Goal: Task Accomplishment & Management: Manage account settings

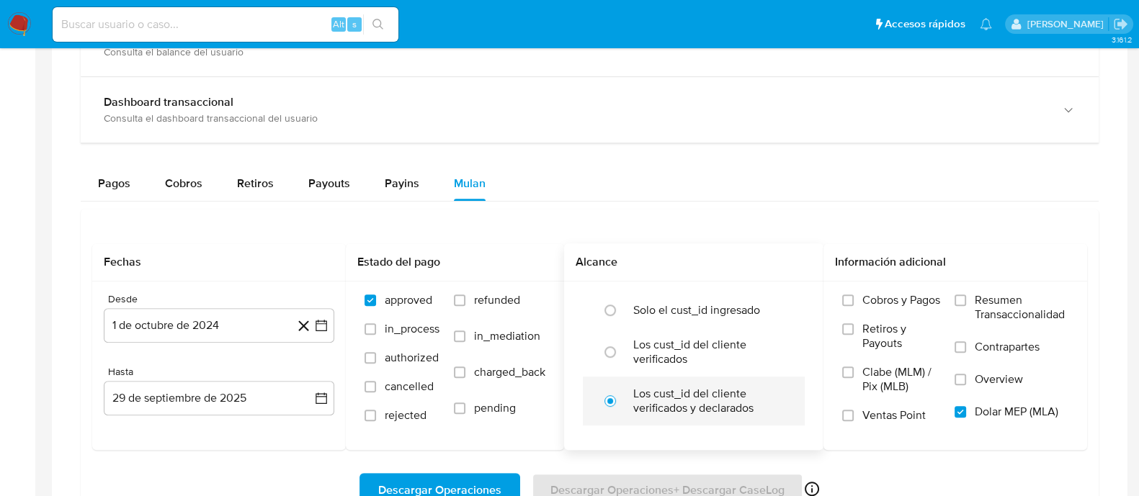
scroll to position [1081, 0]
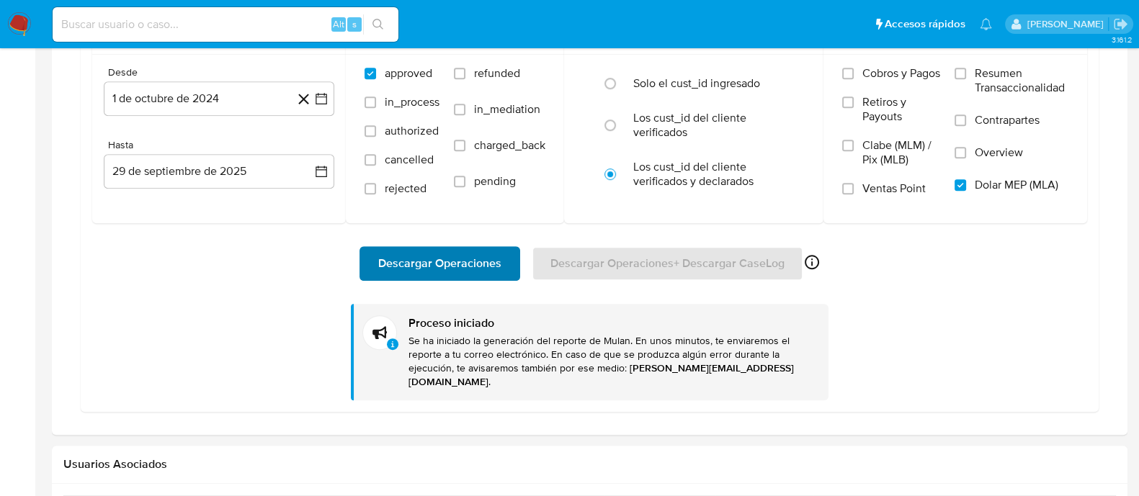
click at [468, 262] on span "Descargar Operaciones" at bounding box center [439, 264] width 123 height 32
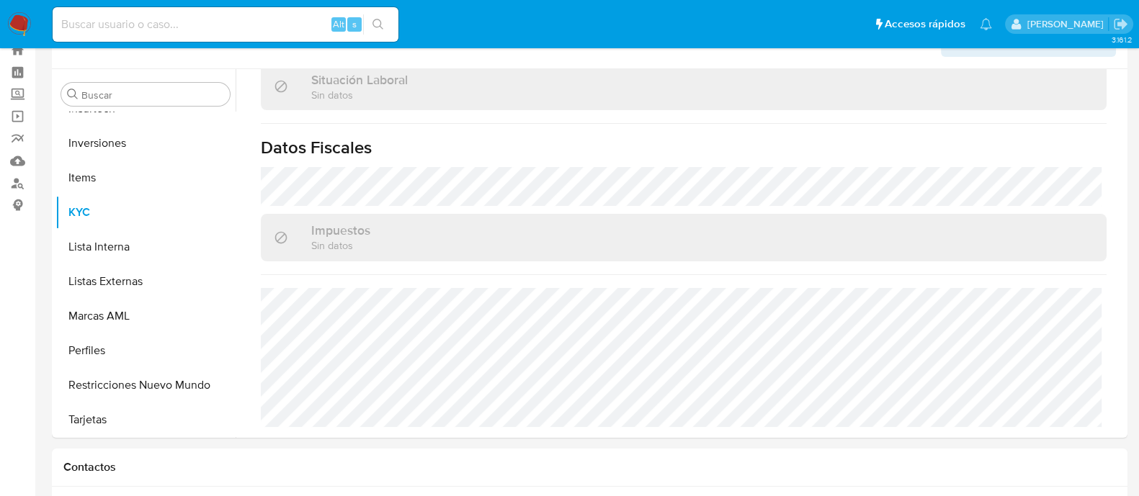
scroll to position [12, 0]
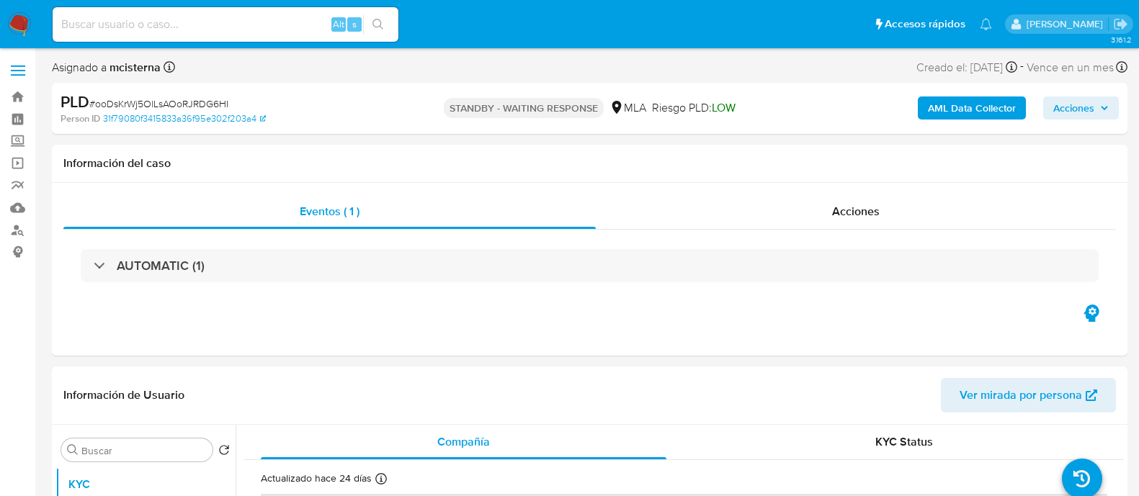
select select "10"
click at [294, 17] on input at bounding box center [226, 24] width 346 height 19
paste input "rZbGl23hXxojfn4IIXV6p2mU"
type input "rZbGl23hXxojfn4IIXV6p2mU"
click at [388, 17] on button "search-icon" at bounding box center [378, 24] width 30 height 20
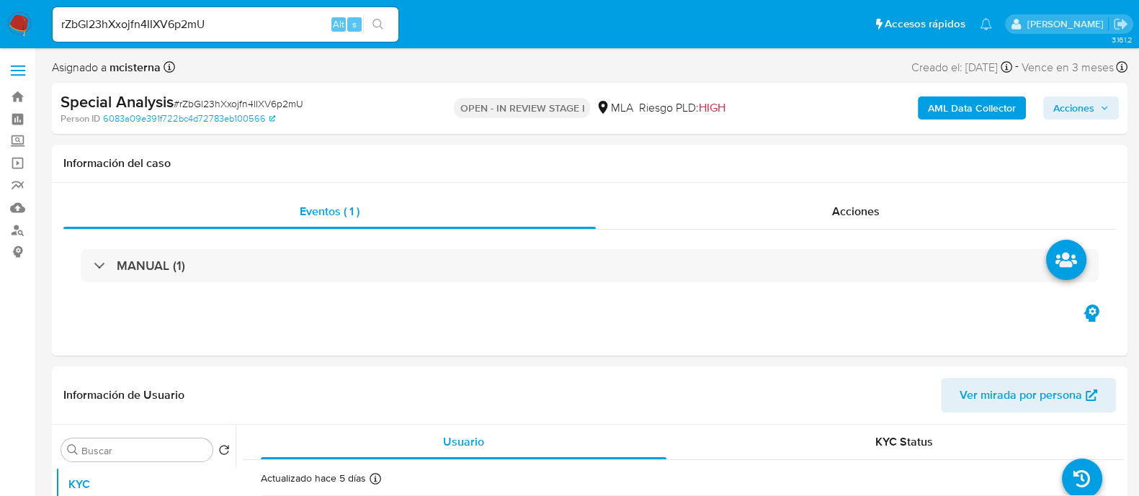
select select "10"
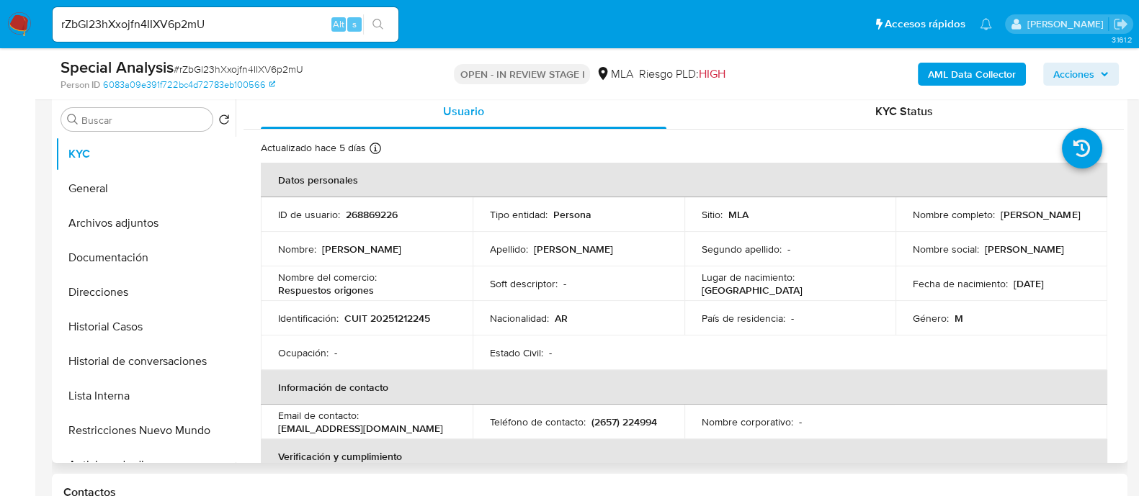
scroll to position [360, 0]
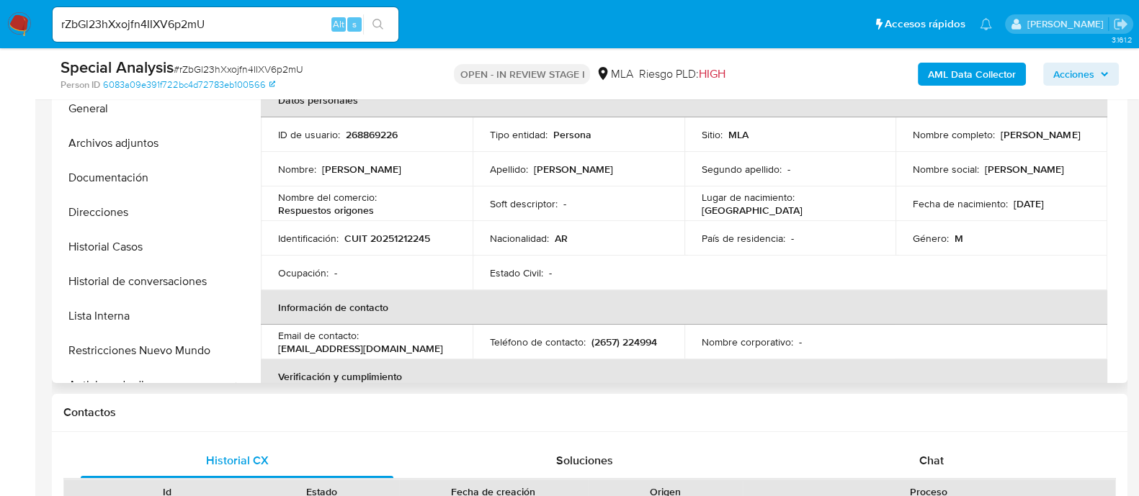
click at [371, 135] on p "268869226" at bounding box center [372, 134] width 52 height 13
copy p "268869226"
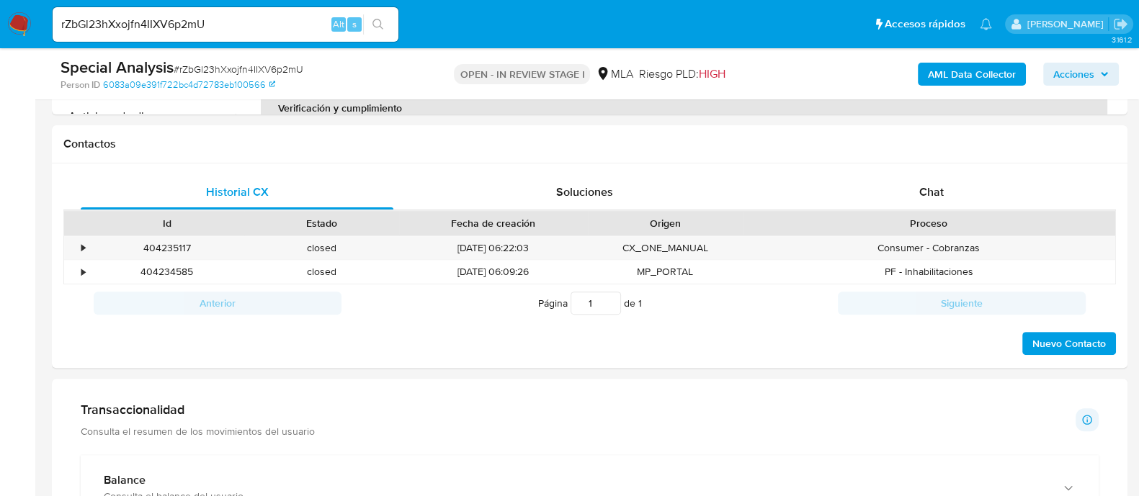
scroll to position [630, 0]
click at [941, 187] on span "Chat" at bounding box center [931, 190] width 25 height 17
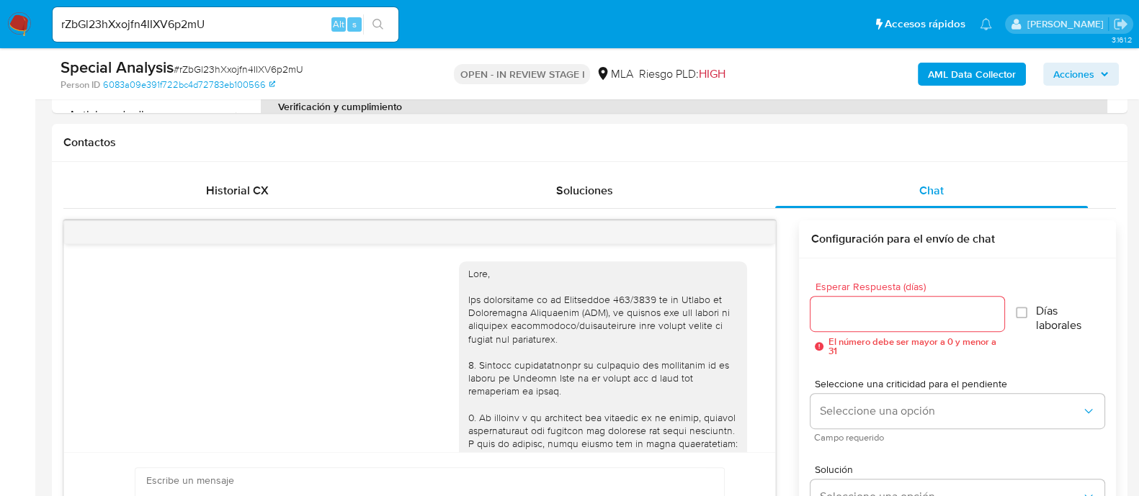
scroll to position [925, 0]
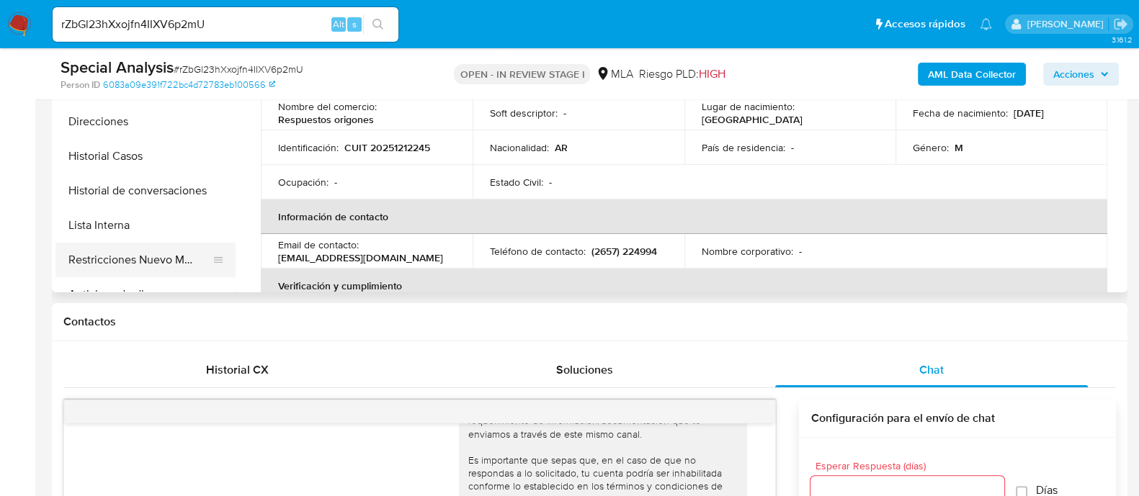
click at [175, 267] on button "Restricciones Nuevo Mundo" at bounding box center [139, 260] width 169 height 35
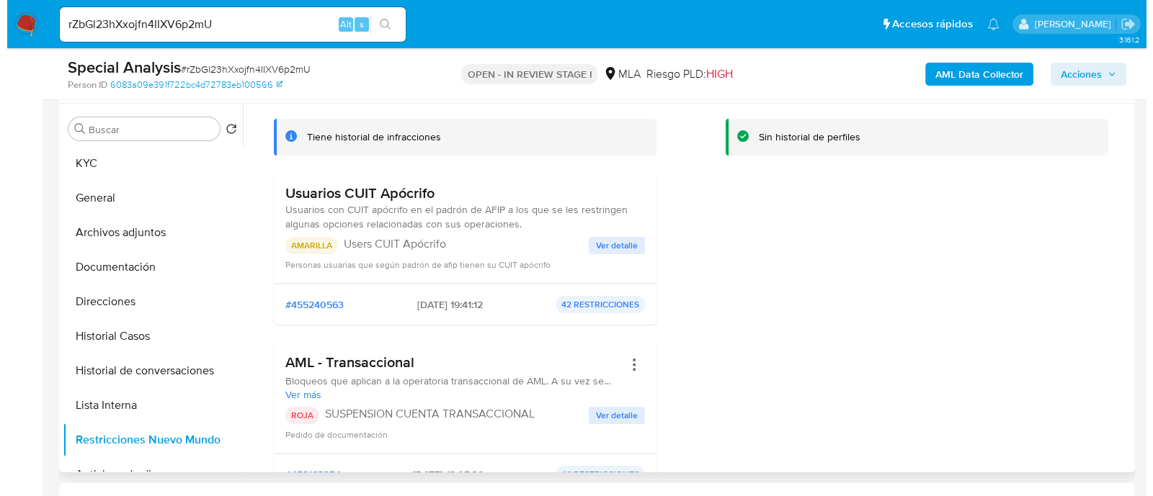
scroll to position [0, 0]
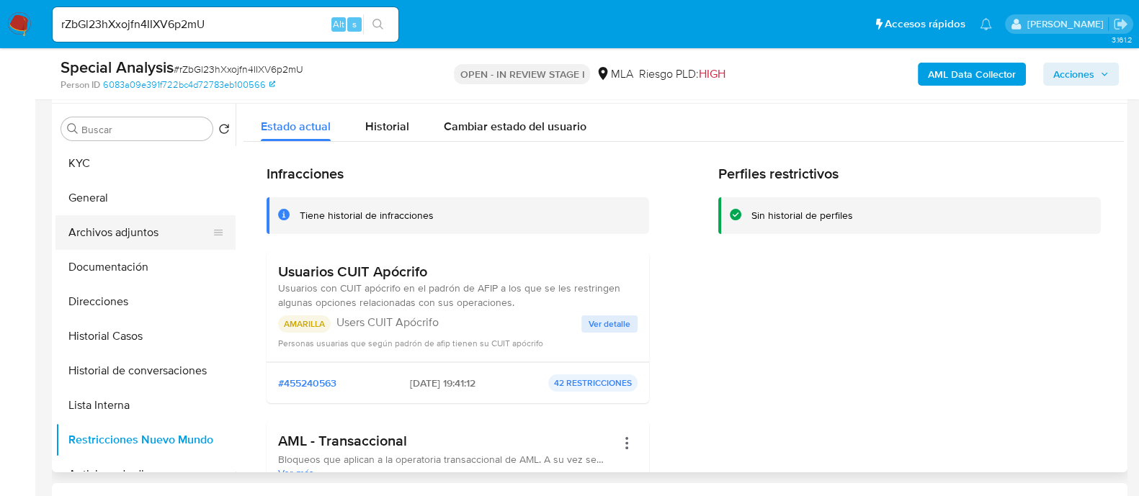
click at [164, 240] on button "Archivos adjuntos" at bounding box center [139, 232] width 169 height 35
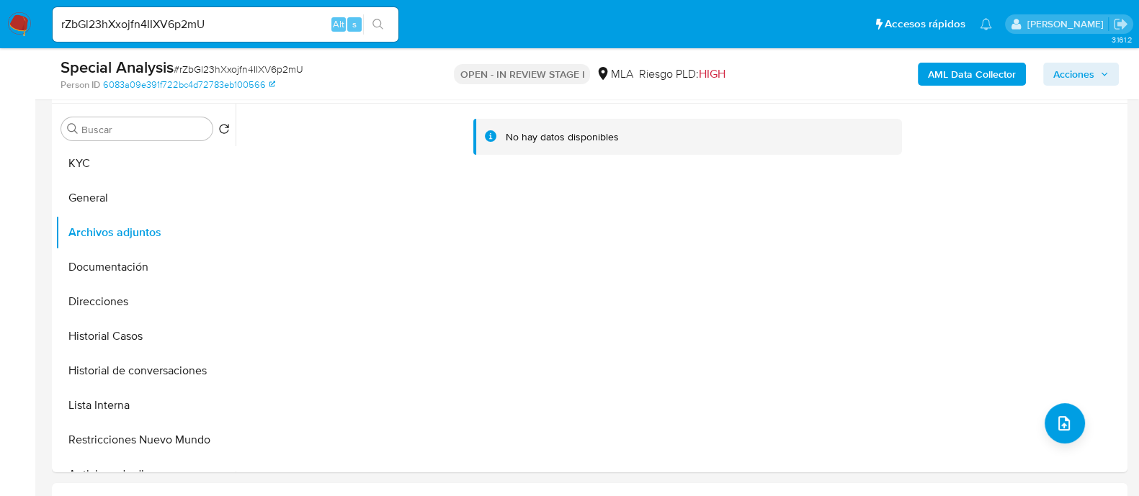
click at [422, 84] on div "OPEN - IN REVIEW STAGE I MLA Riesgo PLD: HIGH" at bounding box center [589, 74] width 349 height 34
click at [941, 78] on b "AML Data Collector" at bounding box center [972, 74] width 88 height 23
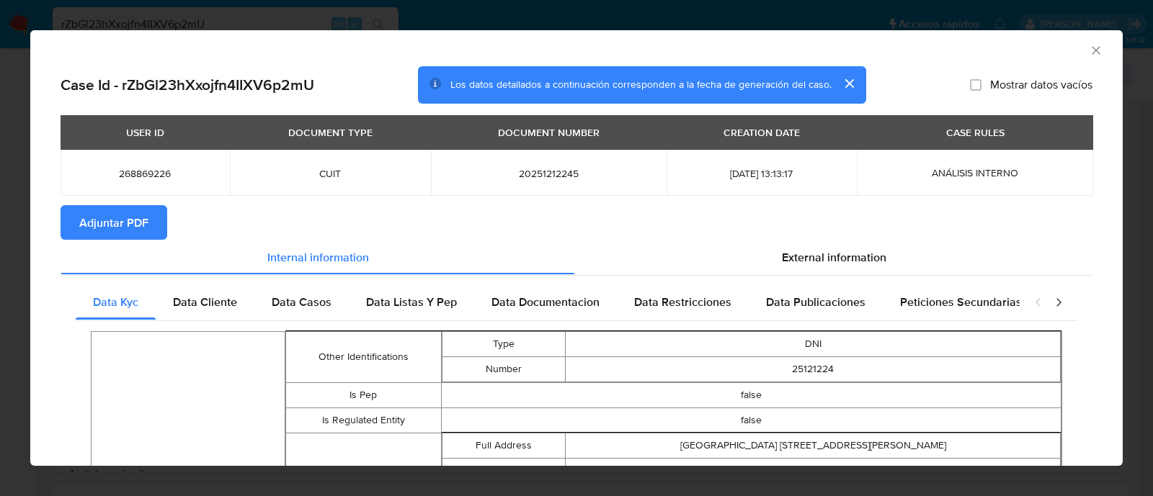
click at [106, 226] on span "Adjuntar PDF" at bounding box center [113, 223] width 69 height 32
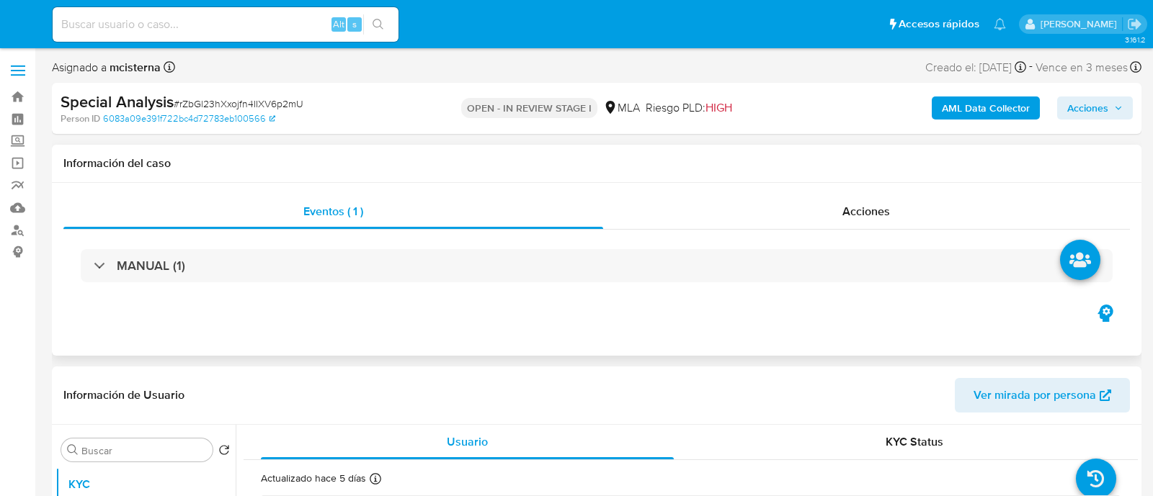
select select "10"
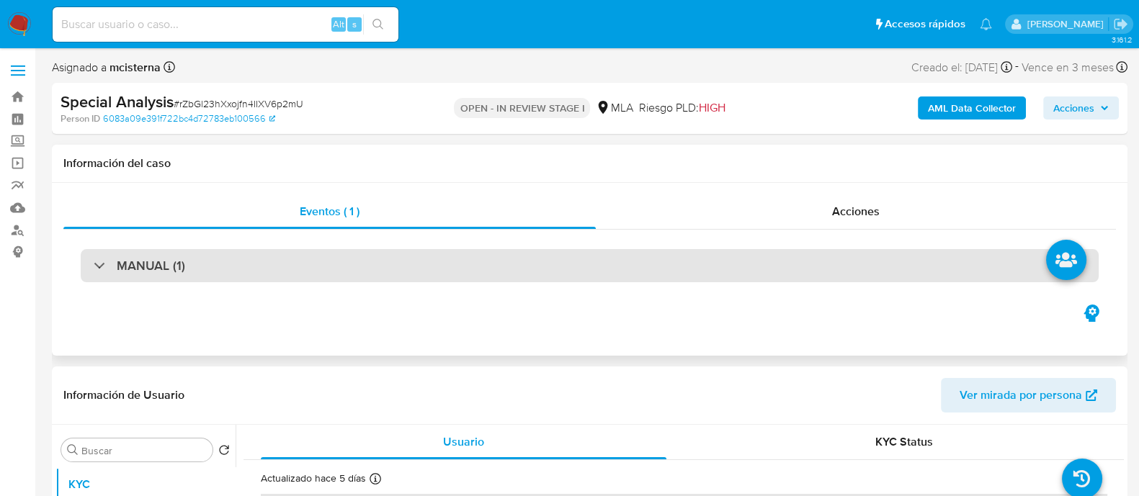
click at [272, 254] on div "MANUAL (1)" at bounding box center [590, 265] width 1018 height 33
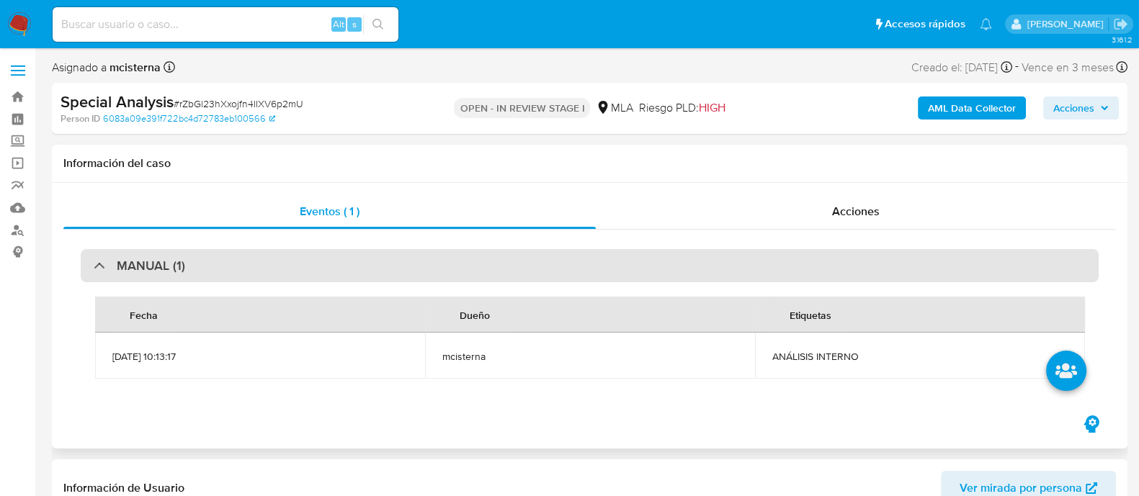
click at [272, 254] on div "MANUAL (1)" at bounding box center [590, 265] width 1018 height 33
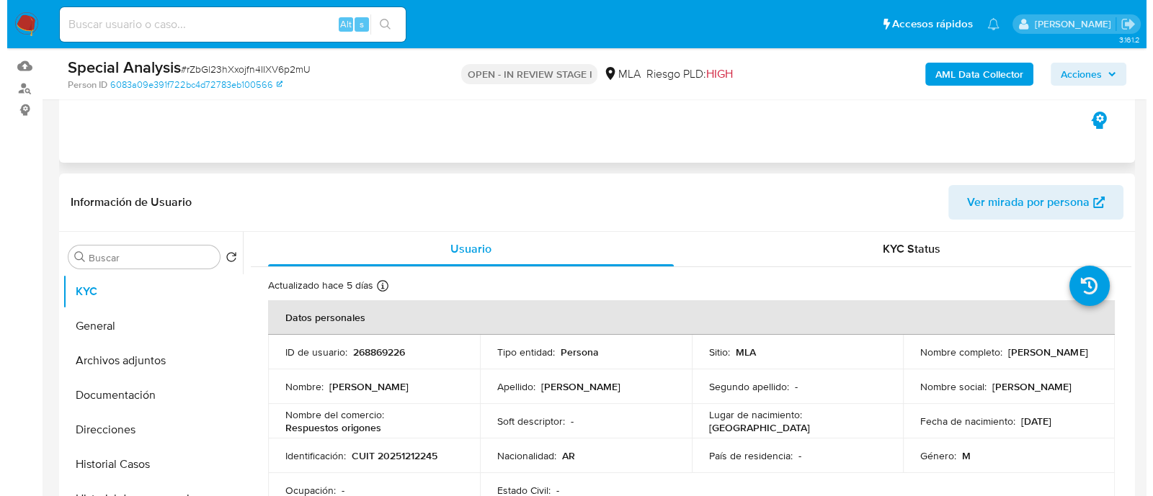
scroll to position [179, 0]
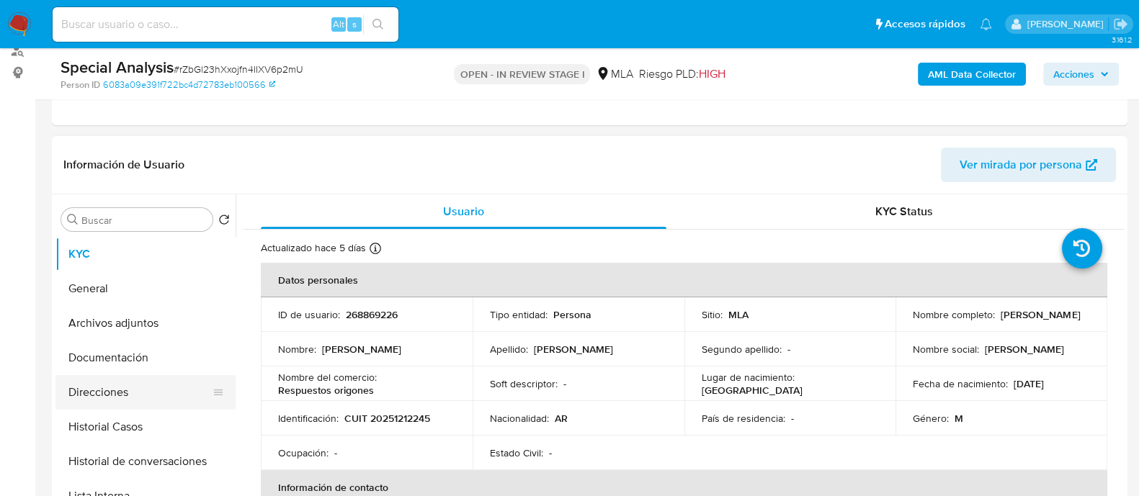
click at [139, 378] on button "Direcciones" at bounding box center [139, 392] width 169 height 35
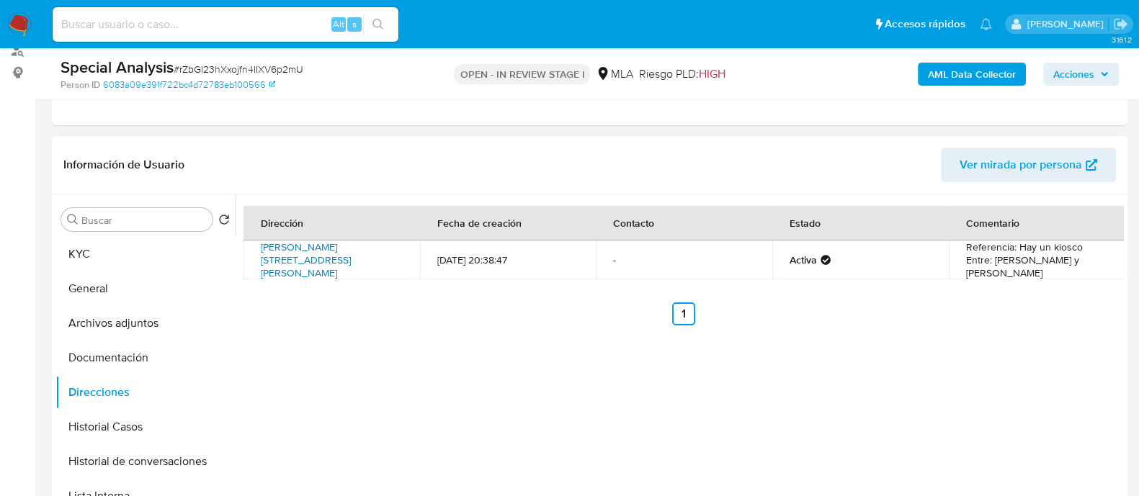
click at [322, 268] on link "Milone 942, Villa Mercedes, San Luis, 5730, Argentina 942" at bounding box center [306, 260] width 90 height 40
click at [175, 470] on button "Historial de conversaciones" at bounding box center [139, 462] width 169 height 35
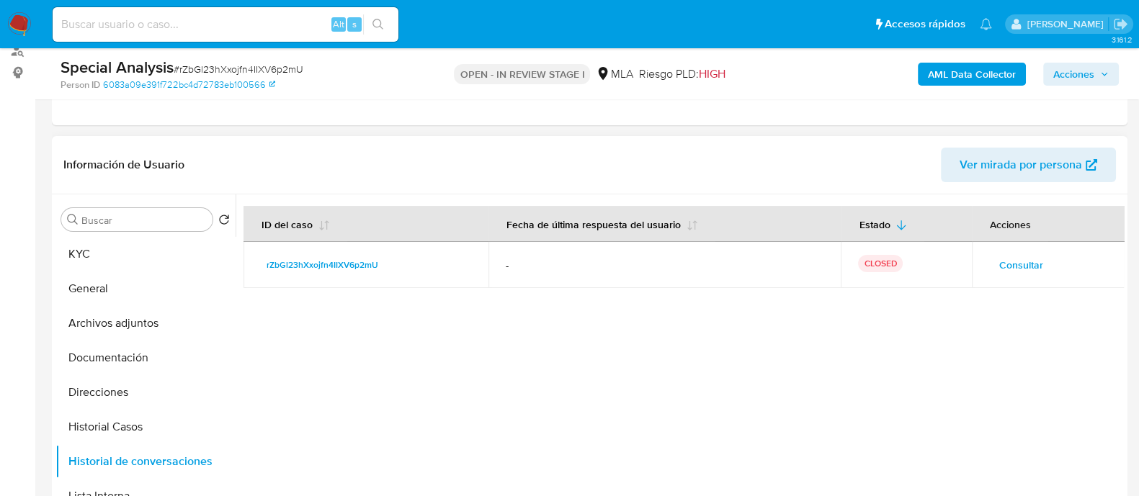
click at [1020, 272] on span "Consultar" at bounding box center [1021, 265] width 44 height 20
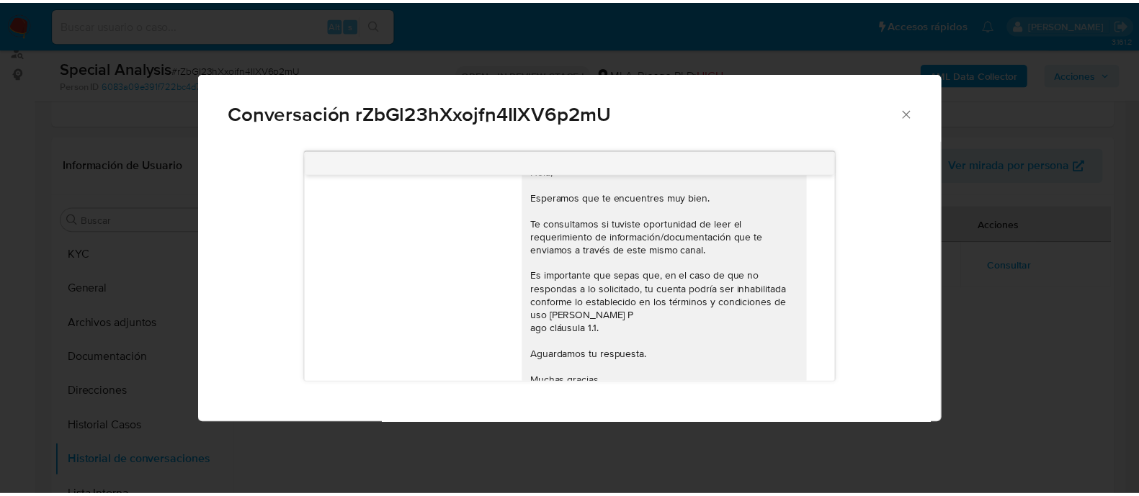
scroll to position [925, 0]
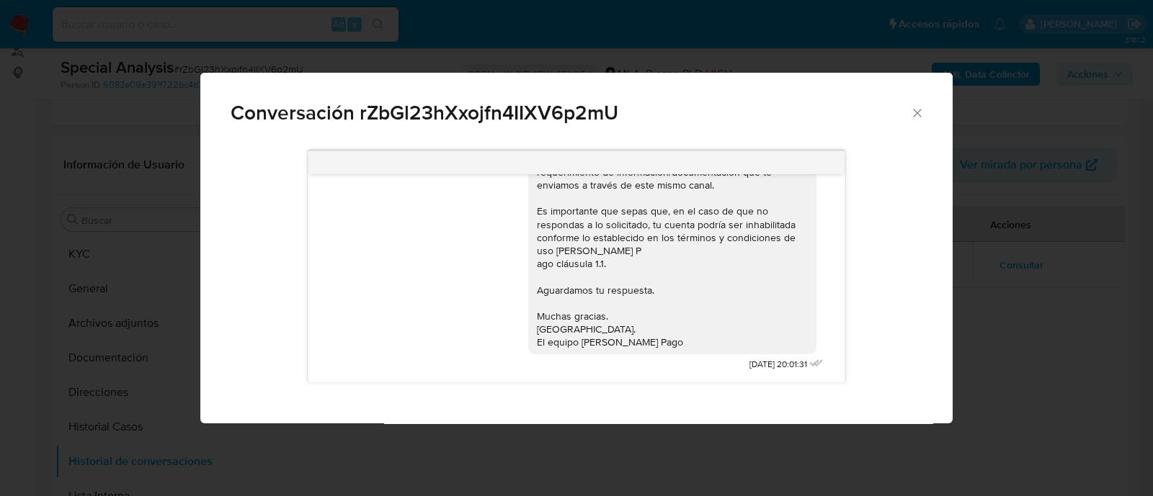
click at [187, 267] on div "Conversación rZbGl23hXxojfn4IIXV6p2mU 17/09/2025 14:47:39 Hola, Esperamos que t…" at bounding box center [576, 248] width 1153 height 496
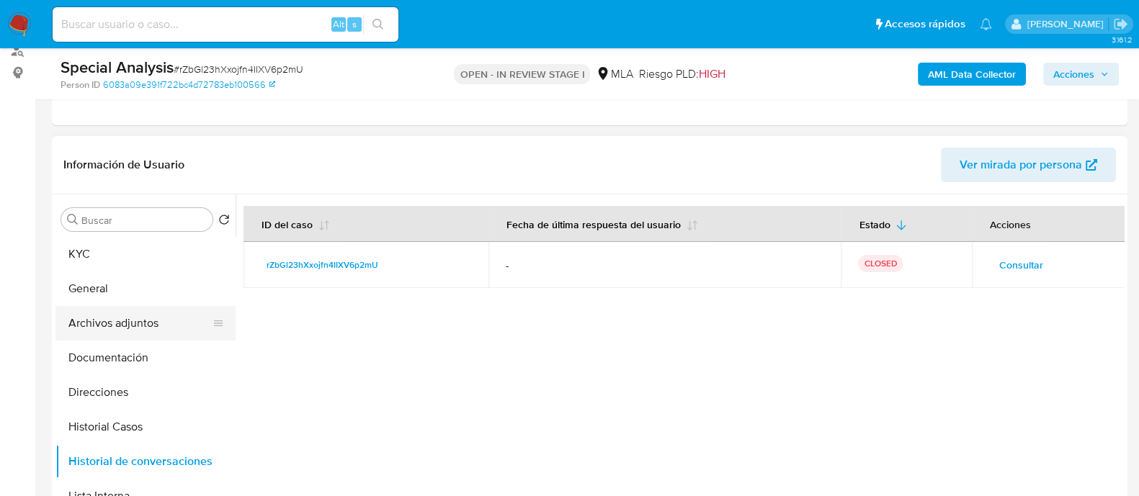
click at [166, 319] on button "Archivos adjuntos" at bounding box center [139, 323] width 169 height 35
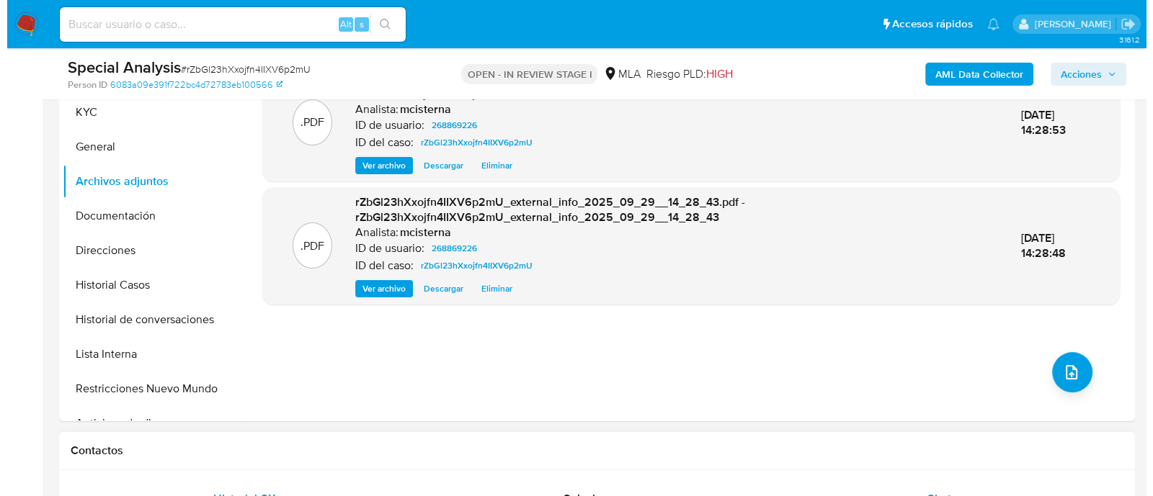
scroll to position [360, 0]
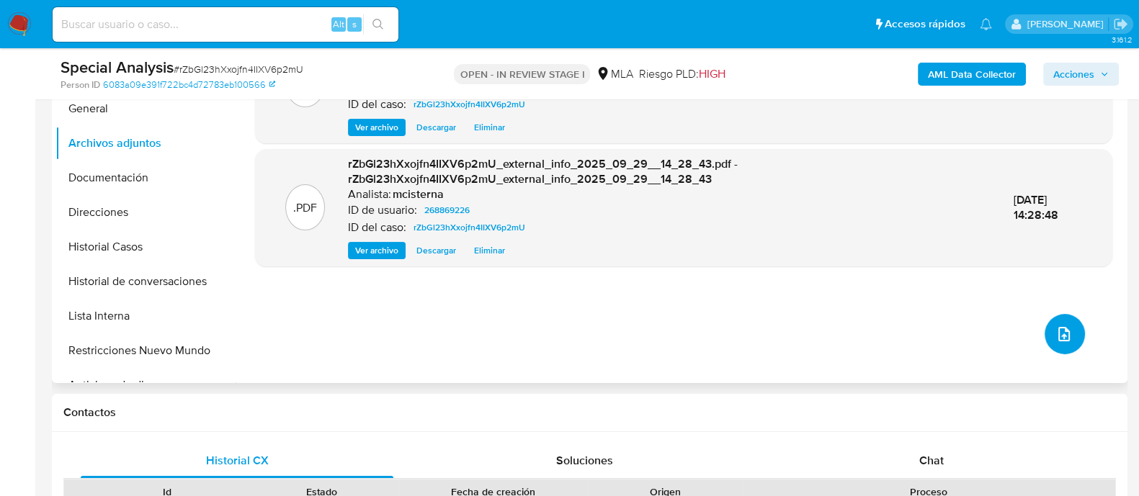
click at [1045, 337] on button "upload-file" at bounding box center [1065, 334] width 40 height 40
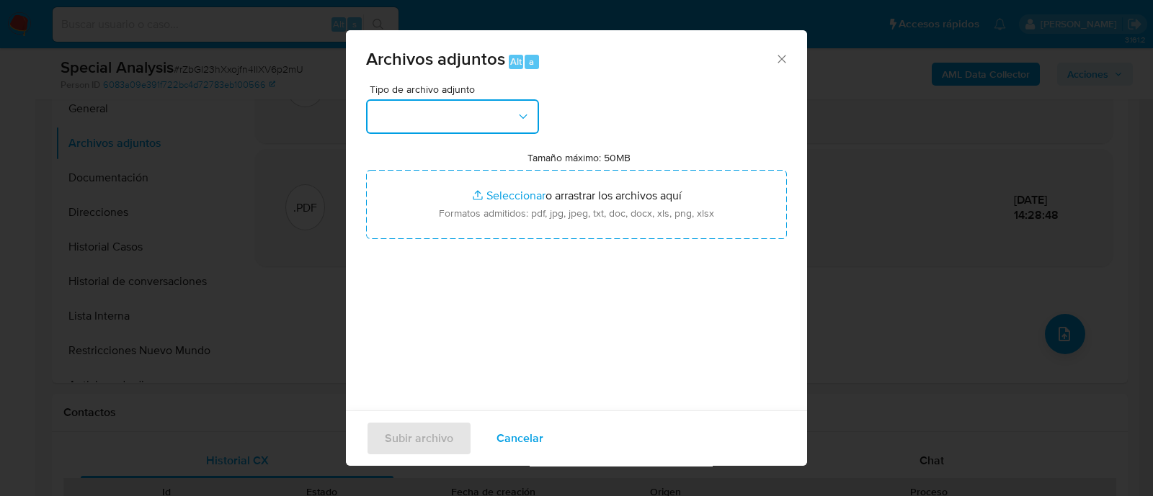
click at [499, 125] on button "button" at bounding box center [452, 116] width 173 height 35
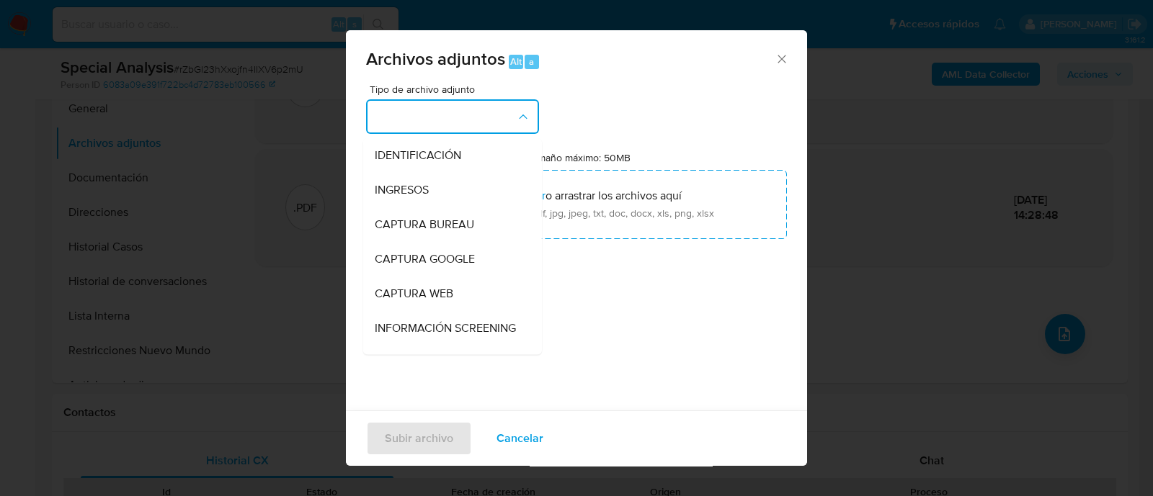
scroll to position [179, 0]
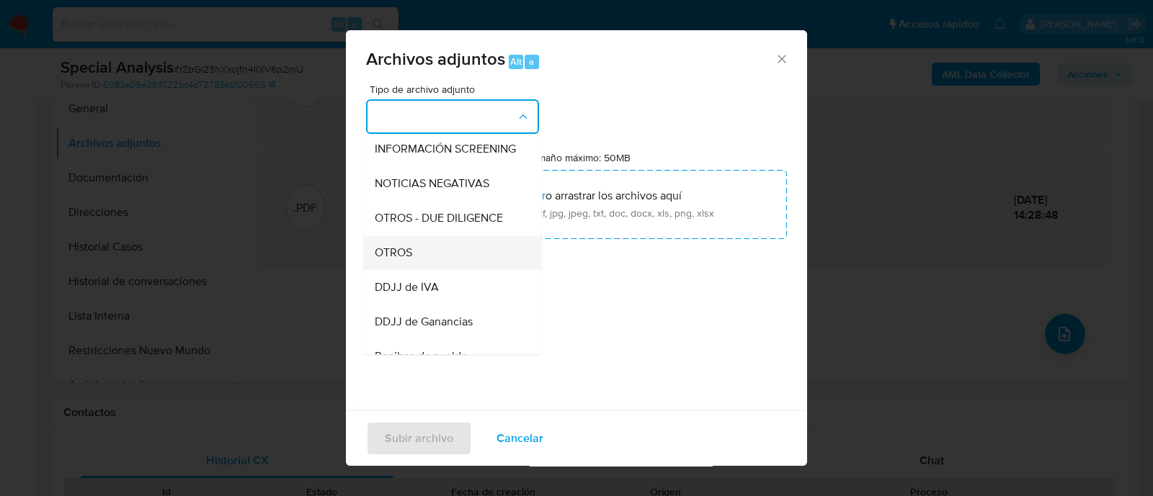
click at [426, 258] on div "OTROS" at bounding box center [448, 253] width 147 height 35
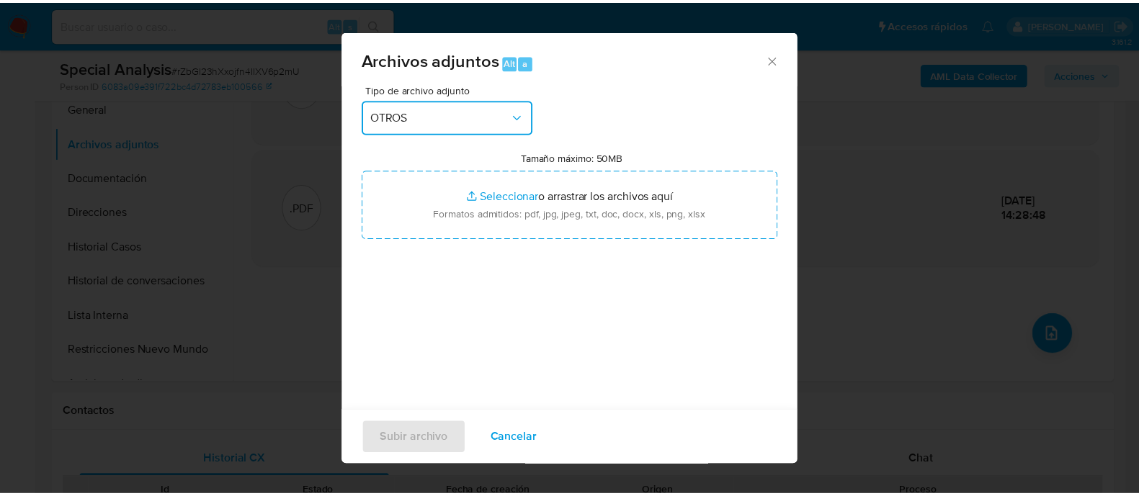
scroll to position [22, 0]
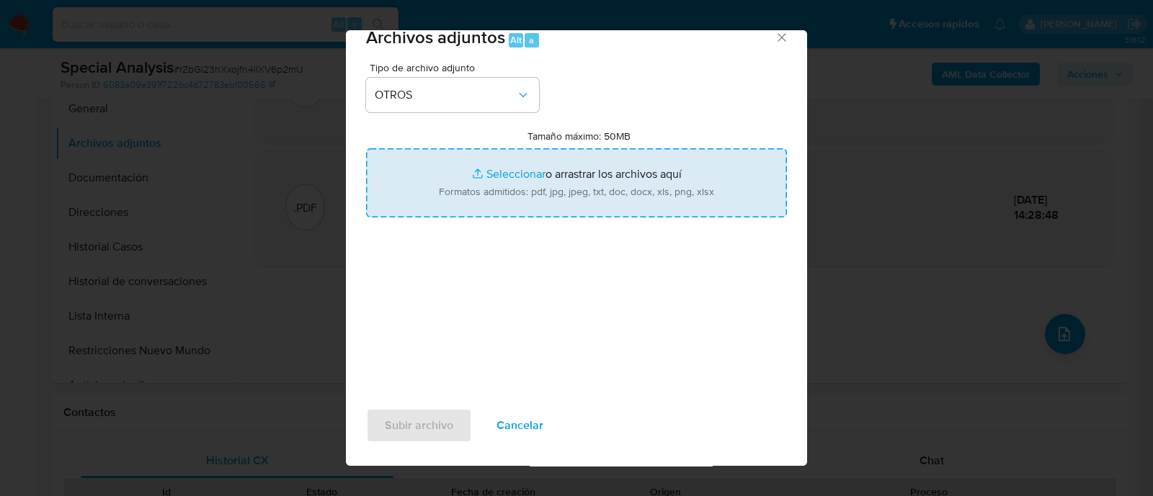
type input "C:\fakepath\Caselog rZbGl23hXxojfn4IIXV6p2mU_2025_09_24_08_33_53.docx"
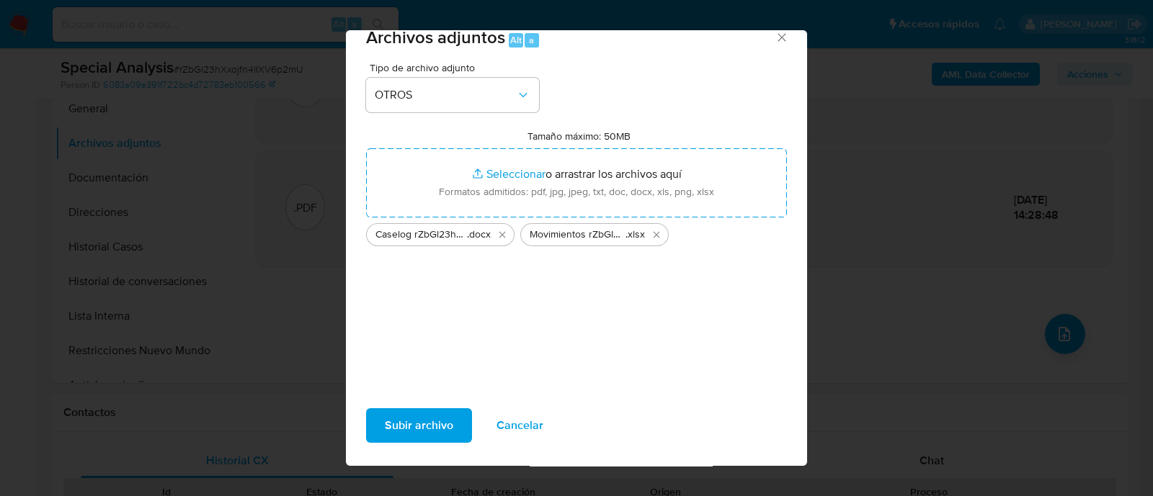
click at [402, 427] on span "Subir archivo" at bounding box center [419, 426] width 68 height 32
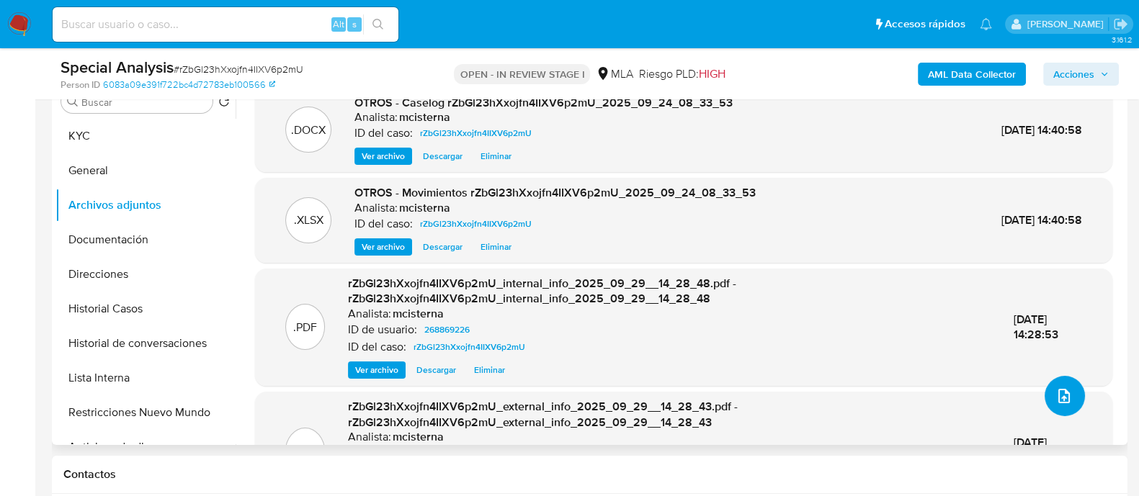
scroll to position [270, 0]
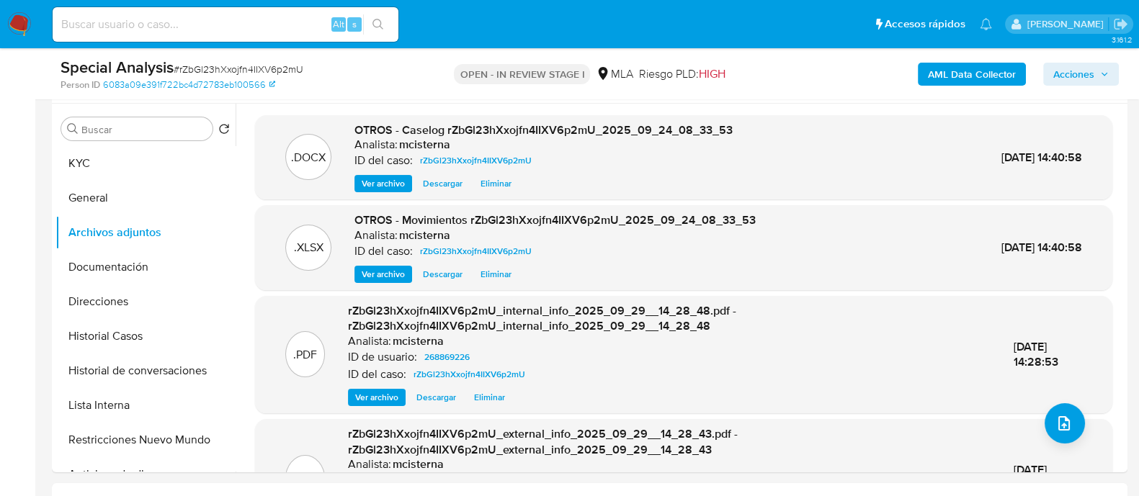
click at [1079, 74] on span "Acciones" at bounding box center [1074, 74] width 41 height 23
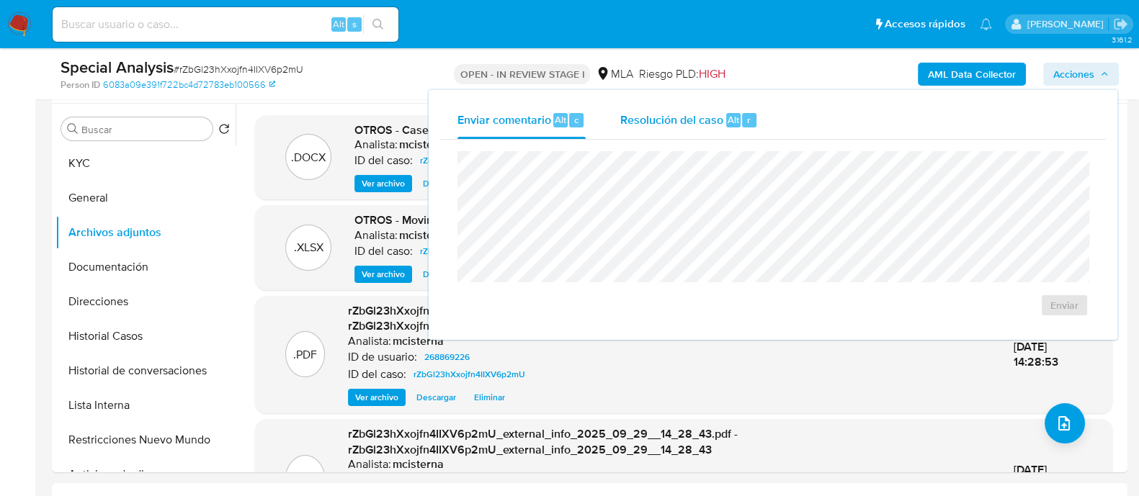
click at [713, 120] on span "Resolución del caso" at bounding box center [671, 119] width 103 height 17
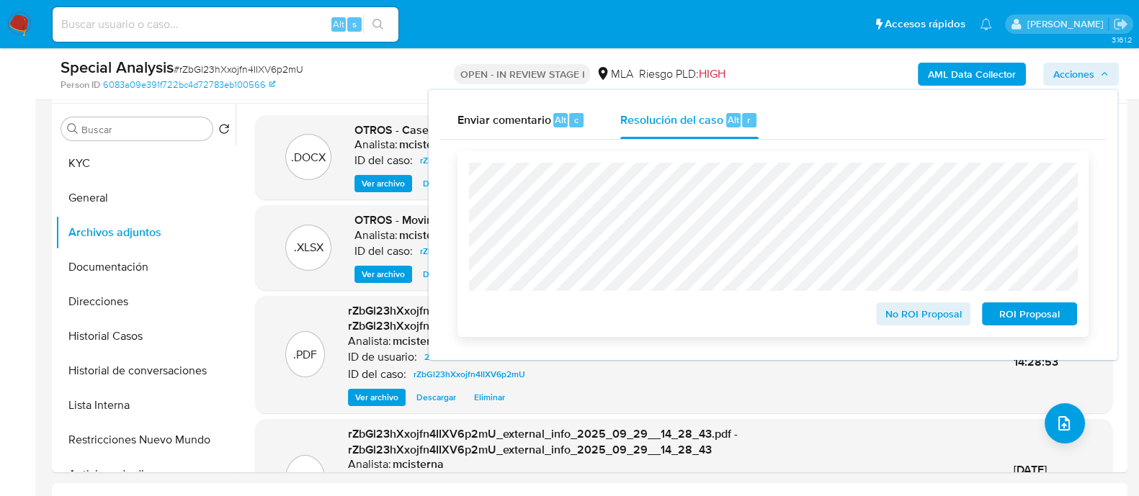
click at [1007, 311] on span "ROI Proposal" at bounding box center [1029, 314] width 75 height 20
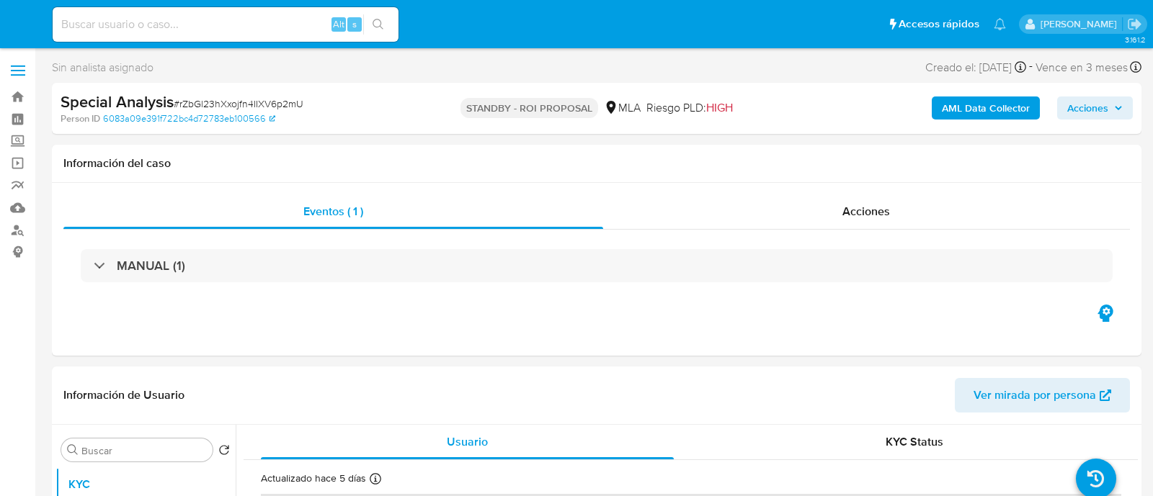
select select "10"
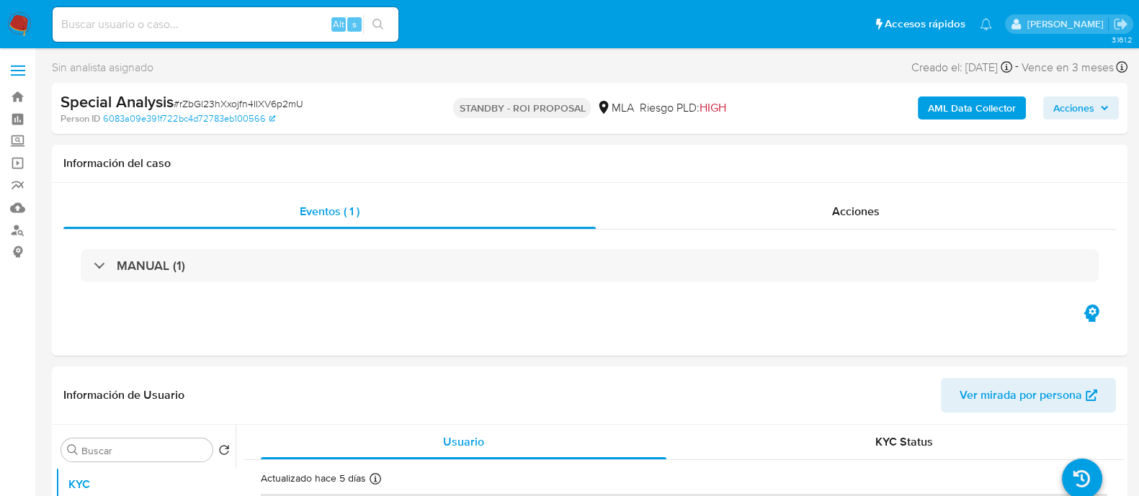
click at [280, 27] on input at bounding box center [226, 24] width 346 height 19
paste input "vm7k3MtQxpiObyvl9LVXMOty"
type input "vm7k3MtQxpiObyvl9LVXMOty"
click at [368, 22] on button "search-icon" at bounding box center [378, 24] width 30 height 20
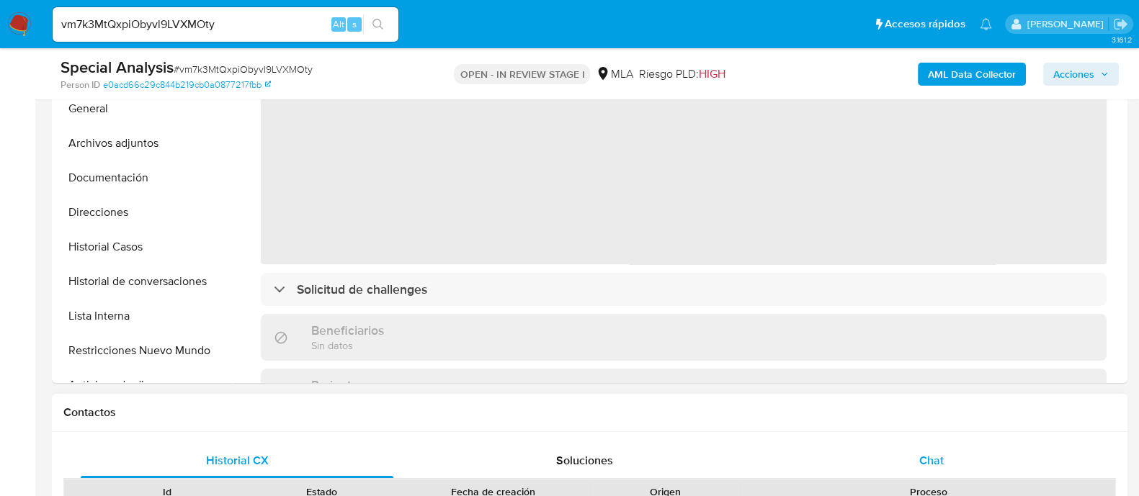
click at [941, 466] on span "Chat" at bounding box center [931, 461] width 25 height 17
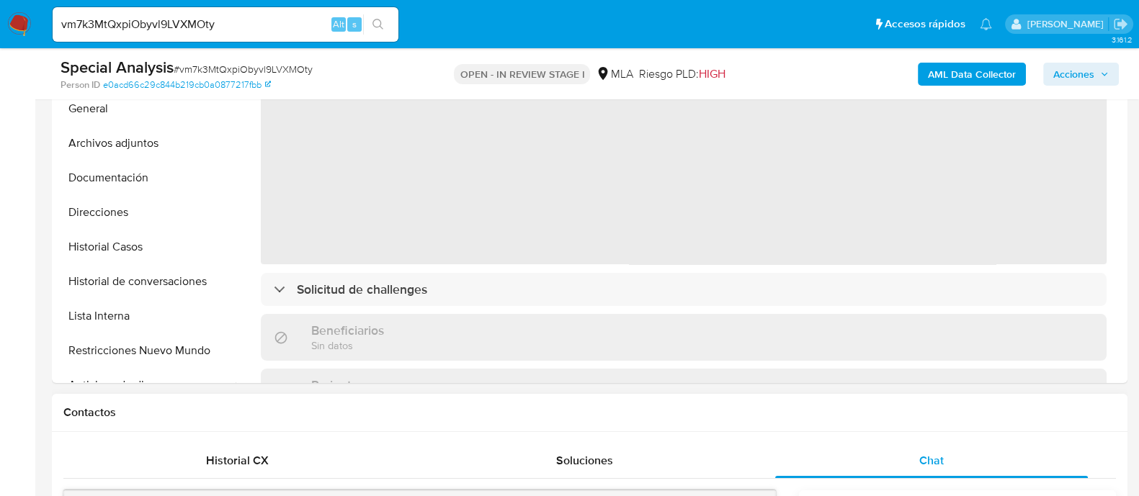
select select "10"
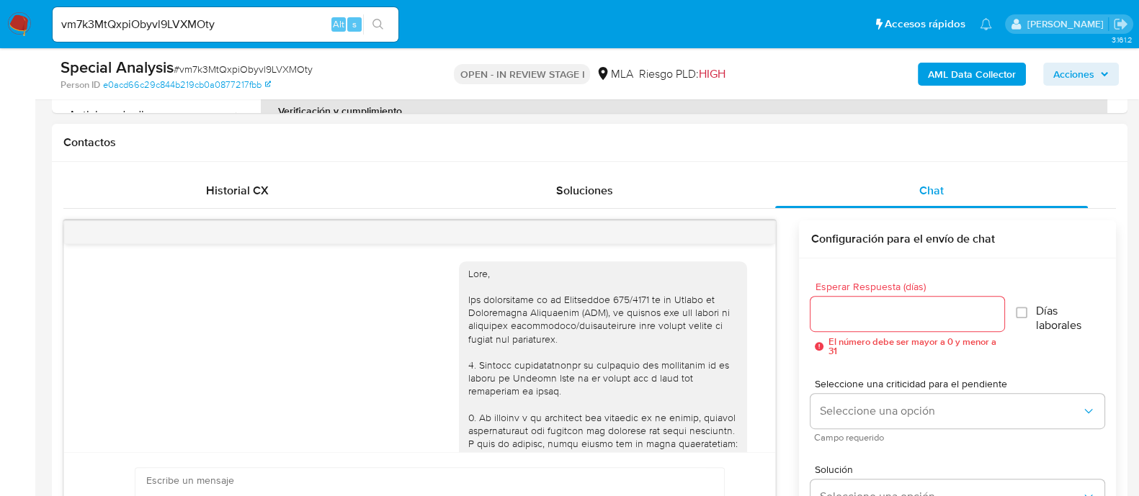
scroll to position [1372, 0]
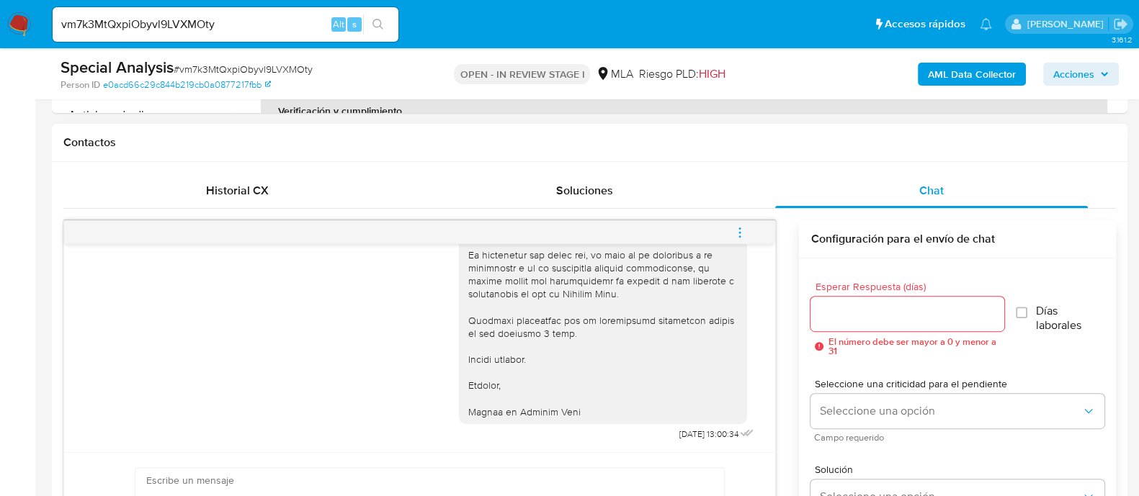
click at [749, 232] on button "menu-action" at bounding box center [740, 232] width 48 height 35
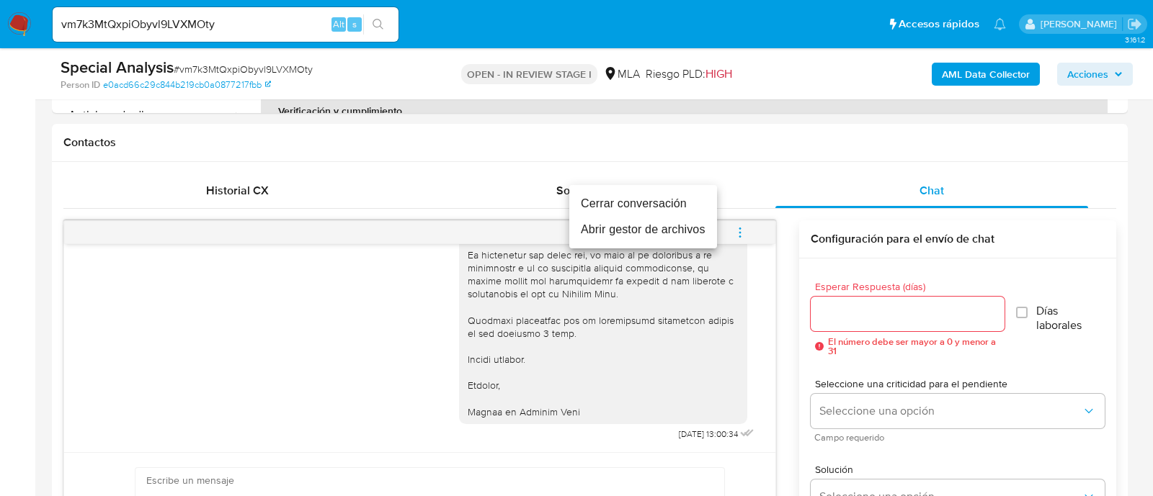
click at [619, 205] on li "Cerrar conversación" at bounding box center [643, 204] width 148 height 26
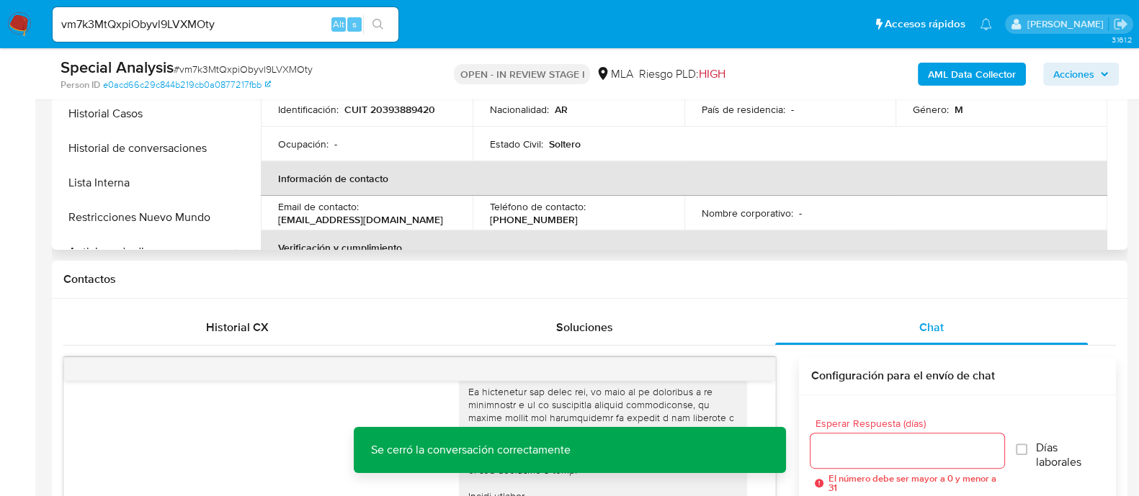
scroll to position [360, 0]
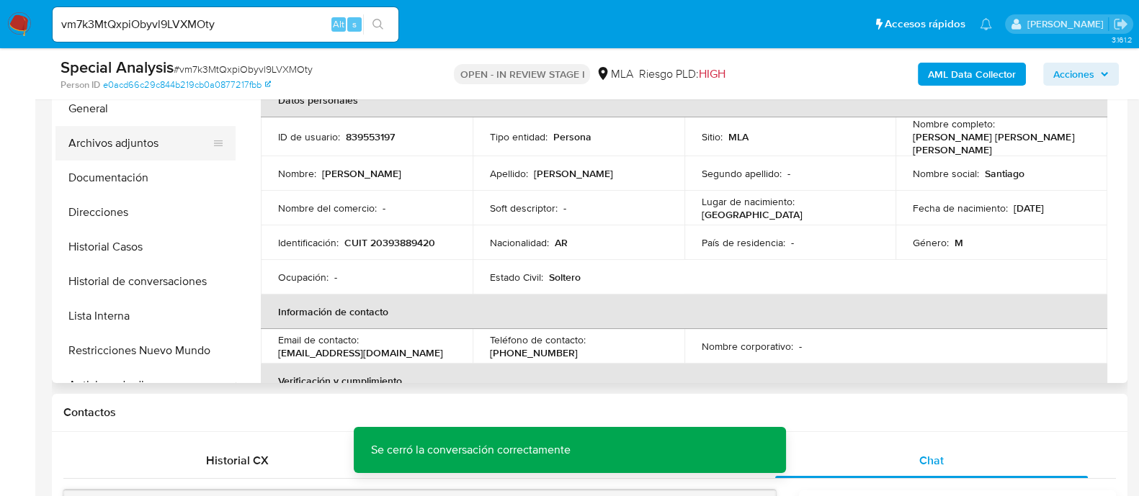
click at [166, 136] on button "Archivos adjuntos" at bounding box center [139, 143] width 169 height 35
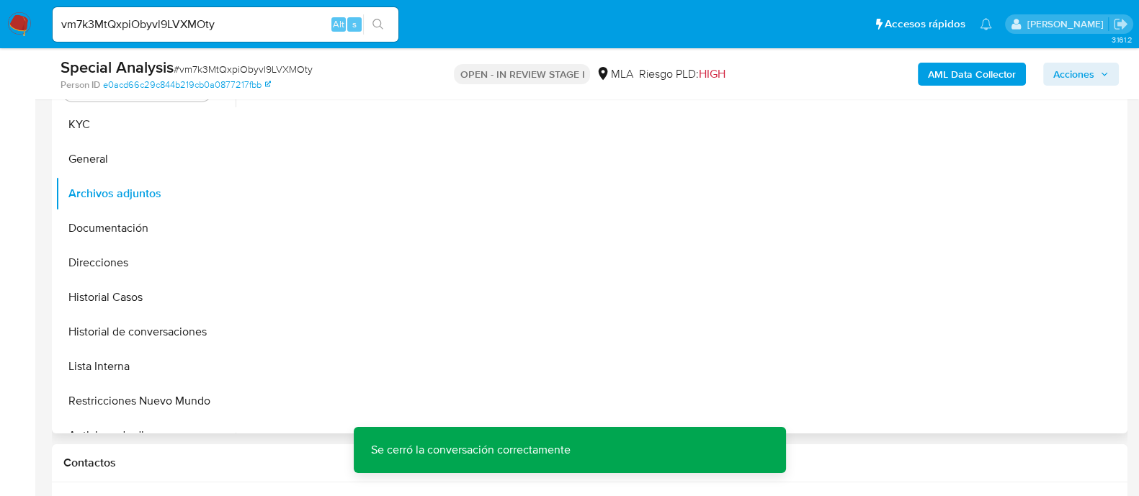
scroll to position [270, 0]
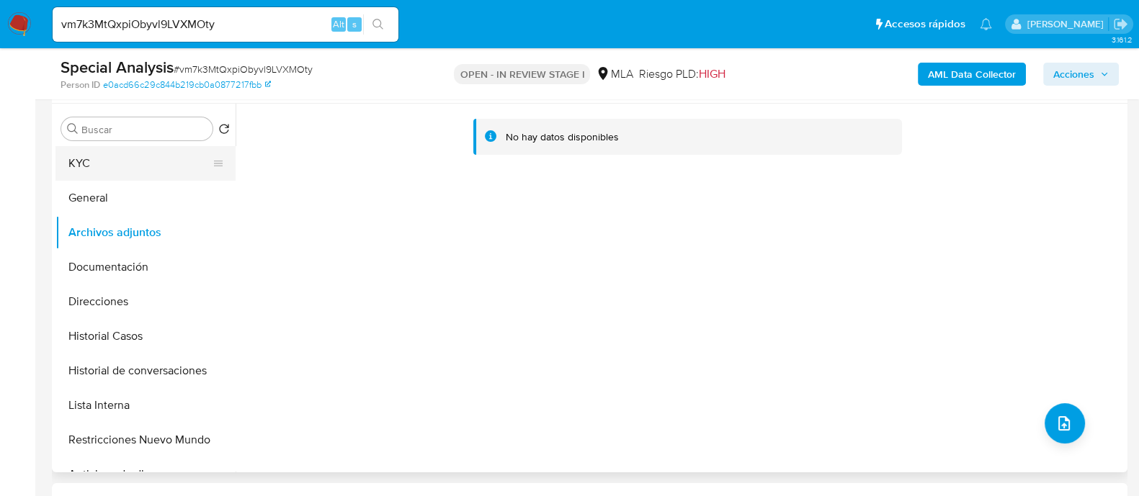
click at [150, 174] on button "KYC" at bounding box center [139, 163] width 169 height 35
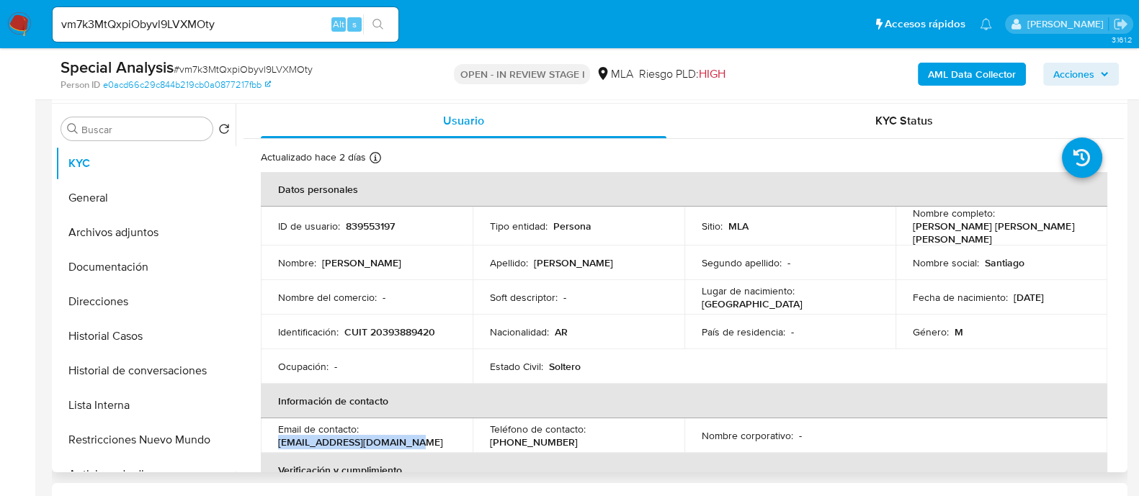
drag, startPoint x: 273, startPoint y: 435, endPoint x: 422, endPoint y: 436, distance: 149.2
click at [422, 436] on td "Email de contacto : sanraulmartinez@gmail.com" at bounding box center [367, 436] width 212 height 35
copy p "sanraulmartinez@gmail.com"
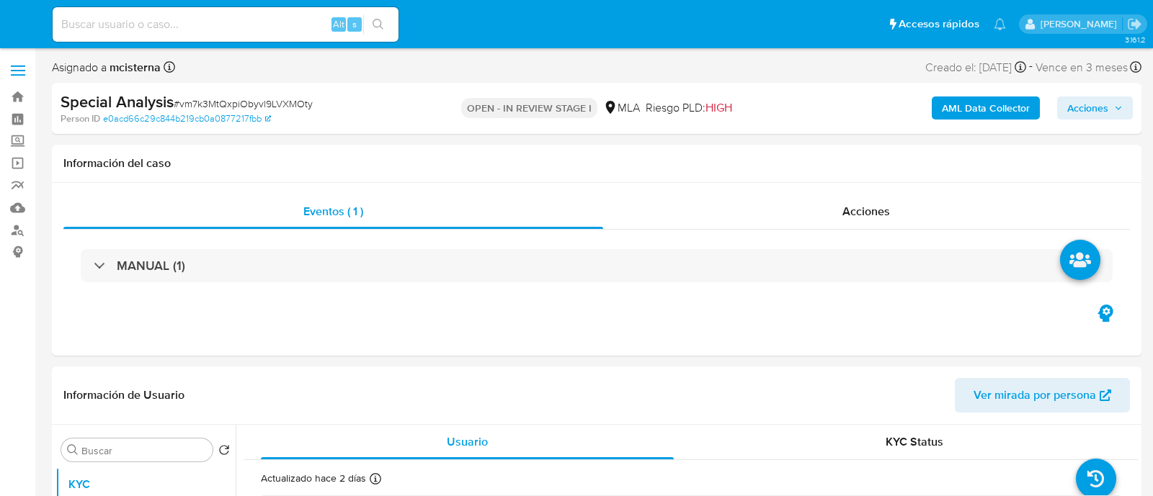
select select "10"
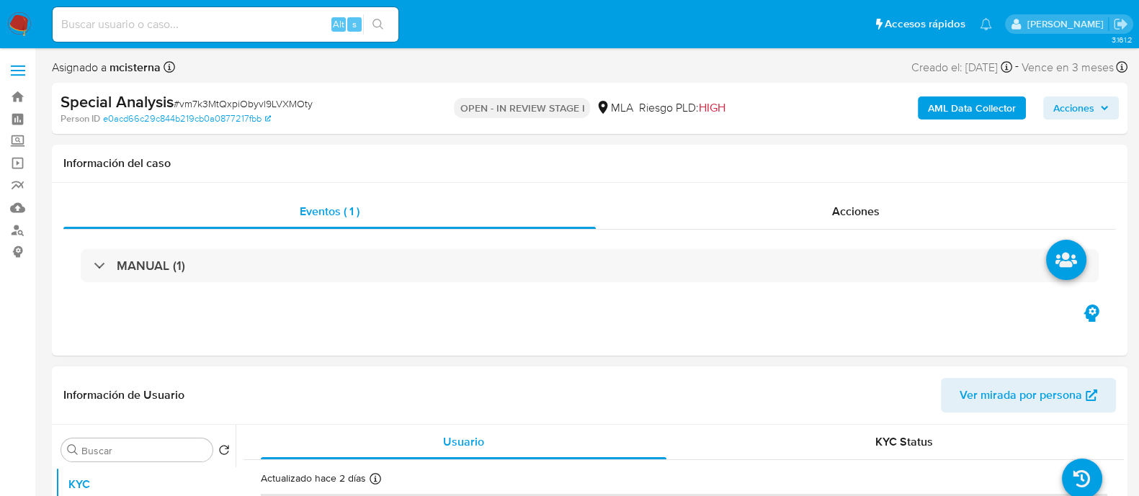
scroll to position [270, 0]
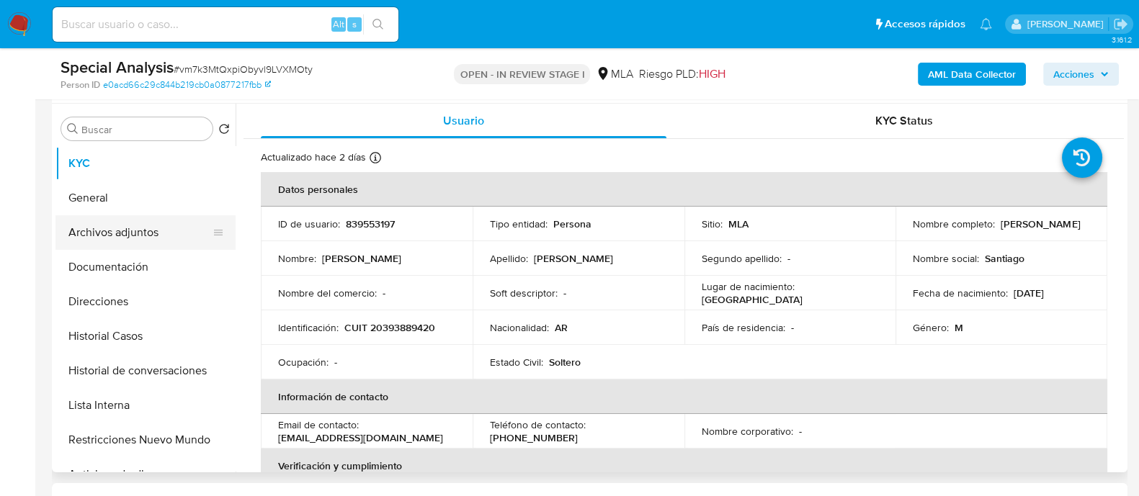
click at [138, 223] on button "Archivos adjuntos" at bounding box center [139, 232] width 169 height 35
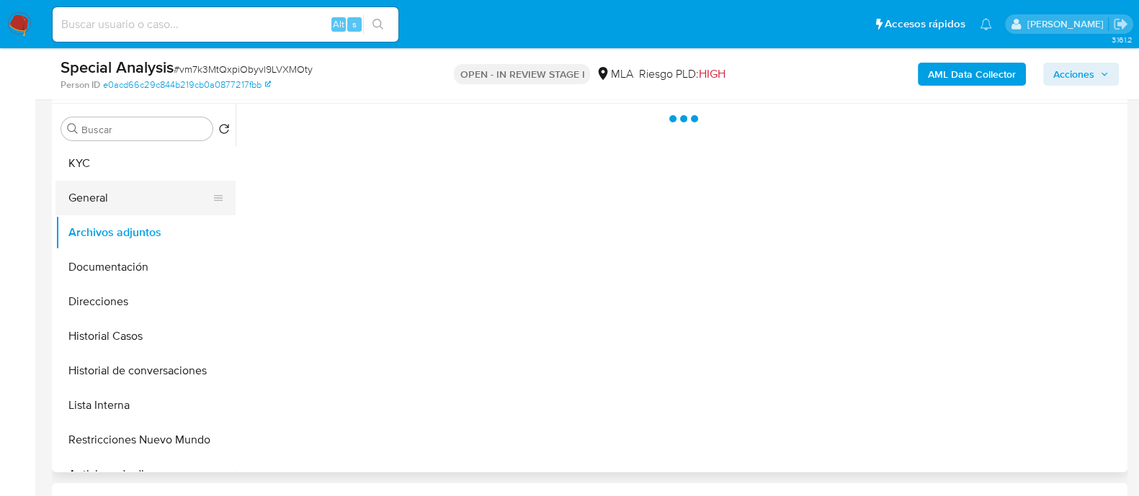
click at [130, 182] on button "General" at bounding box center [139, 198] width 169 height 35
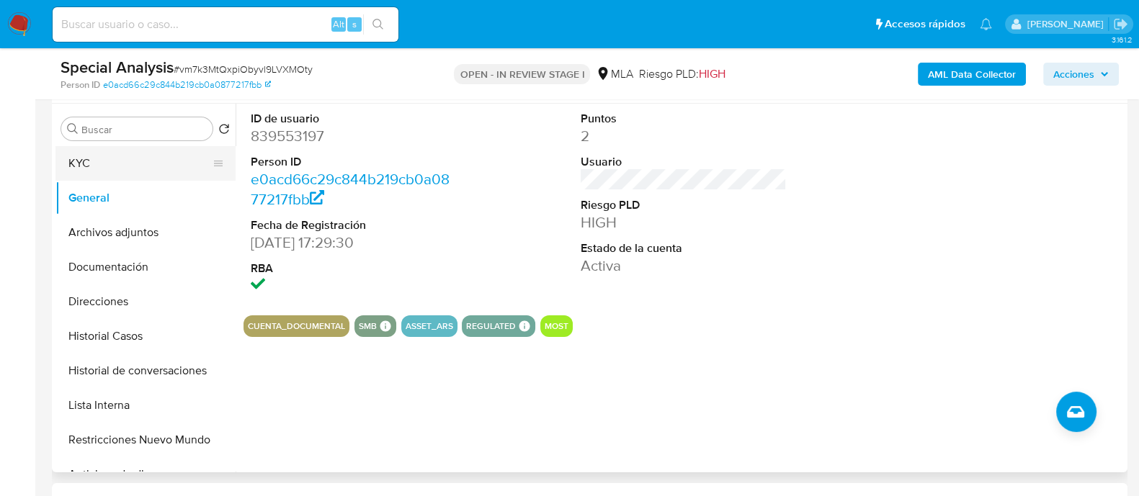
click at [126, 154] on button "KYC" at bounding box center [139, 163] width 169 height 35
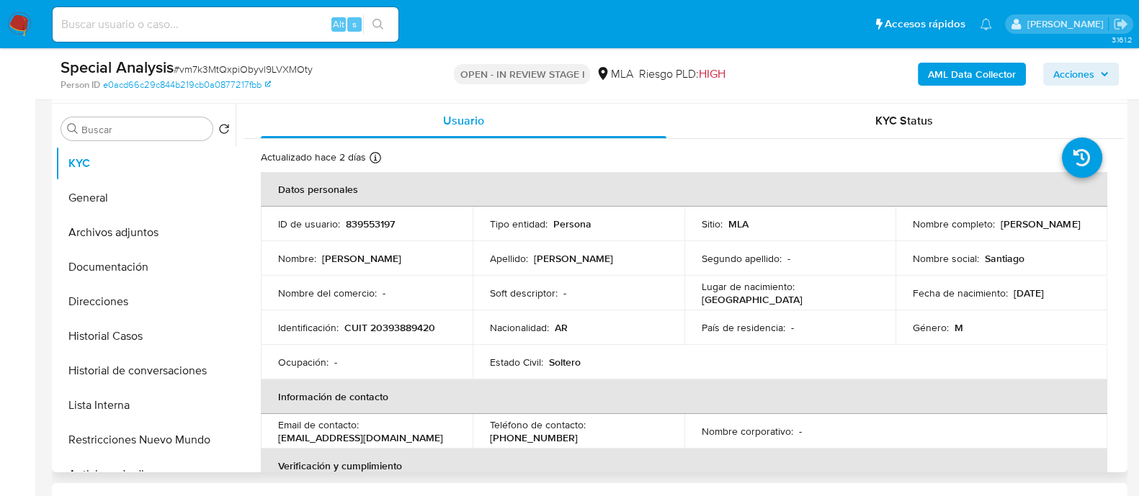
click at [406, 322] on p "CUIT 20393889420" at bounding box center [389, 327] width 91 height 13
copy p "20393889420"
click at [386, 228] on p "839553197" at bounding box center [370, 224] width 49 height 13
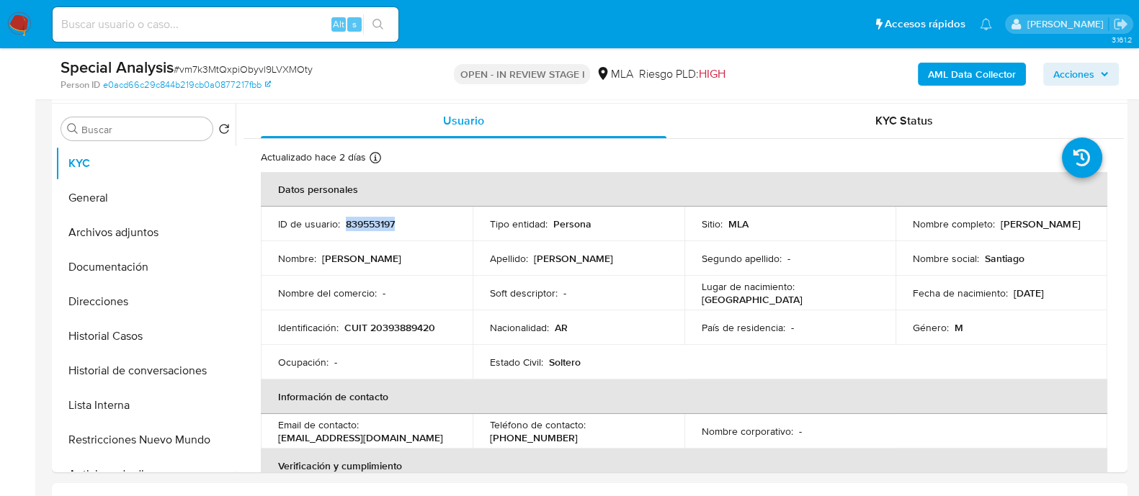
copy p "839553197"
click at [151, 232] on button "Archivos adjuntos" at bounding box center [139, 232] width 169 height 35
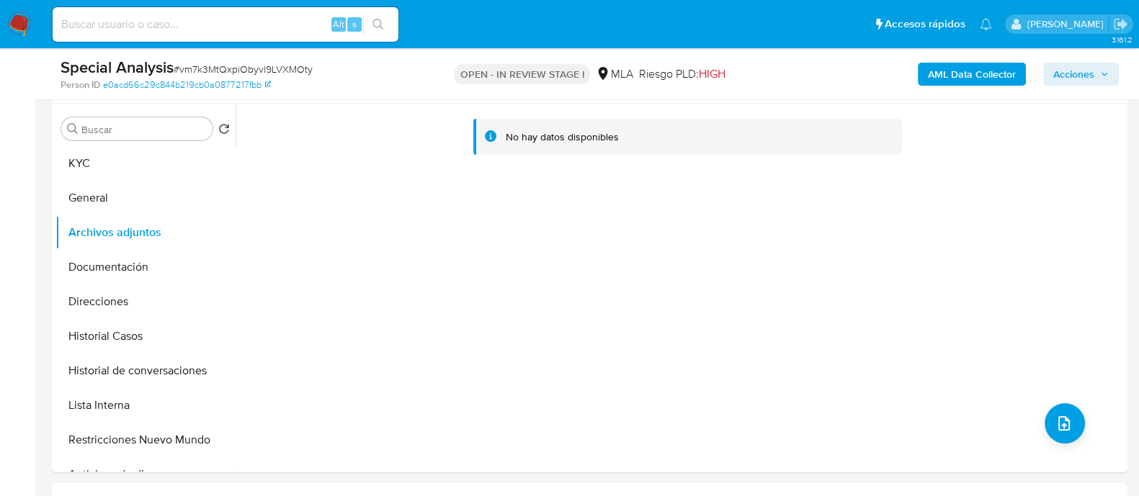
click at [936, 78] on b "AML Data Collector" at bounding box center [972, 74] width 88 height 23
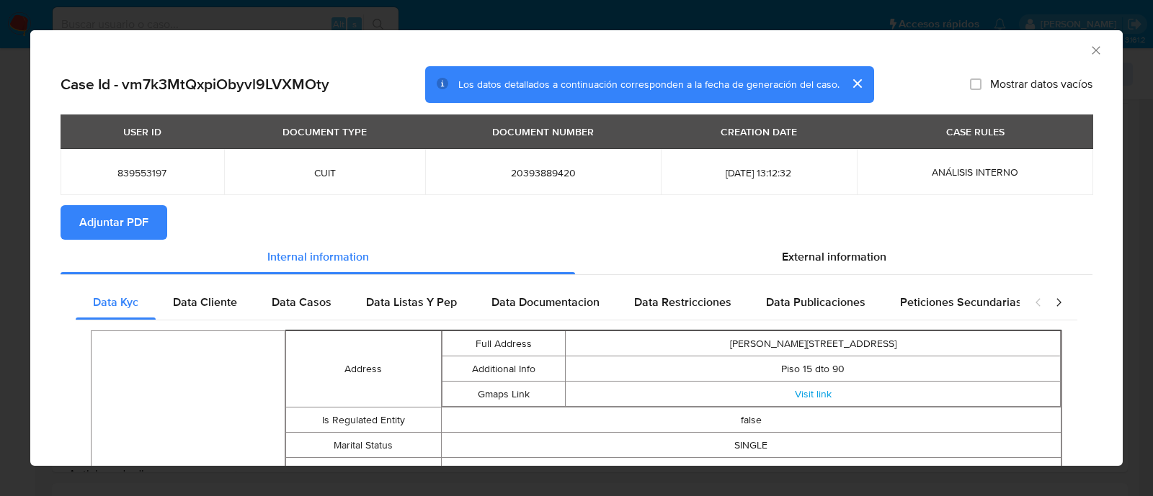
click at [146, 213] on span "Adjuntar PDF" at bounding box center [113, 223] width 69 height 32
click at [1089, 43] on icon "Cerrar ventana" at bounding box center [1096, 50] width 14 height 14
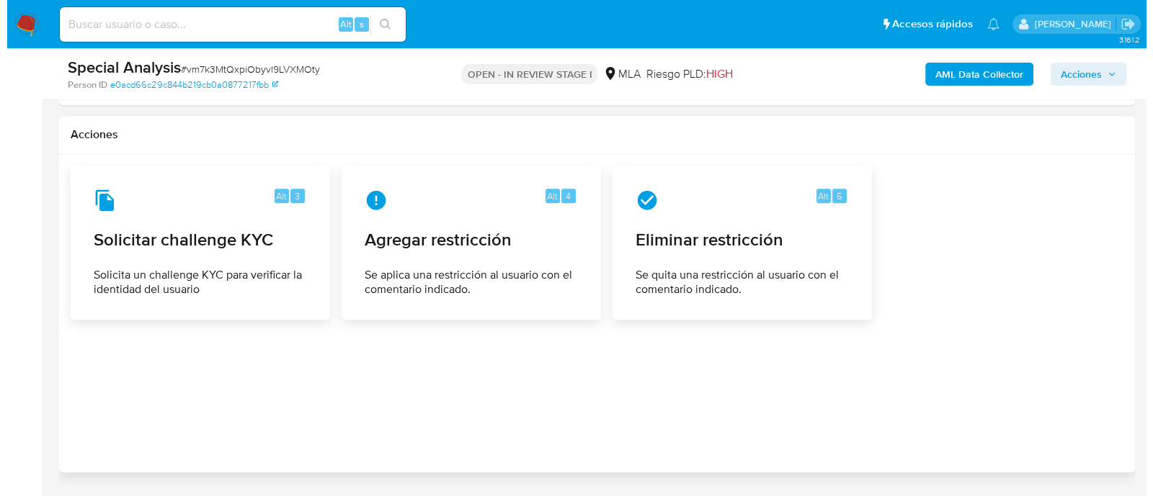
scroll to position [2108, 0]
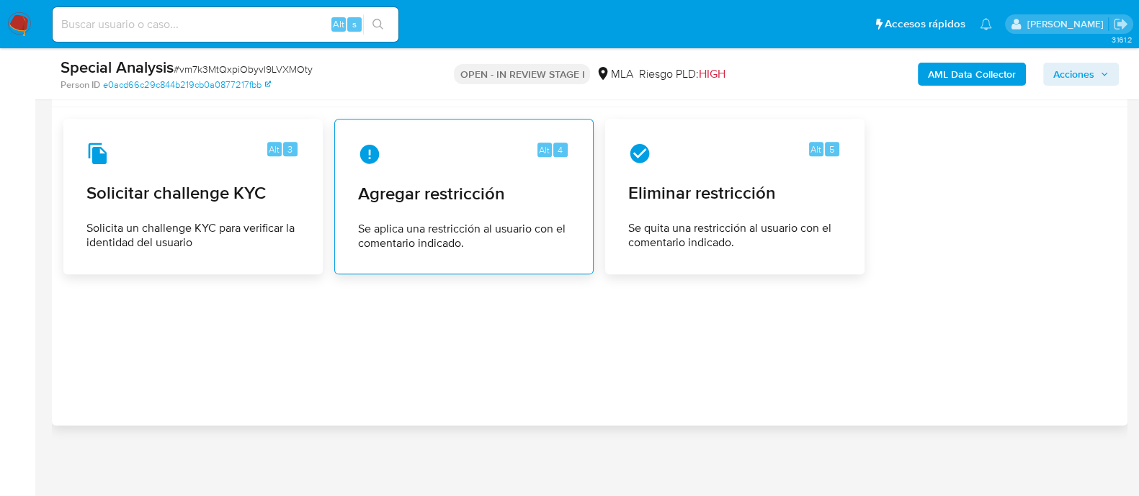
click at [512, 230] on span "Se aplica una restricción al usuario con el comentario indicado." at bounding box center [464, 236] width 212 height 29
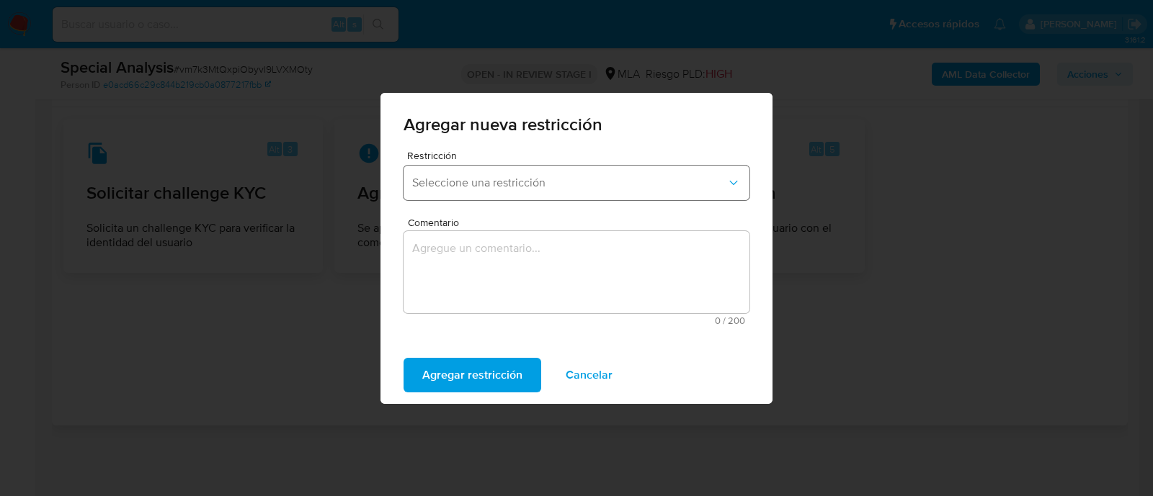
click at [472, 190] on button "Seleccione una restricción" at bounding box center [577, 183] width 346 height 35
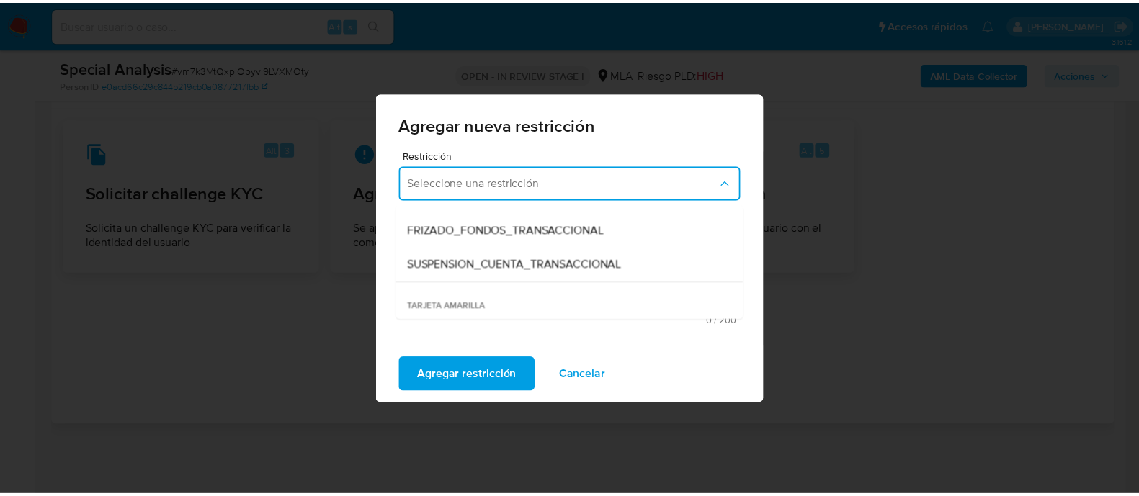
scroll to position [179, 0]
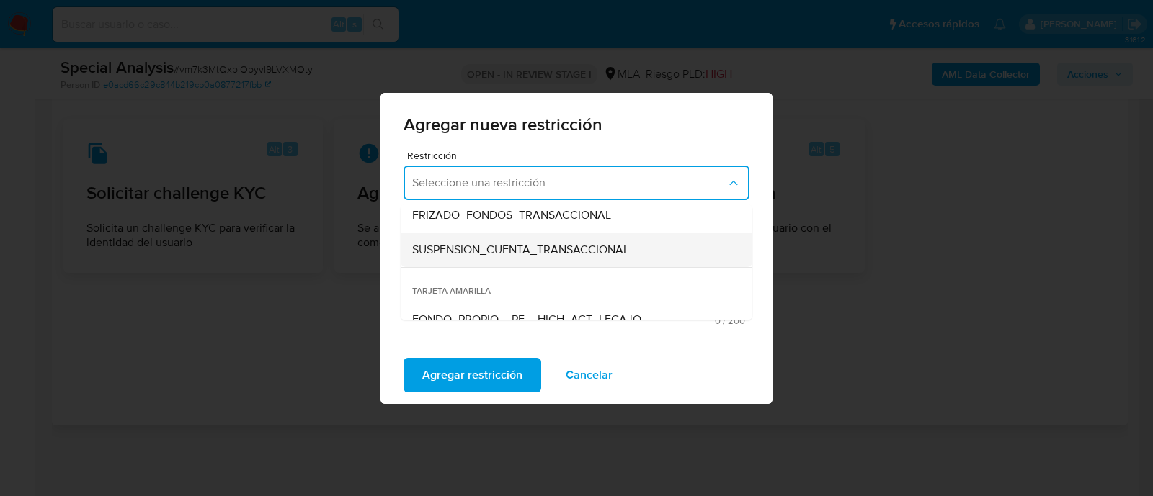
click at [534, 251] on span "SUSPENSION_CUENTA_TRANSACCIONAL" at bounding box center [520, 250] width 217 height 14
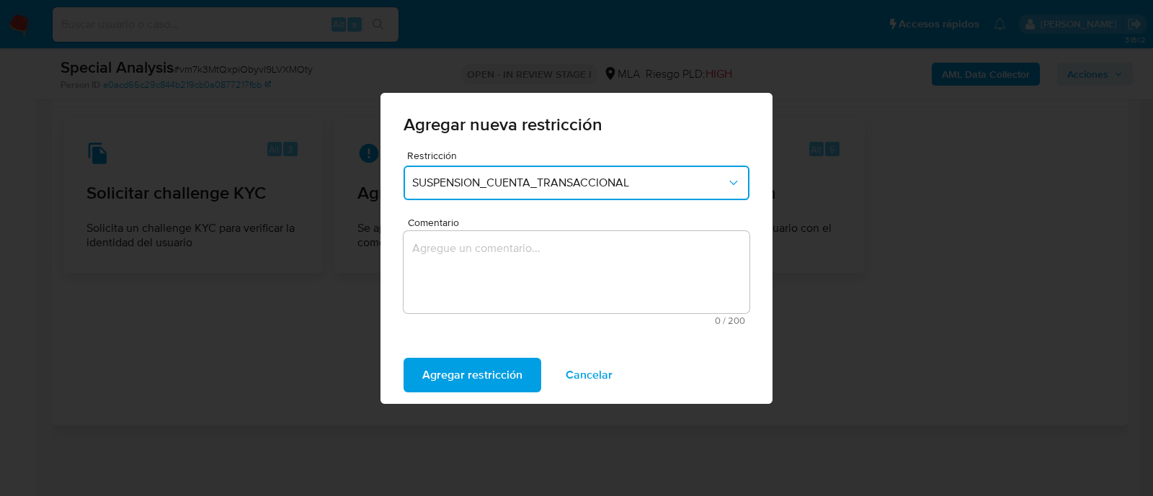
click at [584, 262] on textarea "Comentario" at bounding box center [577, 272] width 346 height 82
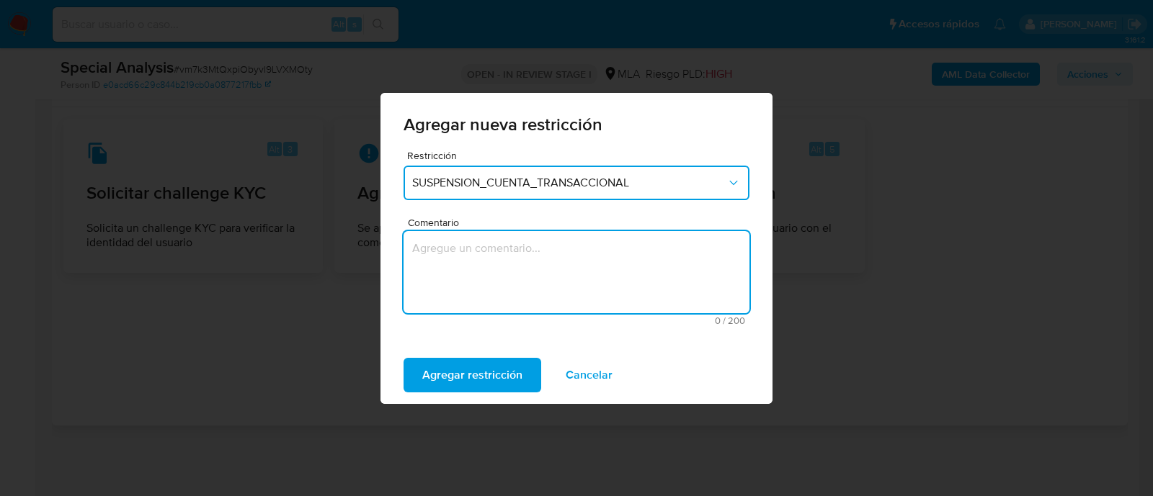
type textarea "a"
type textarea "AML"
click at [455, 355] on div "Agregar restricción Cancelar" at bounding box center [576, 376] width 392 height 58
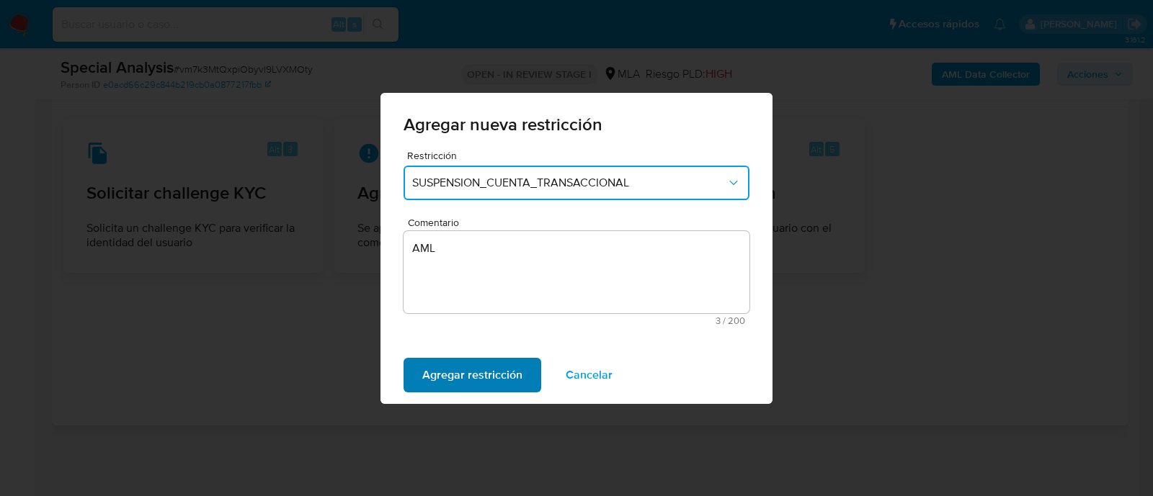
click at [454, 382] on span "Agregar restricción" at bounding box center [472, 376] width 100 height 32
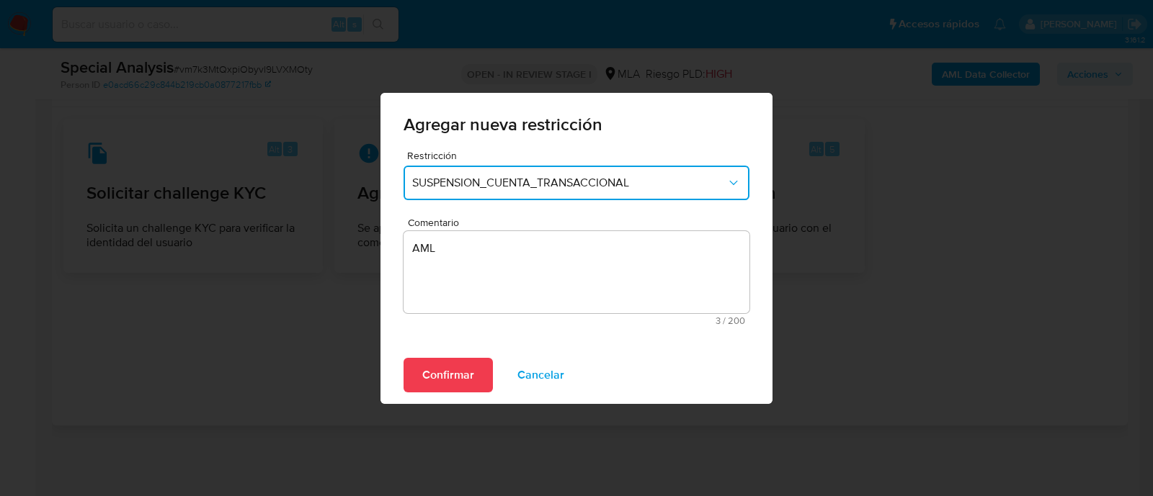
click at [423, 351] on div "Confirmar Cancelar" at bounding box center [576, 376] width 392 height 58
click at [437, 373] on span "Confirmar" at bounding box center [448, 376] width 52 height 32
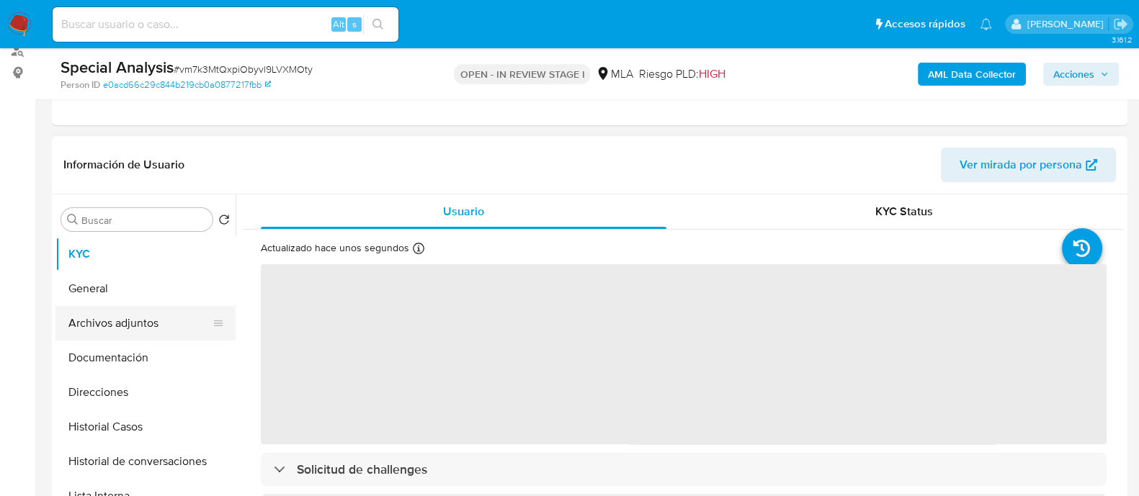
click at [179, 306] on button "Archivos adjuntos" at bounding box center [139, 323] width 169 height 35
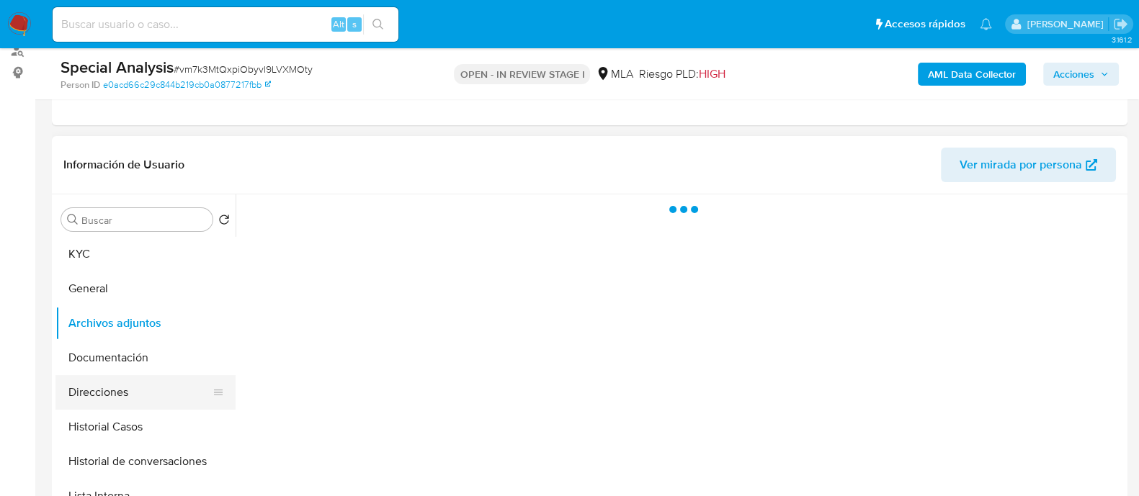
select select "10"
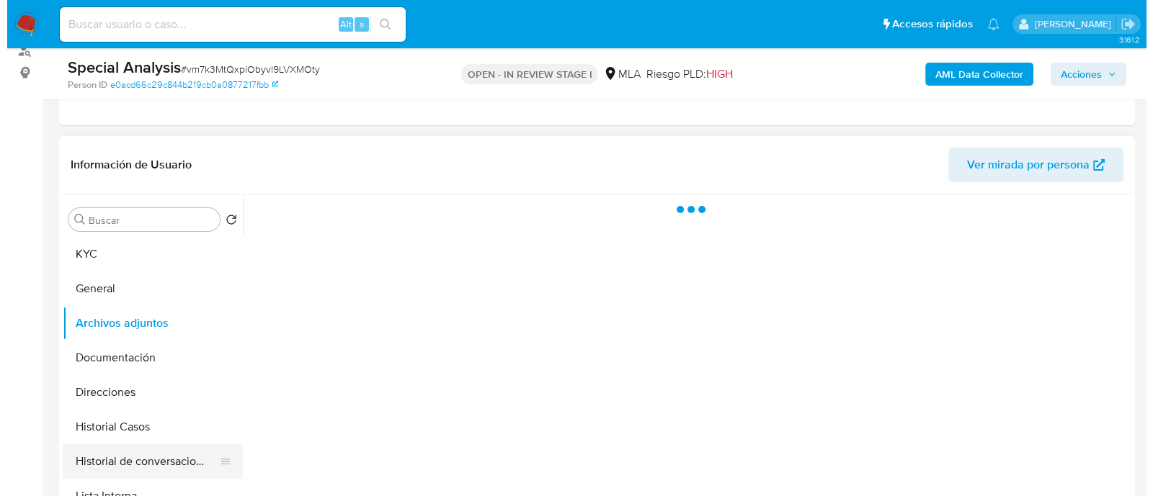
scroll to position [270, 0]
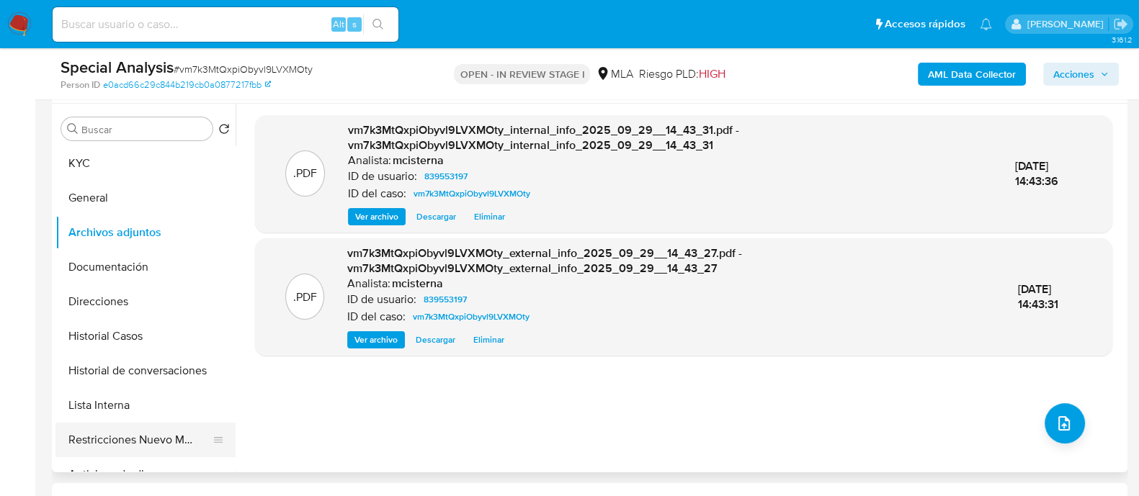
click at [171, 428] on button "Restricciones Nuevo Mundo" at bounding box center [139, 440] width 169 height 35
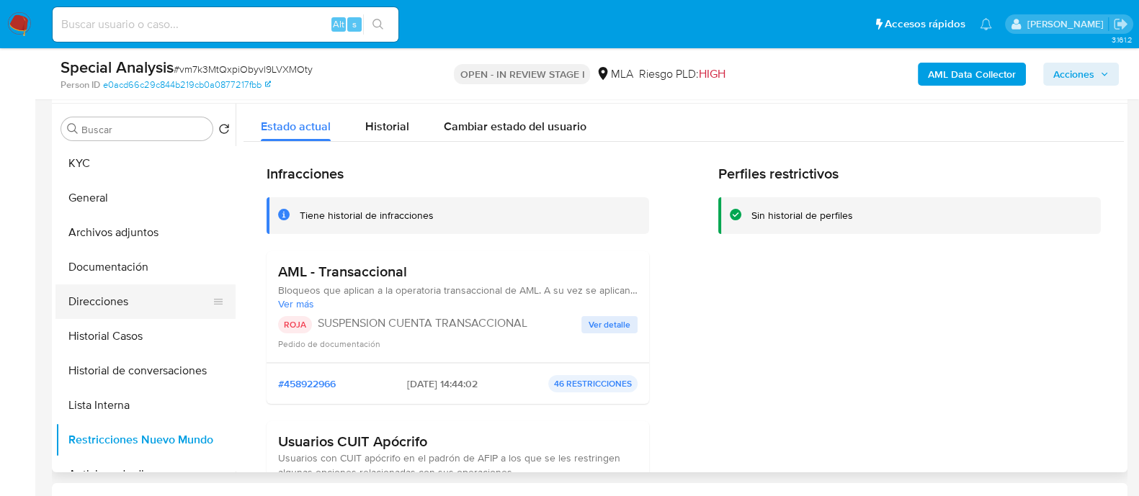
click at [97, 308] on button "Direcciones" at bounding box center [139, 302] width 169 height 35
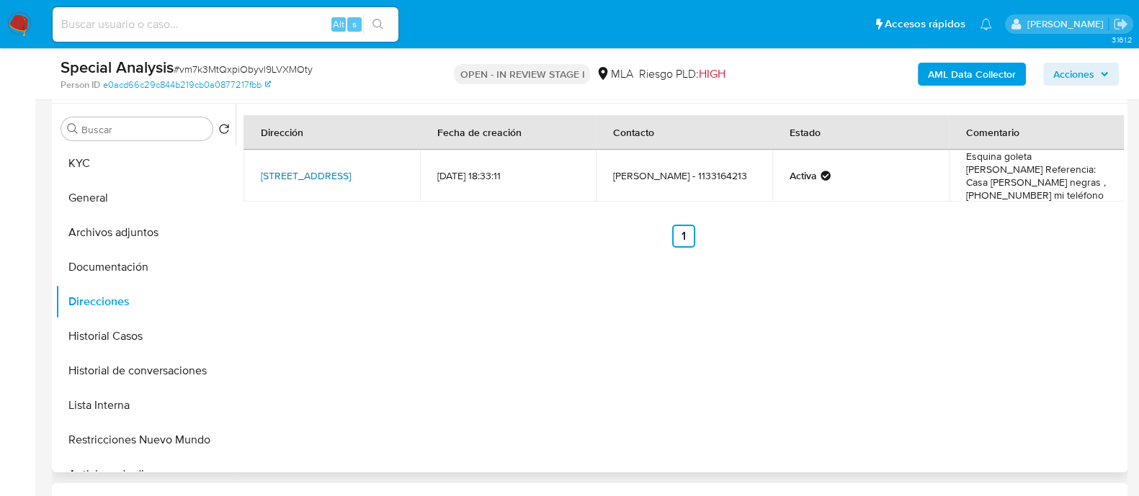
click at [338, 172] on link "Corbeta Belfast 5339, Villa Lugano, Capital Federal, 1439, Argentina 5339" at bounding box center [306, 176] width 90 height 14
click at [164, 365] on button "Historial de conversaciones" at bounding box center [139, 371] width 169 height 35
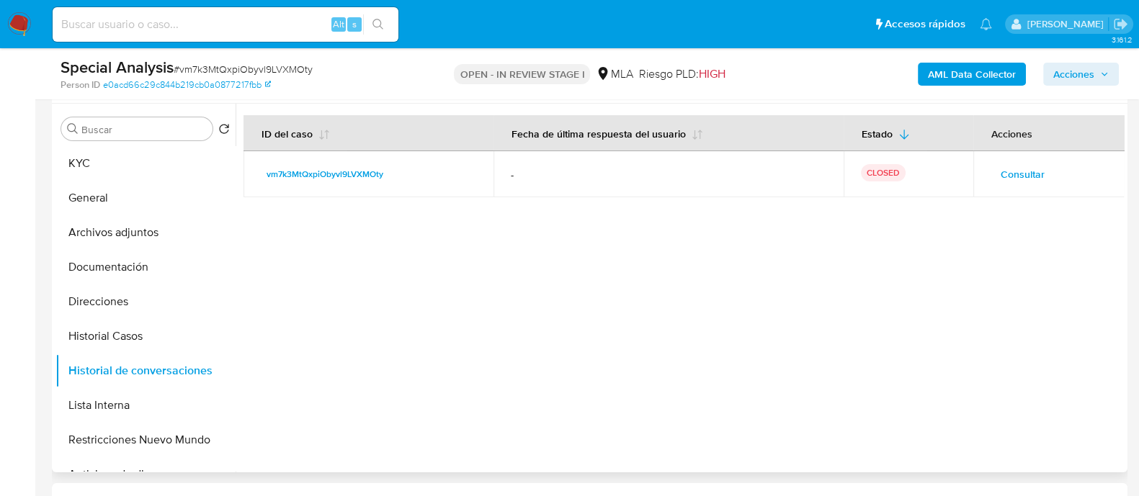
click at [1017, 177] on span "Consultar" at bounding box center [1023, 174] width 44 height 20
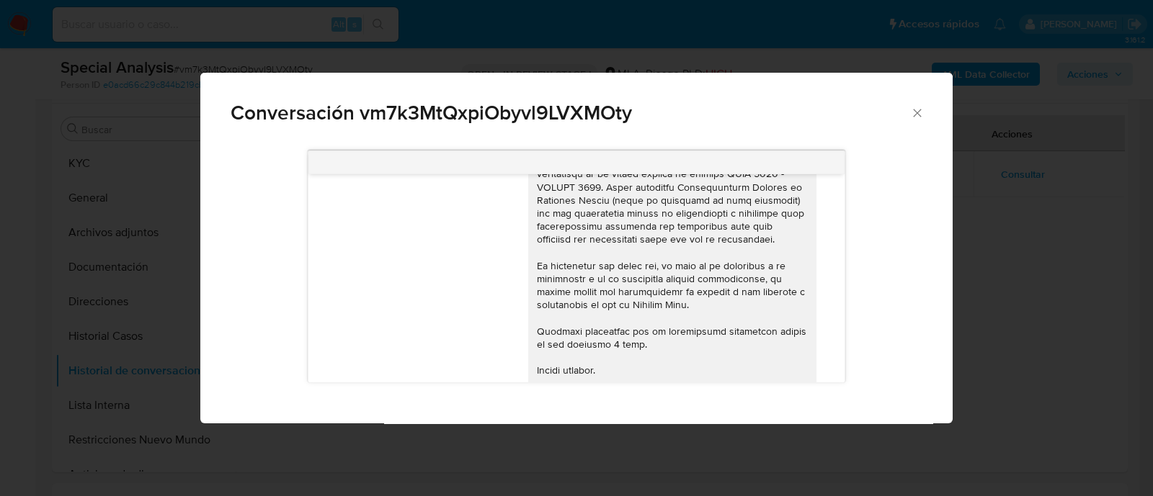
scroll to position [1373, 0]
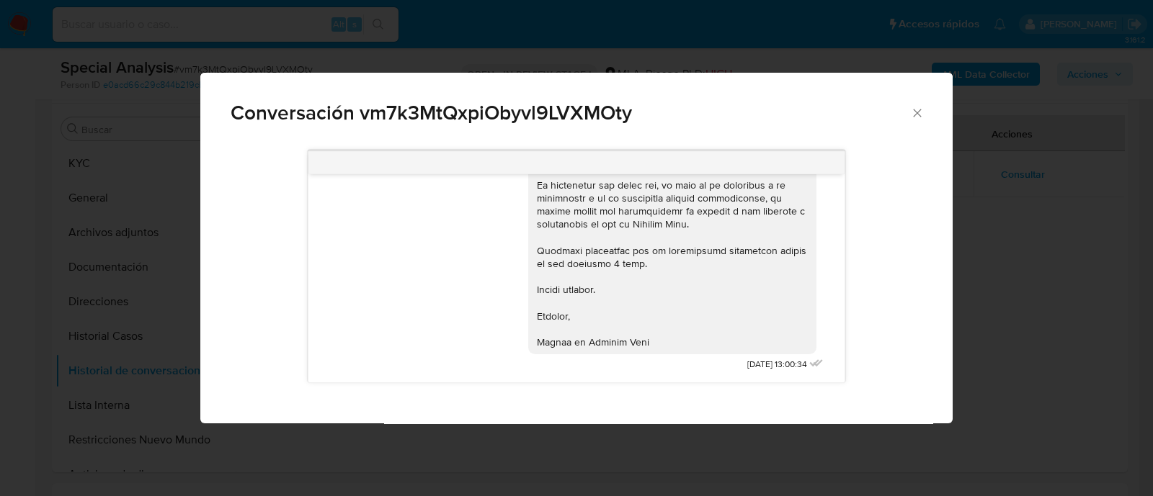
click at [919, 115] on icon "Cerrar" at bounding box center [917, 113] width 8 height 8
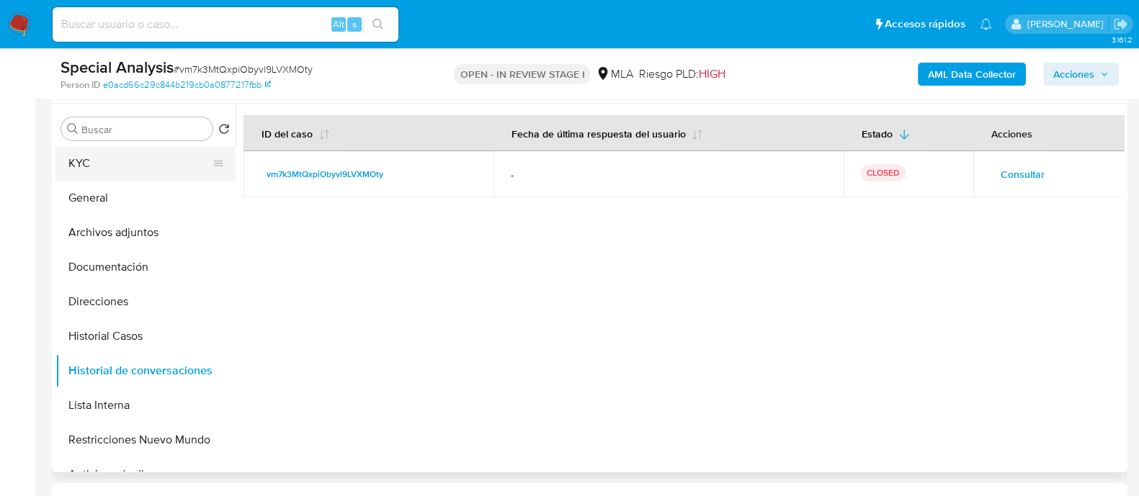
click at [130, 160] on button "KYC" at bounding box center [139, 163] width 169 height 35
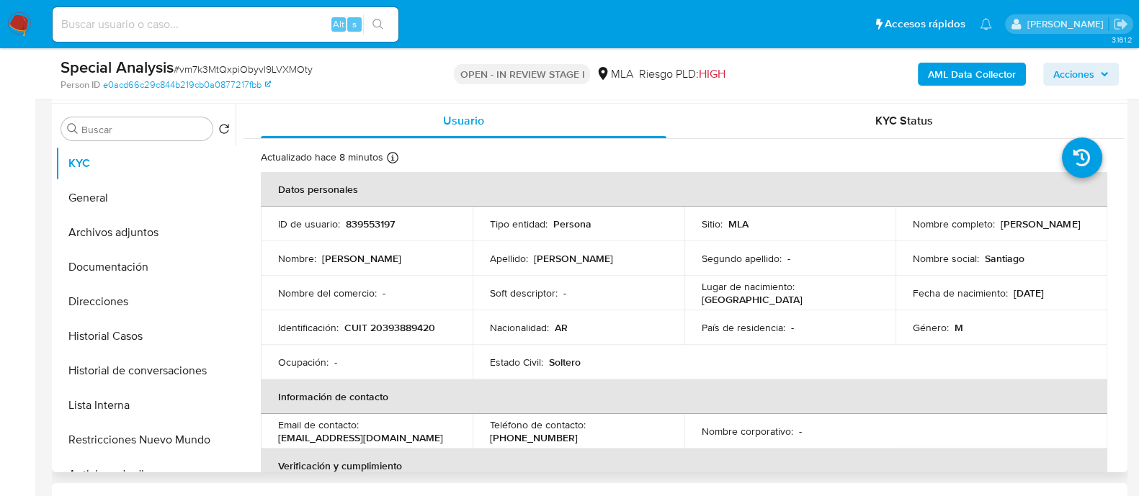
click at [411, 333] on p "CUIT 20393889420" at bounding box center [389, 327] width 91 height 13
copy p "20393889420"
click at [159, 226] on button "Archivos adjuntos" at bounding box center [139, 232] width 169 height 35
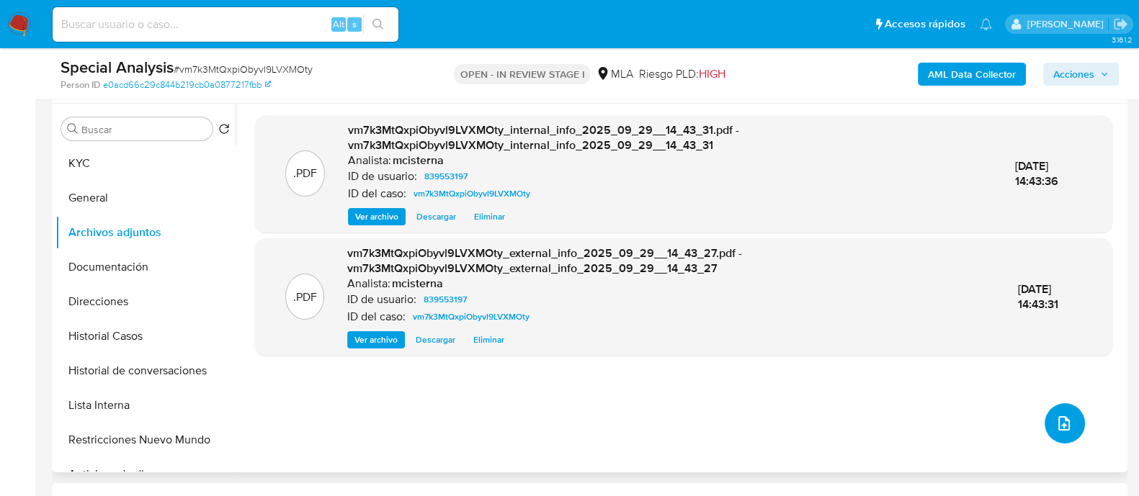
click at [1048, 431] on button "upload-file" at bounding box center [1065, 424] width 40 height 40
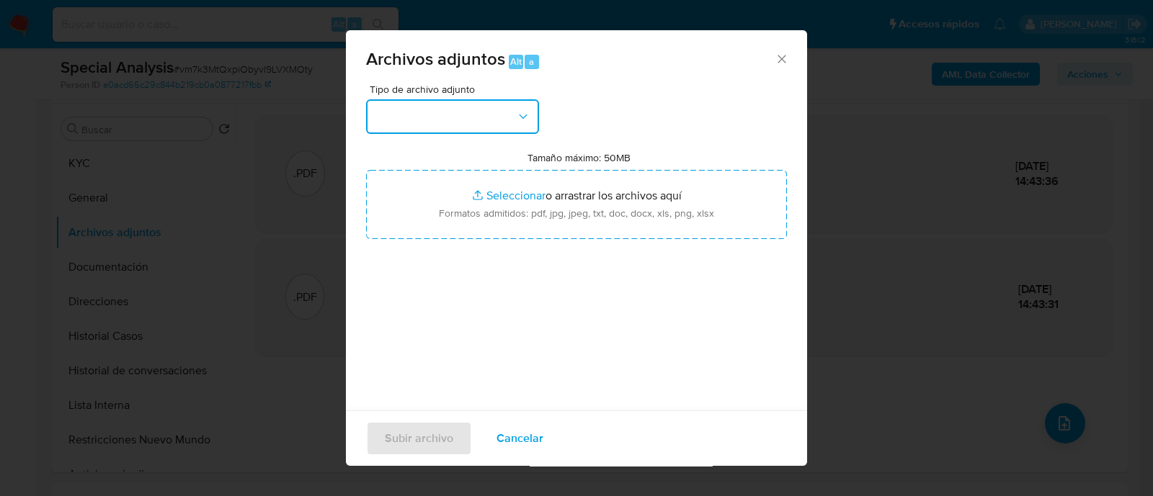
click at [466, 129] on button "button" at bounding box center [452, 116] width 173 height 35
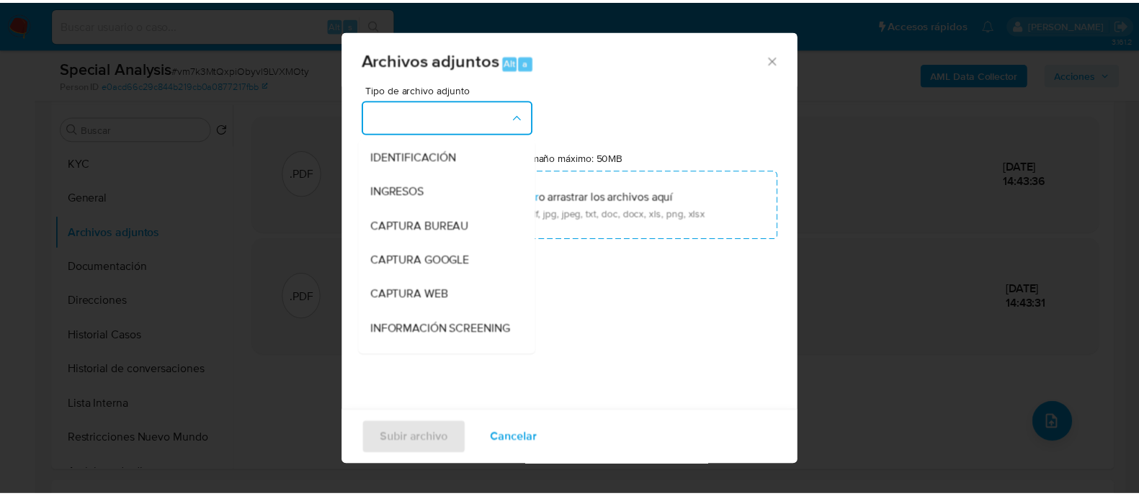
scroll to position [179, 0]
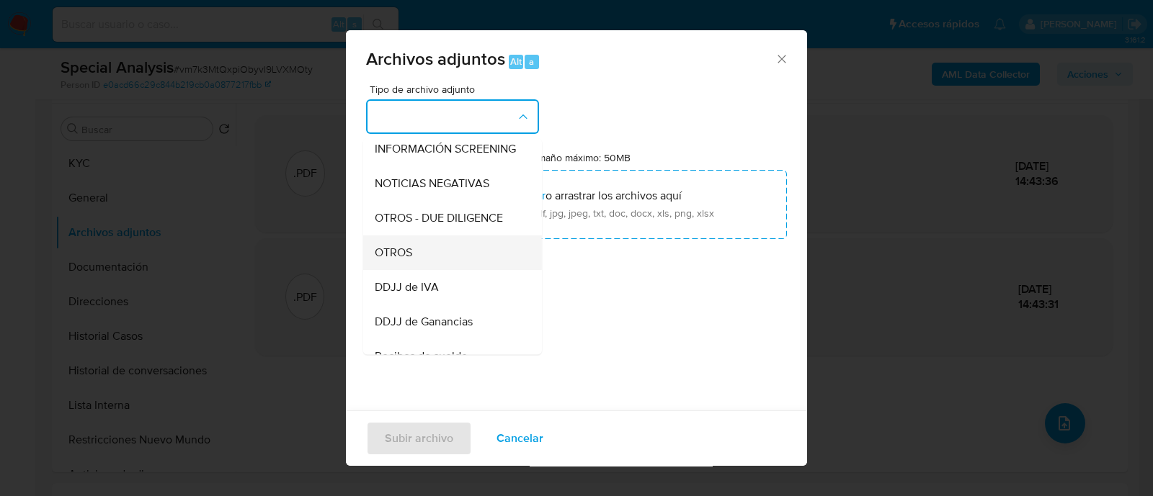
click at [445, 261] on div "OTROS" at bounding box center [448, 253] width 147 height 35
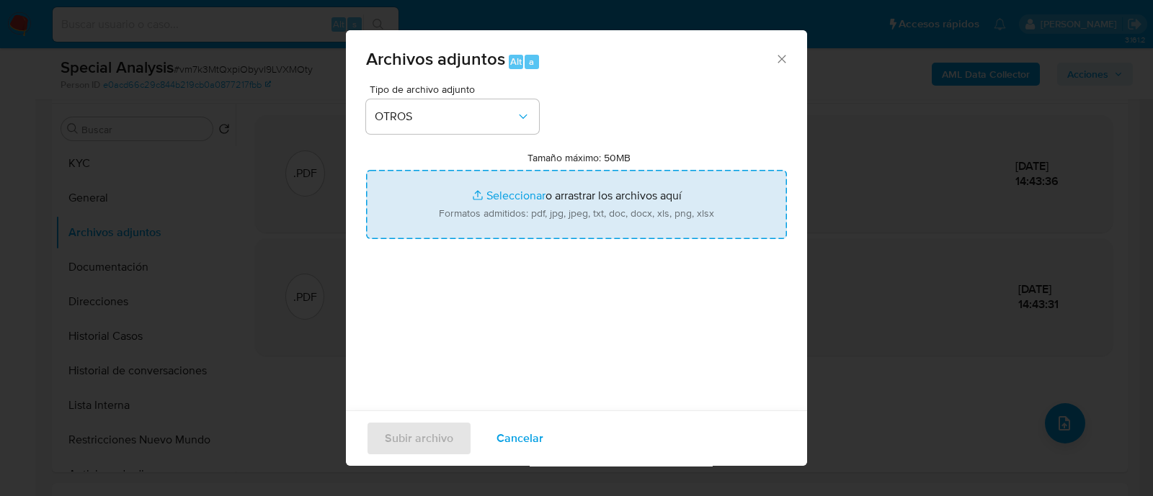
type input "C:\fakepath\Caselog vm7k3MtQxpiObyvl9LVXMOty_2025_09_23_17_08_00.docx"
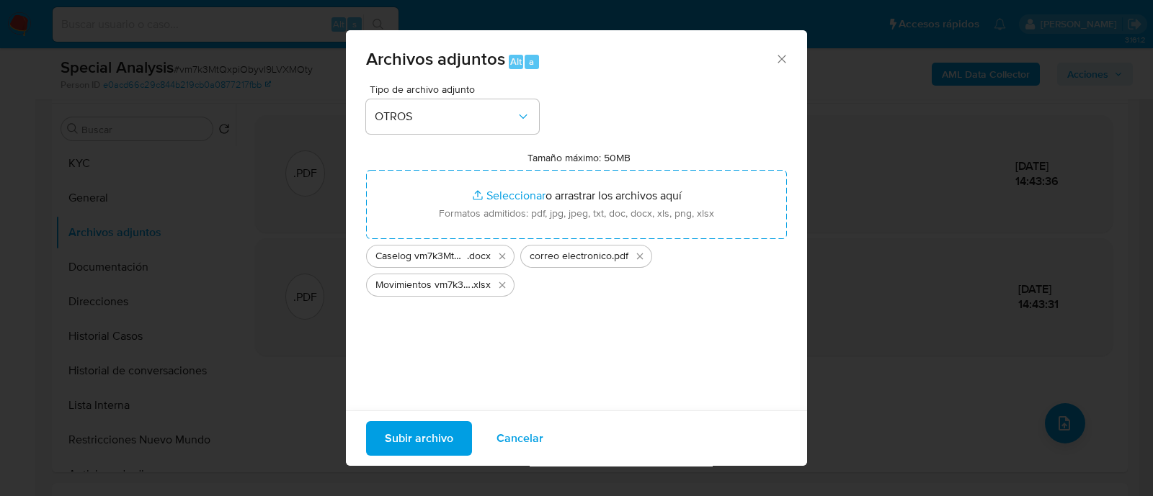
click at [436, 438] on span "Subir archivo" at bounding box center [419, 439] width 68 height 32
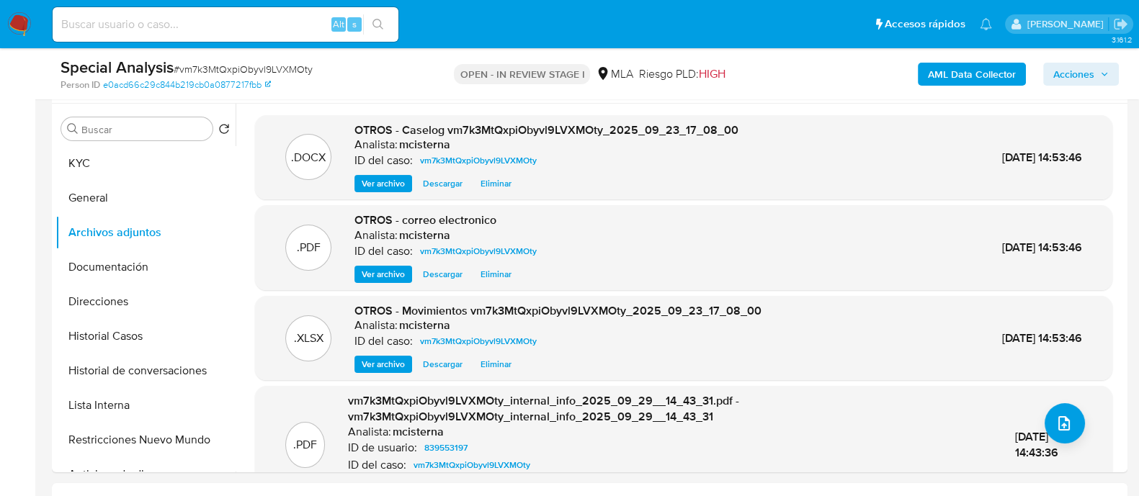
click at [1090, 80] on span "Acciones" at bounding box center [1074, 74] width 41 height 23
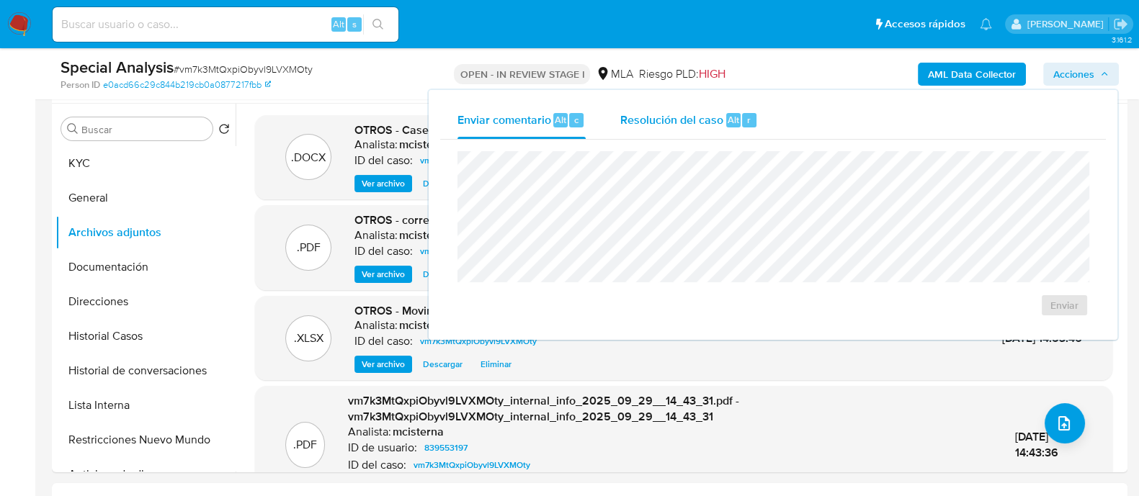
click at [711, 119] on span "Resolución del caso" at bounding box center [671, 119] width 103 height 17
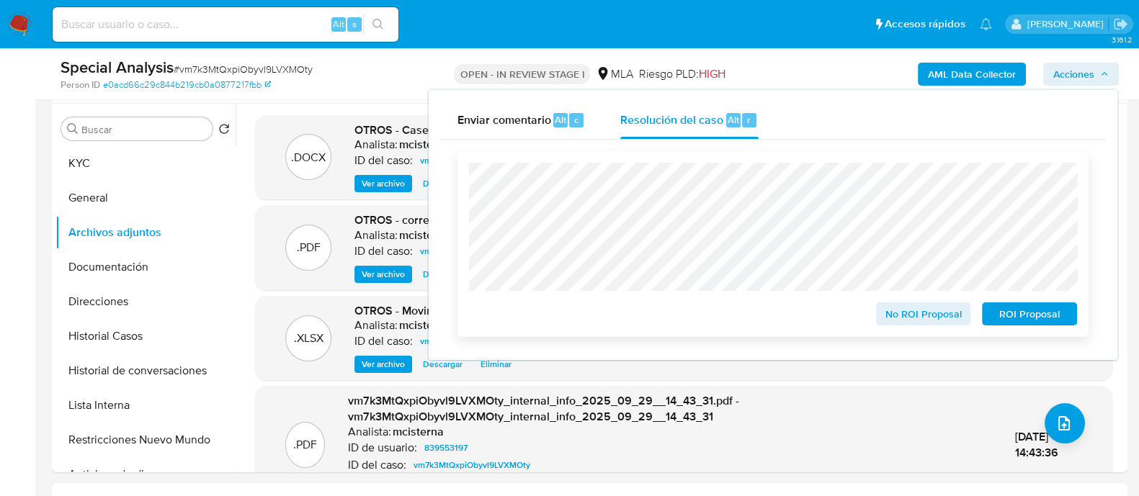
click at [1024, 319] on span "ROI Proposal" at bounding box center [1029, 314] width 75 height 20
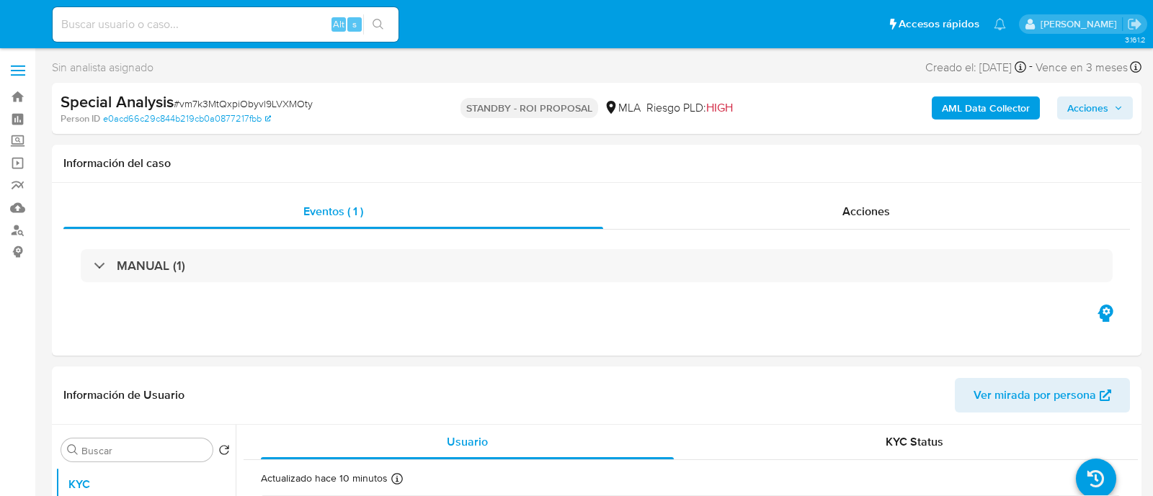
select select "10"
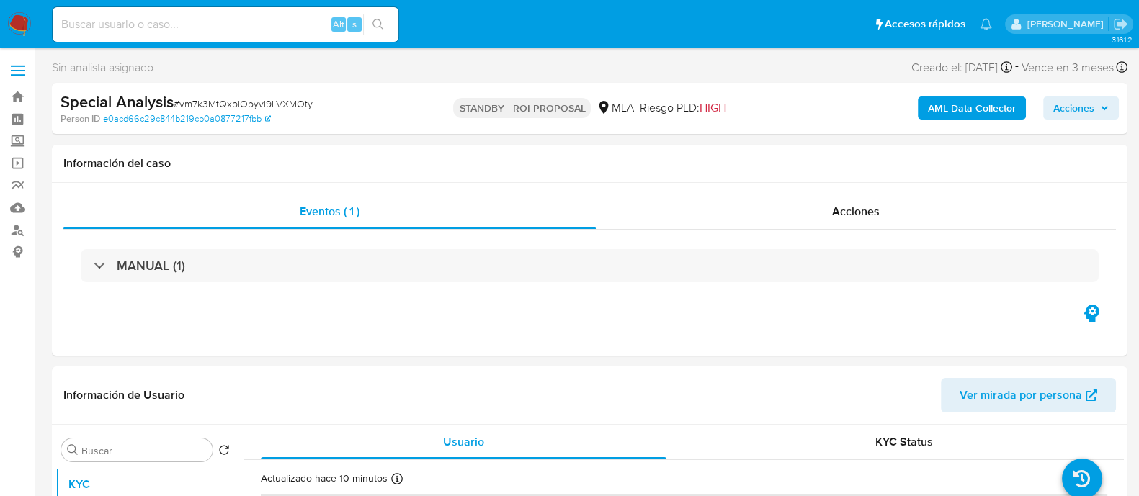
click at [285, 22] on input at bounding box center [226, 24] width 346 height 19
paste input "5ntxL1WojuUe4KgW3nCUkCLl"
type input "5ntxL1WojuUe4KgW3nCUkCLl"
click at [380, 19] on icon "search-icon" at bounding box center [378, 24] width 11 height 11
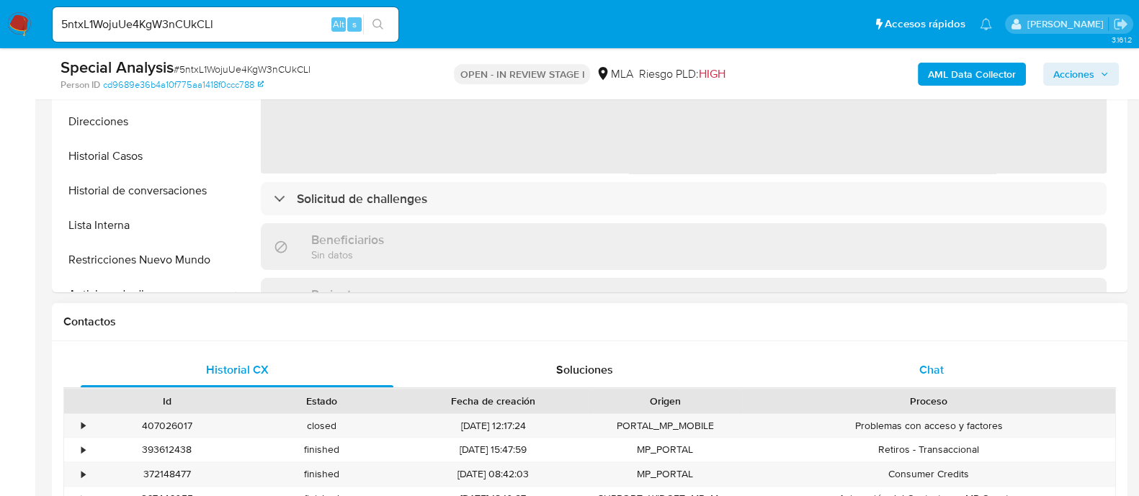
select select "10"
drag, startPoint x: 944, startPoint y: 380, endPoint x: 837, endPoint y: 373, distance: 106.9
click at [943, 380] on div "Chat" at bounding box center [931, 370] width 313 height 35
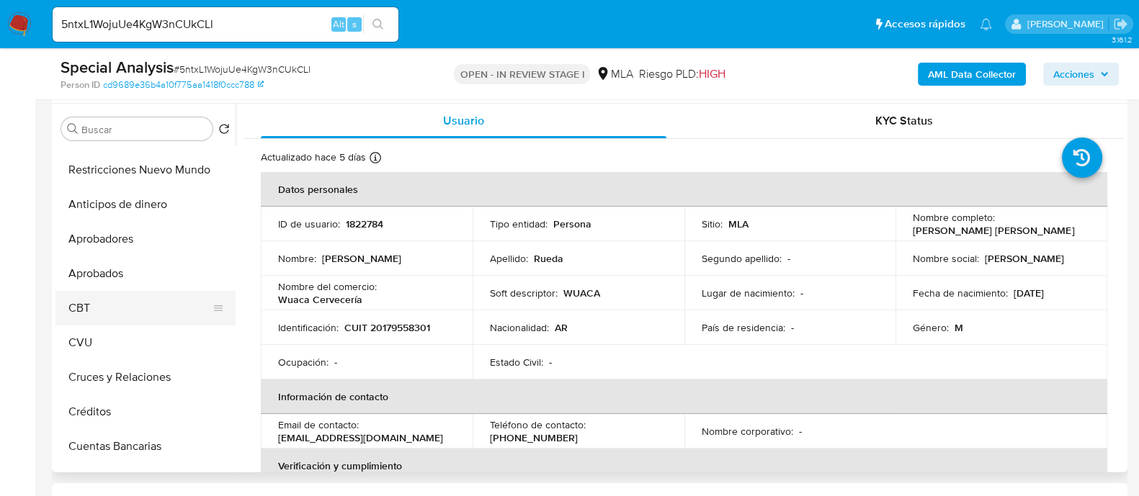
scroll to position [179, 0]
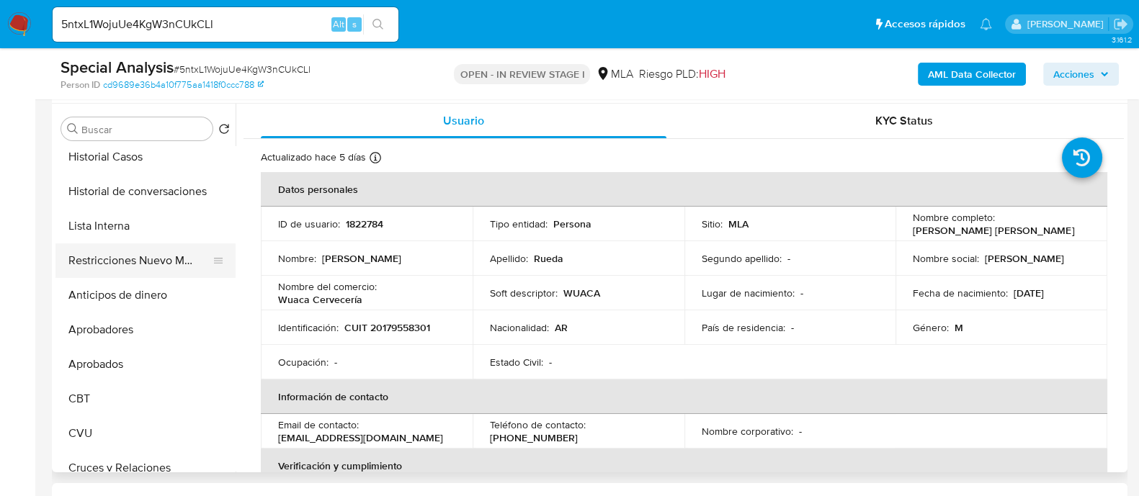
click at [174, 255] on button "Restricciones Nuevo Mundo" at bounding box center [139, 261] width 169 height 35
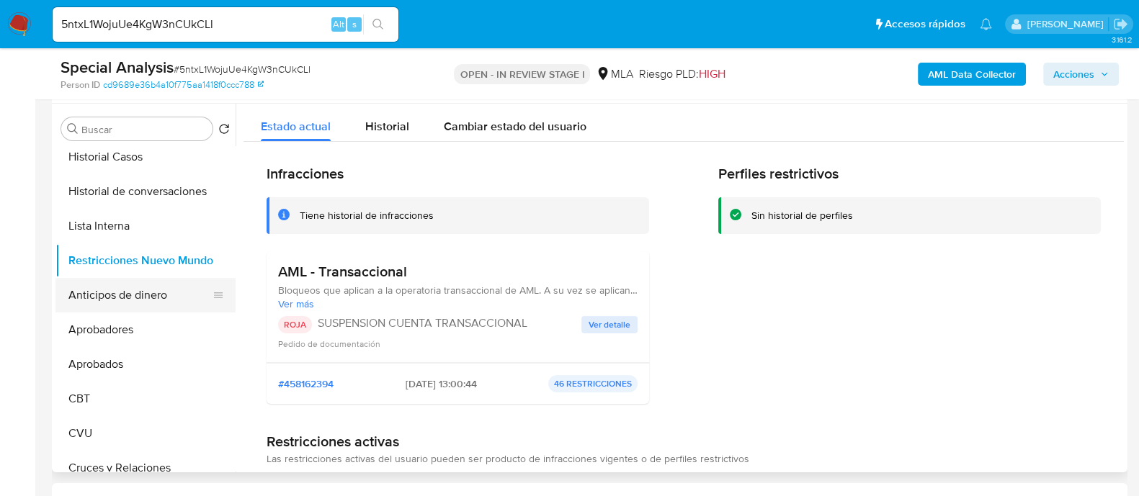
scroll to position [0, 0]
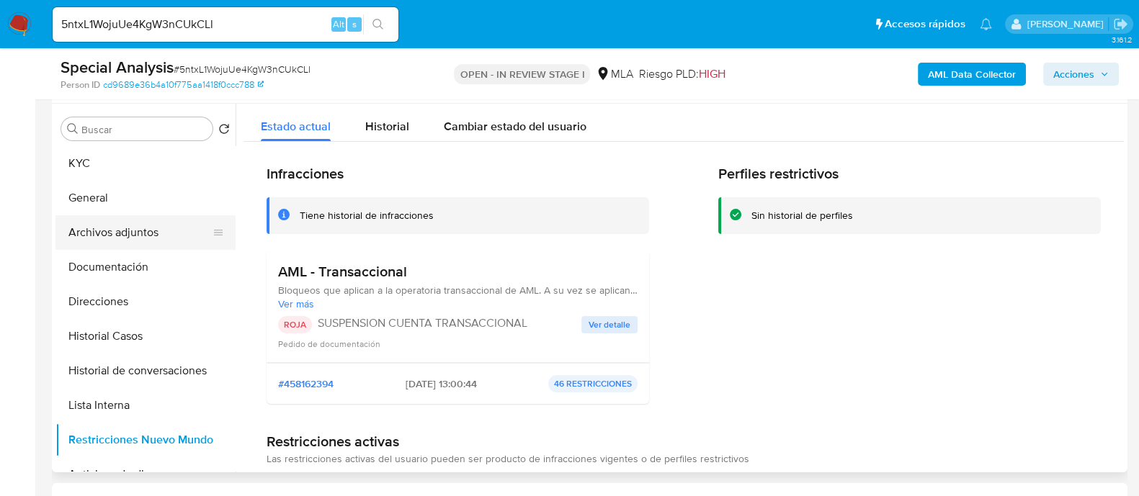
click at [133, 243] on button "Archivos adjuntos" at bounding box center [139, 232] width 169 height 35
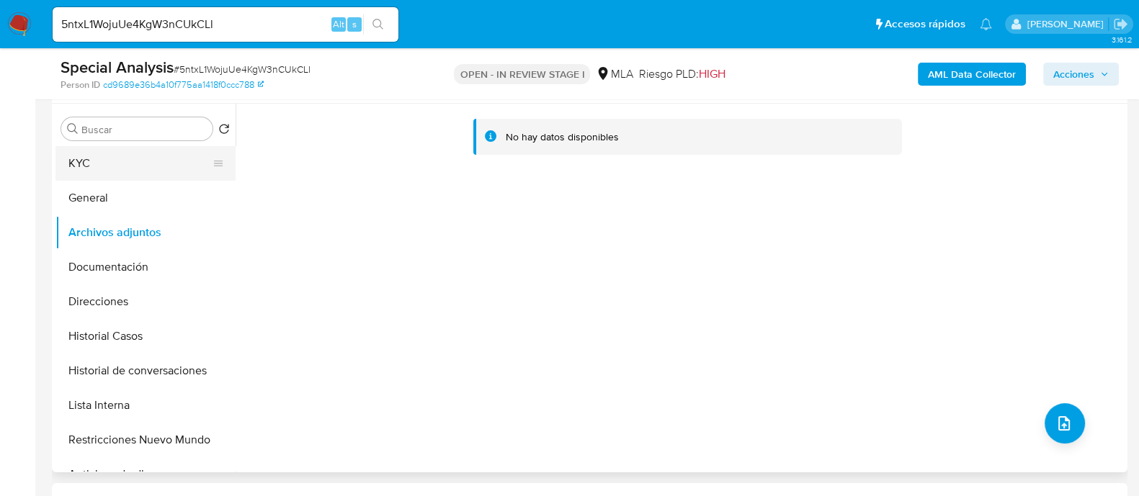
click at [144, 160] on button "KYC" at bounding box center [139, 163] width 169 height 35
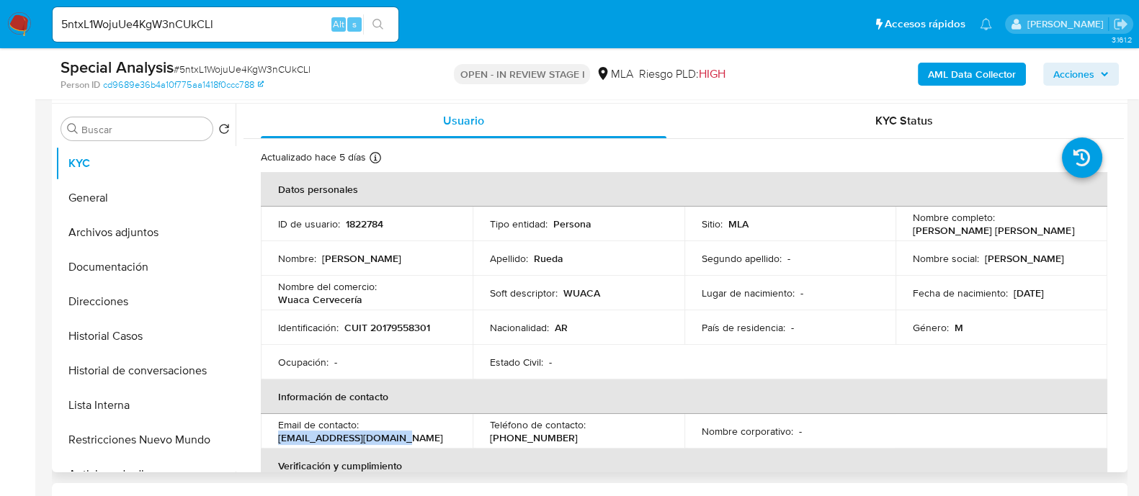
drag, startPoint x: 280, startPoint y: 437, endPoint x: 414, endPoint y: 437, distance: 134.8
click at [414, 437] on div "Email de contacto : clau.rueda70@icloud.com" at bounding box center [366, 432] width 177 height 26
copy p "[EMAIL_ADDRESS][DOMAIN_NAME]"
click at [172, 434] on button "Restricciones Nuevo Mundo" at bounding box center [139, 440] width 169 height 35
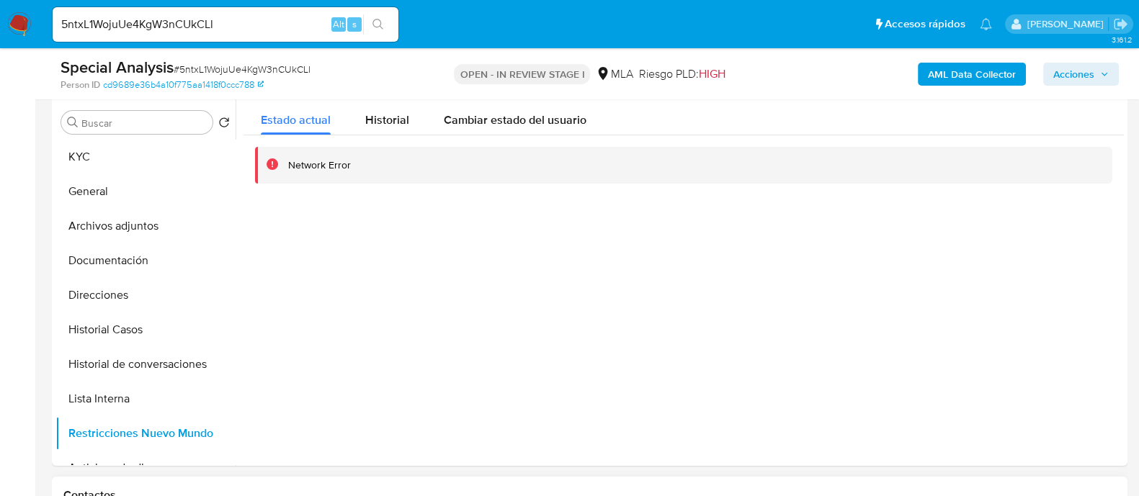
scroll to position [720, 0]
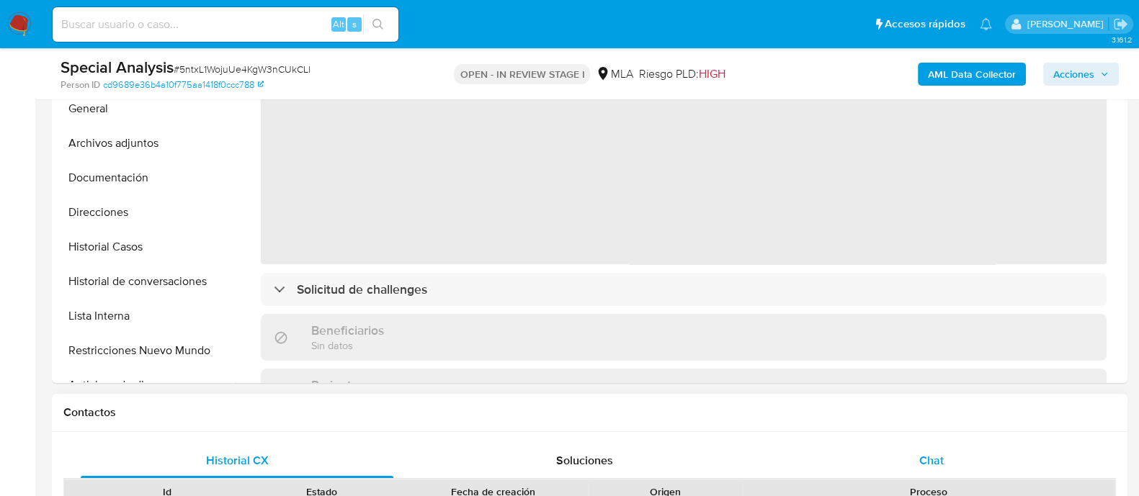
click at [940, 446] on div "Chat" at bounding box center [931, 461] width 313 height 35
select select "10"
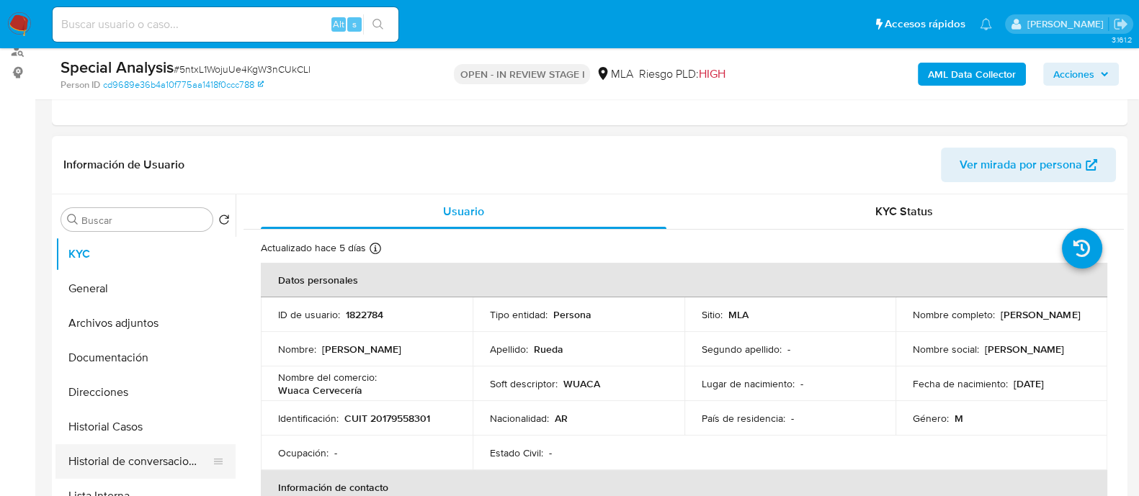
scroll to position [89, 0]
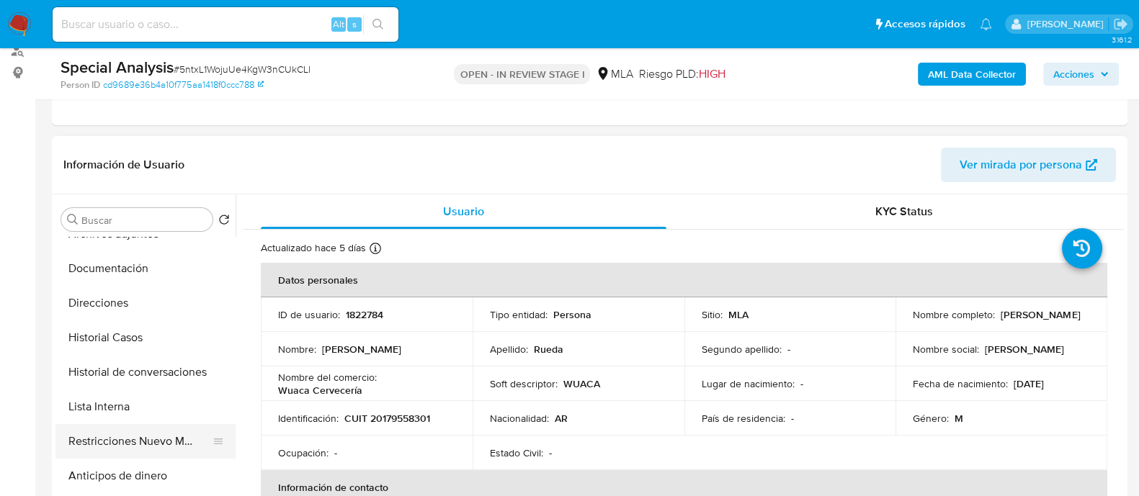
click at [162, 448] on button "Restricciones Nuevo Mundo" at bounding box center [139, 441] width 169 height 35
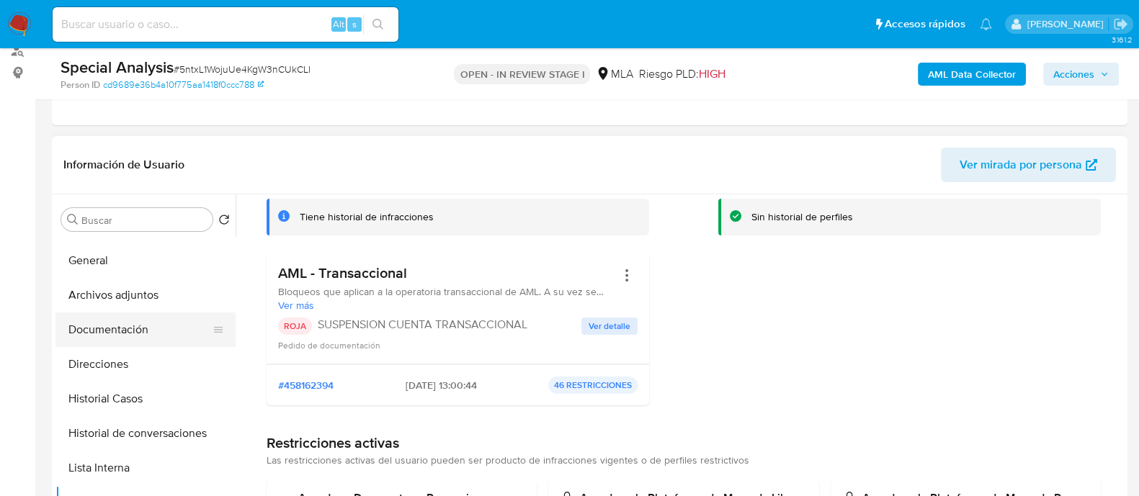
scroll to position [0, 0]
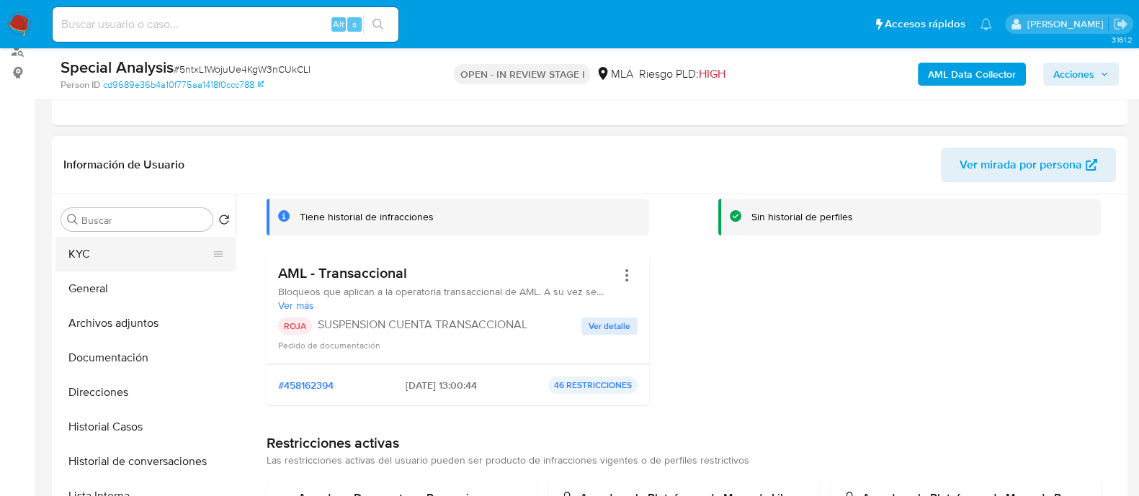
click at [101, 245] on button "KYC" at bounding box center [139, 254] width 169 height 35
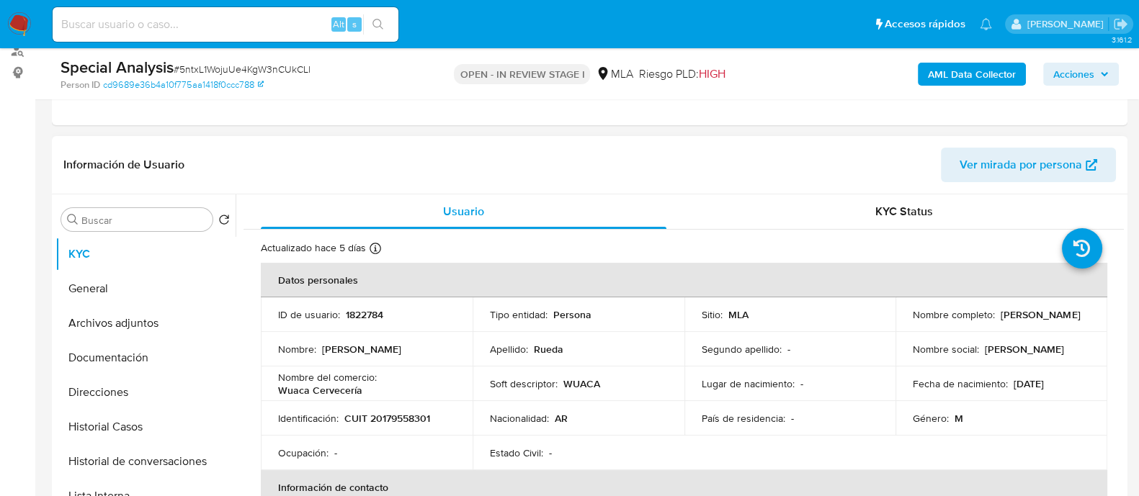
click at [365, 311] on p "1822784" at bounding box center [364, 314] width 37 height 13
copy p "1822784"
click at [976, 73] on b "AML Data Collector" at bounding box center [972, 74] width 88 height 23
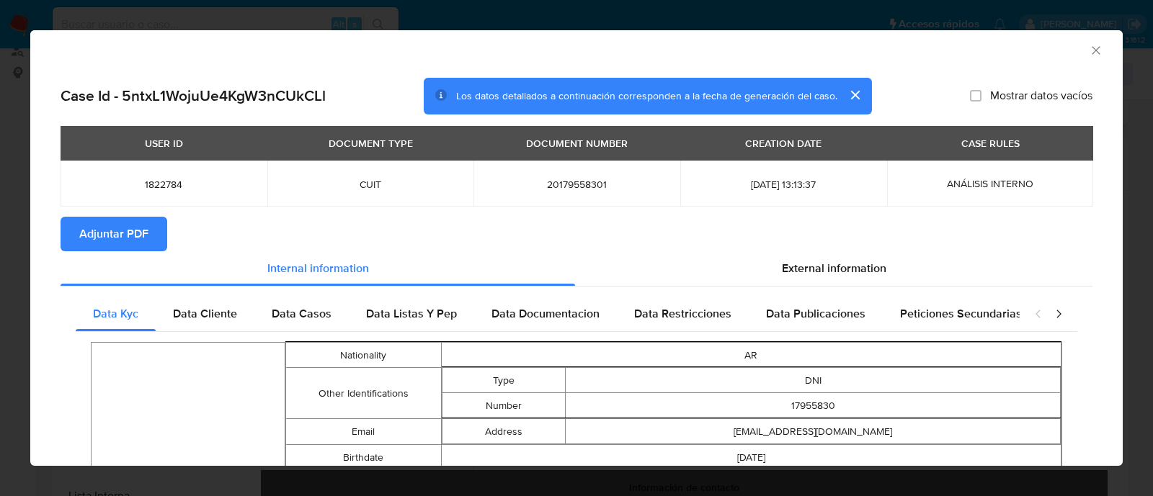
click at [115, 236] on span "Adjuntar PDF" at bounding box center [113, 234] width 69 height 32
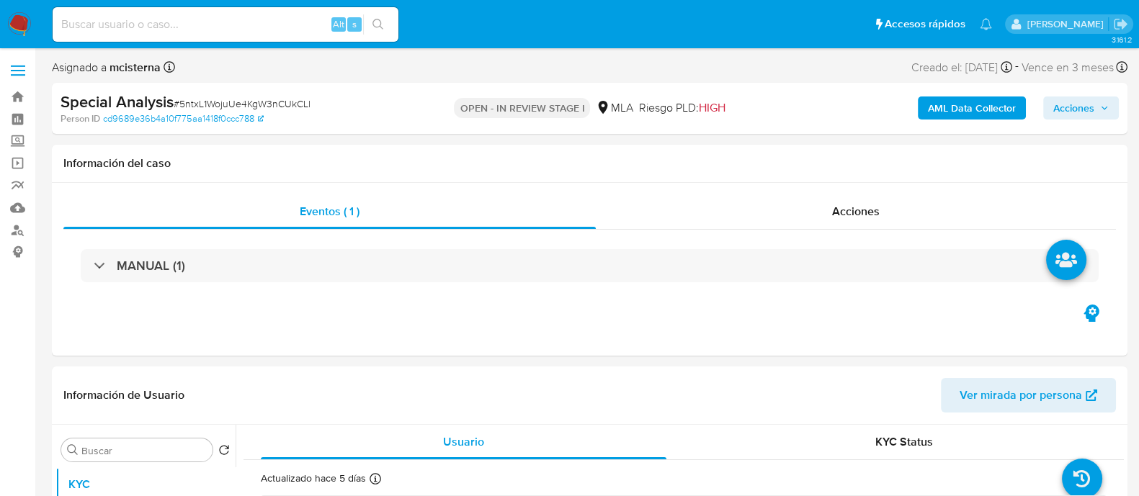
select select "10"
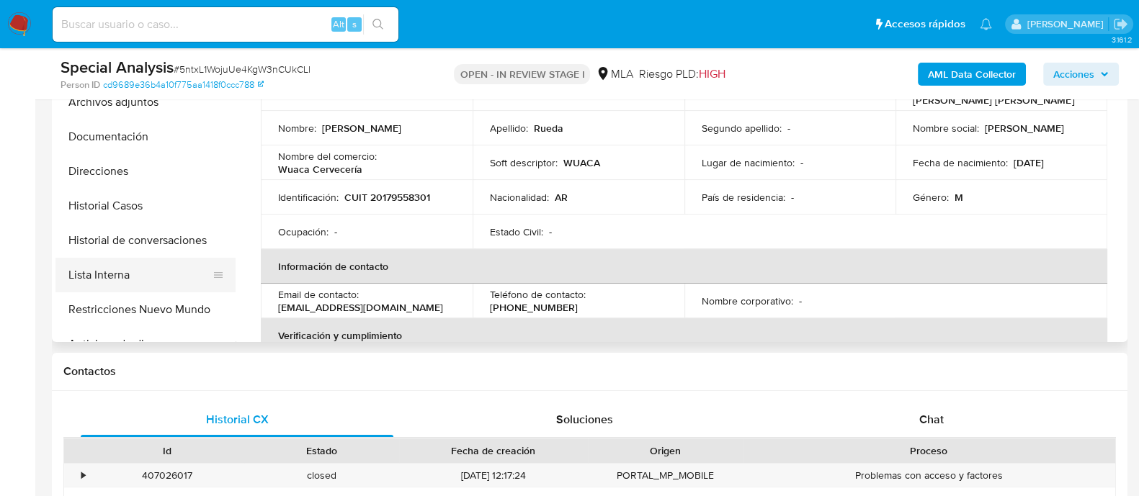
scroll to position [360, 0]
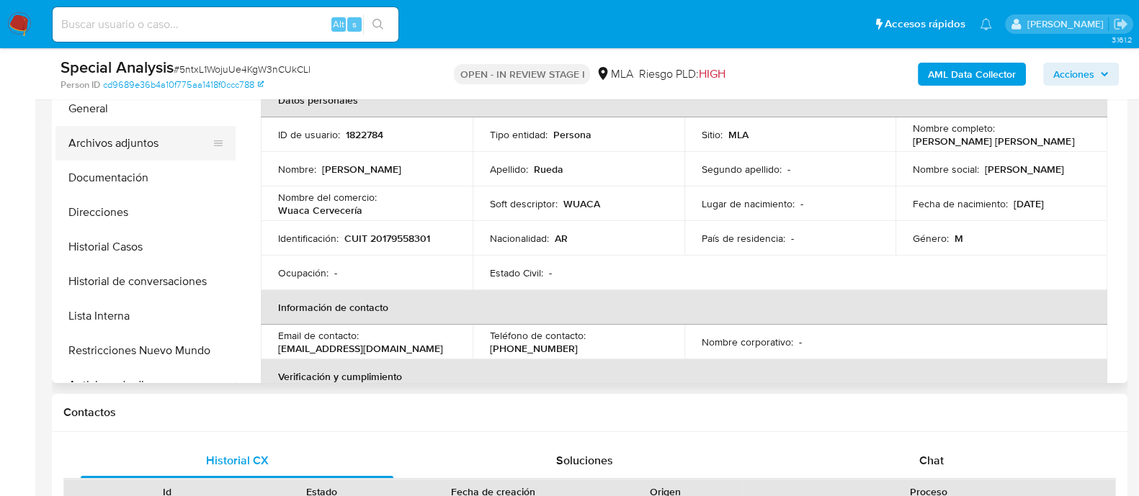
click at [152, 151] on button "Archivos adjuntos" at bounding box center [139, 143] width 169 height 35
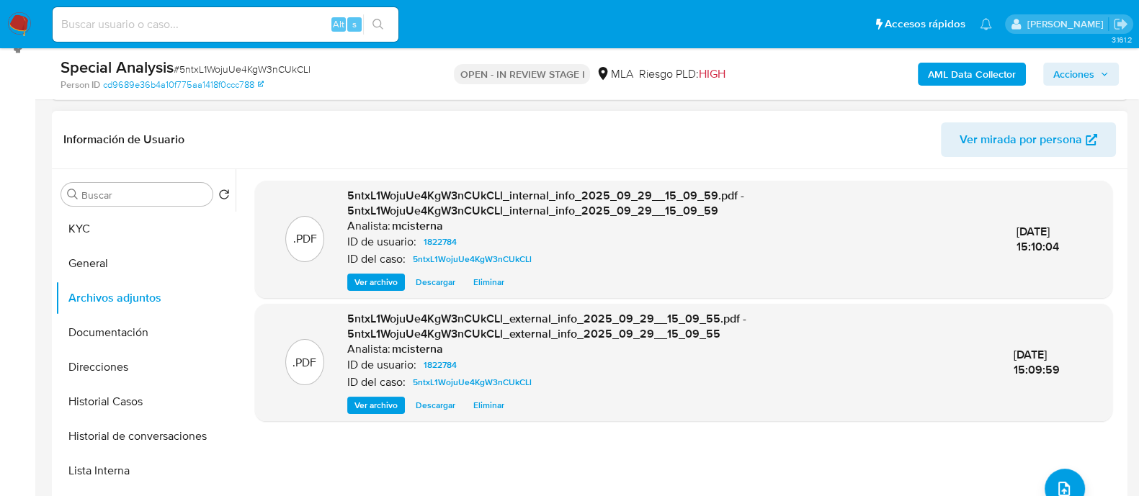
scroll to position [89, 0]
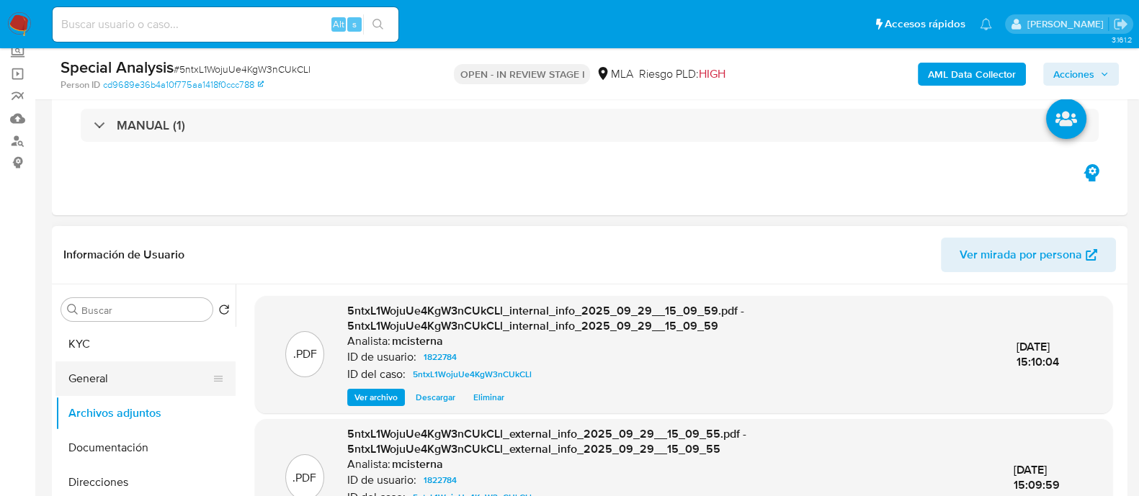
click at [118, 367] on button "General" at bounding box center [139, 379] width 169 height 35
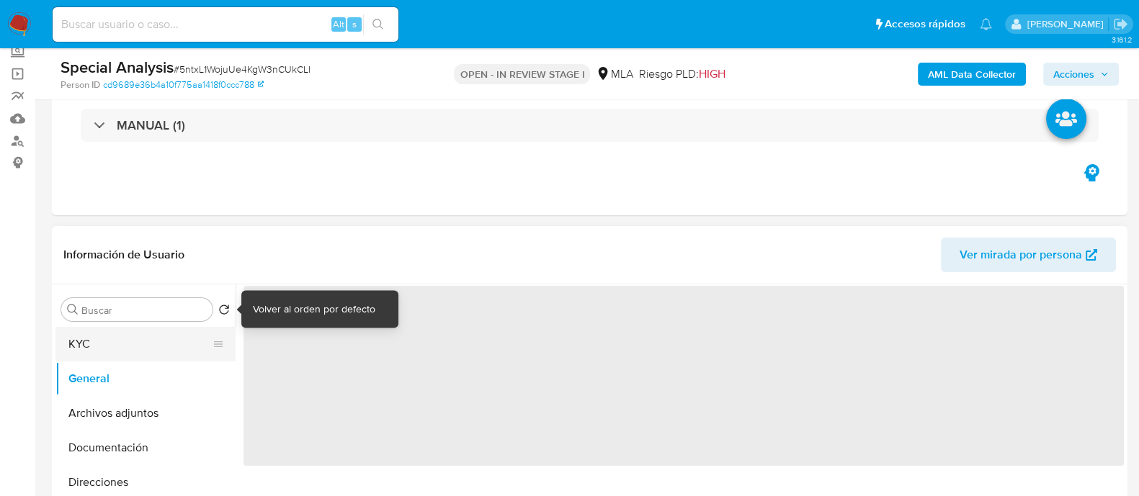
click at [155, 350] on button "KYC" at bounding box center [139, 344] width 169 height 35
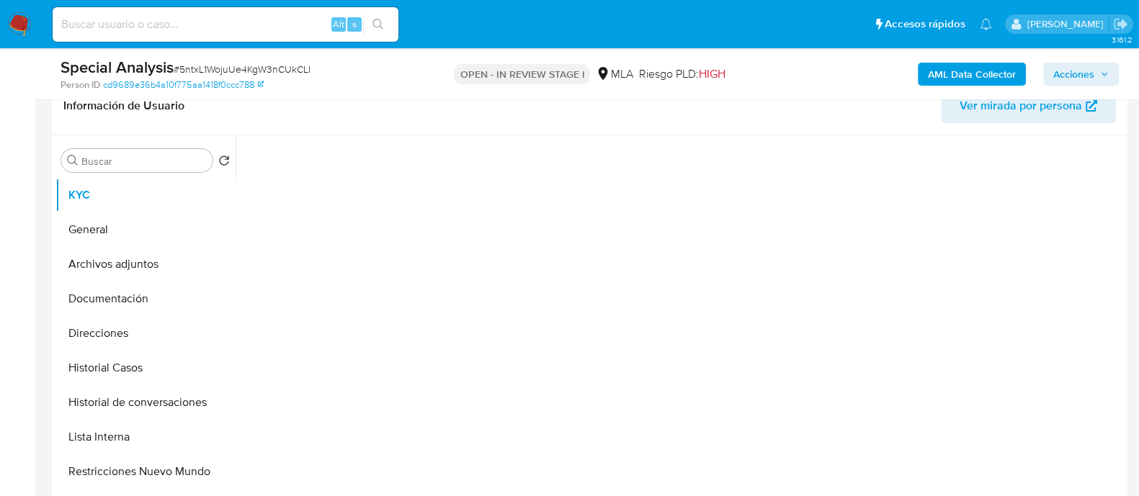
scroll to position [360, 0]
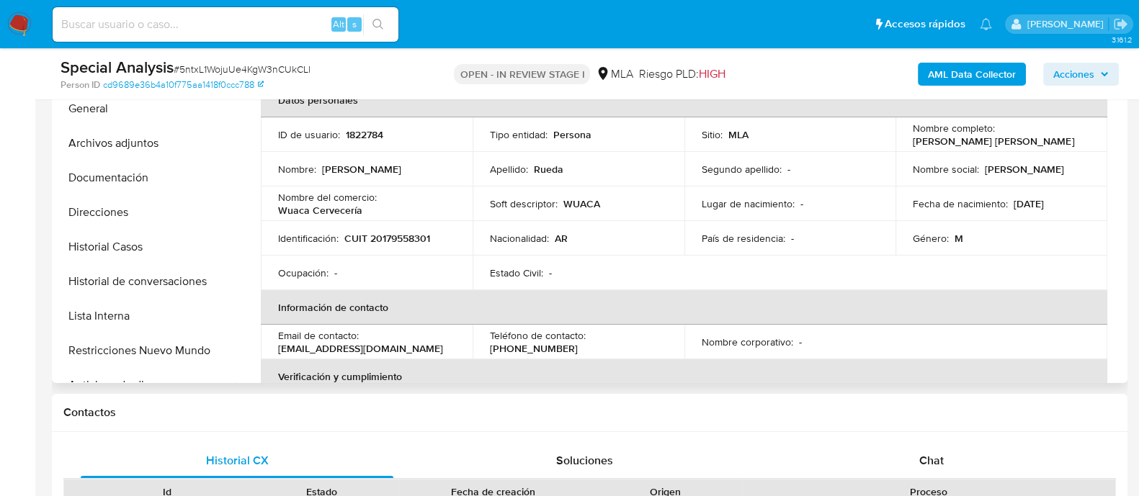
click at [397, 240] on p "CUIT 20179558301" at bounding box center [387, 238] width 86 height 13
copy p "20179558301"
click at [113, 205] on button "Direcciones" at bounding box center [139, 212] width 169 height 35
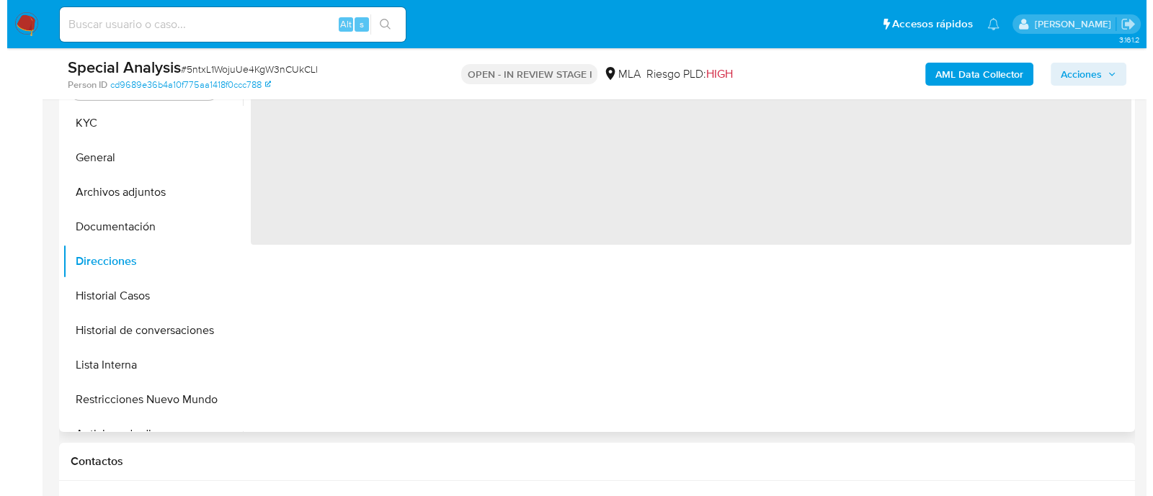
scroll to position [270, 0]
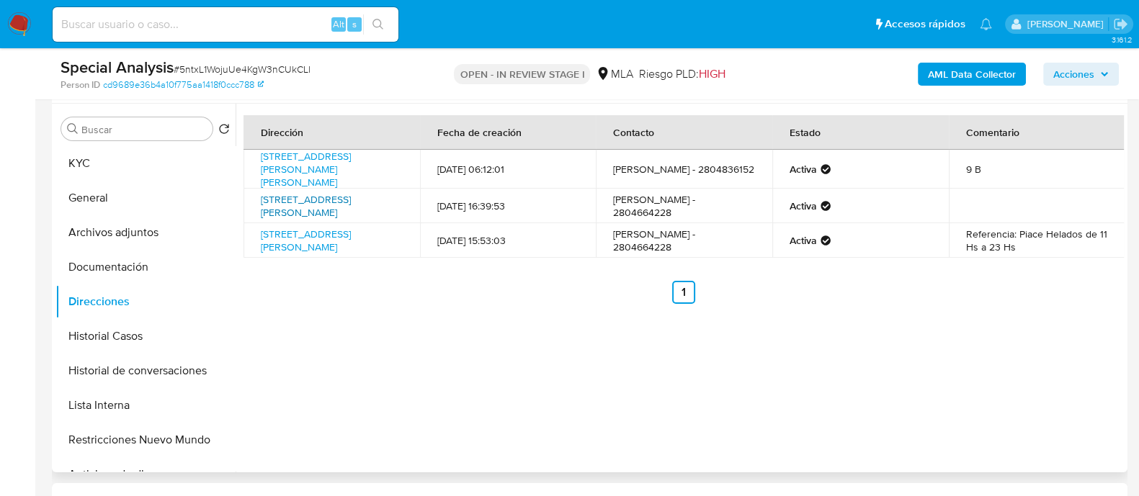
drag, startPoint x: 340, startPoint y: 218, endPoint x: 286, endPoint y: 200, distance: 57.0
click at [286, 200] on td "Calle 9 De Julio 189, Puerto Madryn, Chubut, 9120, Argentina 189" at bounding box center [332, 206] width 177 height 35
copy link "9 De Julio 189, Puerto Madryn, Chubut, 9120, Argentina 189"
click at [213, 366] on icon at bounding box center [219, 371] width 12 height 12
click at [180, 351] on button "Historial Casos" at bounding box center [139, 336] width 169 height 35
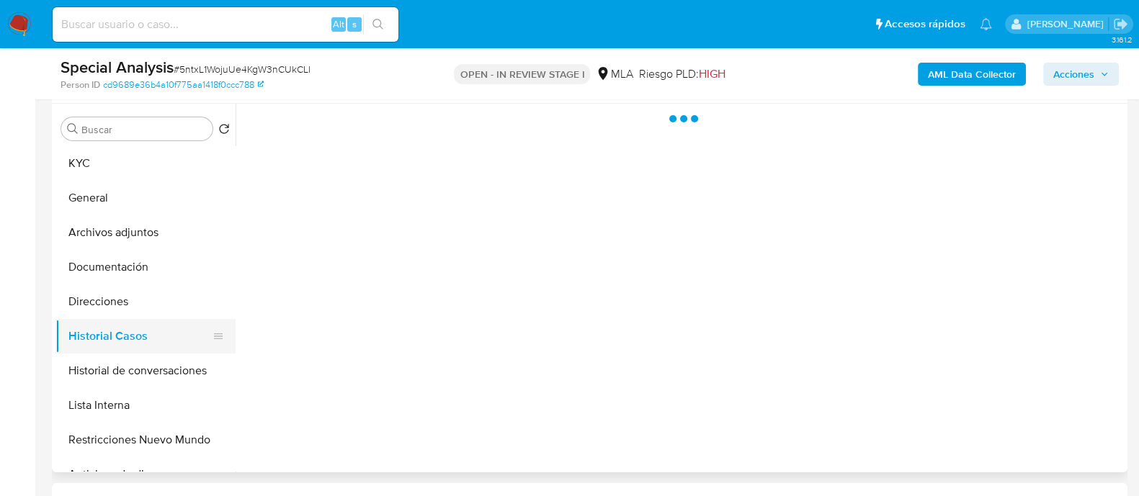
click at [180, 351] on button "Historial Casos" at bounding box center [139, 336] width 169 height 35
click at [174, 369] on button "Historial de conversaciones" at bounding box center [139, 371] width 169 height 35
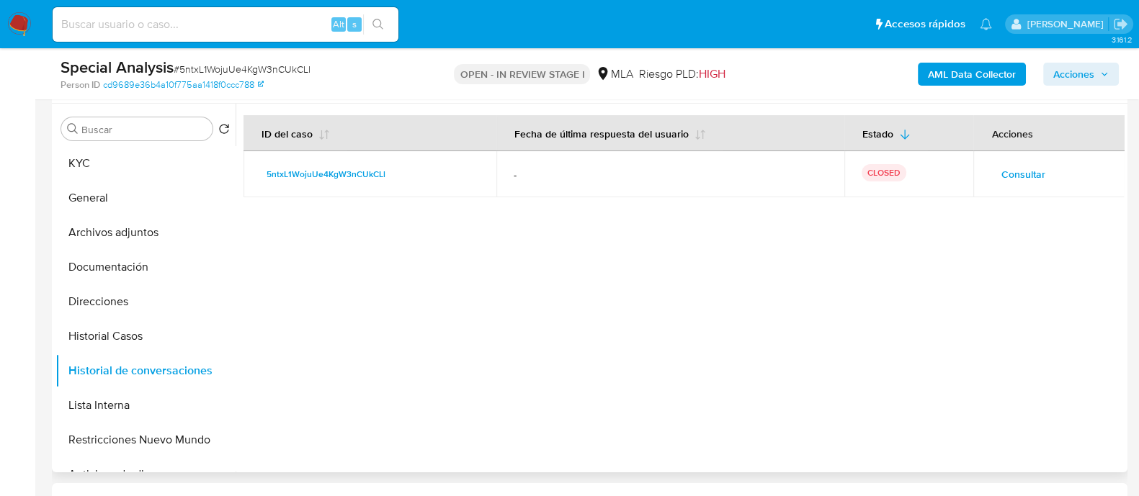
click at [1004, 172] on span "Consultar" at bounding box center [1023, 174] width 44 height 20
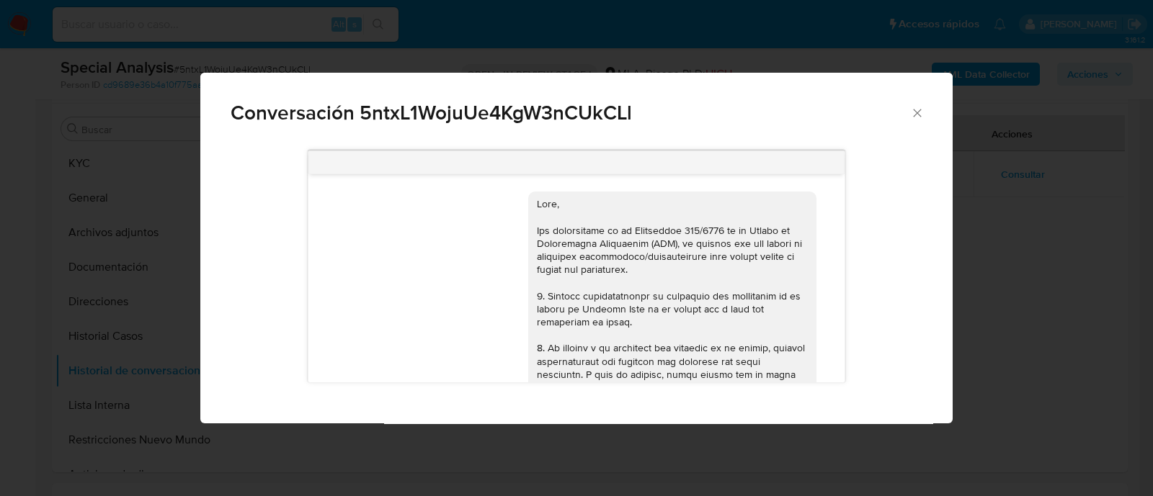
scroll to position [925, 0]
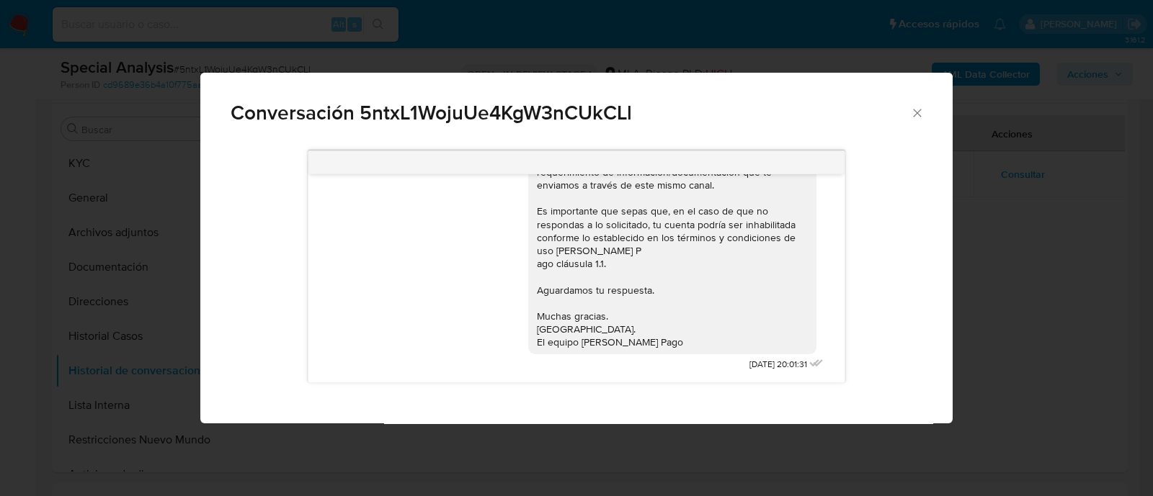
click at [149, 344] on div "Conversación 5ntxL1WojuUe4KgW3nCUkCLl 17/09/2025 14:47:48 Hola, Esperamos que t…" at bounding box center [576, 248] width 1153 height 496
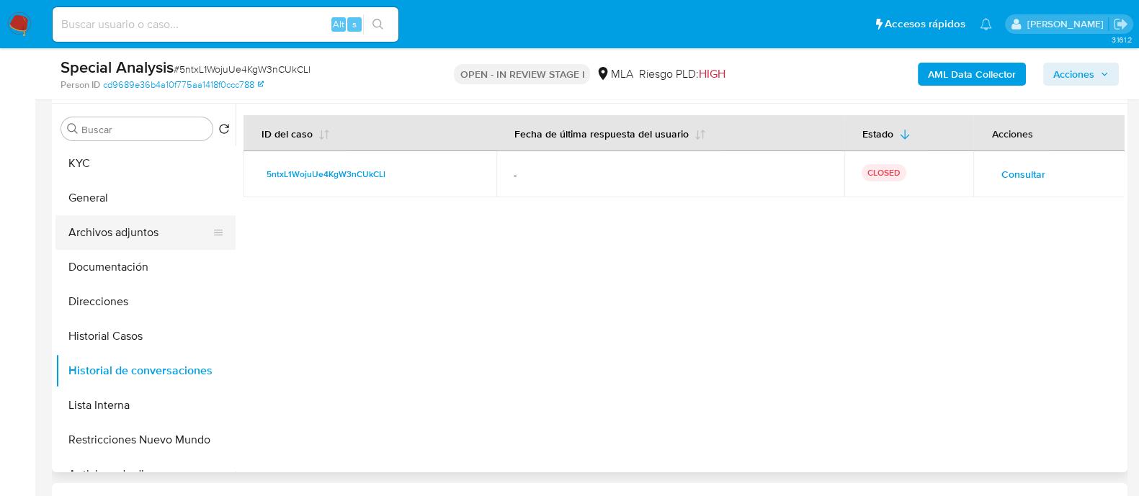
click at [135, 243] on button "Archivos adjuntos" at bounding box center [139, 232] width 169 height 35
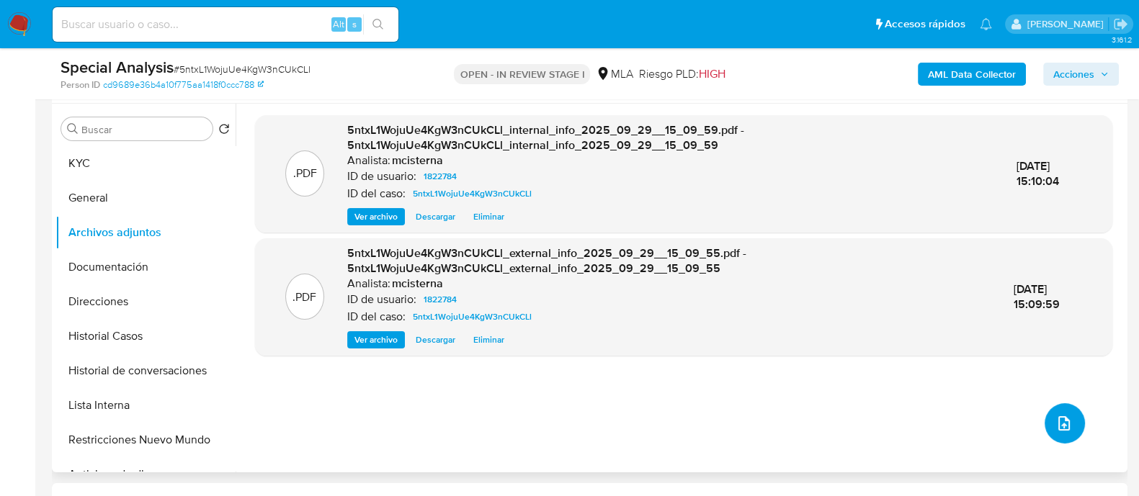
click at [1063, 416] on icon "upload-file" at bounding box center [1064, 423] width 17 height 17
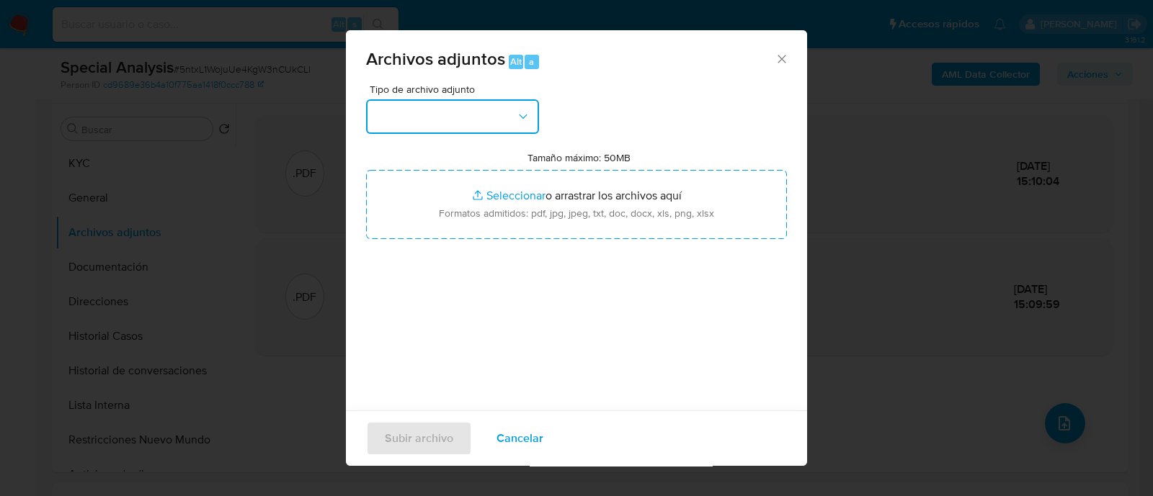
click at [473, 101] on button "button" at bounding box center [452, 116] width 173 height 35
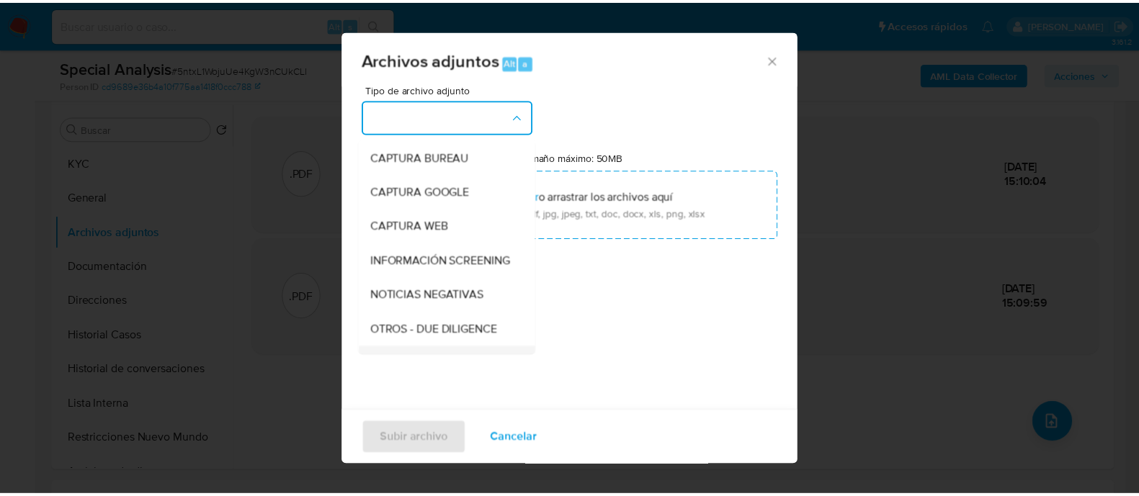
scroll to position [179, 0]
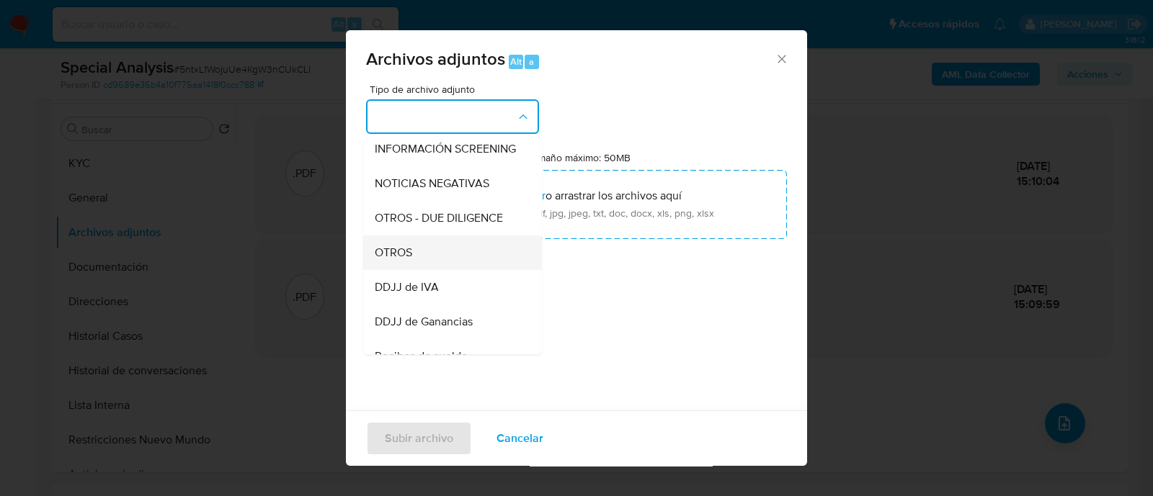
click at [456, 270] on div "OTROS" at bounding box center [448, 253] width 147 height 35
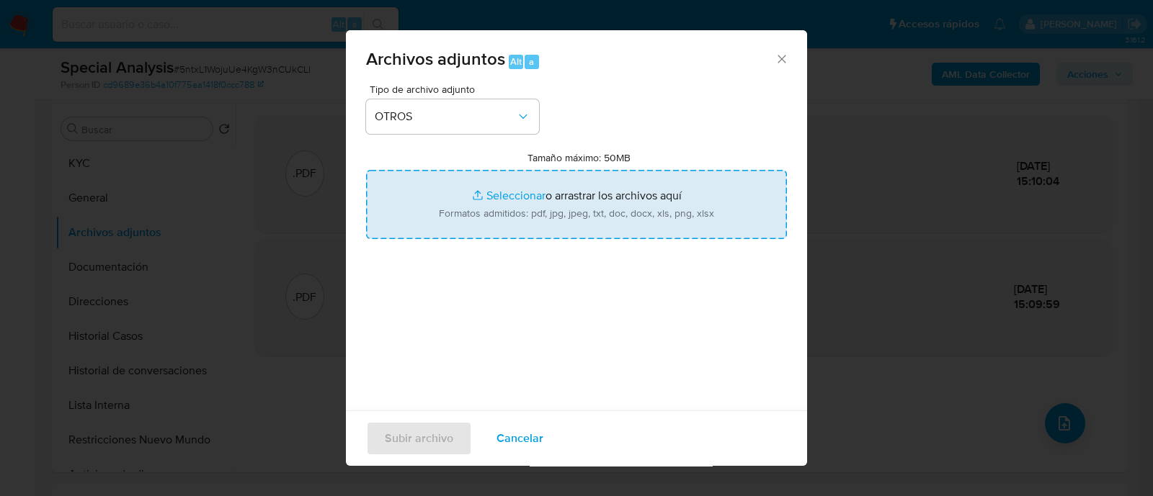
type input "C:\fakepath\Caselog 5ntxL1WojuUe4KgW3nCUkCLl_2025_09_24_08_38_13.docx"
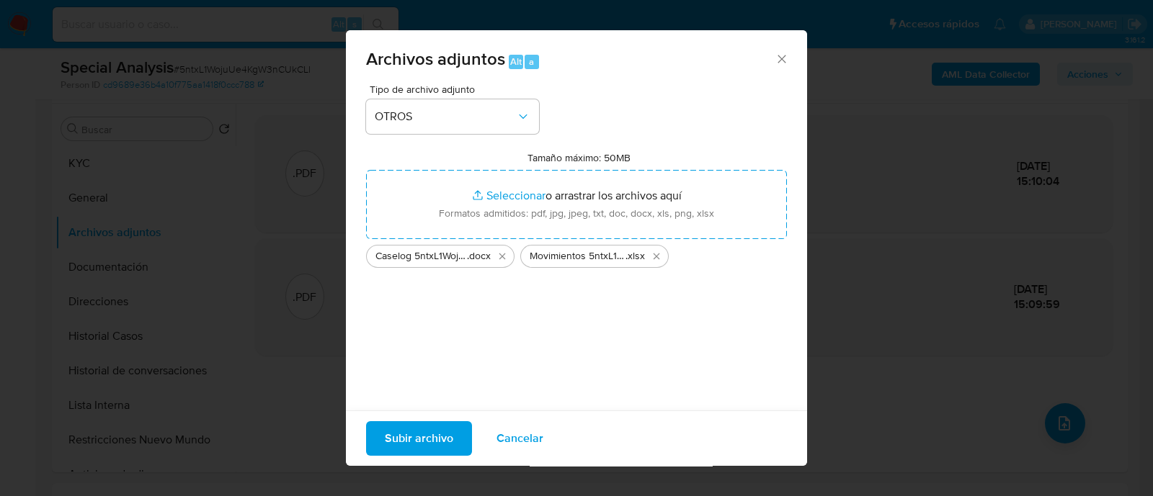
click at [453, 422] on button "Subir archivo" at bounding box center [419, 439] width 106 height 35
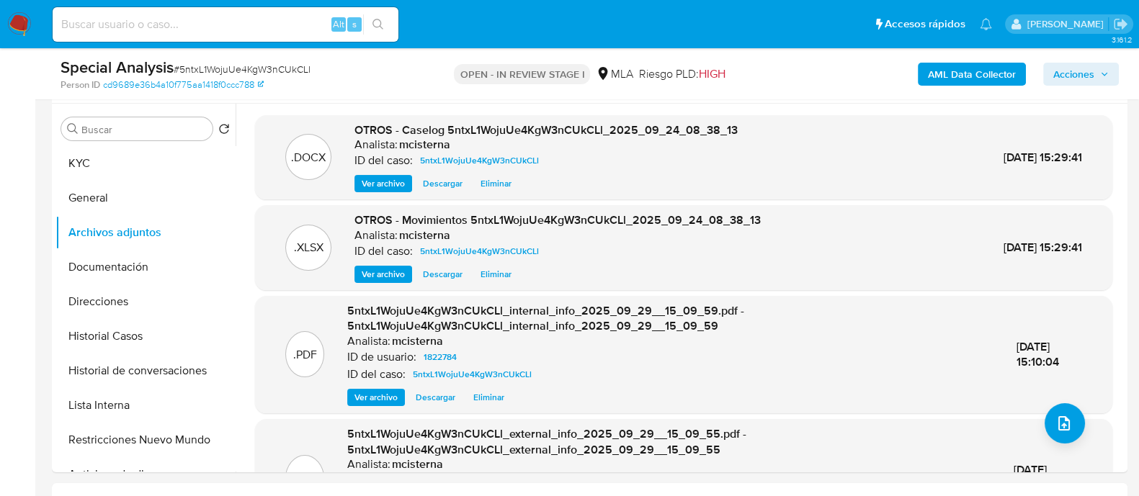
click at [1082, 65] on span "Acciones" at bounding box center [1074, 74] width 41 height 23
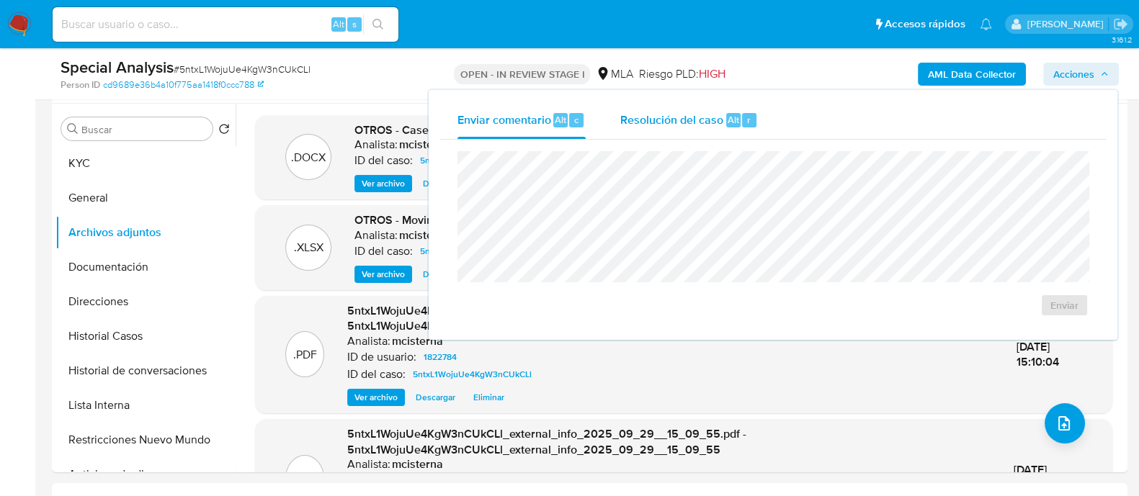
click at [676, 103] on div "Resolución del caso Alt r" at bounding box center [689, 120] width 138 height 37
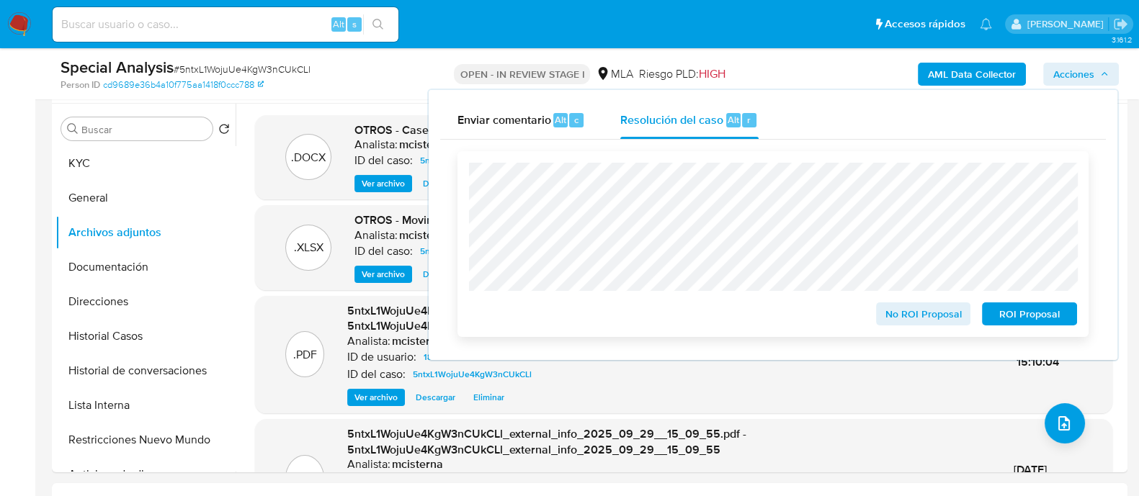
click at [1036, 312] on span "ROI Proposal" at bounding box center [1029, 314] width 75 height 20
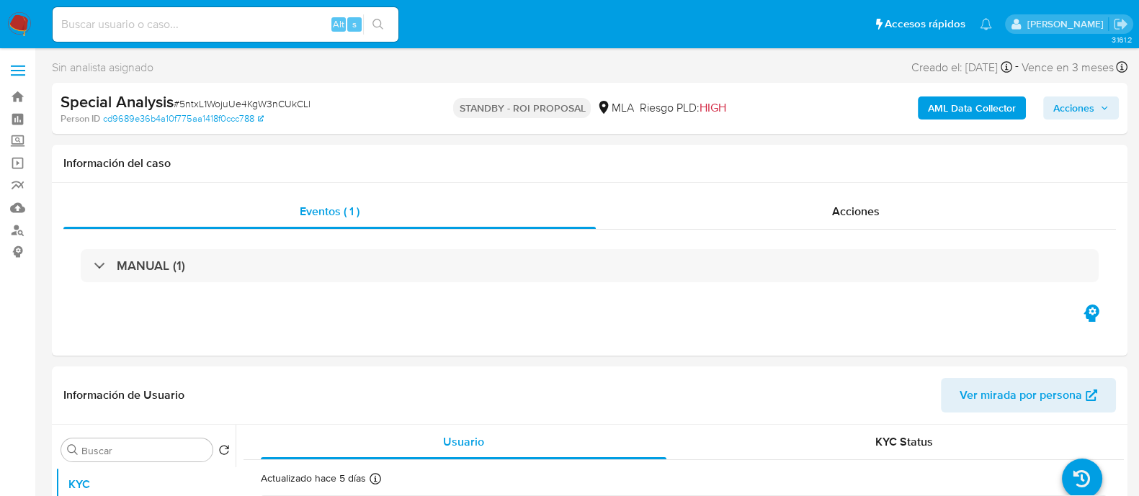
select select "10"
click at [256, 24] on input at bounding box center [226, 24] width 346 height 19
paste input "GrBpLntjMf80k16kAKzNxEhh"
type input "GrBpLntjMf80k16kAKzNxEhh"
click at [390, 23] on button "search-icon" at bounding box center [378, 24] width 30 height 20
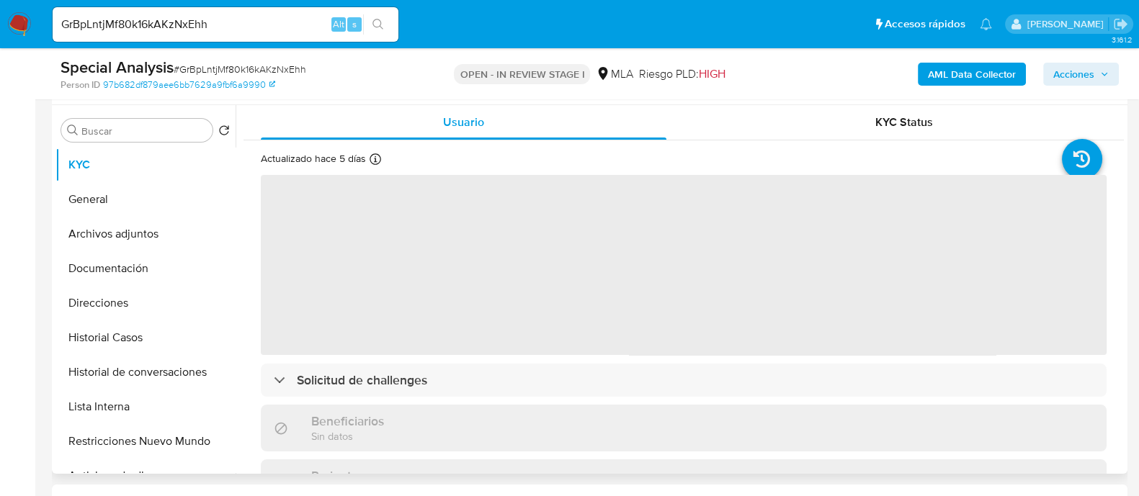
select select "10"
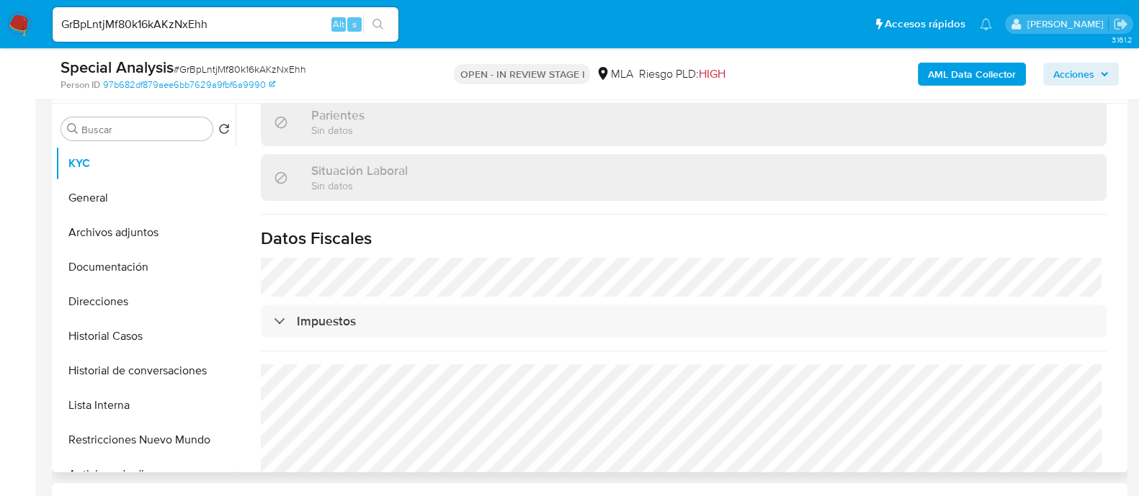
scroll to position [772, 0]
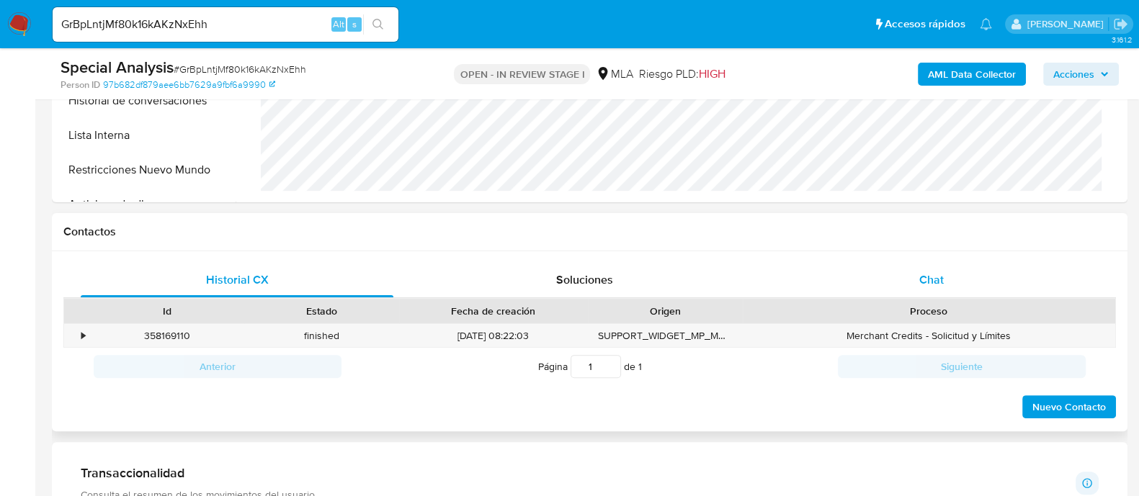
click at [925, 282] on span "Chat" at bounding box center [931, 280] width 25 height 17
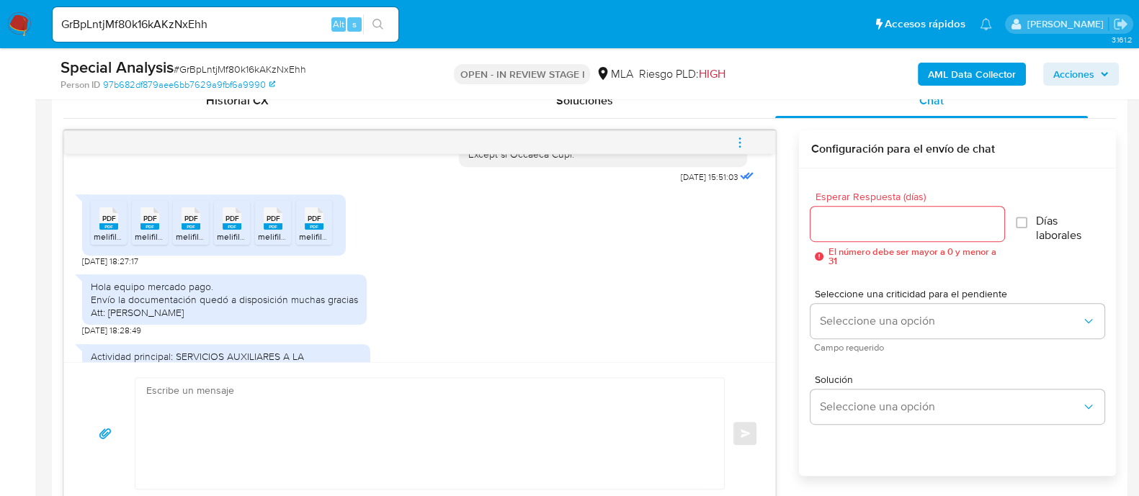
scroll to position [1580, 0]
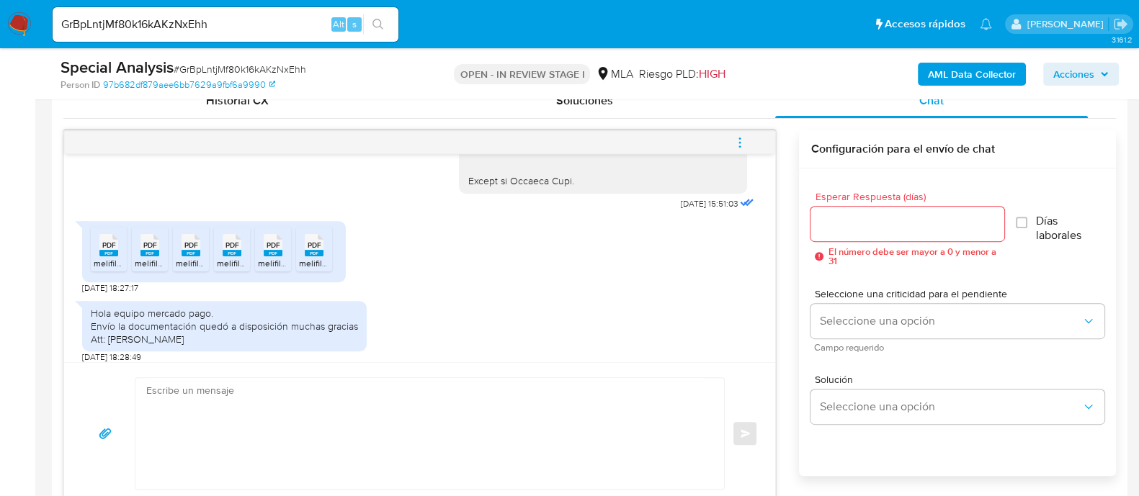
click at [104, 258] on icon "PDF" at bounding box center [108, 245] width 19 height 25
click at [148, 270] on span "melifile2854426507777100770.pdf" at bounding box center [201, 263] width 132 height 12
click at [187, 270] on span "melifile3865836334166733204.pdf" at bounding box center [243, 263] width 135 height 12
click at [231, 270] on span "melifile6531320339752067432.pdf" at bounding box center [284, 263] width 135 height 12
click at [274, 270] on span "melifile4113718576211901881.pdf" at bounding box center [319, 263] width 122 height 12
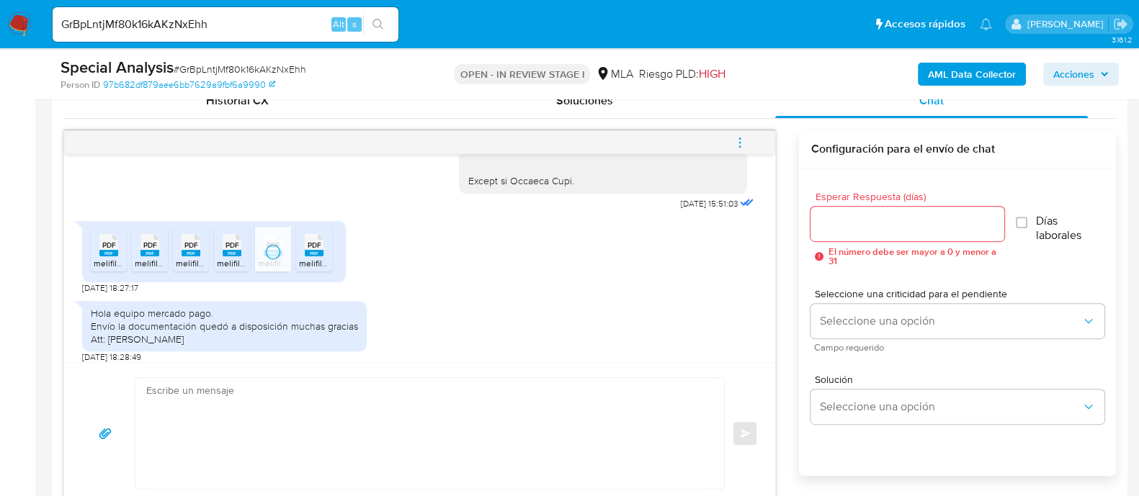
drag, startPoint x: 308, startPoint y: 286, endPoint x: 370, endPoint y: 294, distance: 62.5
click at [308, 270] on span "melifile6544027157731337064.pdf" at bounding box center [364, 263] width 131 height 12
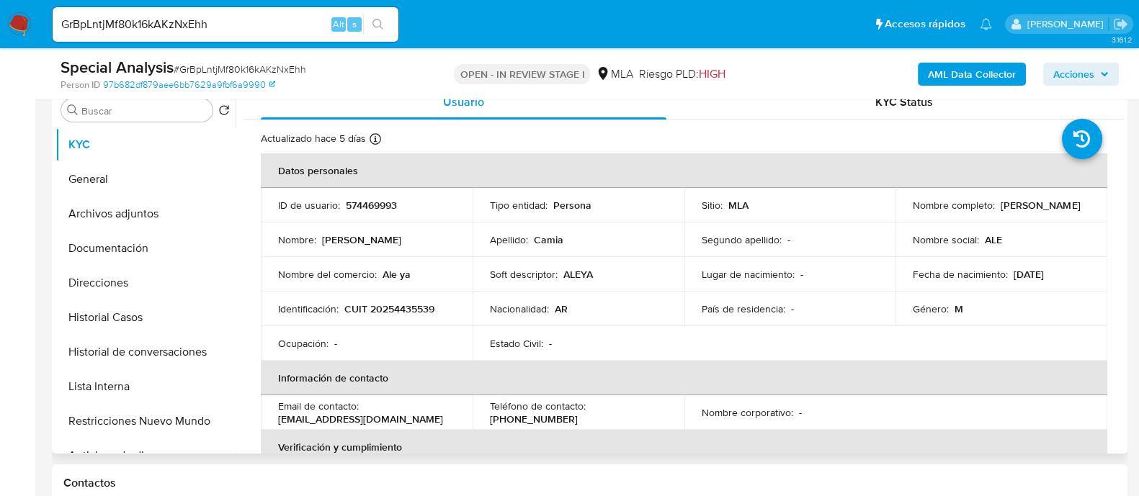
scroll to position [179, 0]
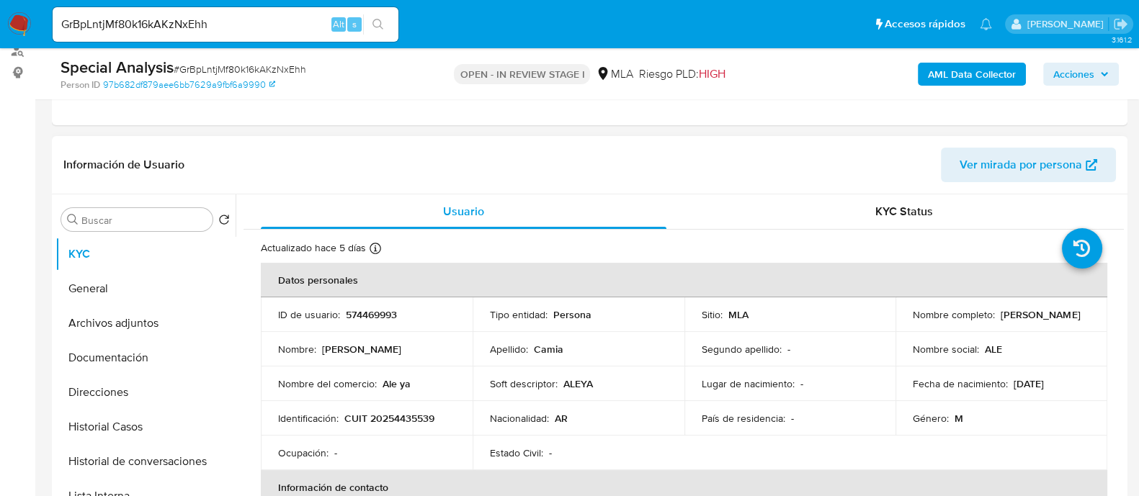
click at [371, 316] on p "574469993" at bounding box center [371, 314] width 51 height 13
copy p "574469993"
click at [396, 412] on p "CUIT 20254435539" at bounding box center [389, 418] width 90 height 13
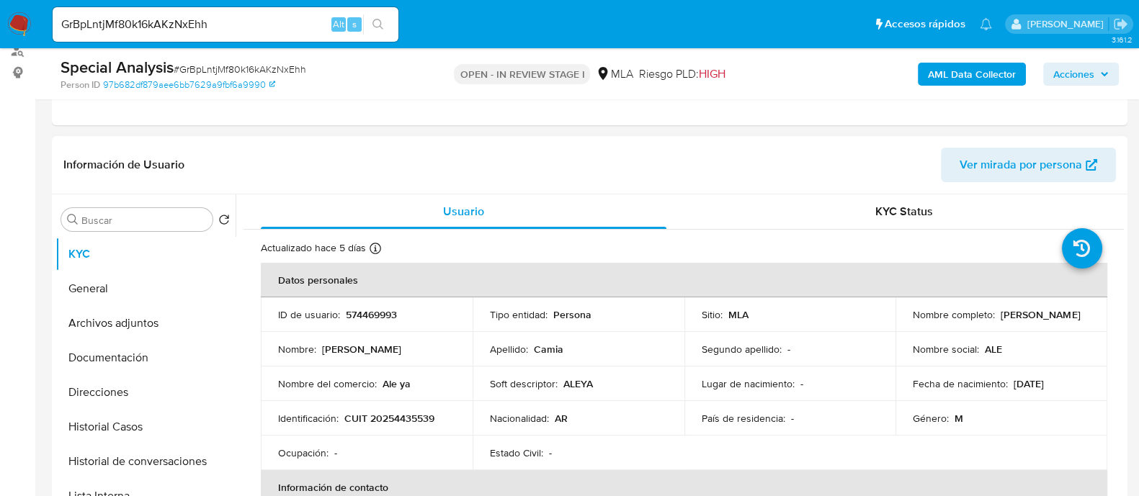
click at [388, 417] on p "CUIT 20254435539" at bounding box center [389, 418] width 90 height 13
copy p "20254435539"
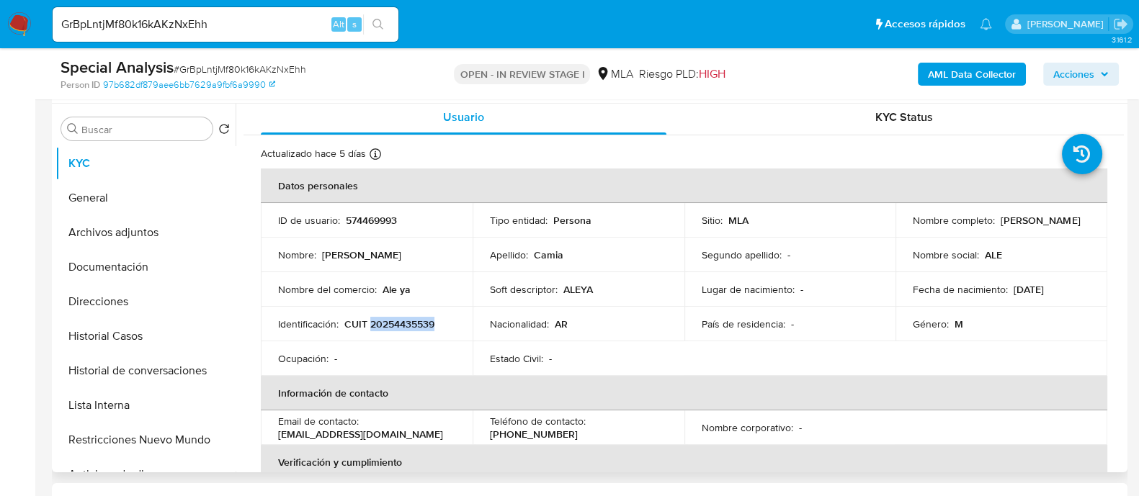
scroll to position [0, 0]
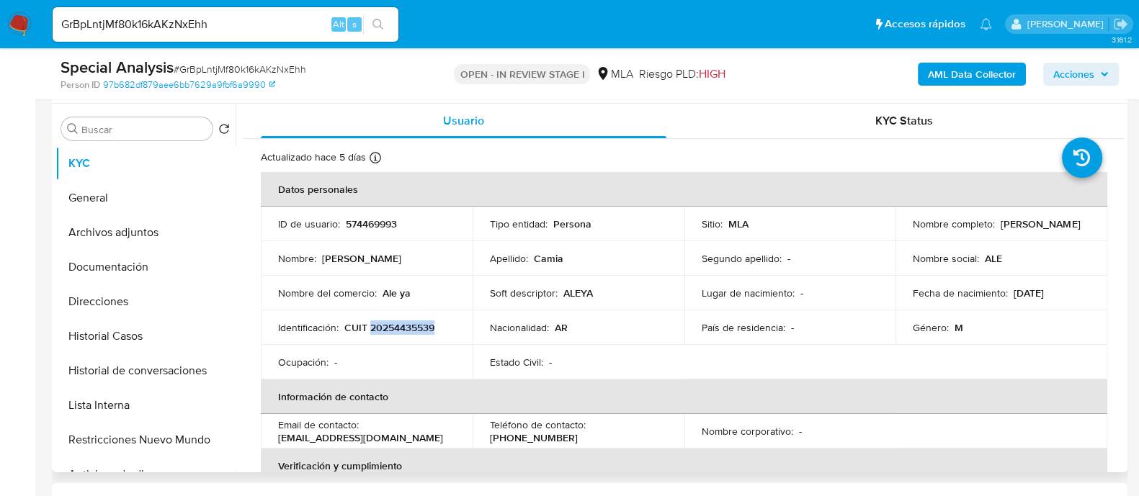
drag, startPoint x: 907, startPoint y: 233, endPoint x: 1041, endPoint y: 233, distance: 134.0
click at [1041, 233] on td "Nombre completo : Esteban Alejandro Camia" at bounding box center [1002, 224] width 212 height 35
copy p "Esteban Alejandro Camia"
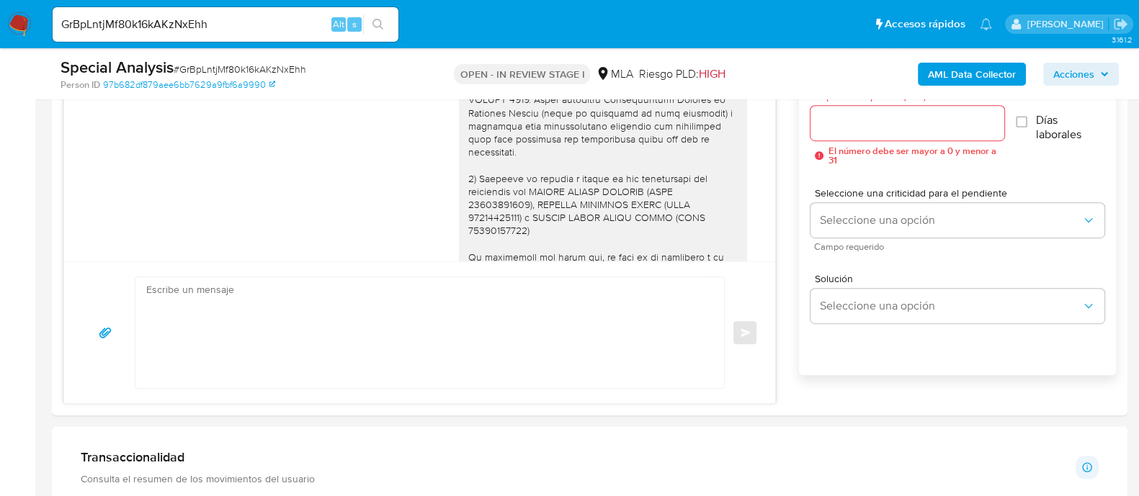
scroll to position [901, 0]
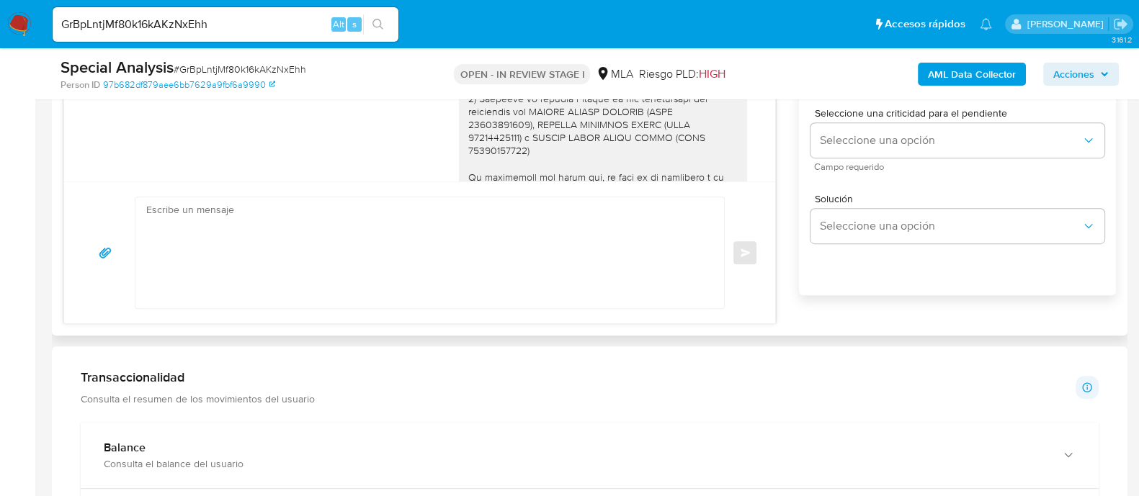
click at [478, 178] on div at bounding box center [603, 111] width 271 height 511
click at [459, 271] on textarea at bounding box center [426, 252] width 560 height 111
paste textarea "Hola, Muchas gracias por la respuesta. Analizamos tu caso y notamos que la info…"
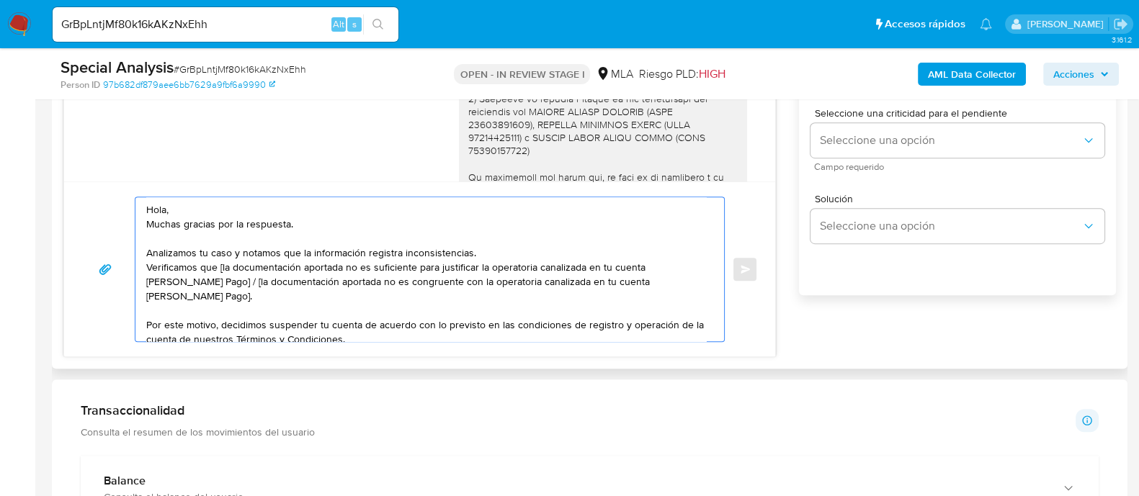
scroll to position [0, 0]
click at [324, 207] on textarea "Hola, Muchas gracias por la respuesta. Analizamos tu caso y notamos que la info…" at bounding box center [426, 269] width 560 height 144
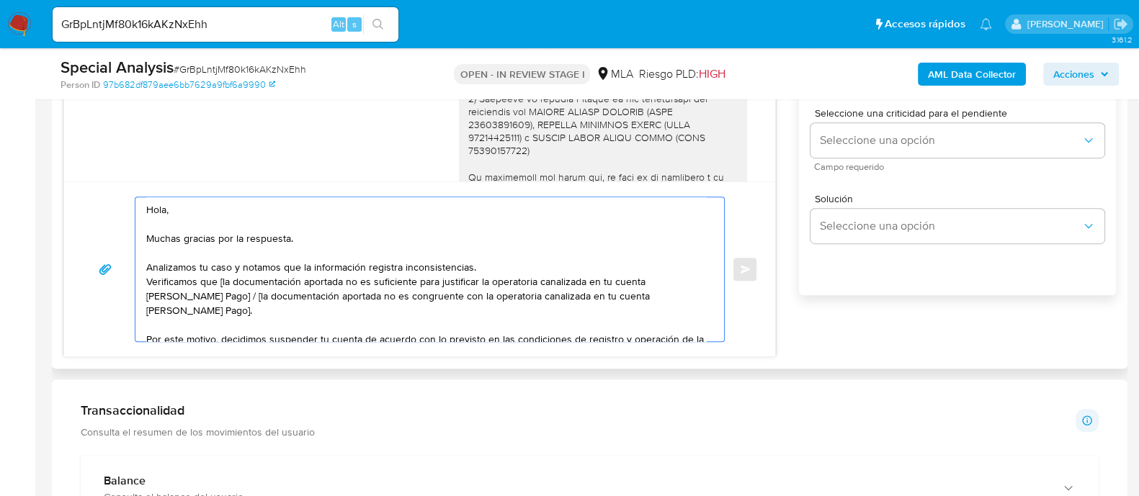
click at [507, 264] on textarea "Hola, Muchas gracias por la respuesta. Analizamos tu caso y notamos que la info…" at bounding box center [426, 269] width 560 height 144
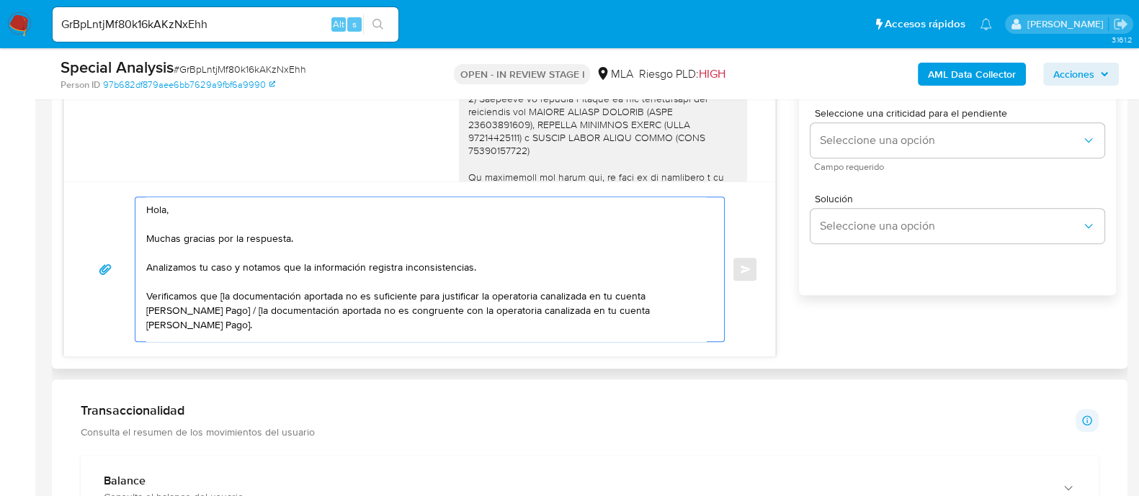
drag, startPoint x: 442, startPoint y: 294, endPoint x: 533, endPoint y: 296, distance: 90.8
click at [533, 296] on textarea "Hola, Muchas gracias por la respuesta. Analizamos tu caso y notamos que la info…" at bounding box center [426, 269] width 560 height 144
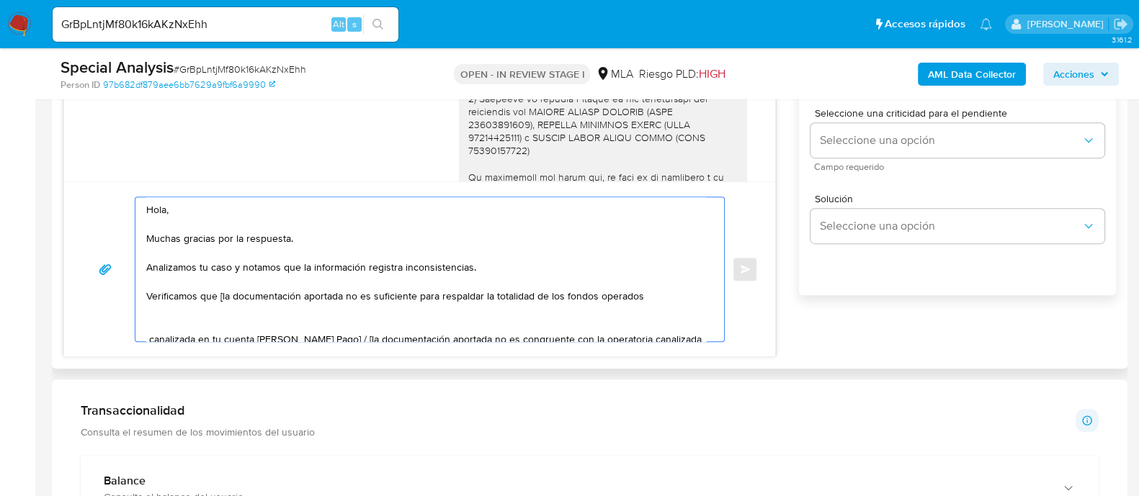
scroll to position [5, 0]
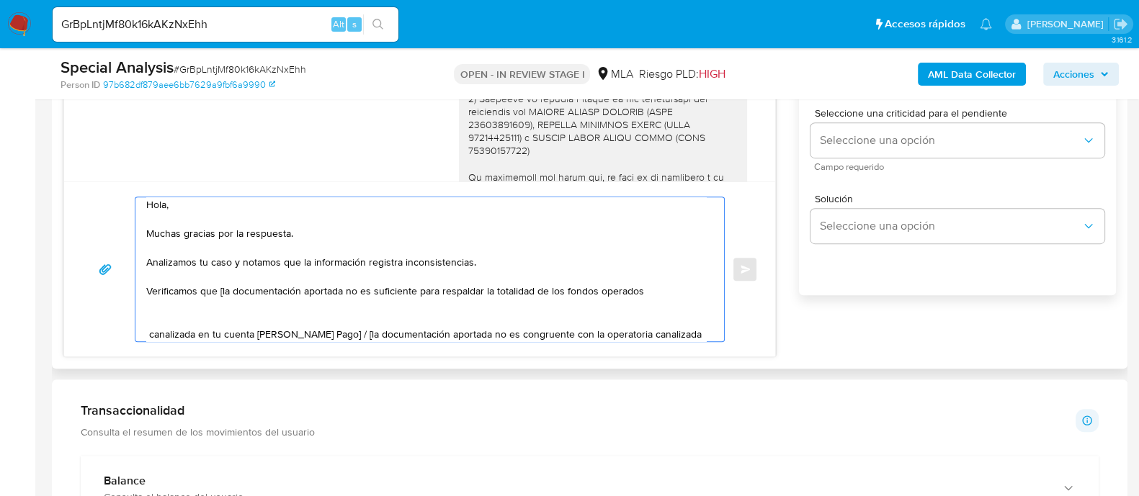
click at [641, 293] on textarea "Hola, Muchas gracias por la respuesta. Analizamos tu caso y notamos que la info…" at bounding box center [426, 269] width 560 height 144
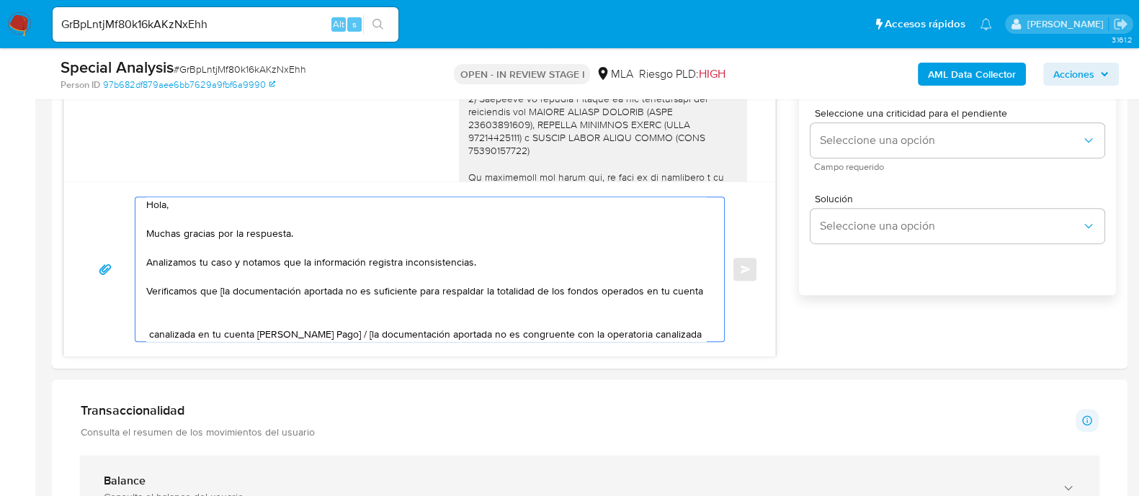
type textarea "Hola, Muchas gracias por la respuesta. Analizamos tu caso y notamos que la info…"
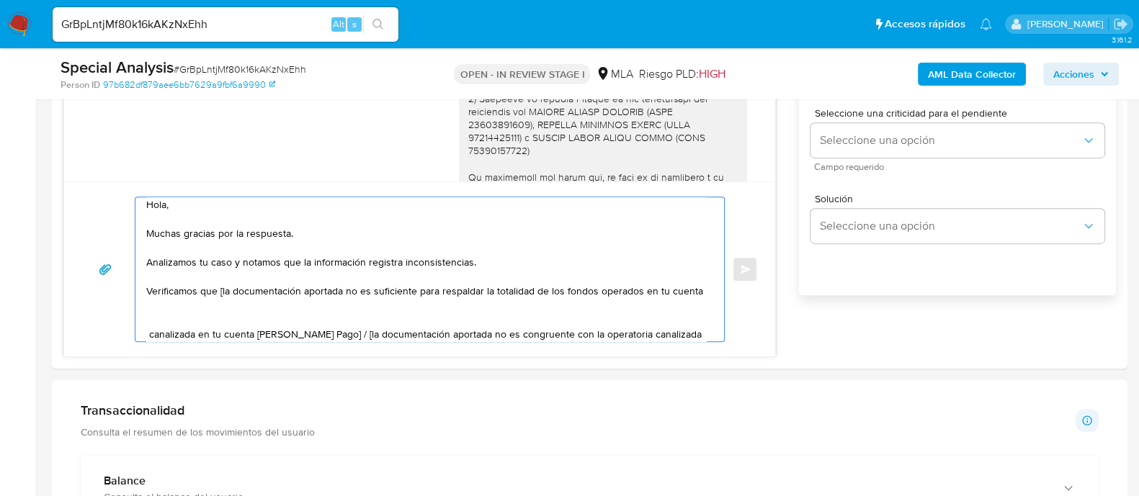
scroll to position [197, 0]
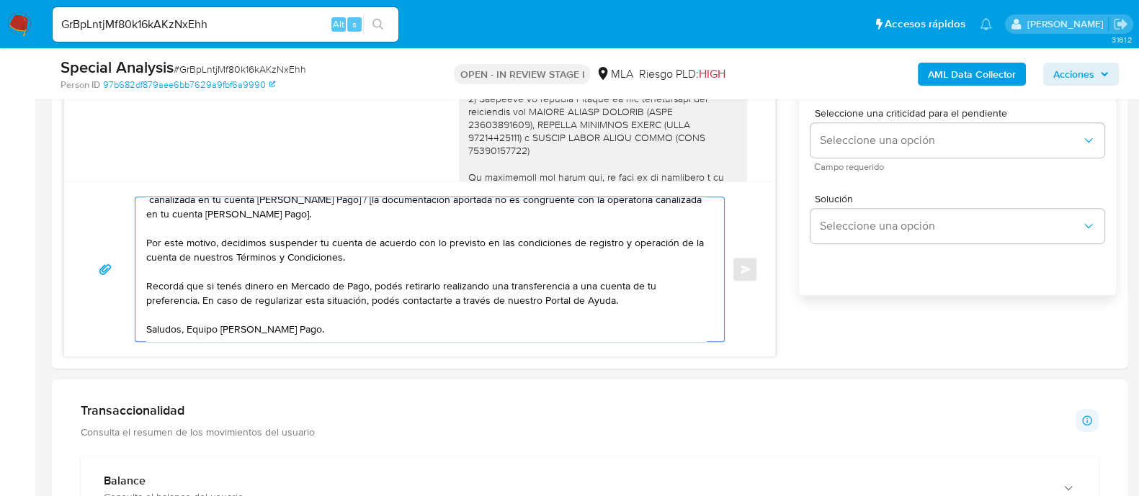
drag, startPoint x: 147, startPoint y: 208, endPoint x: 365, endPoint y: 376, distance: 274.9
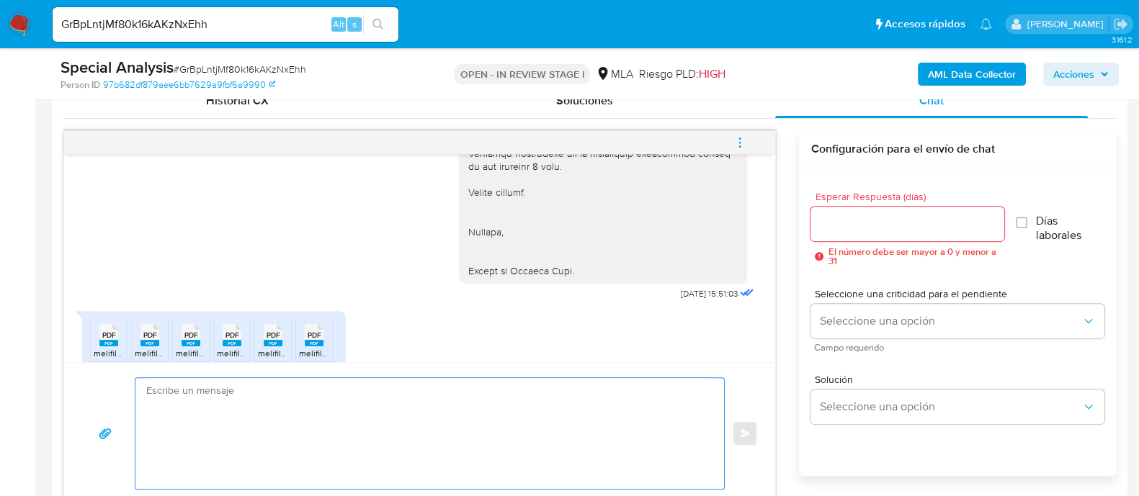
scroll to position [1670, 0]
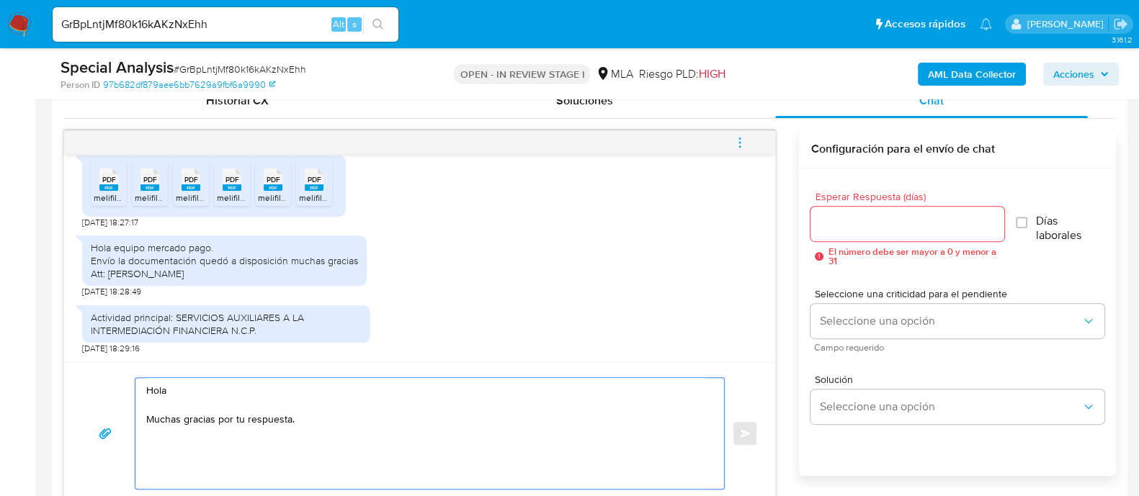
drag, startPoint x: 329, startPoint y: 432, endPoint x: 40, endPoint y: 372, distance: 295.1
paste textarea ", Muchas gracias por la respuesta. Analizamos tu caso y notamos que la informac…"
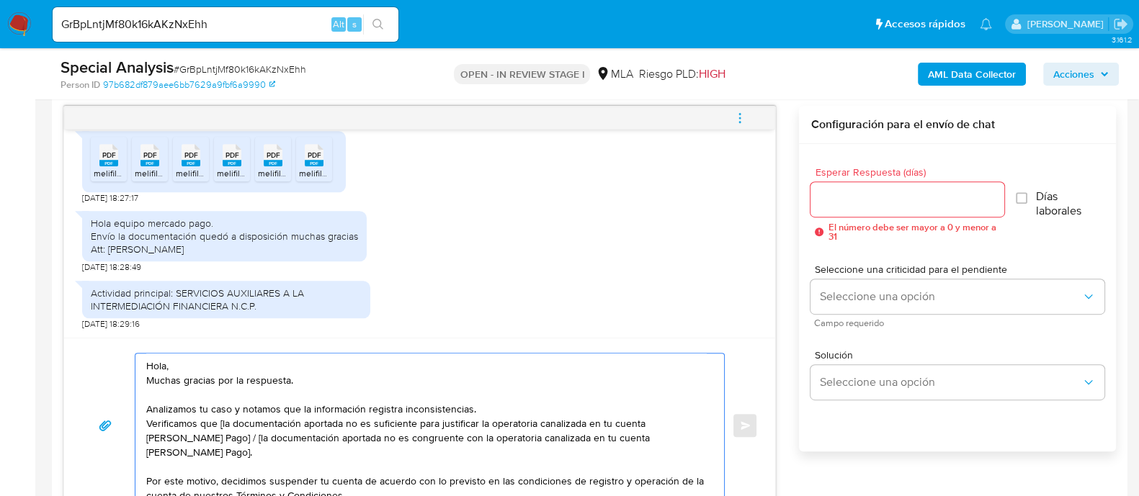
scroll to position [0, 0]
click at [271, 373] on textarea "Hola, Muchas gracias por la respuesta. Analizamos tu caso y notamos que la info…" at bounding box center [426, 426] width 560 height 144
click at [277, 360] on textarea "Hola, Muchas gracias por la respuesta. Analizamos tu caso y notamos que la info…" at bounding box center [426, 426] width 560 height 144
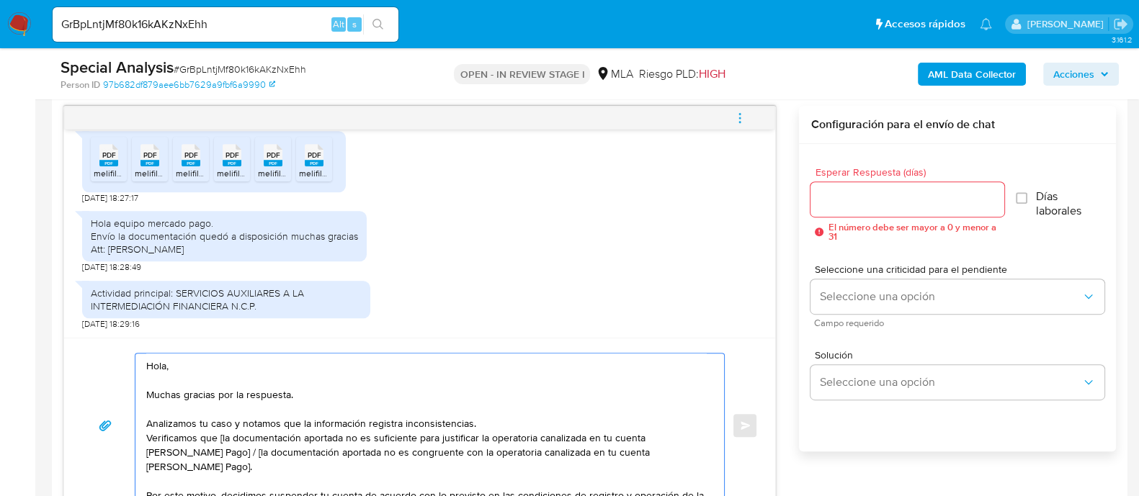
click at [223, 437] on textarea "Hola, Muchas gracias por la respuesta. Analizamos tu caso y notamos que la info…" at bounding box center [426, 426] width 560 height 144
click at [512, 429] on textarea "Hola, Muchas gracias por la respuesta. Analizamos tu caso y notamos que la info…" at bounding box center [426, 426] width 560 height 144
click at [523, 422] on textarea "Hola, Muchas gracias por la respuesta. Analizamos tu caso y notamos que la info…" at bounding box center [426, 426] width 560 height 144
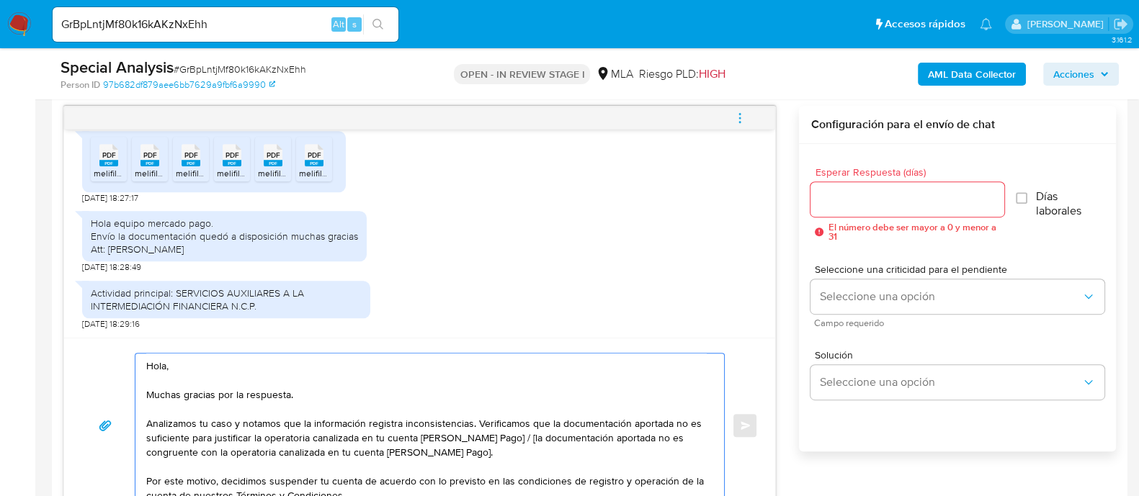
drag, startPoint x: 647, startPoint y: 449, endPoint x: 669, endPoint y: 425, distance: 32.1
click at [669, 425] on textarea "Hola, Muchas gracias por la respuesta. Analizamos tu caso y notamos que la info…" at bounding box center [426, 426] width 560 height 144
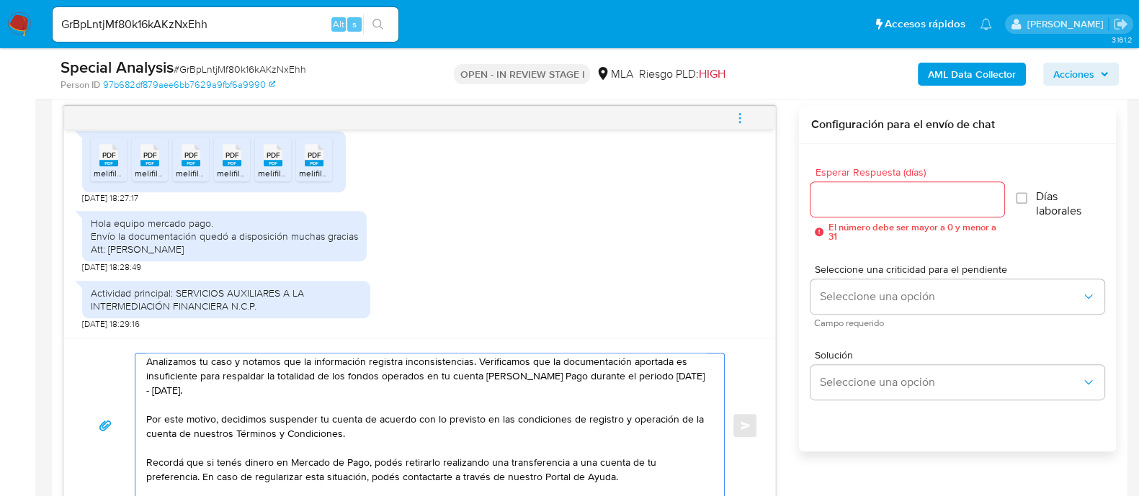
scroll to position [97, 0]
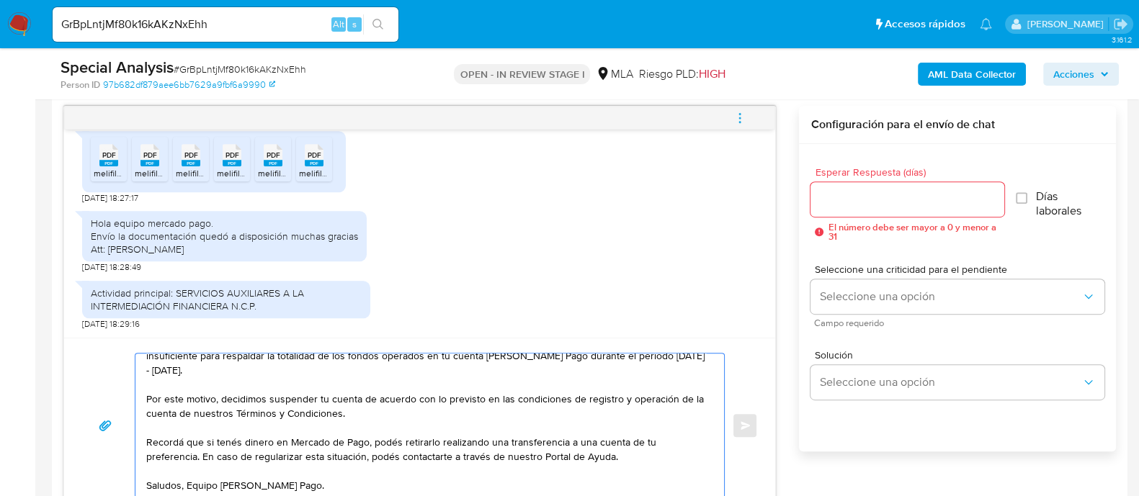
type textarea "Hola, Muchas gracias por la respuesta. Analizamos tu caso y notamos que la info…"
click at [856, 207] on input "Esperar Respuesta (días)" at bounding box center [907, 199] width 193 height 19
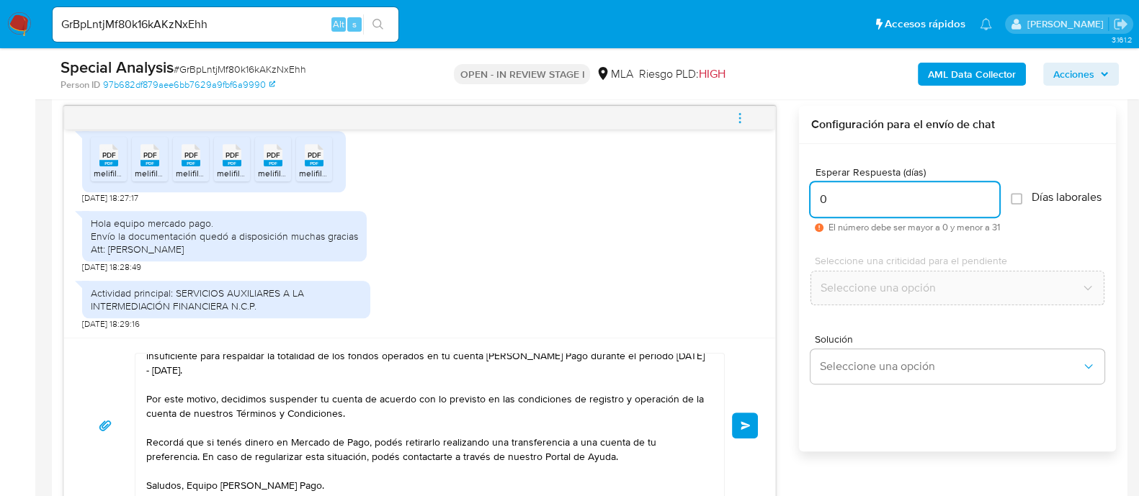
type input "0"
click at [752, 417] on button "Enviar" at bounding box center [745, 426] width 26 height 26
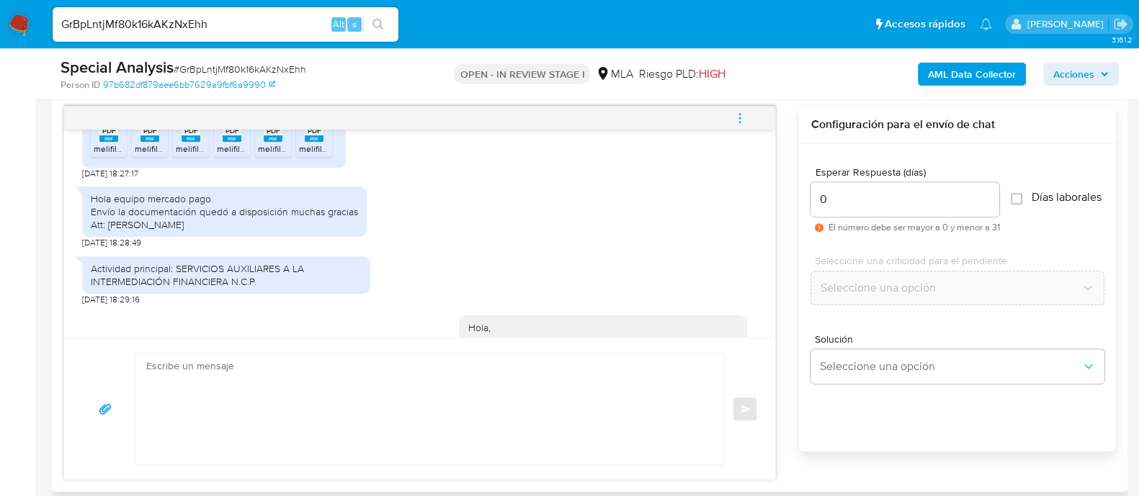
scroll to position [1974, 0]
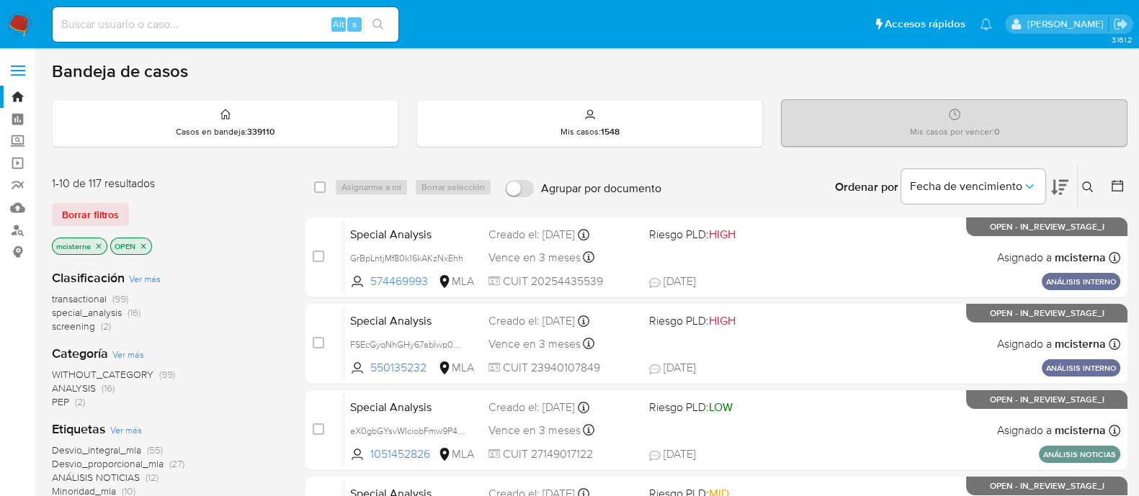
click at [1024, 187] on icon at bounding box center [1088, 188] width 12 height 12
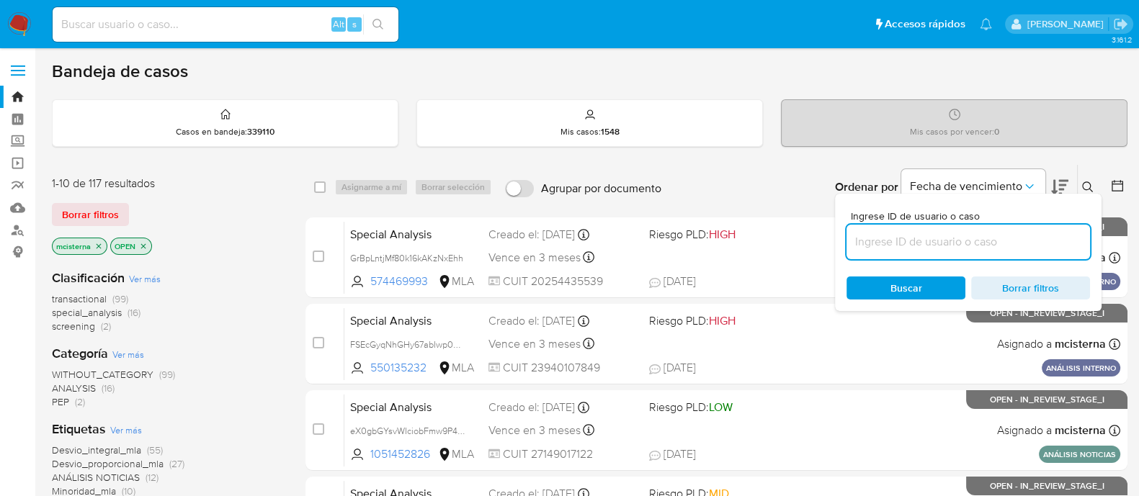
click at [1022, 246] on input at bounding box center [969, 242] width 244 height 19
type input "574469993"
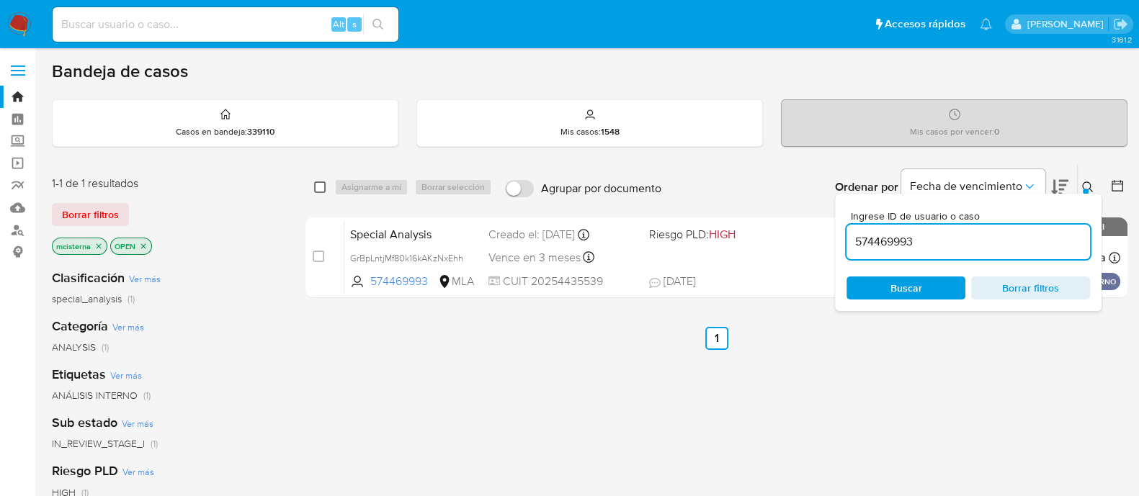
click at [319, 188] on input "checkbox" at bounding box center [320, 188] width 12 height 12
checkbox input "true"
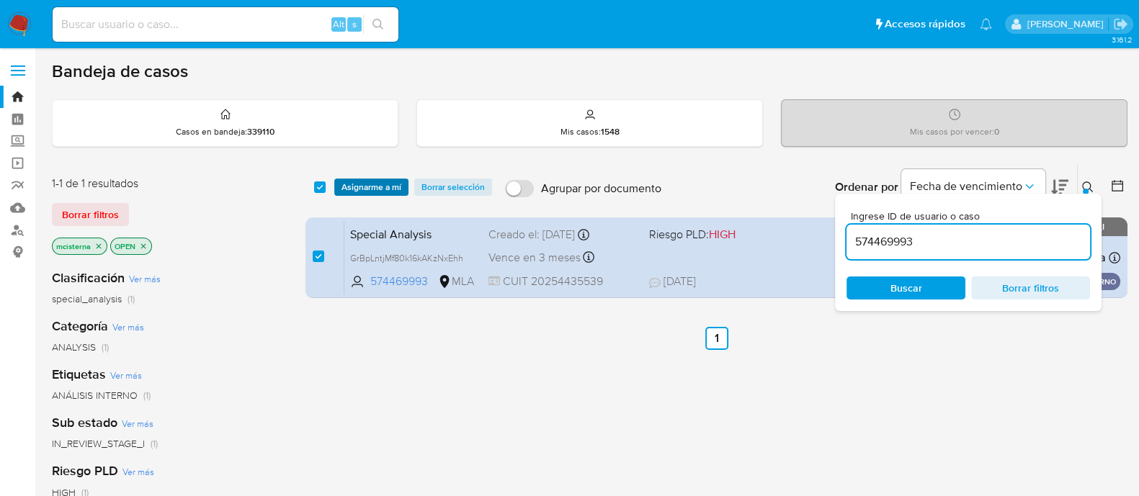
click at [391, 188] on span "Asignarme a mí" at bounding box center [372, 187] width 60 height 14
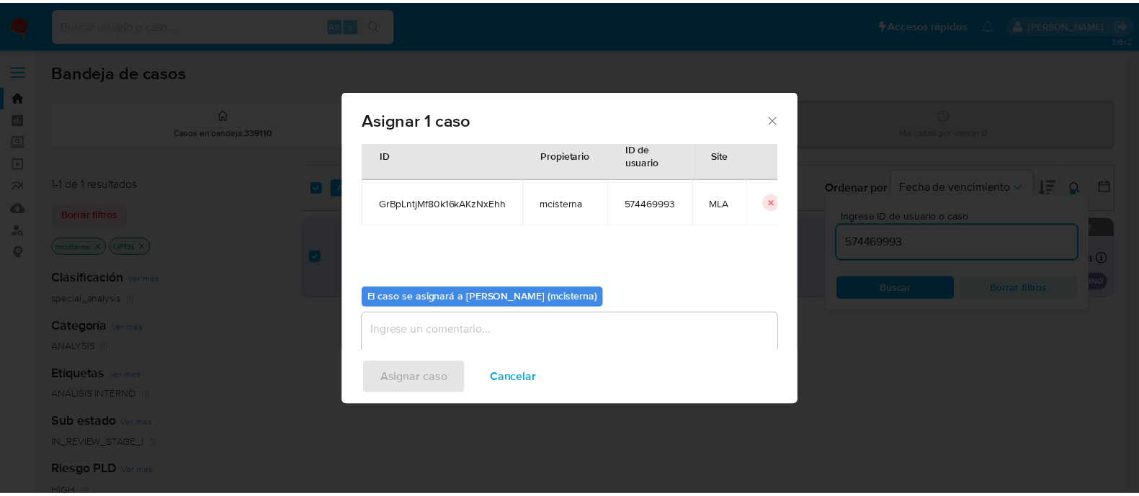
scroll to position [74, 0]
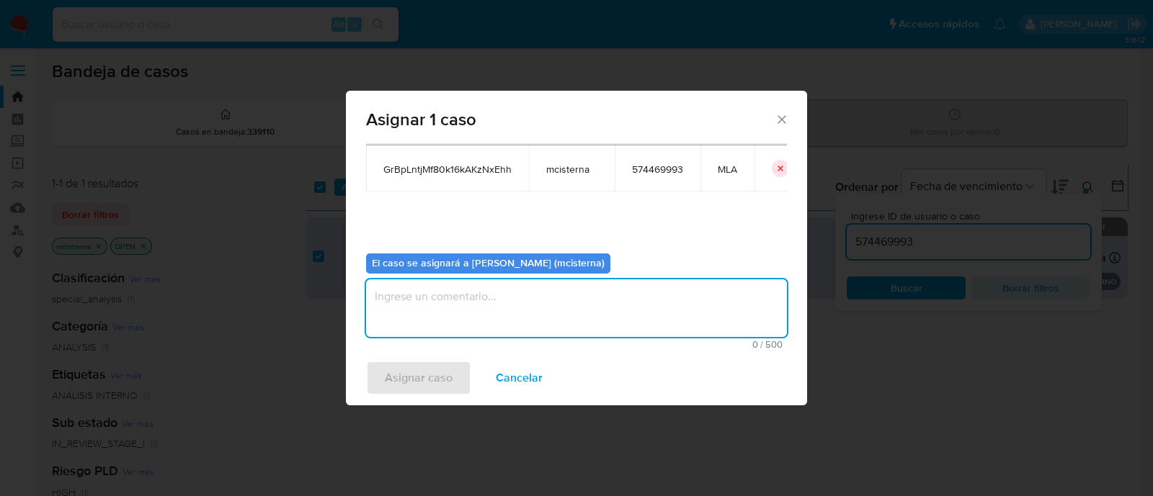
click at [551, 309] on textarea "assign-modal" at bounding box center [576, 309] width 421 height 58
type textarea "mcisterna"
click at [411, 383] on span "Asignar caso" at bounding box center [419, 378] width 68 height 32
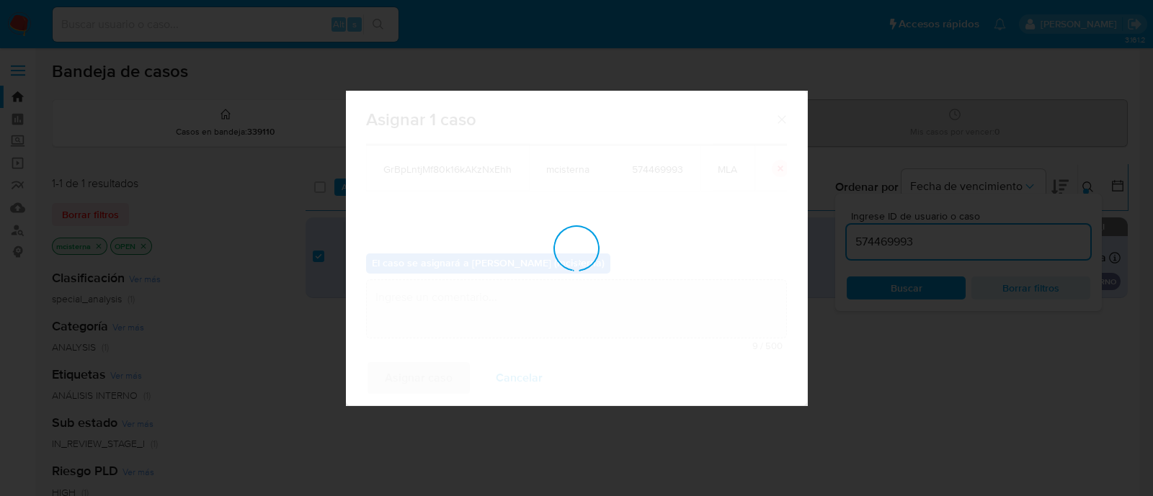
checkbox input "false"
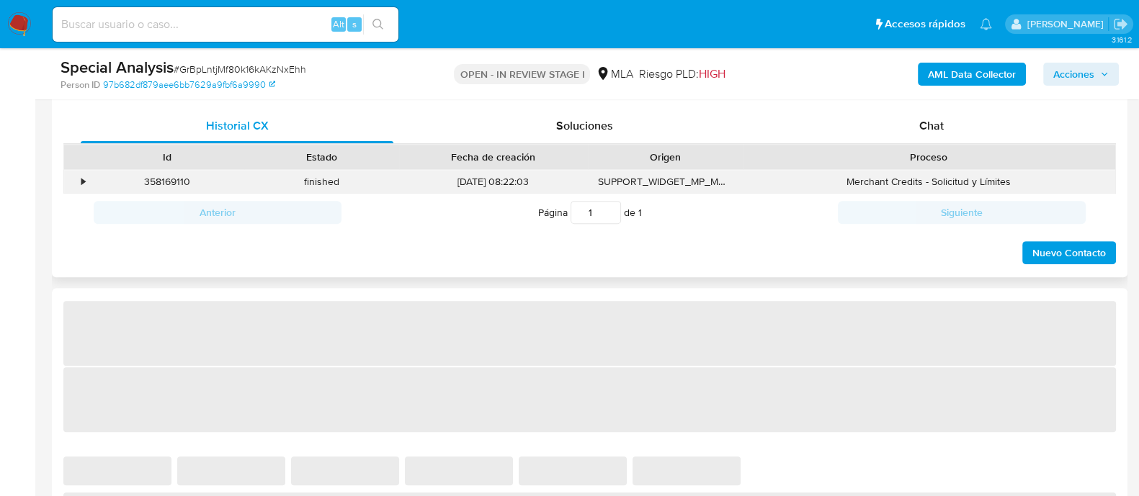
select select "10"
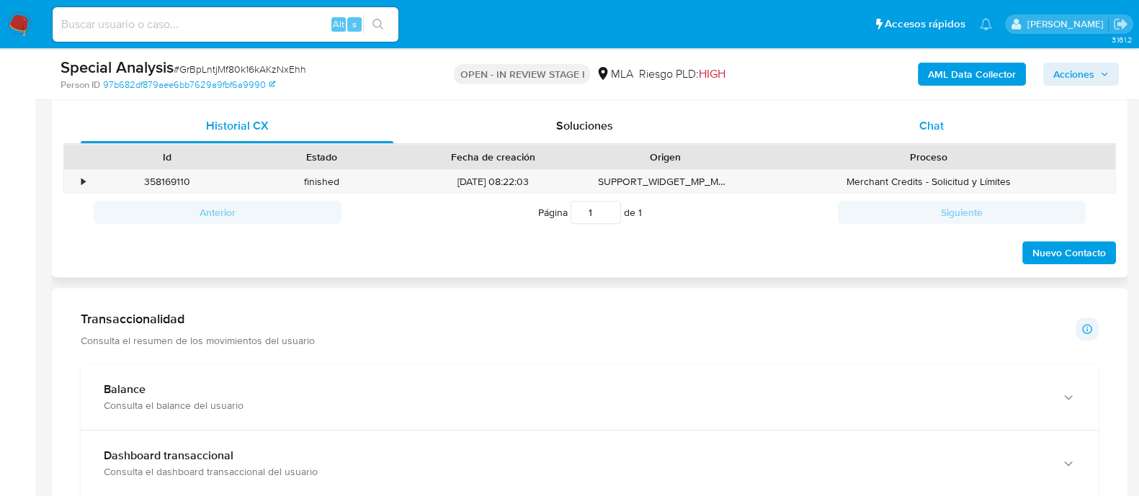
scroll to position [630, 0]
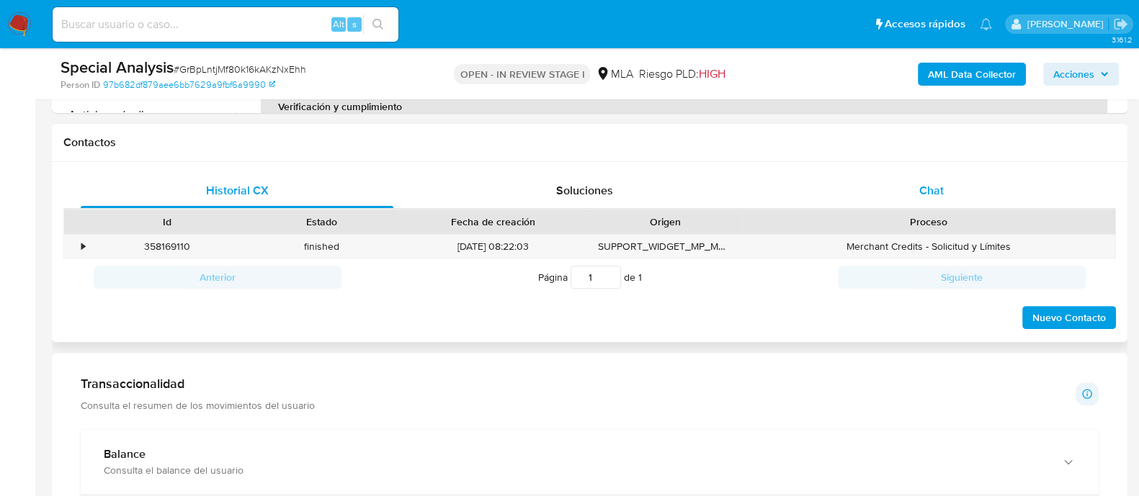
click at [932, 186] on span "Chat" at bounding box center [931, 190] width 25 height 17
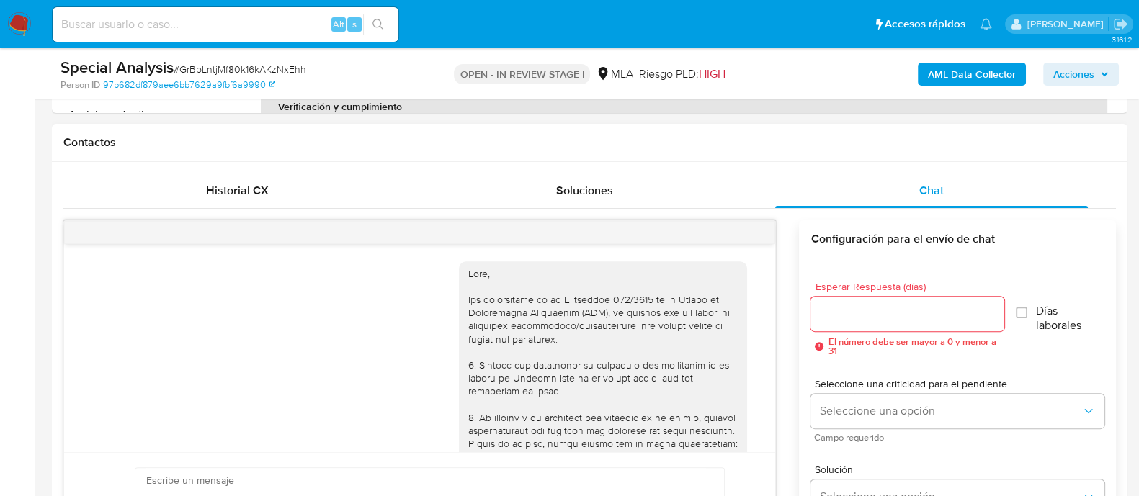
scroll to position [1974, 0]
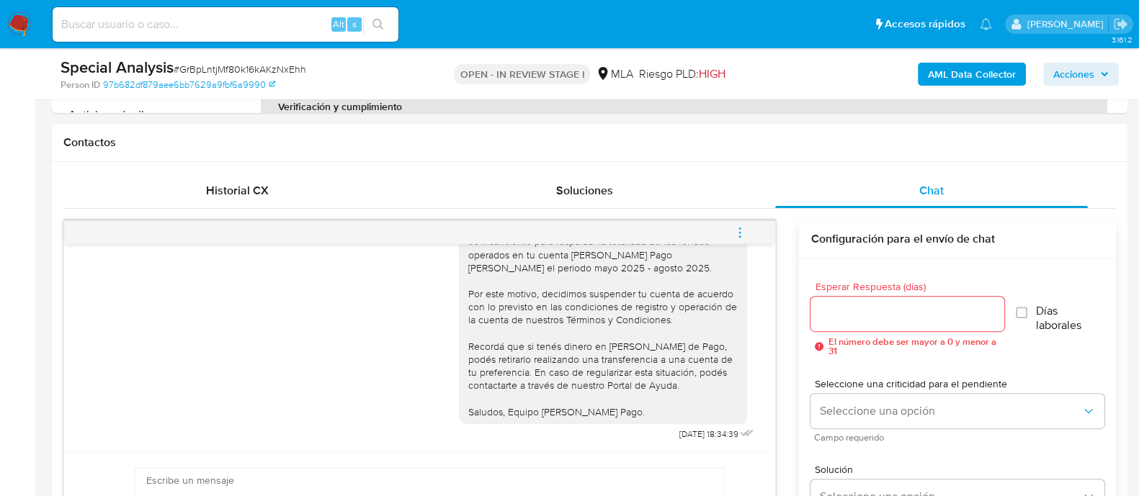
click at [749, 239] on button "menu-action" at bounding box center [740, 232] width 48 height 35
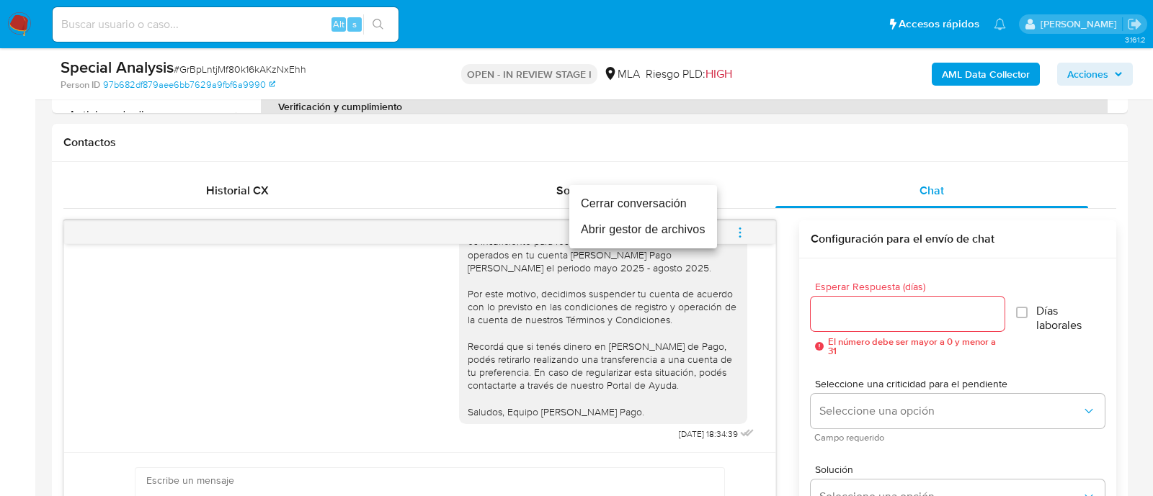
click at [644, 200] on li "Cerrar conversación" at bounding box center [643, 204] width 148 height 26
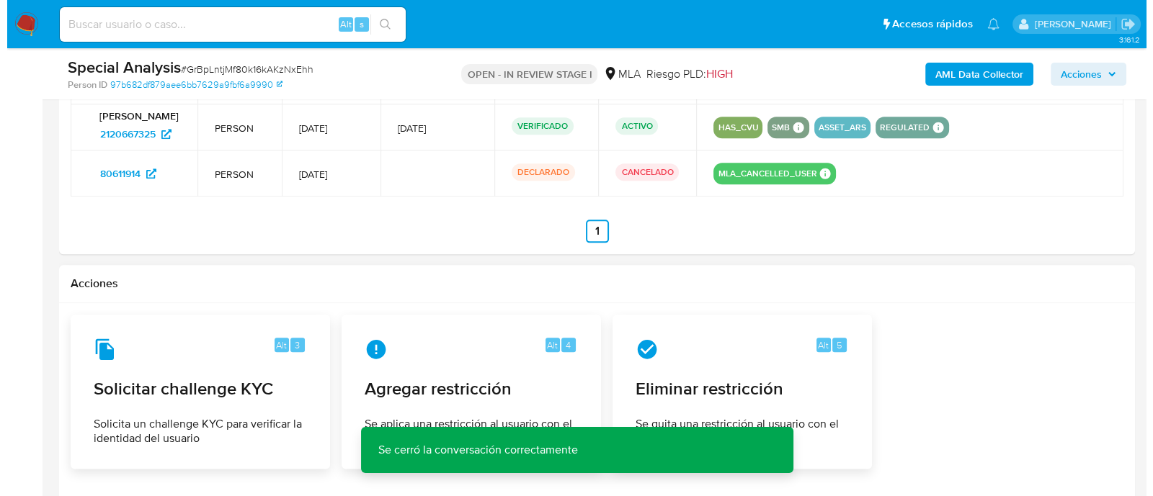
scroll to position [2387, 0]
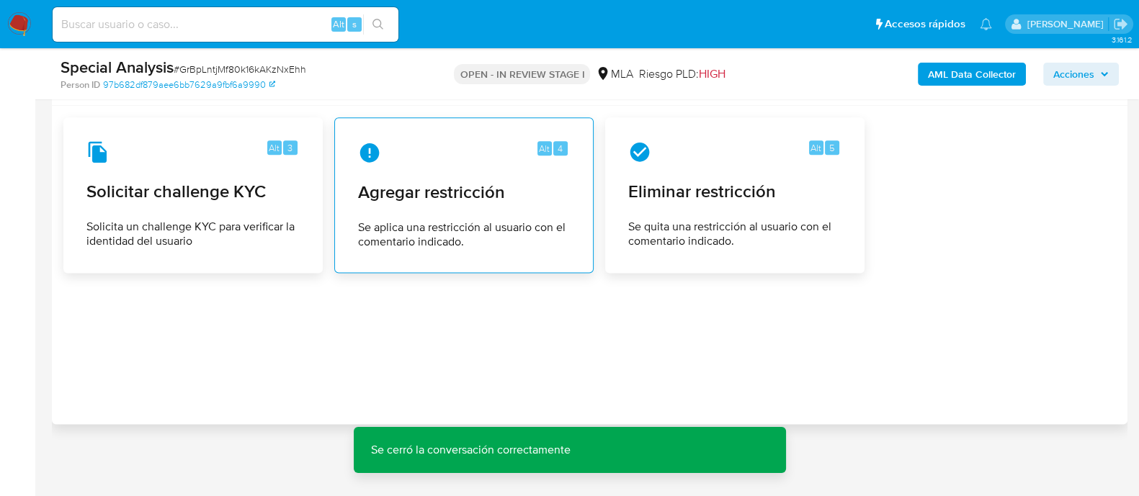
click at [413, 192] on span "Agregar restricción" at bounding box center [464, 193] width 212 height 22
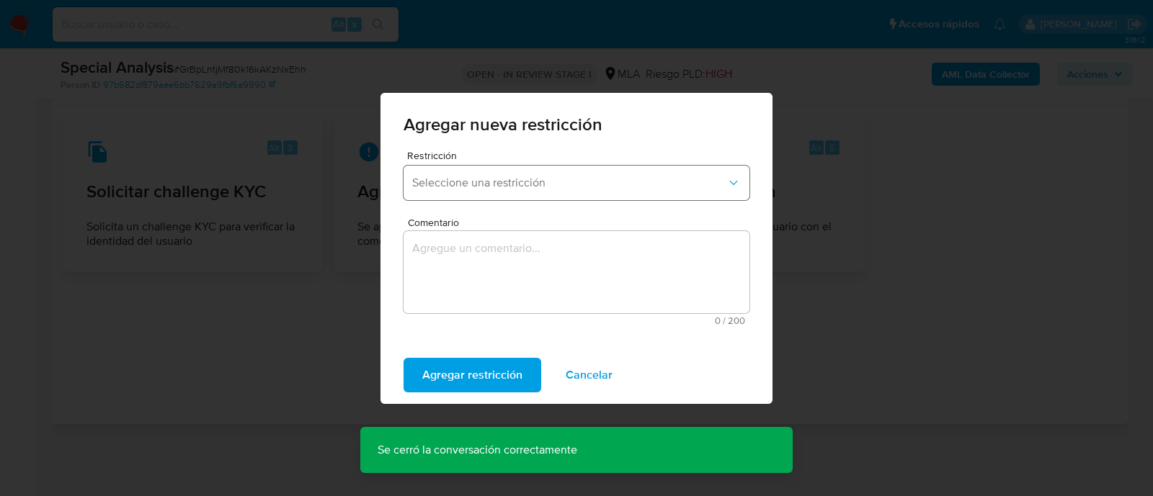
click at [443, 200] on button "Seleccione una restricción" at bounding box center [577, 183] width 346 height 35
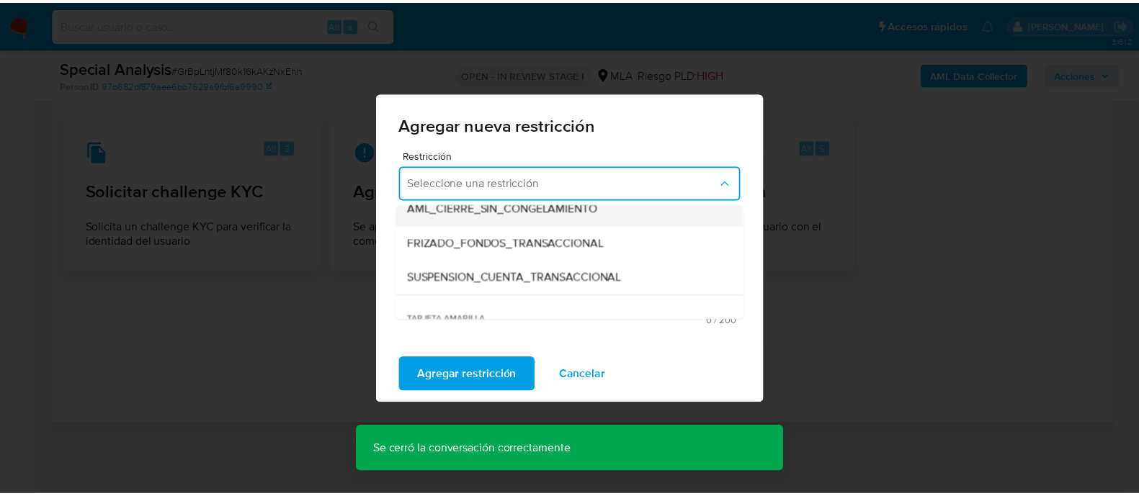
scroll to position [179, 0]
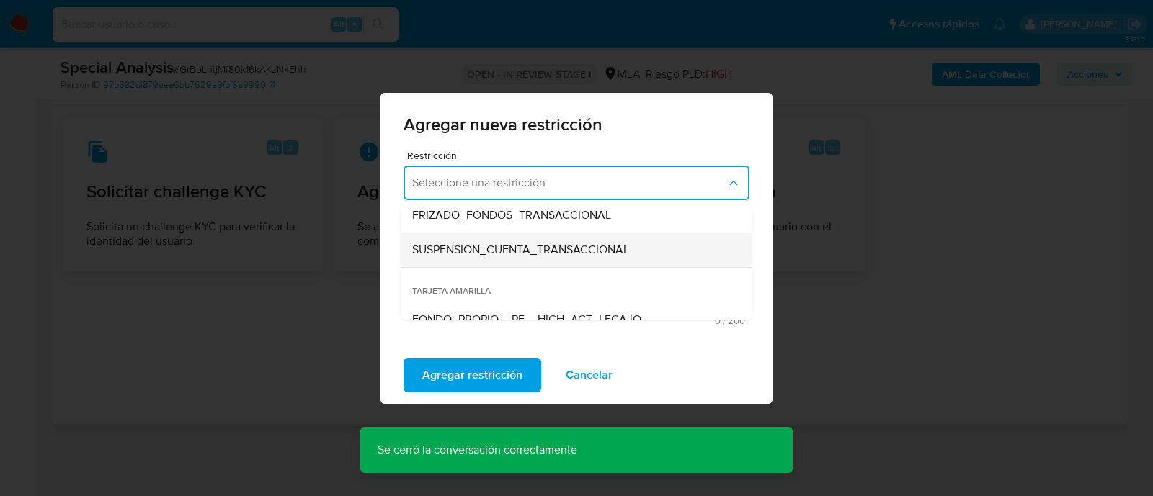
click at [507, 251] on span "SUSPENSION_CUENTA_TRANSACCIONAL" at bounding box center [520, 250] width 217 height 14
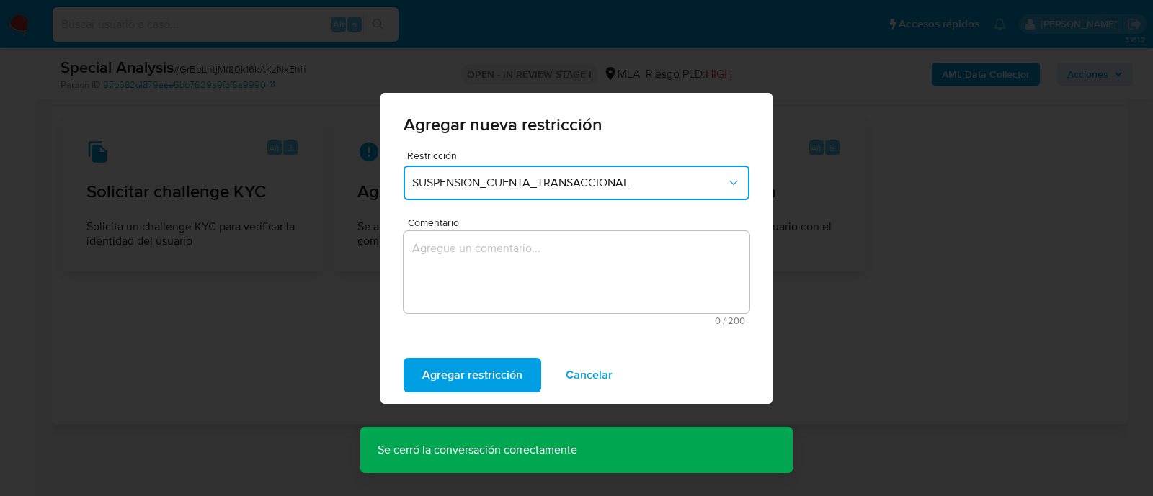
click at [504, 264] on textarea "Comentario" at bounding box center [577, 272] width 346 height 82
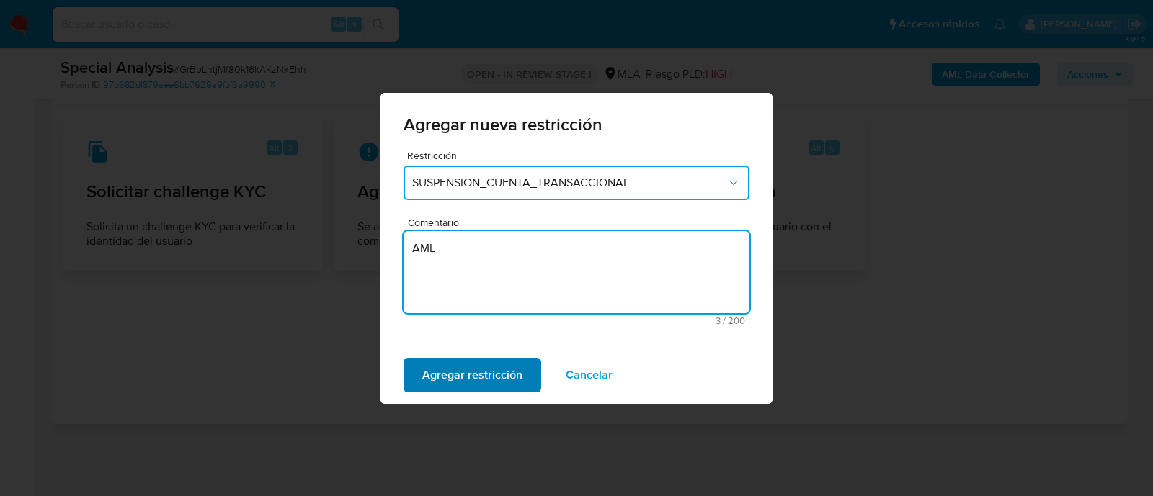
type textarea "AML"
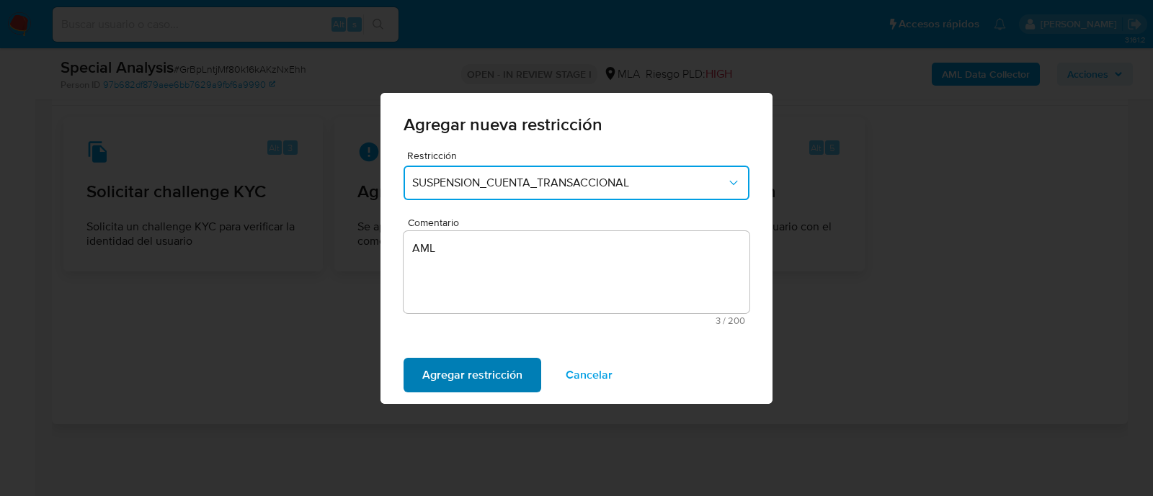
click at [483, 375] on span "Agregar restricción" at bounding box center [472, 376] width 100 height 32
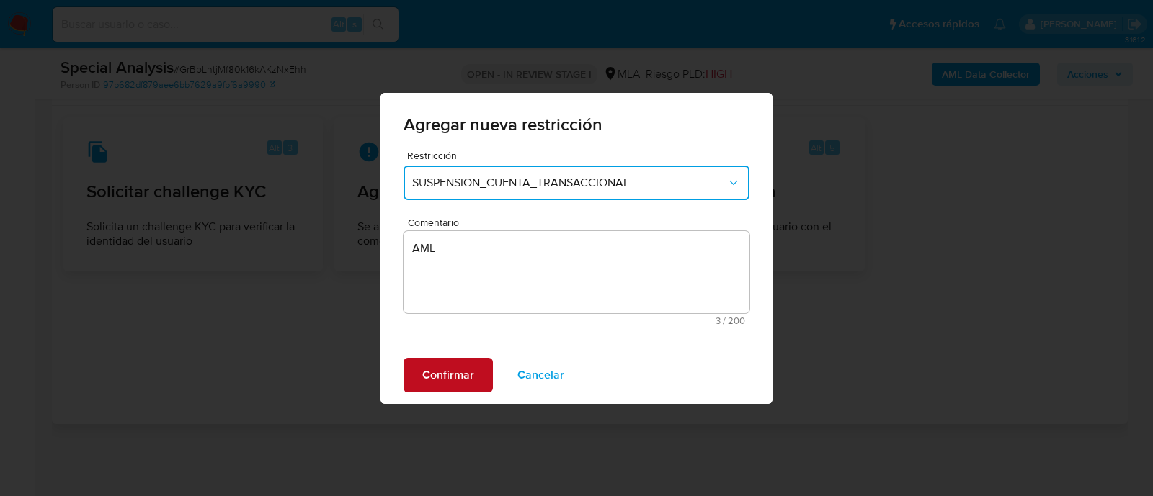
click at [450, 381] on span "Confirmar" at bounding box center [448, 376] width 52 height 32
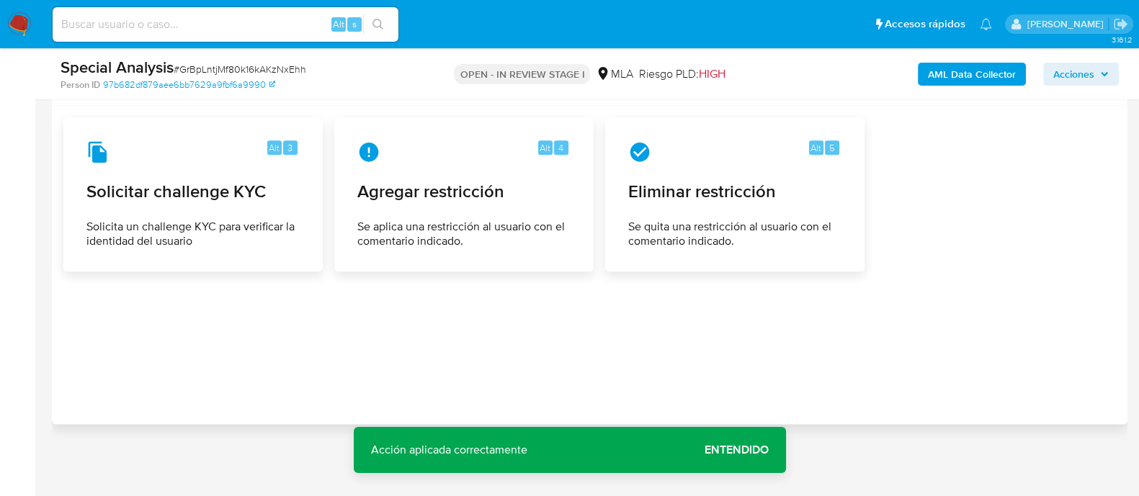
click at [746, 450] on span "Entendido" at bounding box center [737, 450] width 64 height 0
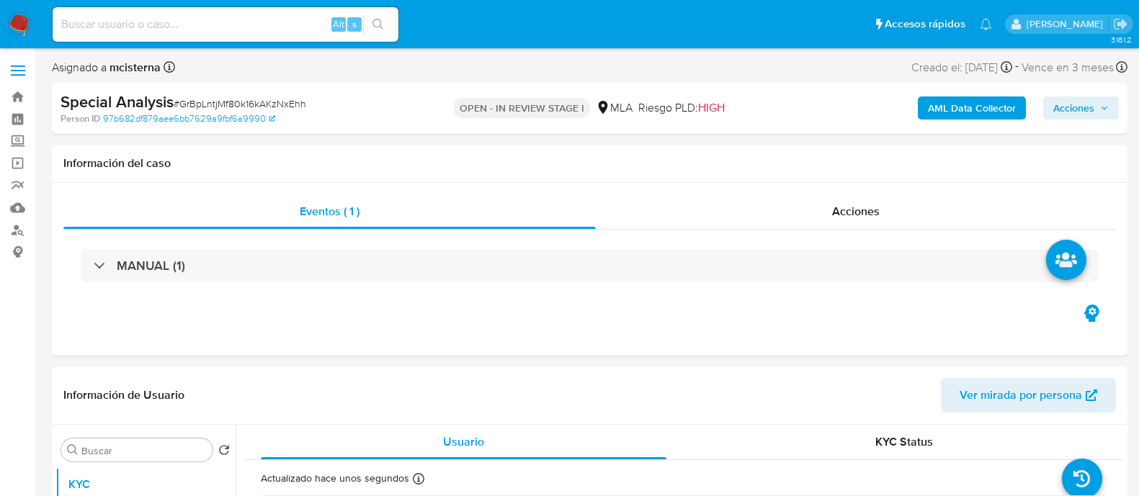
select select "10"
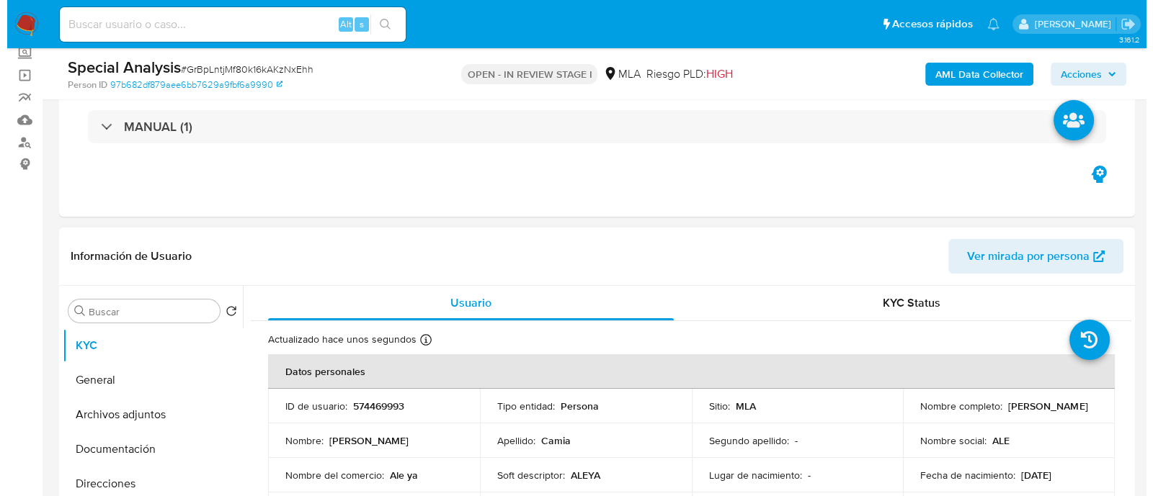
scroll to position [179, 0]
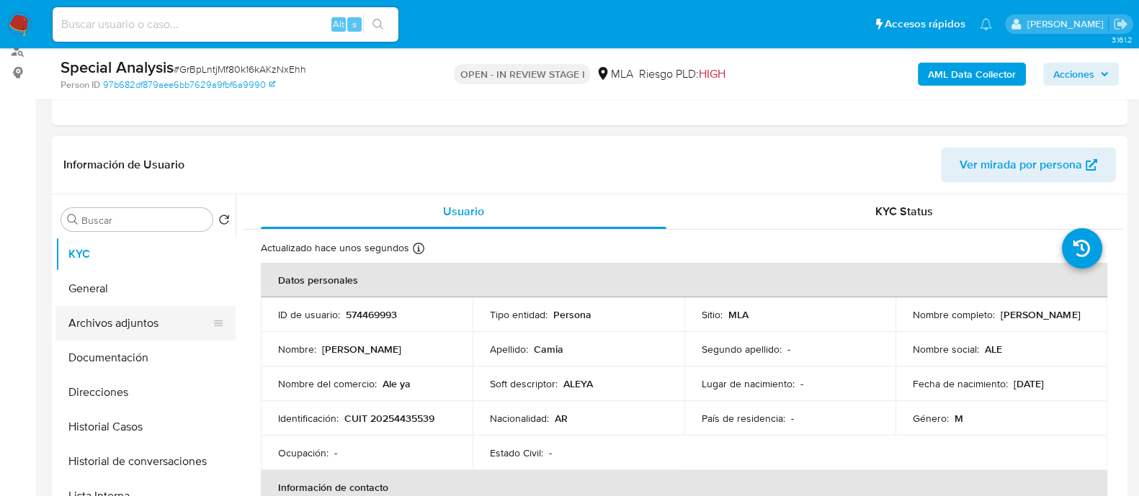
click at [126, 316] on button "Archivos adjuntos" at bounding box center [139, 323] width 169 height 35
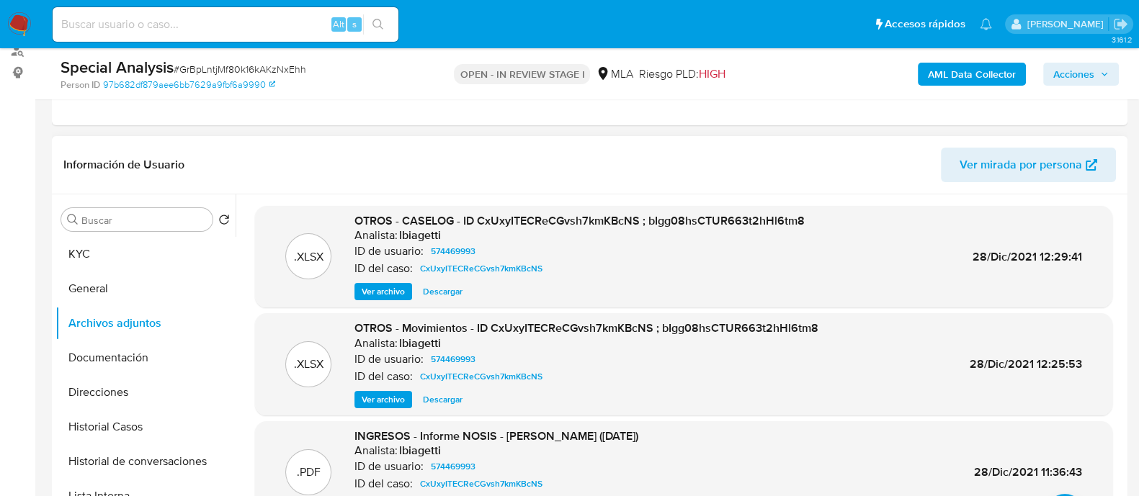
click at [680, 160] on header "Información de Usuario Ver mirada por persona" at bounding box center [589, 165] width 1053 height 35
click at [948, 69] on b "AML Data Collector" at bounding box center [972, 74] width 88 height 23
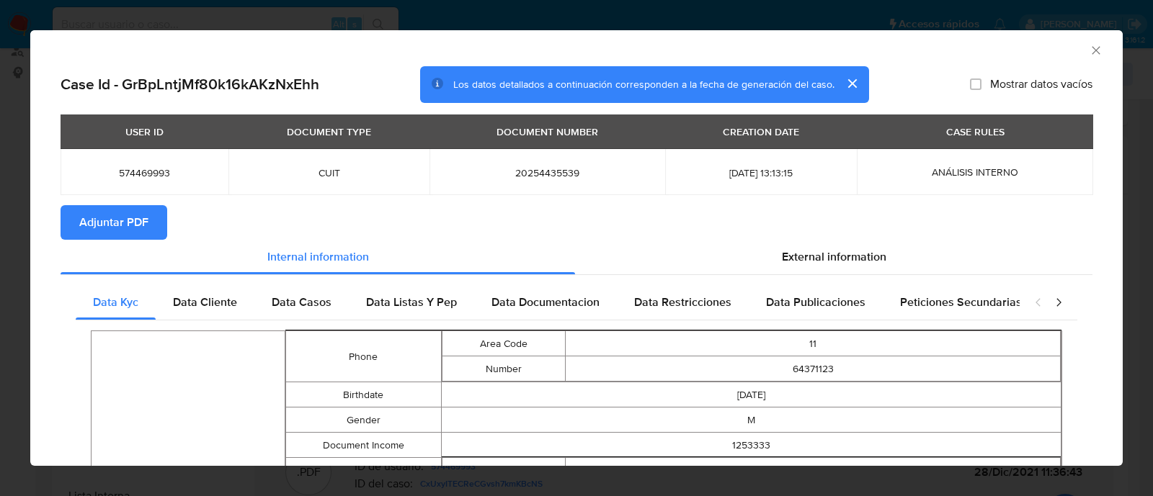
click at [114, 223] on span "Adjuntar PDF" at bounding box center [113, 223] width 69 height 32
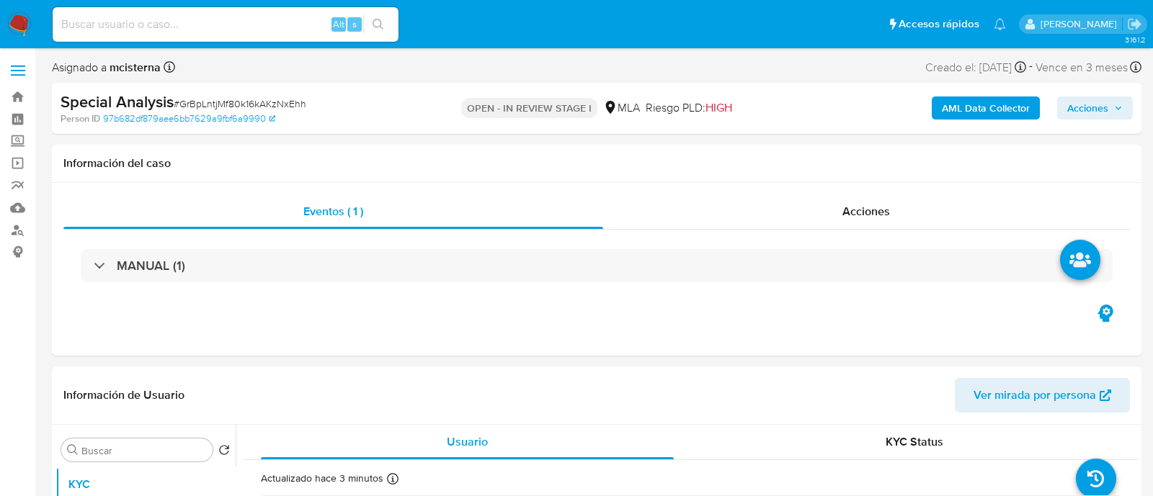
select select "10"
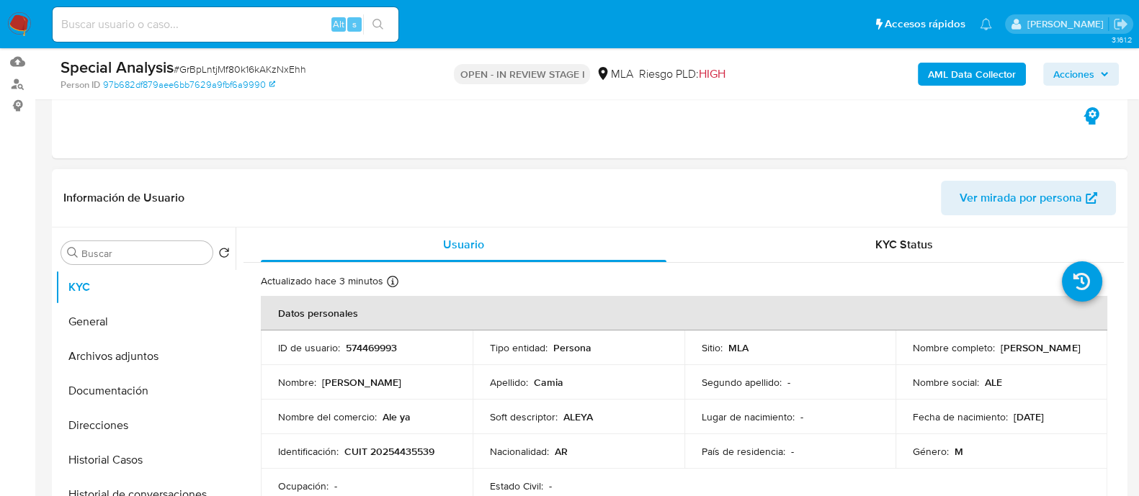
scroll to position [270, 0]
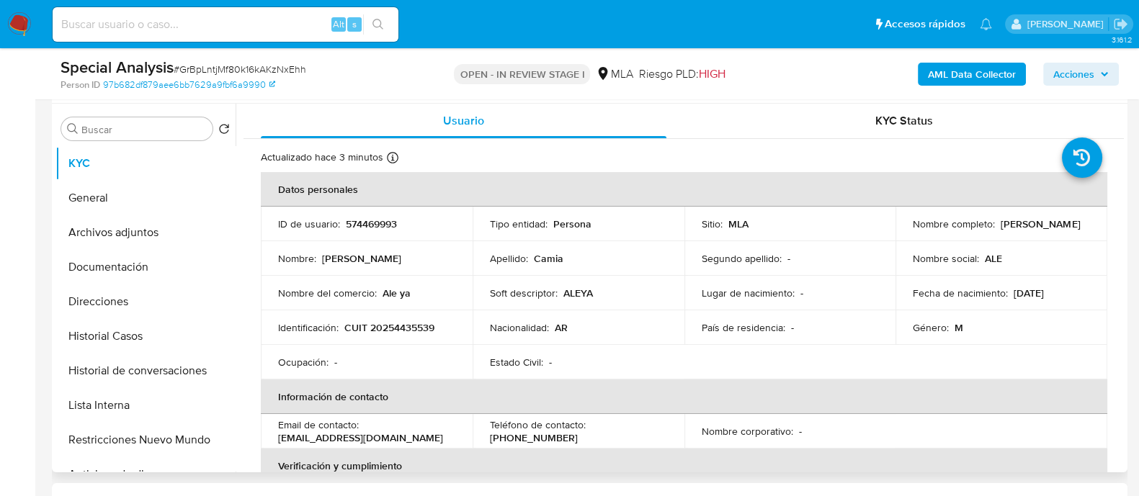
click at [396, 323] on p "CUIT 20254435539" at bounding box center [389, 327] width 90 height 13
copy p "20254435539"
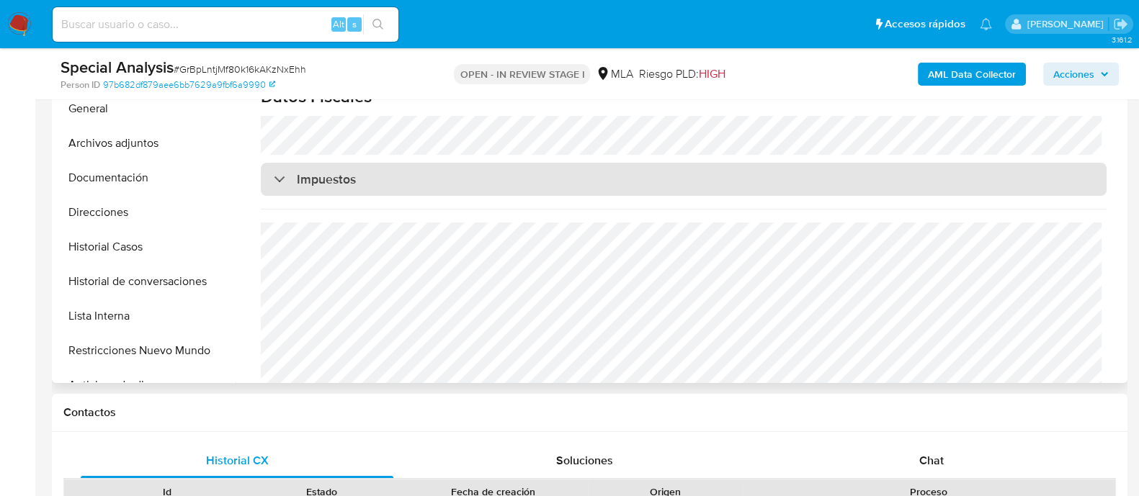
scroll to position [772, 0]
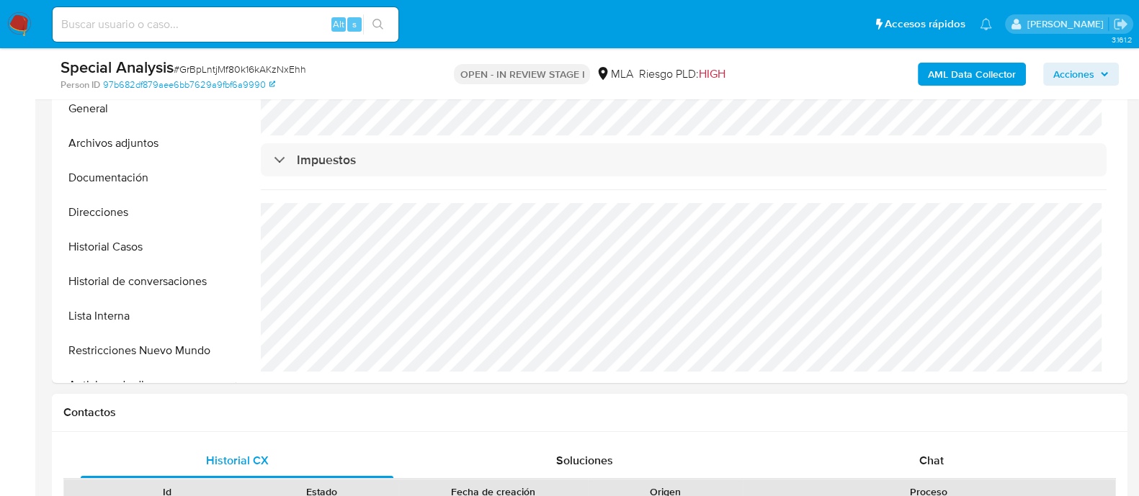
click at [943, 455] on span "Chat" at bounding box center [931, 461] width 25 height 17
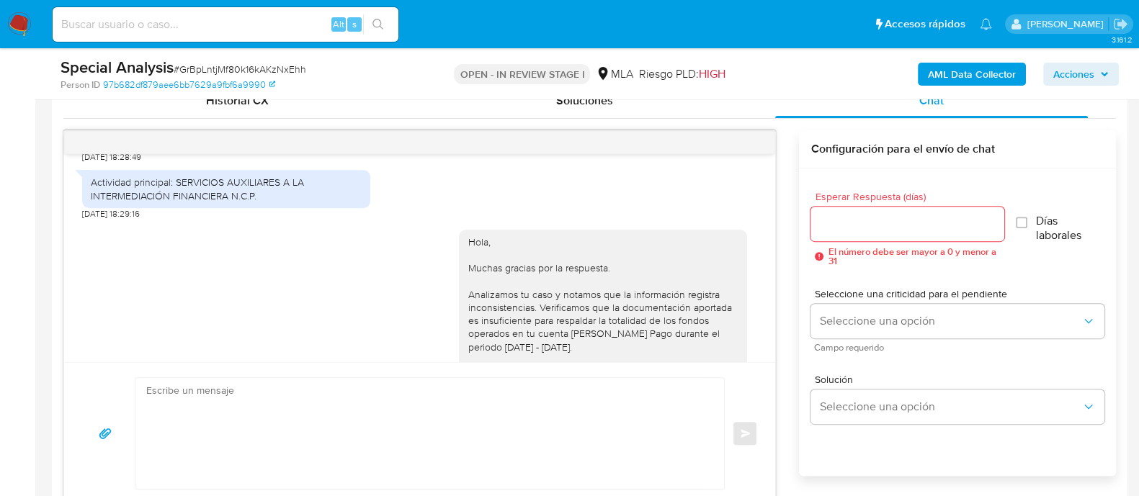
scroll to position [1794, 0]
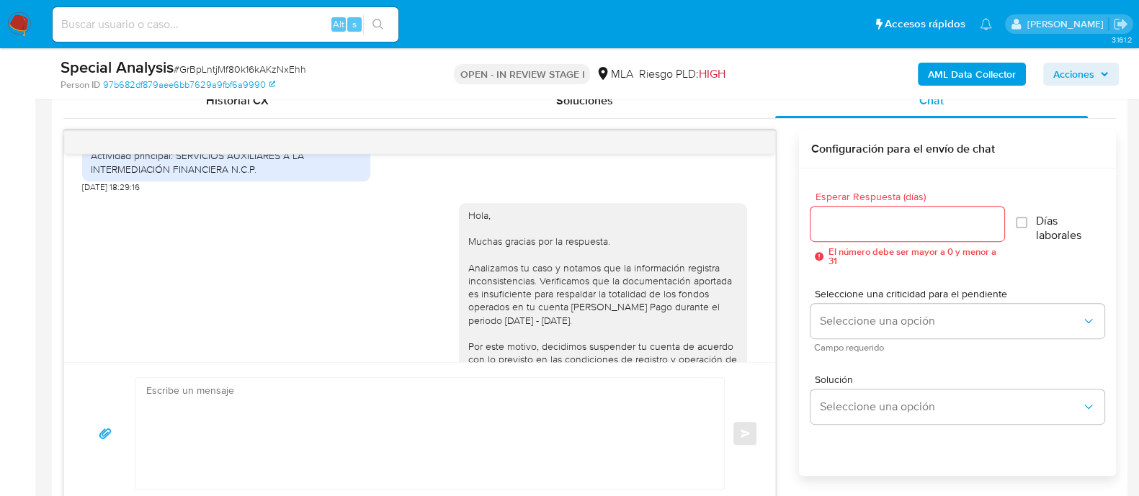
click at [227, 181] on div "Actividad principal: SERVICIOS AUXILIARES A LA INTERMEDIACIÓN FINANCIERA N.C.P." at bounding box center [226, 161] width 288 height 37
click at [228, 175] on div "Actividad principal: SERVICIOS AUXILIARES A LA INTERMEDIACIÓN FINANCIERA N.C.P." at bounding box center [226, 162] width 271 height 26
copy div "Actividad principal: SERVICIOS AUXILIARES A LA INTERMEDIACIÓN FINANCIERA N.C.P."
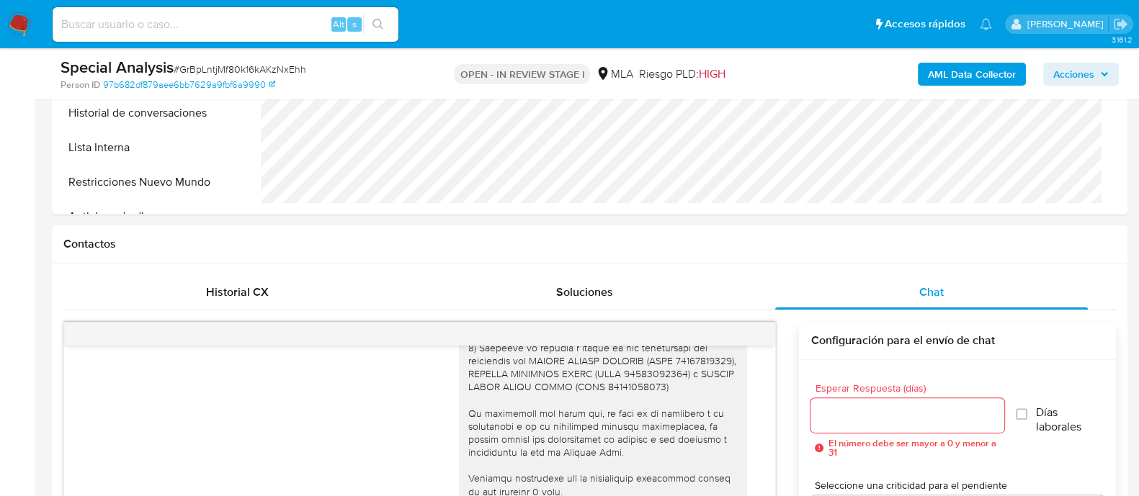
scroll to position [360, 0]
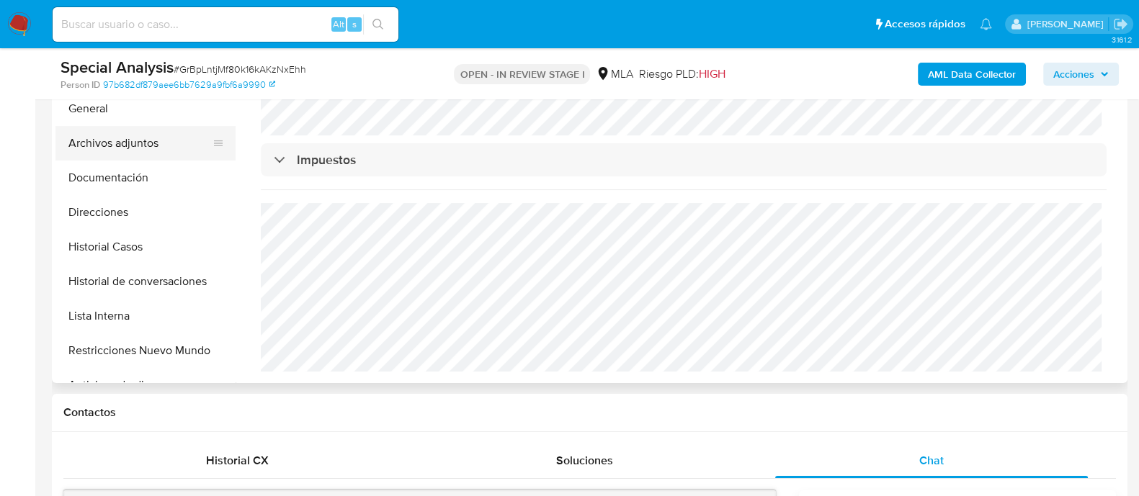
click at [177, 147] on button "Archivos adjuntos" at bounding box center [139, 143] width 169 height 35
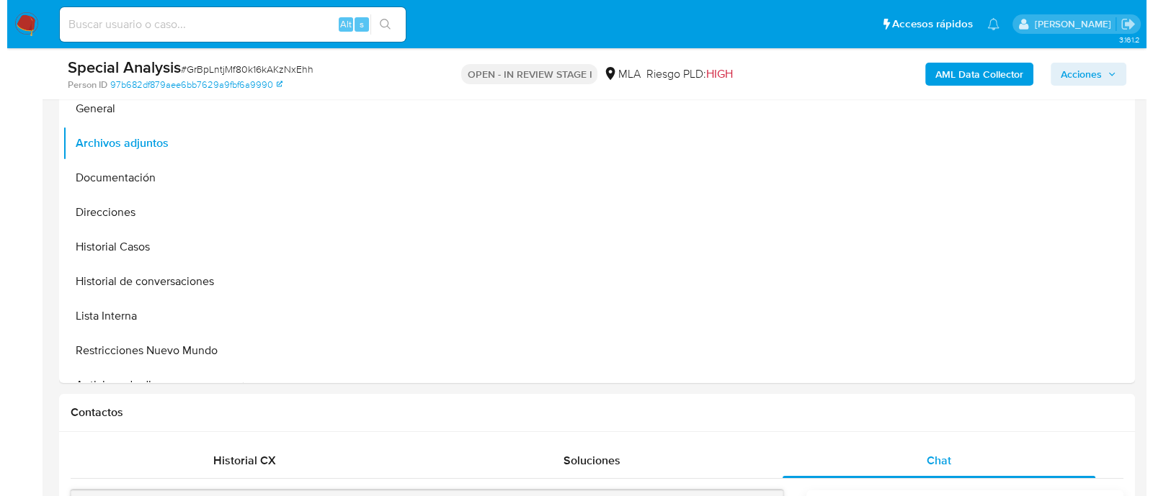
scroll to position [0, 0]
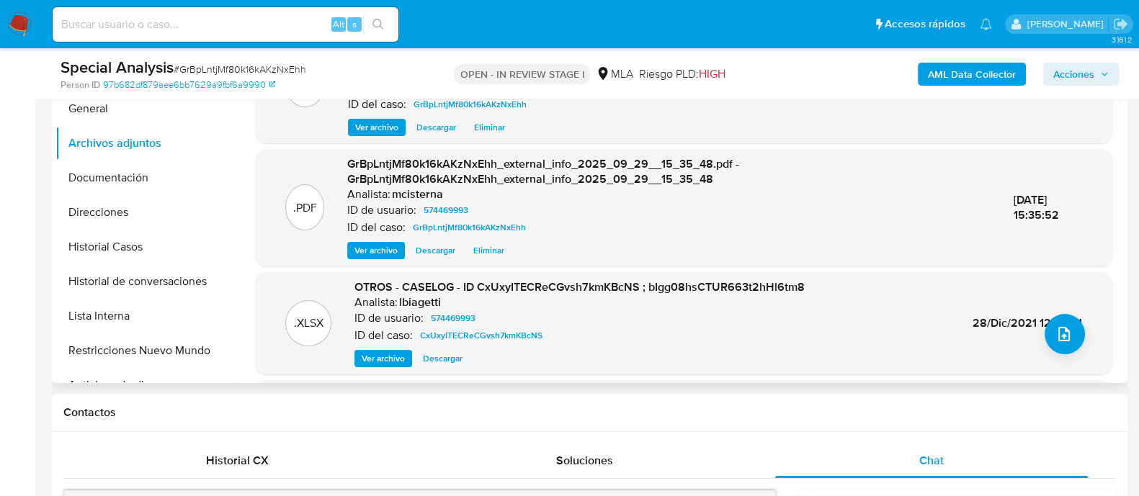
click at [1082, 339] on div ".XLSX OTROS - CASELOG - ID CxUxyITECReCGvsh7kmKBcNS ; bIgg08hsCTUR663t2hHl6tm8 …" at bounding box center [683, 324] width 843 height 88
click at [1059, 339] on icon "upload-file" at bounding box center [1065, 334] width 12 height 14
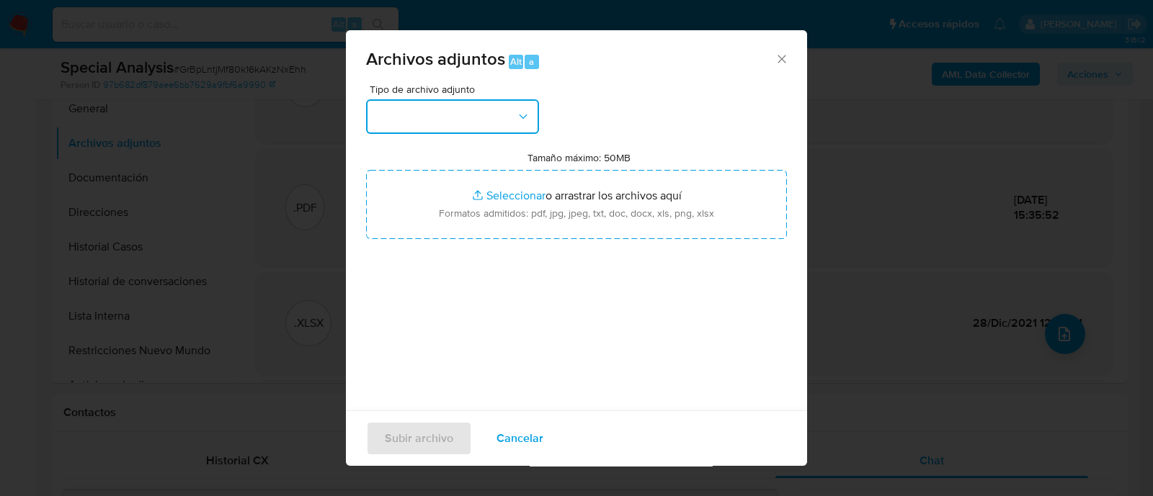
click at [466, 114] on button "button" at bounding box center [452, 116] width 173 height 35
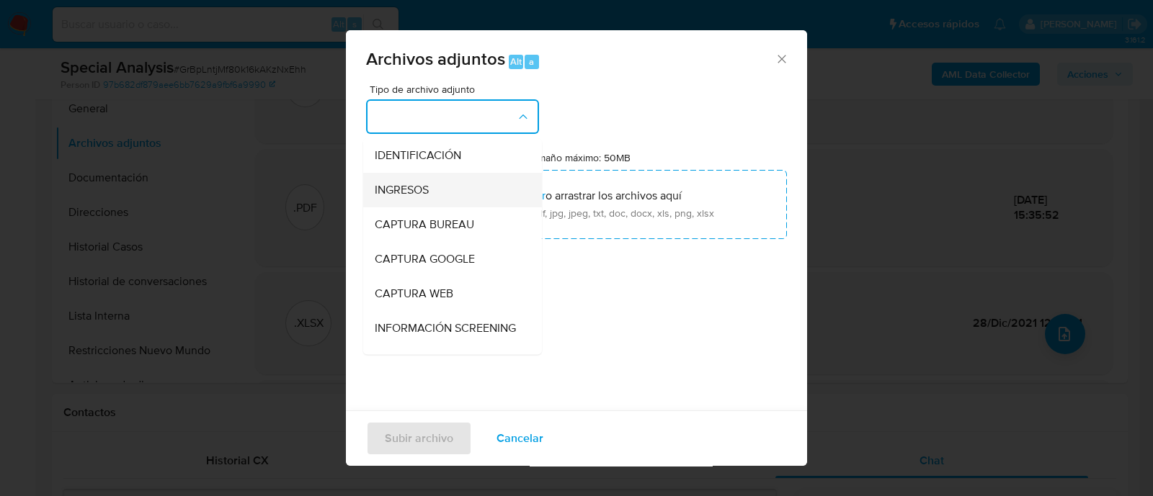
click at [447, 190] on div "INGRESOS" at bounding box center [448, 190] width 147 height 35
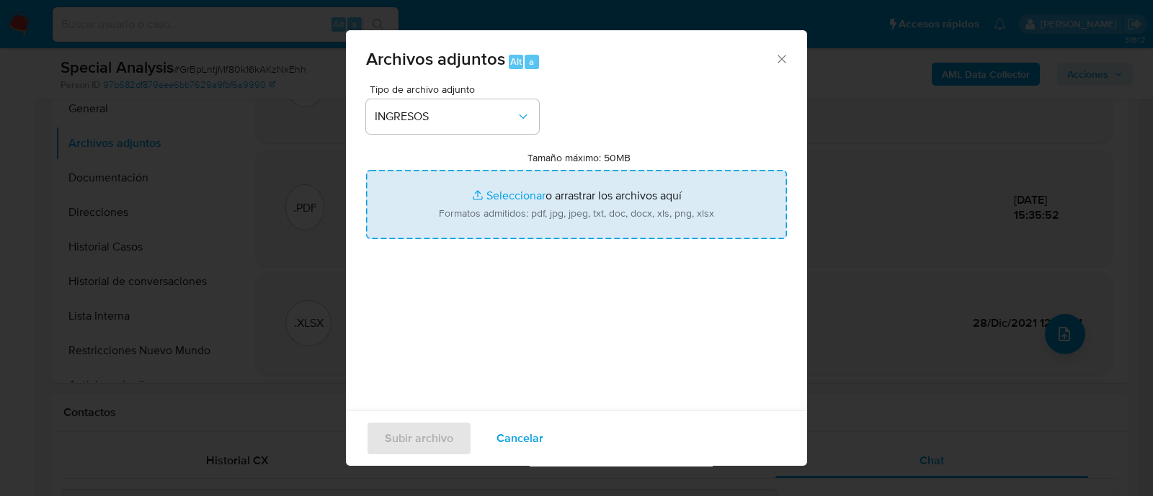
type input "C:\fakepath\Acuse IIBB 04-2025.pdf"
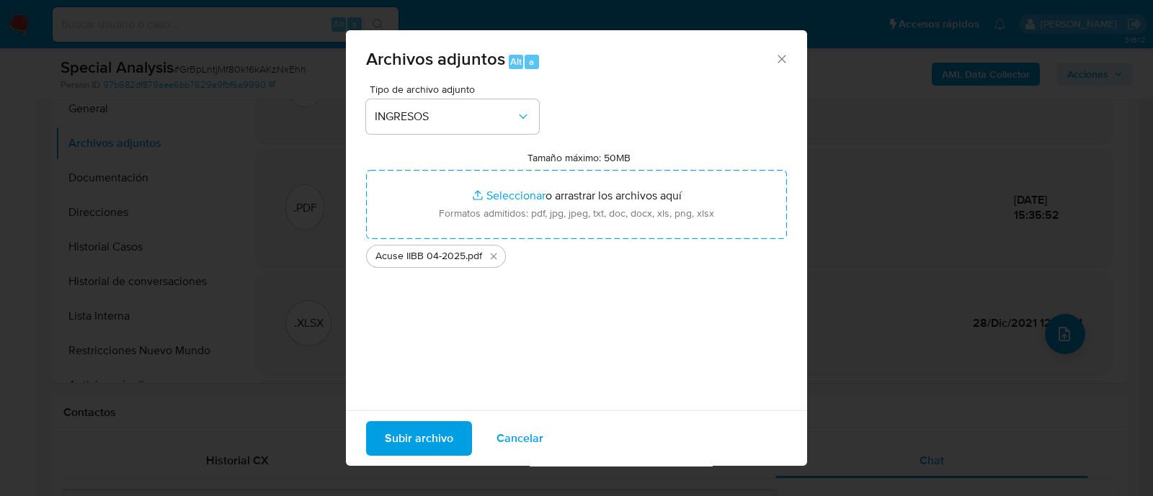
drag, startPoint x: 673, startPoint y: 203, endPoint x: 409, endPoint y: 427, distance: 345.6
click at [409, 427] on span "Subir archivo" at bounding box center [419, 439] width 68 height 32
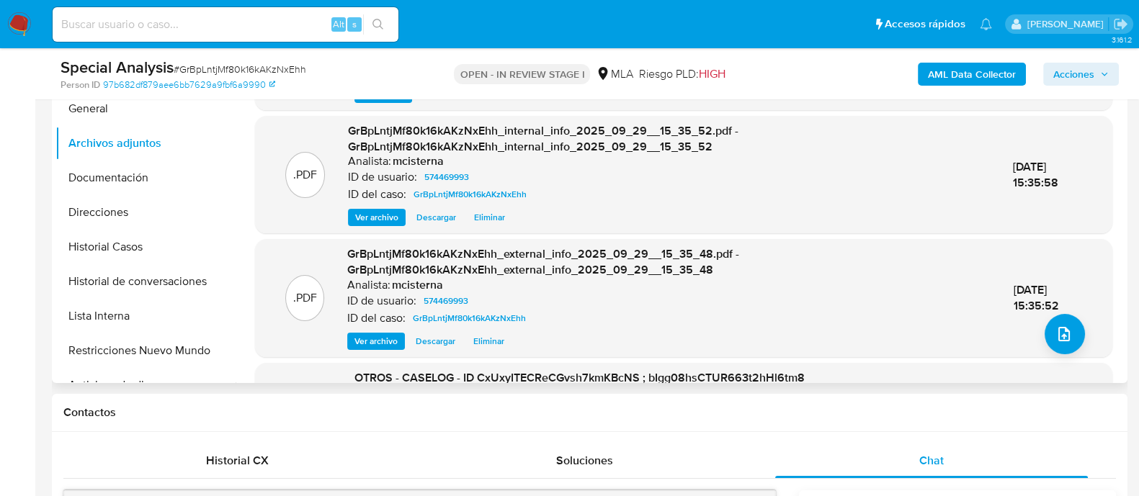
click at [1035, 326] on div ".PDF GrBpLntjMf80k16kAKzNxEhh_external_info_2025_09_29__15_35_48.pdf - GrBpLntj…" at bounding box center [683, 297] width 843 height 103
click at [1062, 335] on icon "upload-file" at bounding box center [1064, 334] width 17 height 17
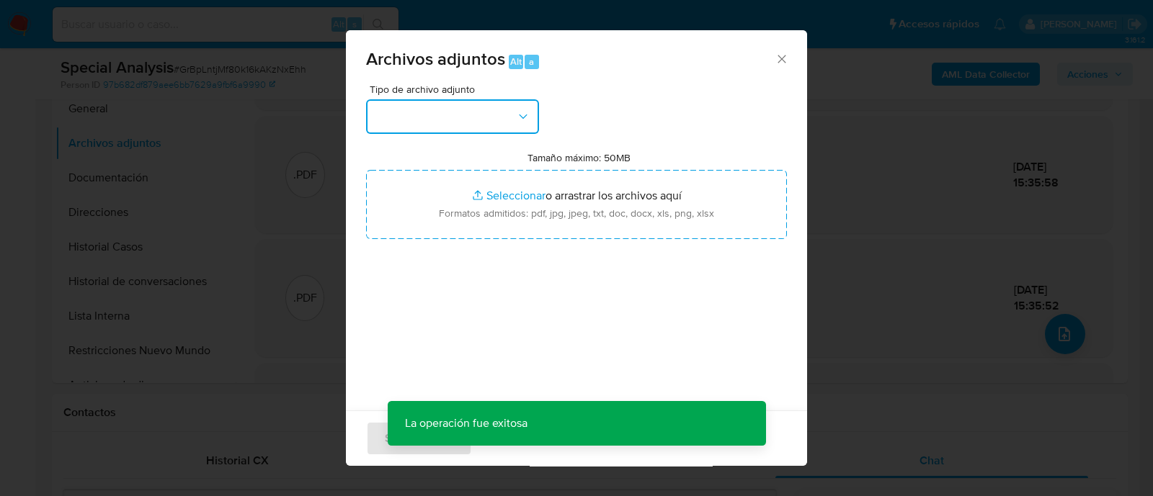
click at [477, 113] on button "button" at bounding box center [452, 116] width 173 height 35
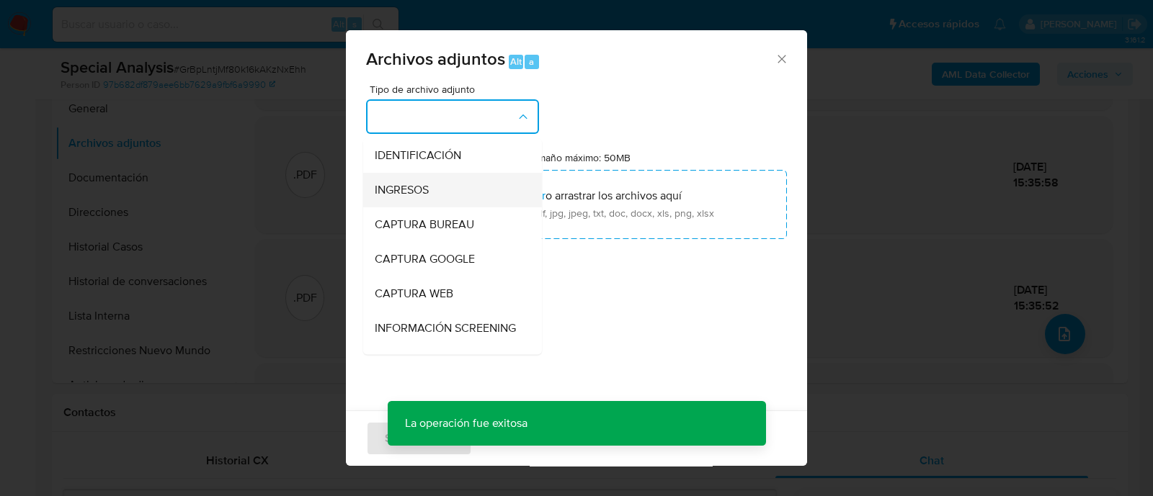
click at [465, 183] on div "INGRESOS" at bounding box center [448, 190] width 147 height 35
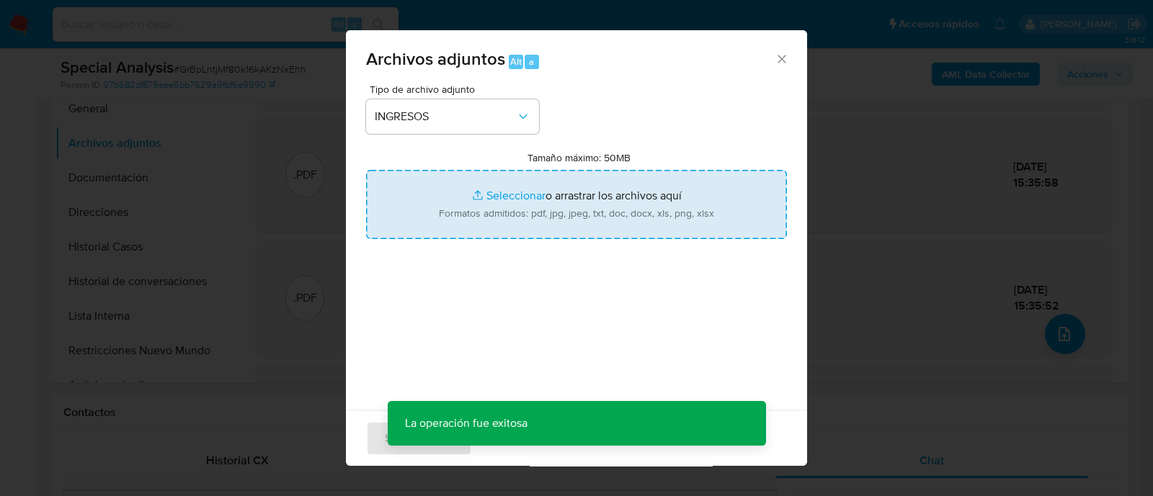
click at [541, 192] on input "Tamaño máximo: 50MB Seleccionar archivos" at bounding box center [576, 204] width 421 height 69
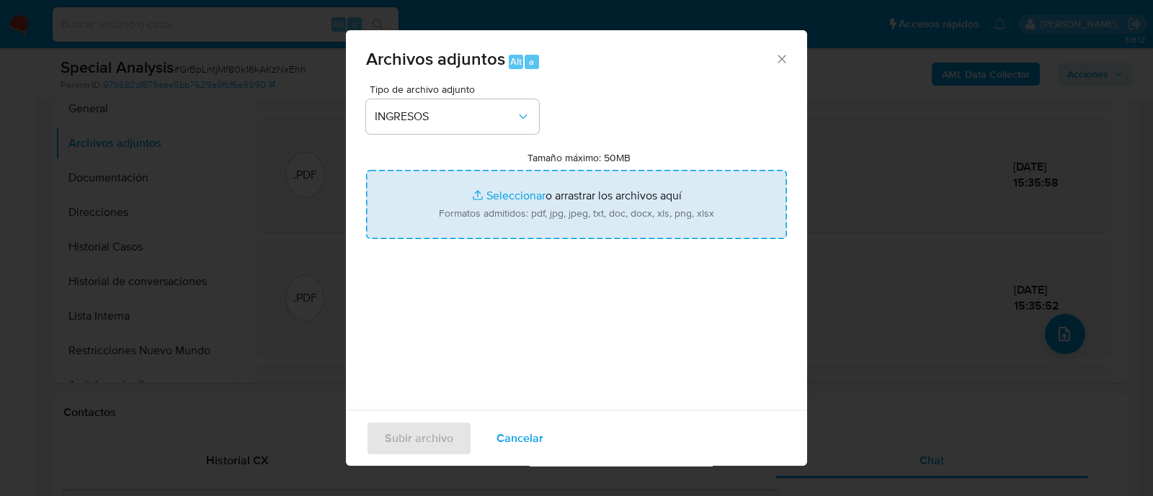
type input "C:\fakepath\DJ IIBB 01-2025.pdf"
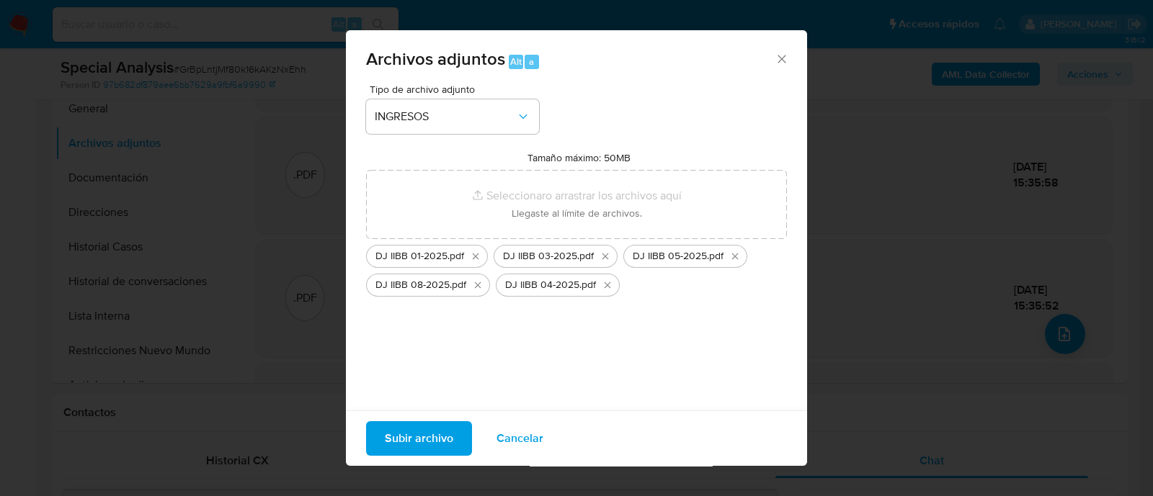
click at [443, 437] on span "Subir archivo" at bounding box center [419, 439] width 68 height 32
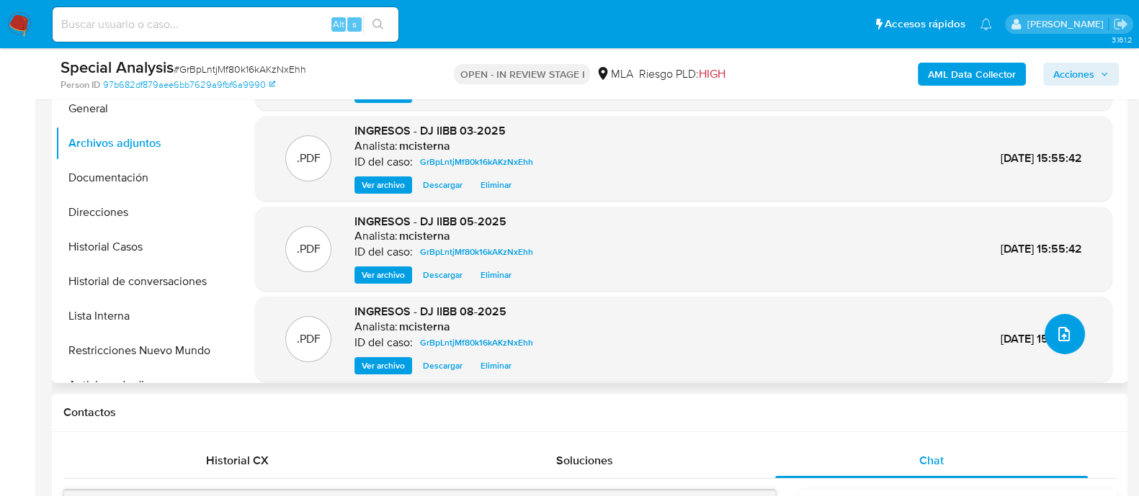
click at [1056, 326] on icon "upload-file" at bounding box center [1064, 334] width 17 height 17
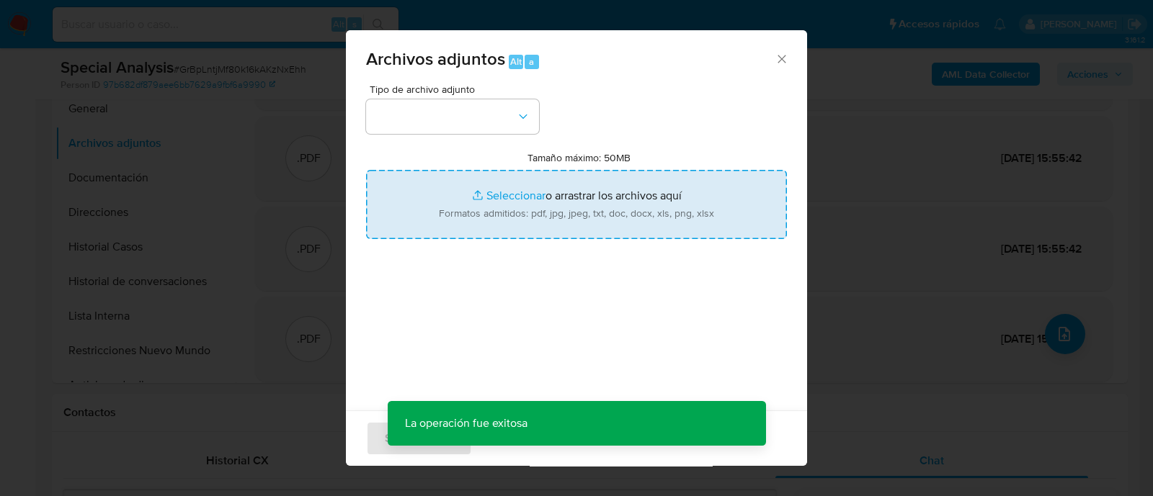
click at [433, 208] on input "Tamaño máximo: 50MB Seleccionar archivos" at bounding box center [576, 204] width 421 height 69
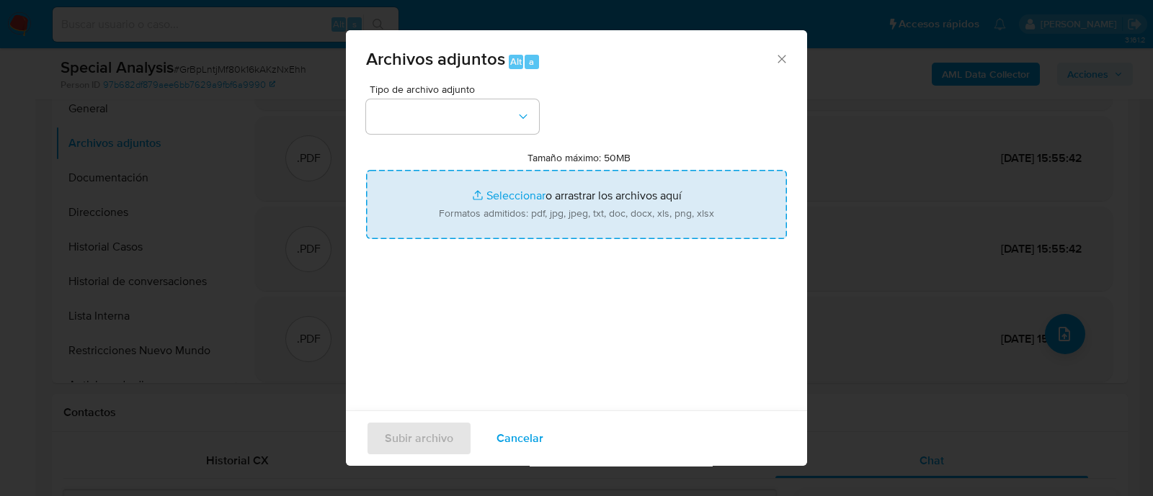
type input "C:\fakepath\Caselog GrBpLntjMf80k16kAKzNxEhh_2025_09_23_16_34_24.docx"
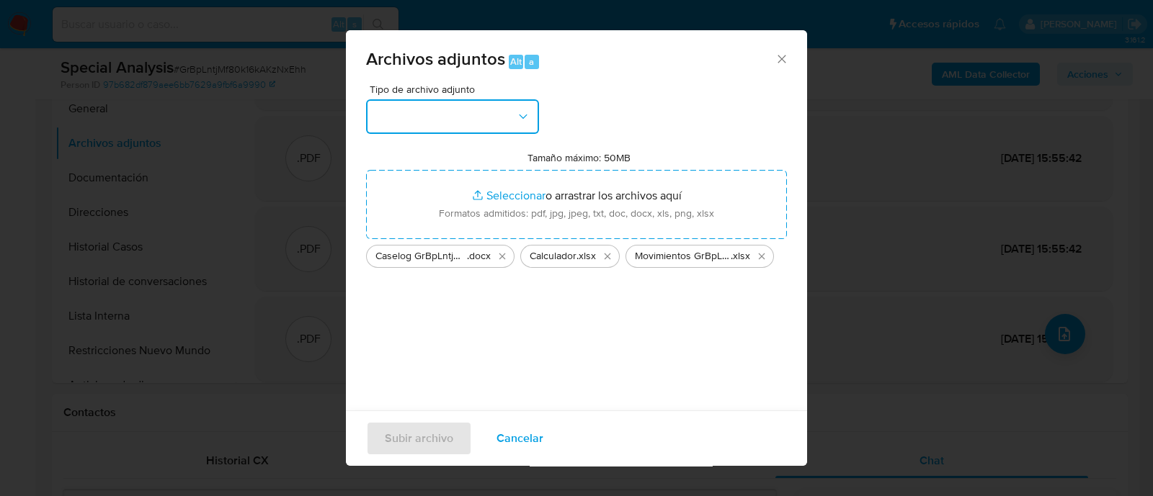
click at [489, 124] on button "button" at bounding box center [452, 116] width 173 height 35
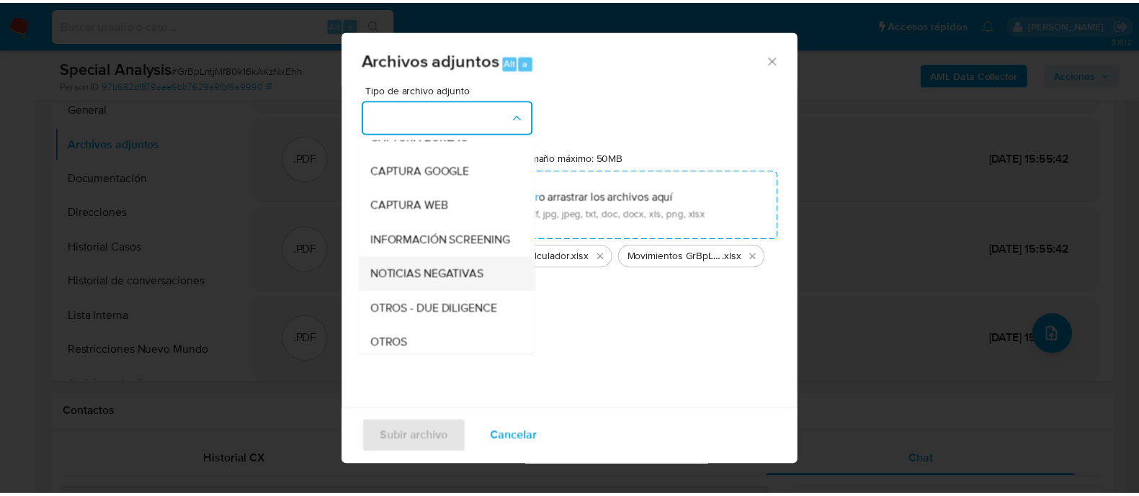
scroll to position [179, 0]
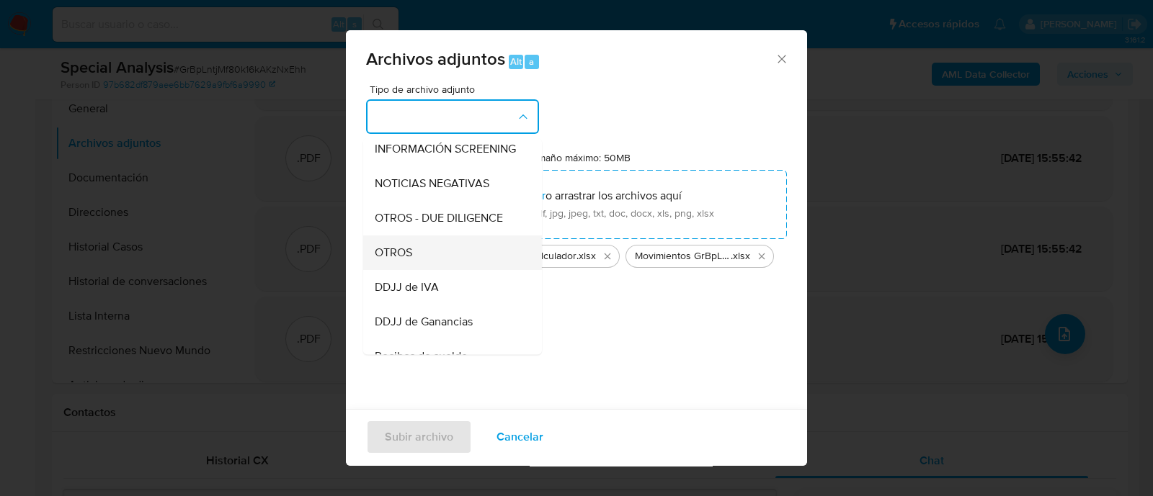
click at [429, 256] on div "OTROS" at bounding box center [448, 253] width 147 height 35
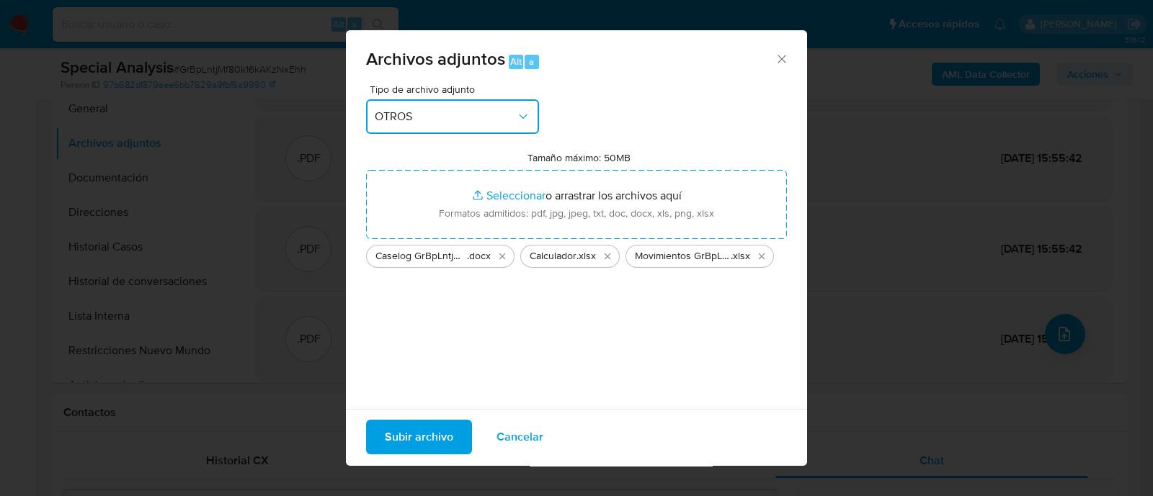
click at [427, 471] on div "Archivos adjuntos Alt a Tipo de archivo adjunto OTROS Tamaño máximo: 50MB Selec…" at bounding box center [576, 248] width 1153 height 496
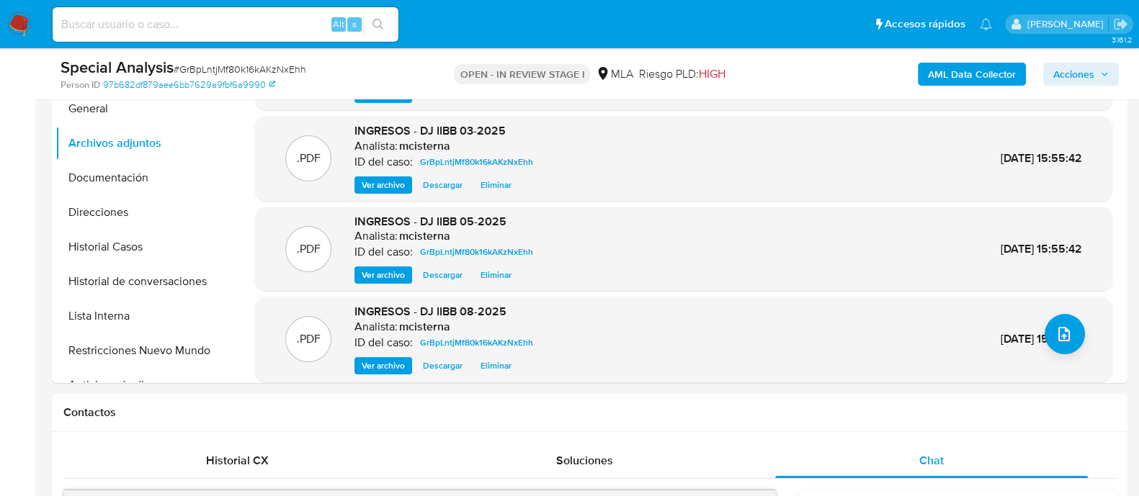
click at [424, 446] on button "Soluciones" at bounding box center [584, 461] width 347 height 35
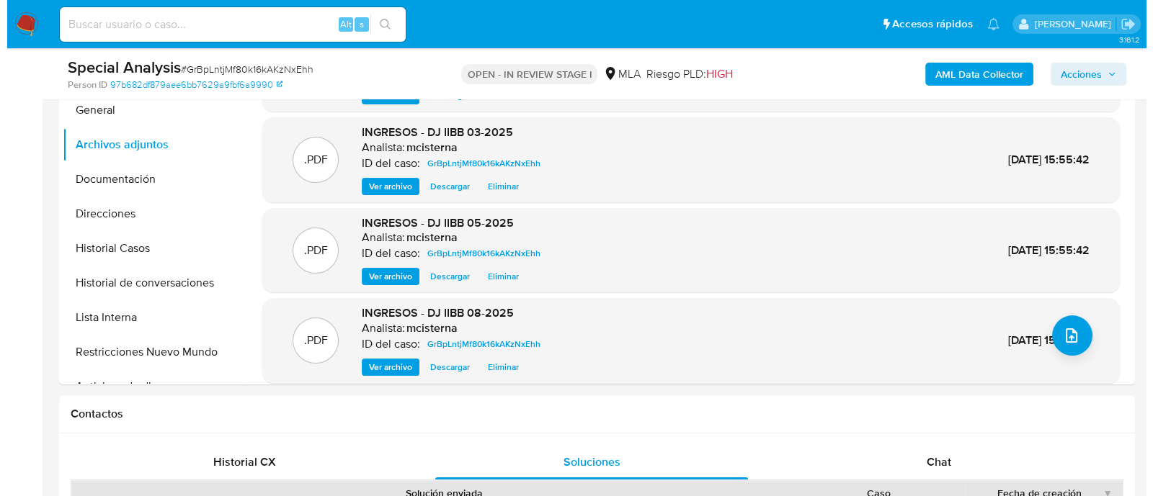
scroll to position [360, 0]
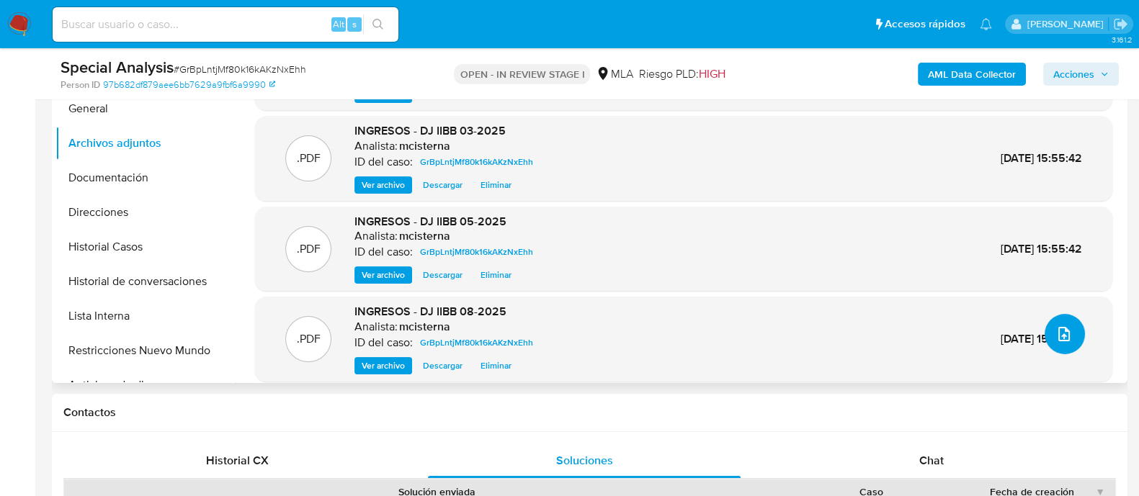
click at [1056, 332] on icon "upload-file" at bounding box center [1064, 334] width 17 height 17
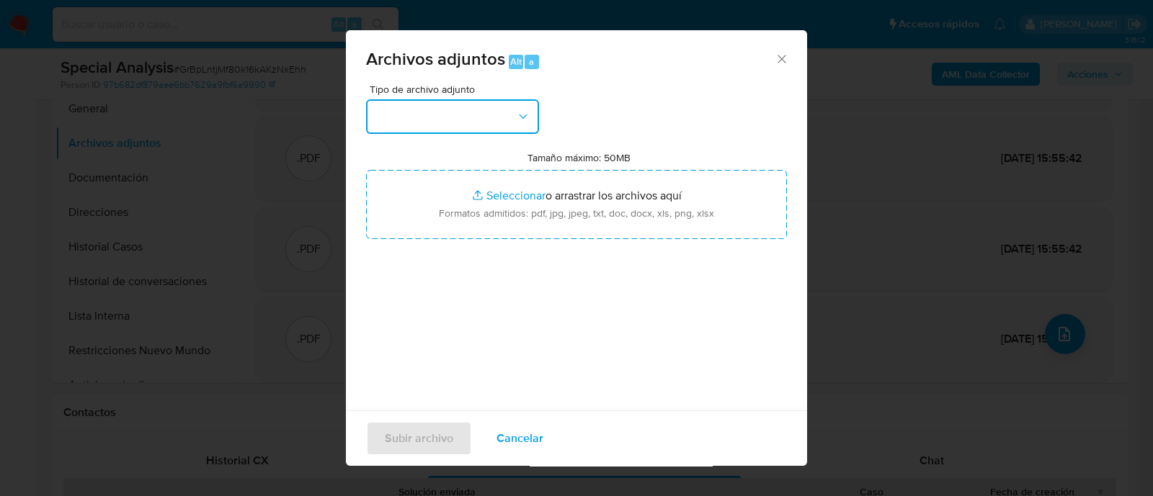
click at [398, 125] on button "button" at bounding box center [452, 116] width 173 height 35
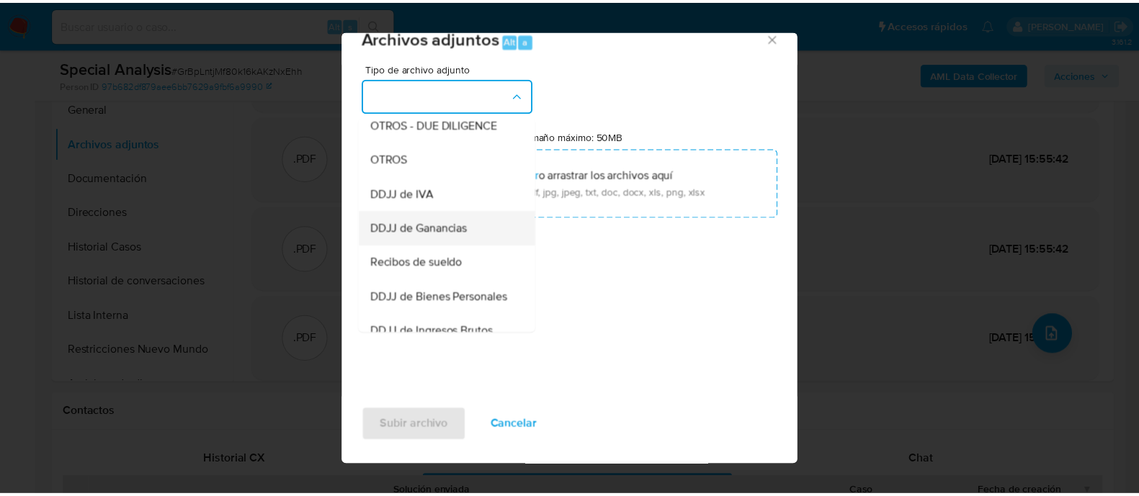
scroll to position [270, 0]
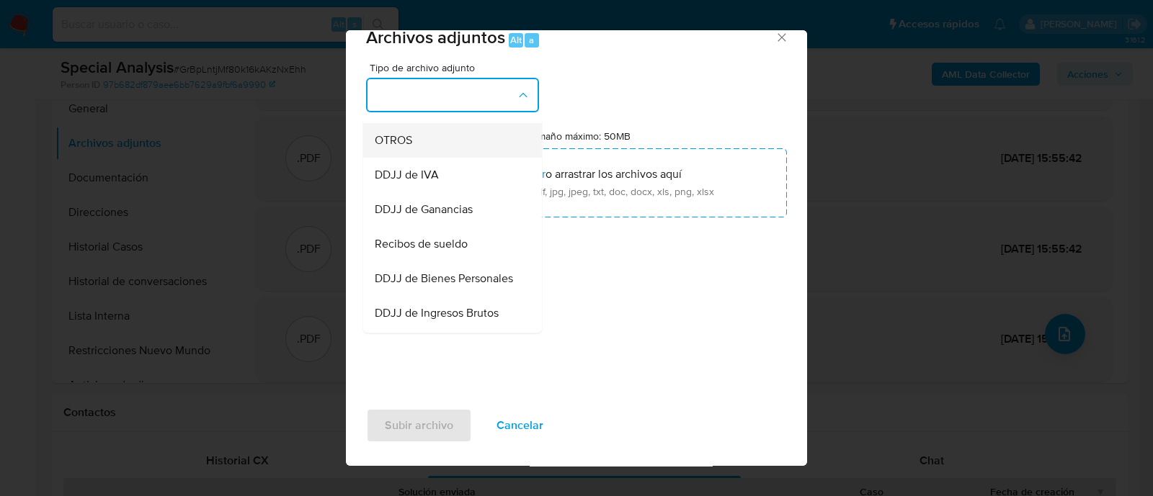
click at [421, 158] on div "OTROS" at bounding box center [448, 140] width 147 height 35
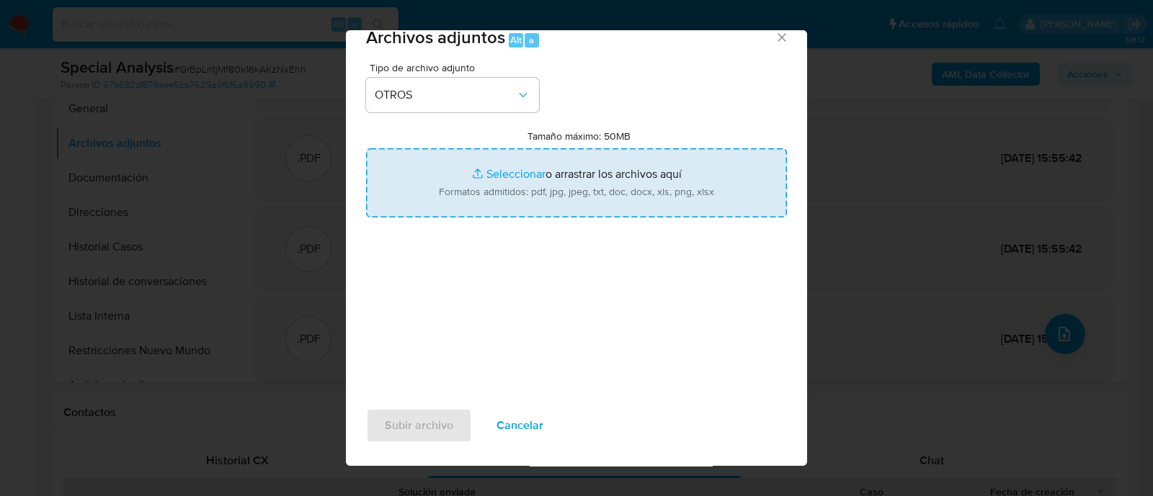
click at [559, 169] on input "Tamaño máximo: 50MB Seleccionar archivos" at bounding box center [576, 182] width 421 height 69
type input "C:\fakepath\Caselog GrBpLntjMf80k16kAKzNxEhh_2025_09_23_16_34_24.docx"
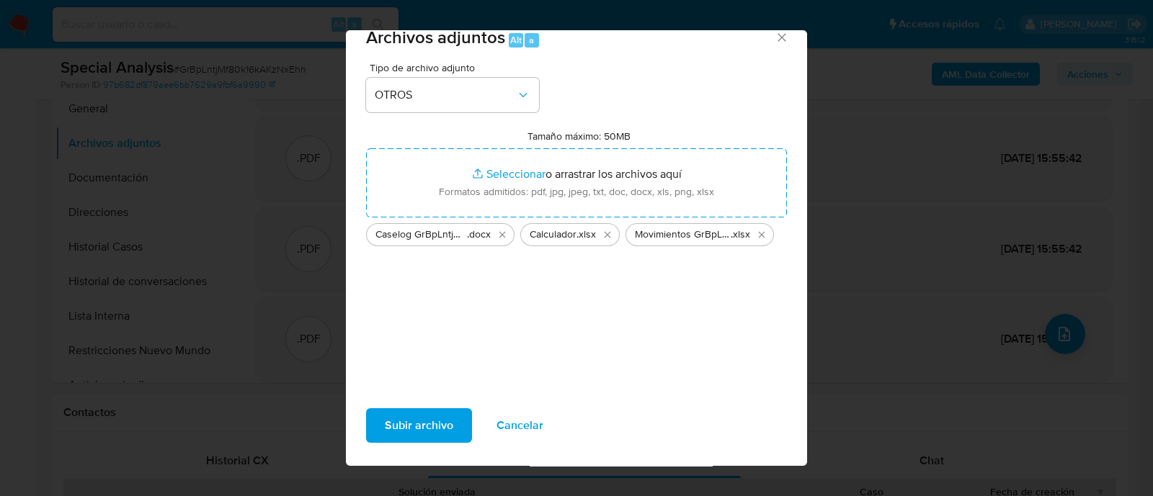
click at [406, 430] on span "Subir archivo" at bounding box center [419, 426] width 68 height 32
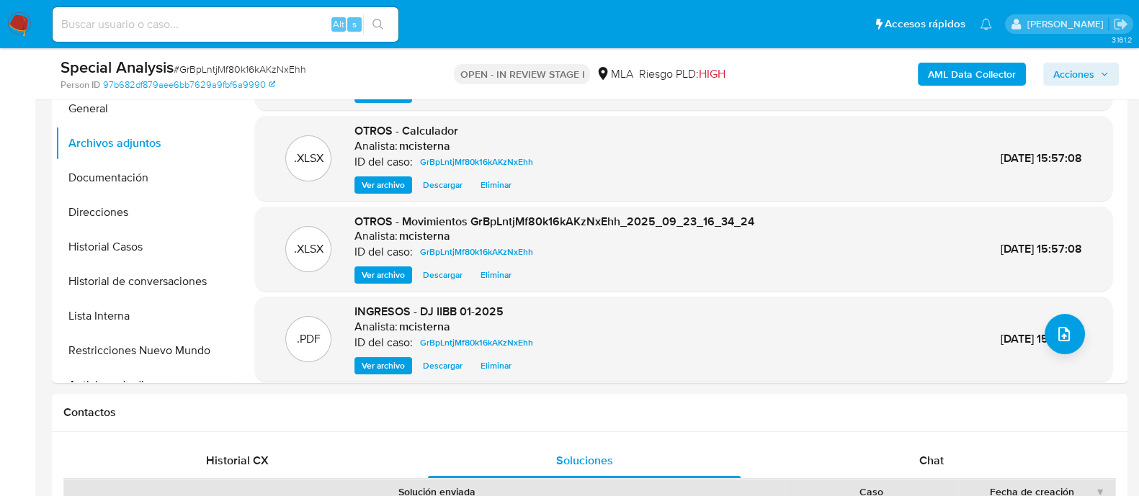
click at [1072, 74] on span "Acciones" at bounding box center [1074, 74] width 41 height 23
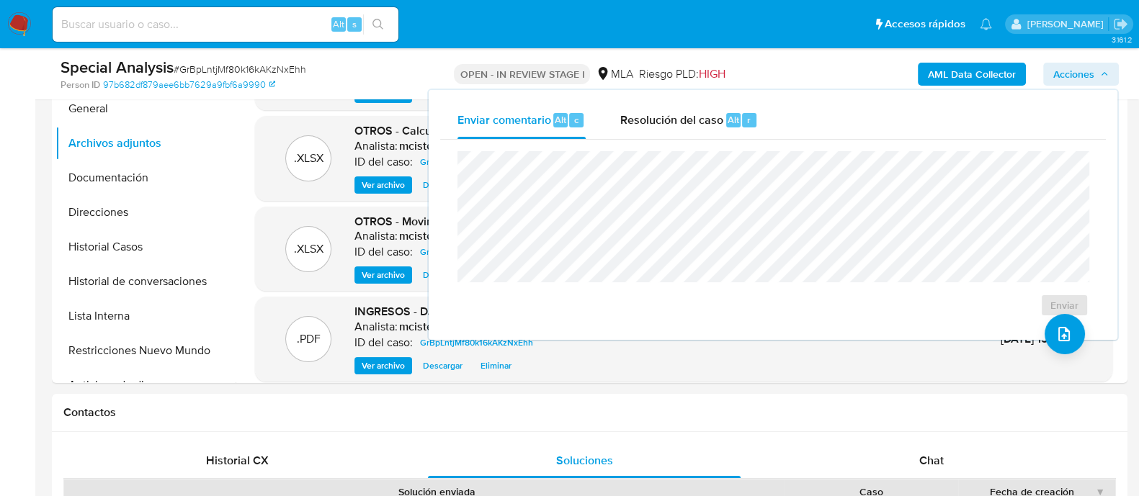
drag, startPoint x: 714, startPoint y: 128, endPoint x: 707, endPoint y: 142, distance: 16.1
click at [712, 127] on span "Resolución del caso" at bounding box center [671, 119] width 103 height 17
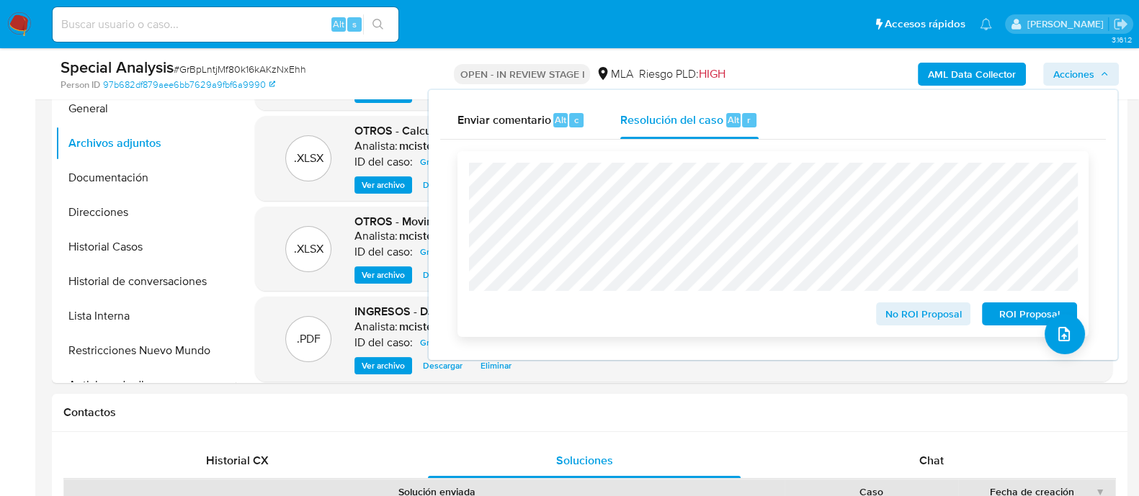
click at [998, 315] on span "ROI Proposal" at bounding box center [1029, 314] width 75 height 20
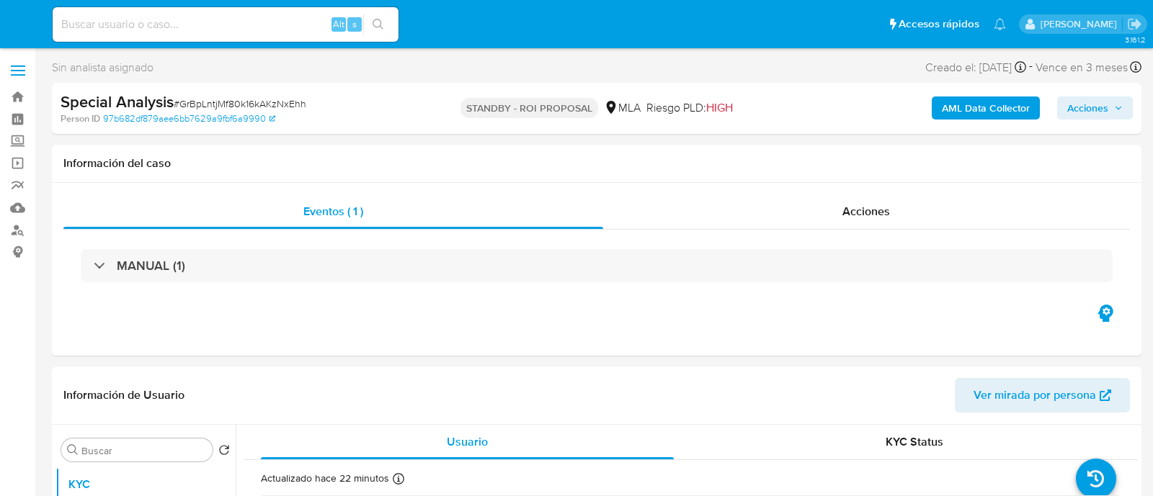
select select "10"
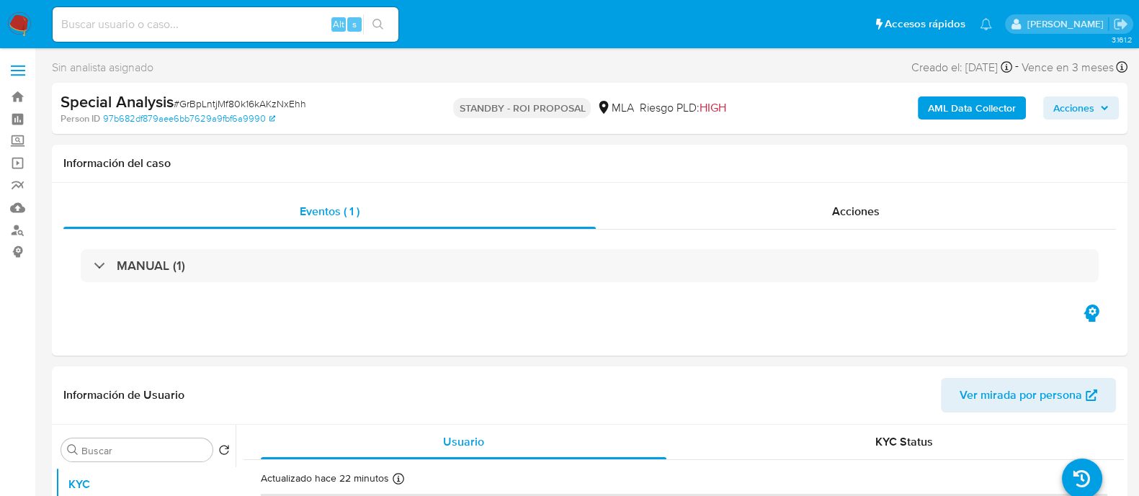
drag, startPoint x: 19, startPoint y: 35, endPoint x: 50, endPoint y: 51, distance: 34.8
click at [19, 35] on img at bounding box center [19, 24] width 25 height 25
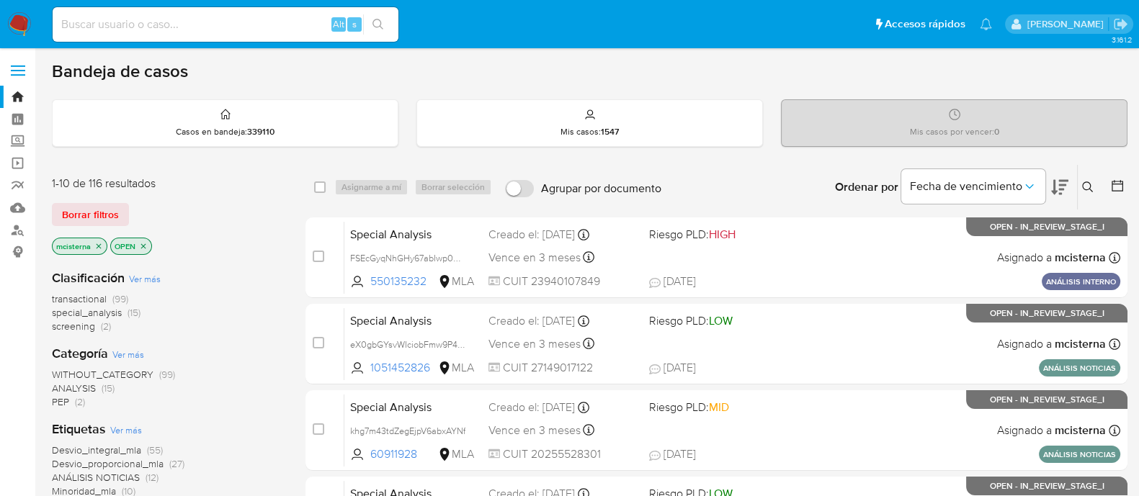
click at [89, 329] on span "screening" at bounding box center [73, 326] width 43 height 14
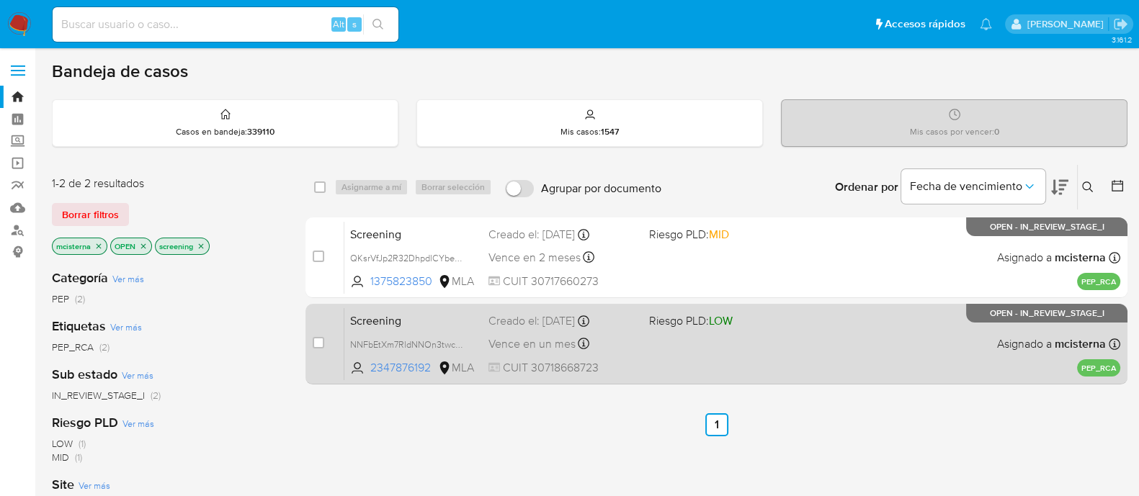
click at [695, 343] on span at bounding box center [723, 343] width 149 height 3
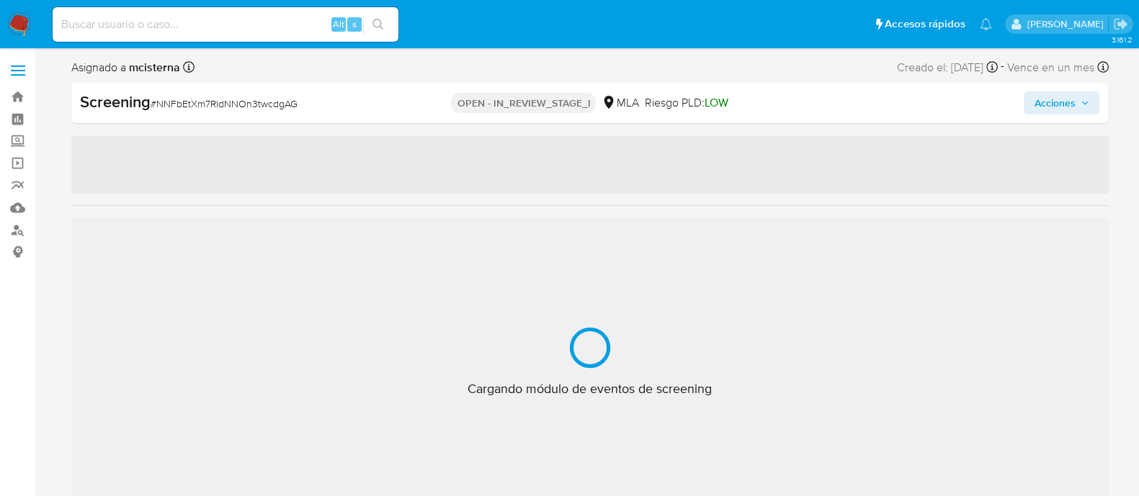
select select "10"
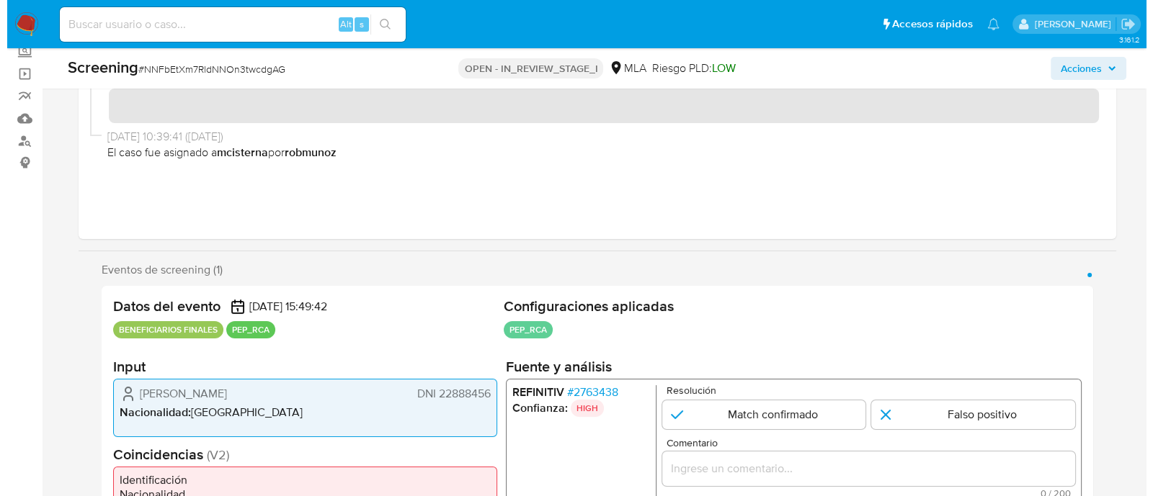
scroll to position [270, 0]
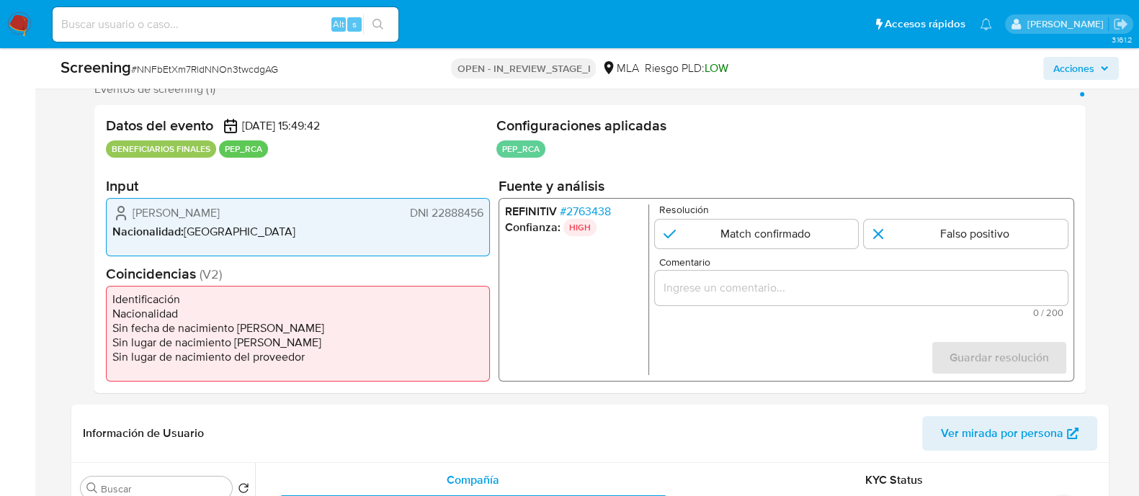
click at [600, 217] on span "# 2763438" at bounding box center [584, 212] width 51 height 14
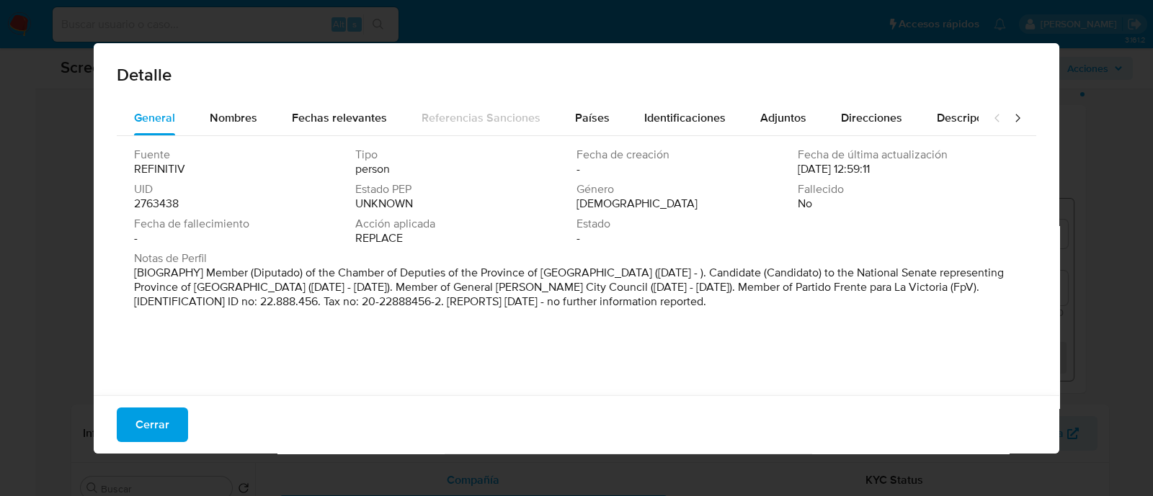
click at [367, 301] on p "[BIOGRAPHY] Member (Diputado) of the Chamber of Deputies of the Province of [GE…" at bounding box center [575, 287] width 882 height 43
click at [212, 111] on span "Nombres" at bounding box center [234, 118] width 48 height 17
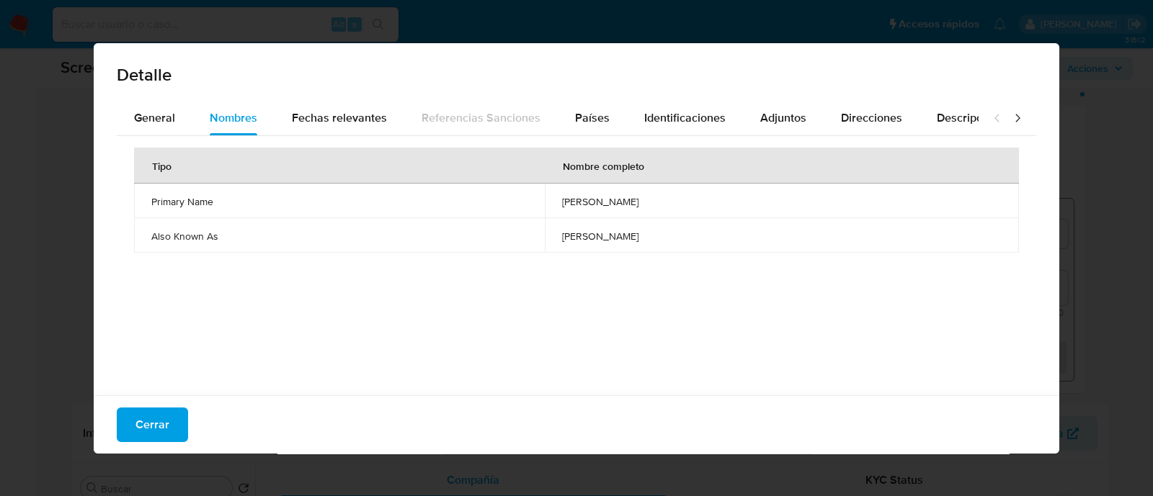
click at [562, 195] on span "[PERSON_NAME]" at bounding box center [782, 201] width 440 height 13
click at [562, 240] on span "[PERSON_NAME]" at bounding box center [782, 236] width 440 height 13
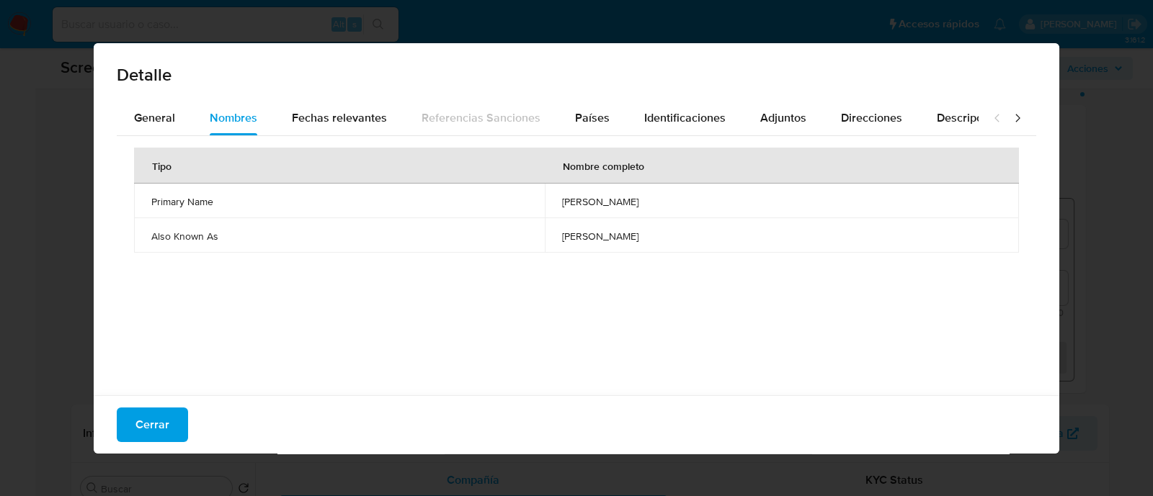
click at [562, 240] on span "[PERSON_NAME]" at bounding box center [782, 236] width 440 height 13
click at [580, 119] on span "Países" at bounding box center [592, 118] width 35 height 17
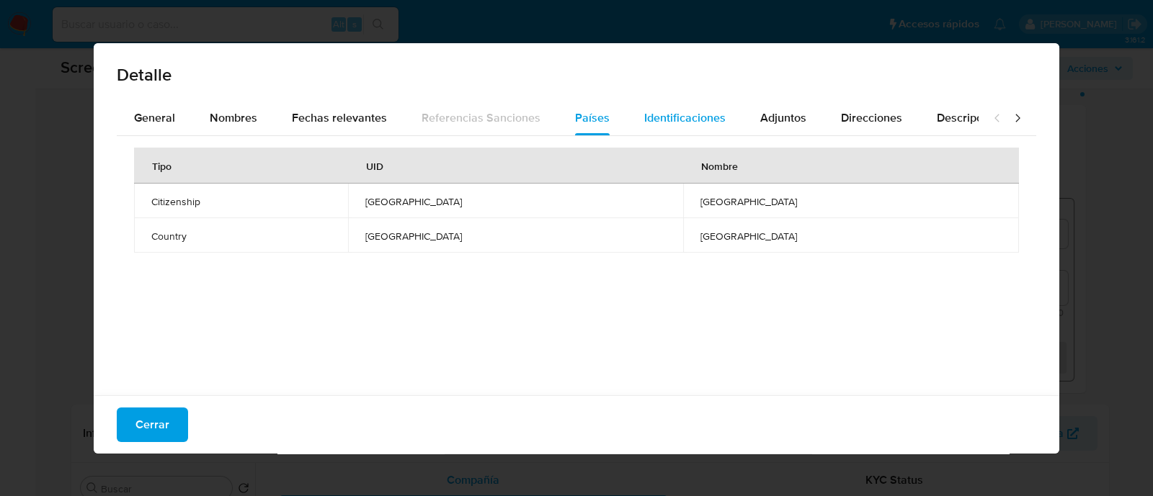
click at [646, 117] on span "Identificaciones" at bounding box center [684, 118] width 81 height 17
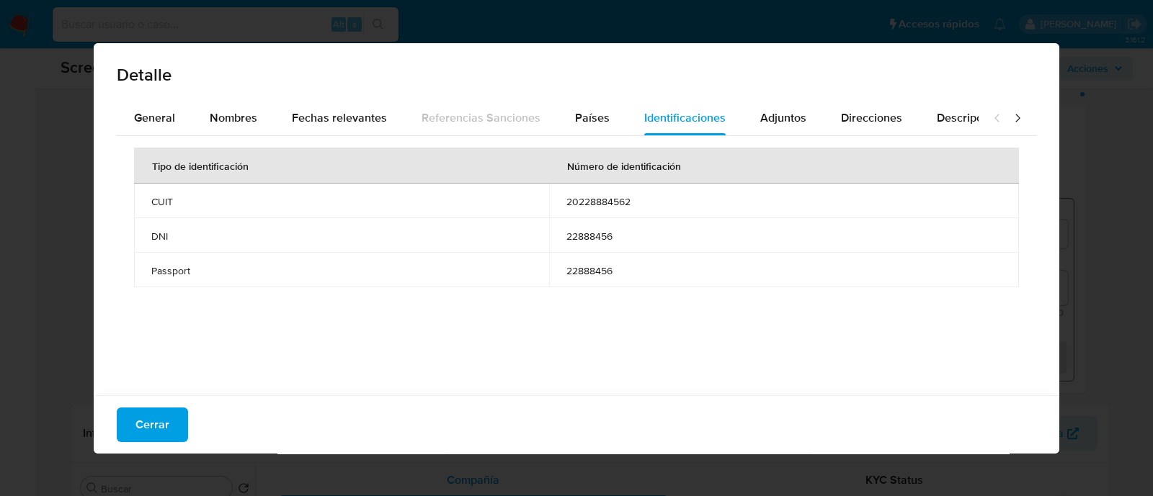
click at [599, 246] on td "22888456" at bounding box center [784, 235] width 470 height 35
click at [598, 232] on span "22888456" at bounding box center [783, 236] width 435 height 13
